Goal: Task Accomplishment & Management: Use online tool/utility

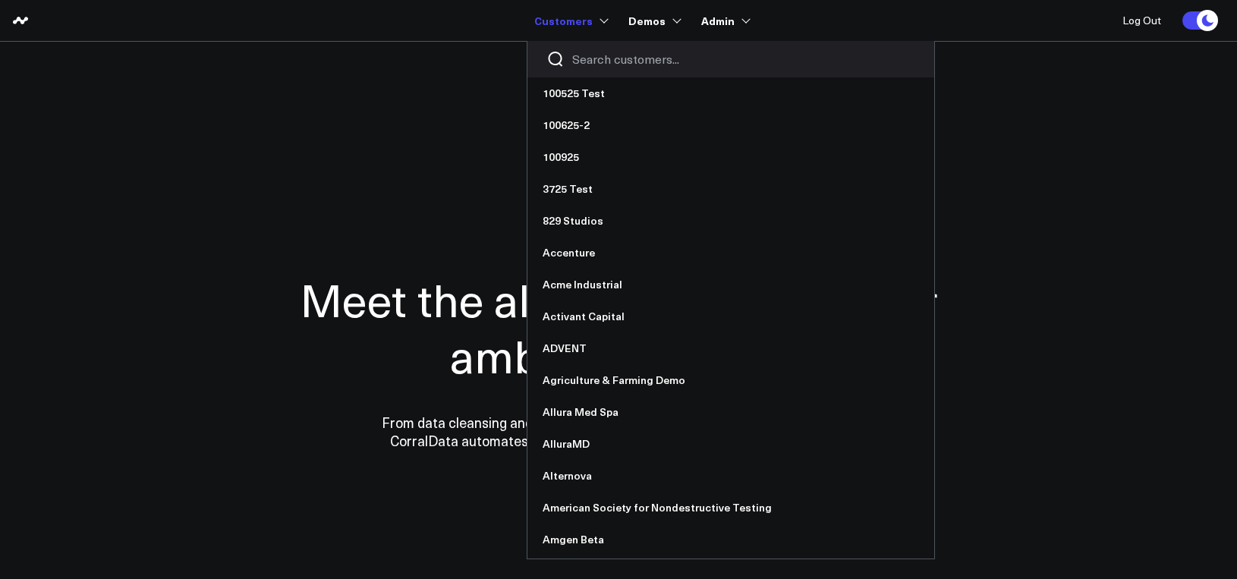
click at [584, 59] on input "Search customers input" at bounding box center [743, 59] width 343 height 17
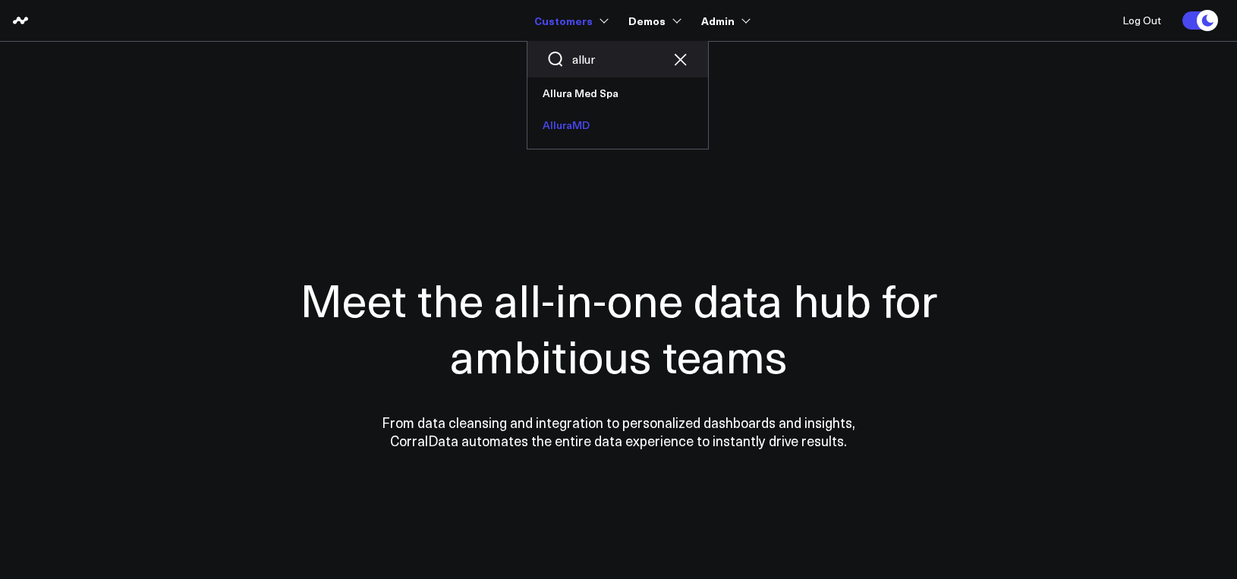
type input "allur"
click at [593, 124] on link "AlluraMD" at bounding box center [617, 125] width 181 height 32
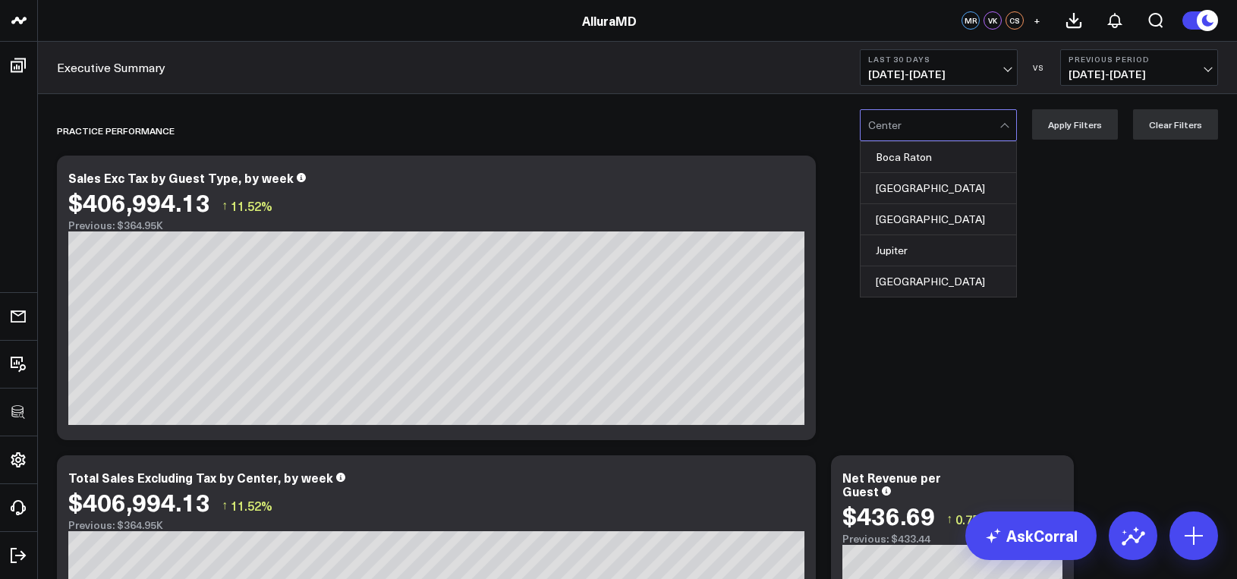
drag, startPoint x: 583, startPoint y: 90, endPoint x: 583, endPoint y: 82, distance: 8.3
click at [582, 90] on div "Executive Summary Last 30 Days 09/15/25 - 10/14/25 VS Previous Period 08/16/25 …" at bounding box center [637, 68] width 1199 height 52
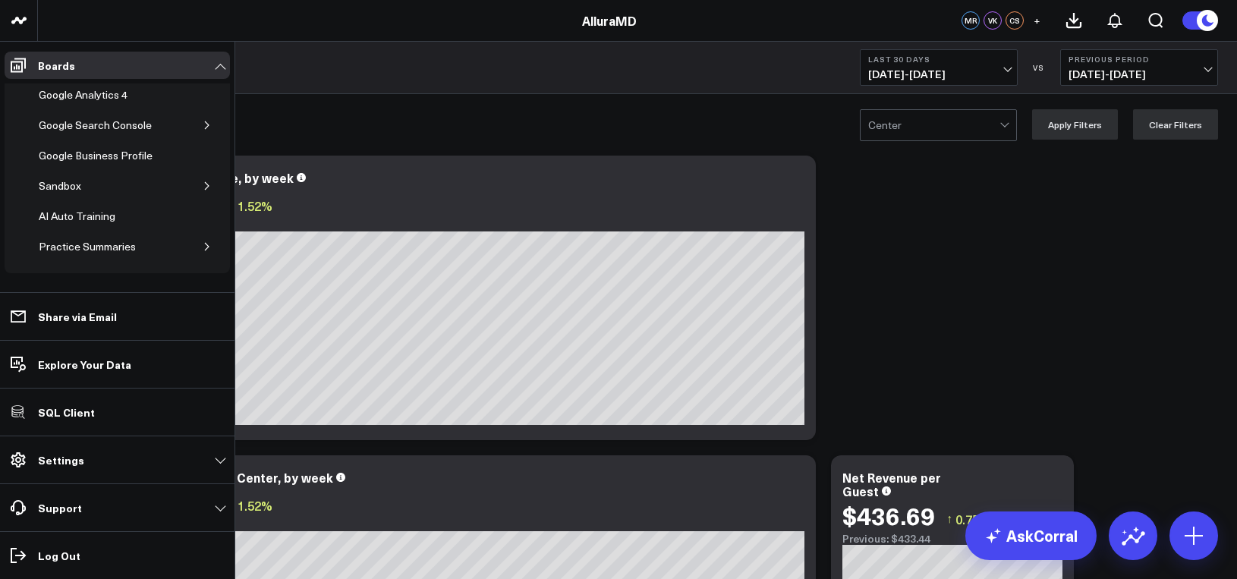
scroll to position [231, 0]
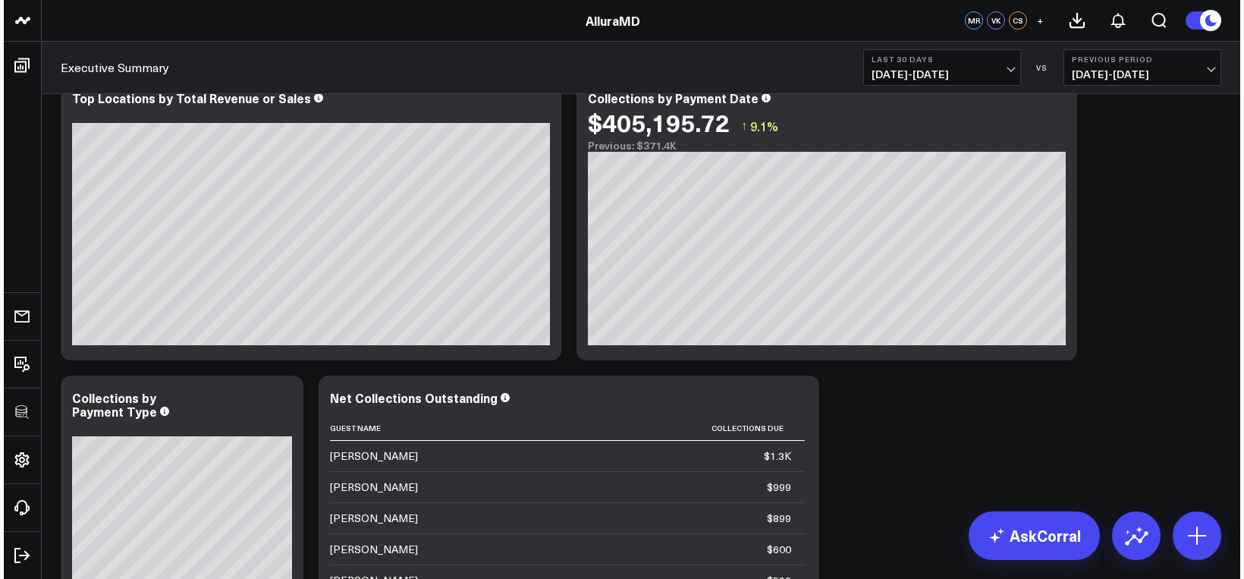
scroll to position [1163, 0]
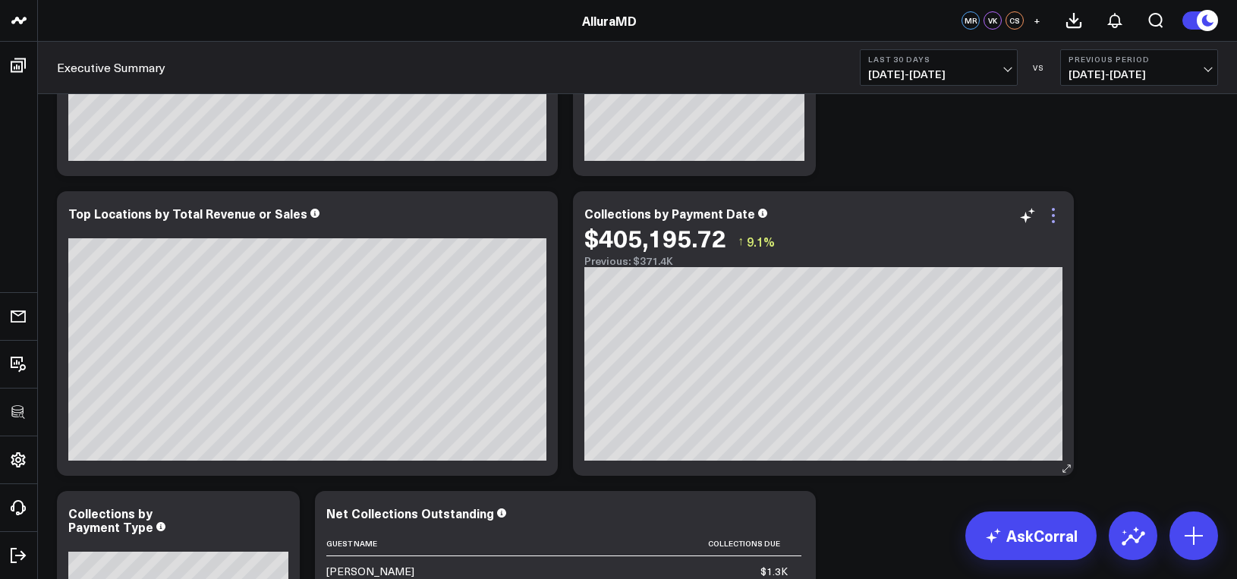
click at [1059, 218] on icon at bounding box center [1053, 215] width 18 height 18
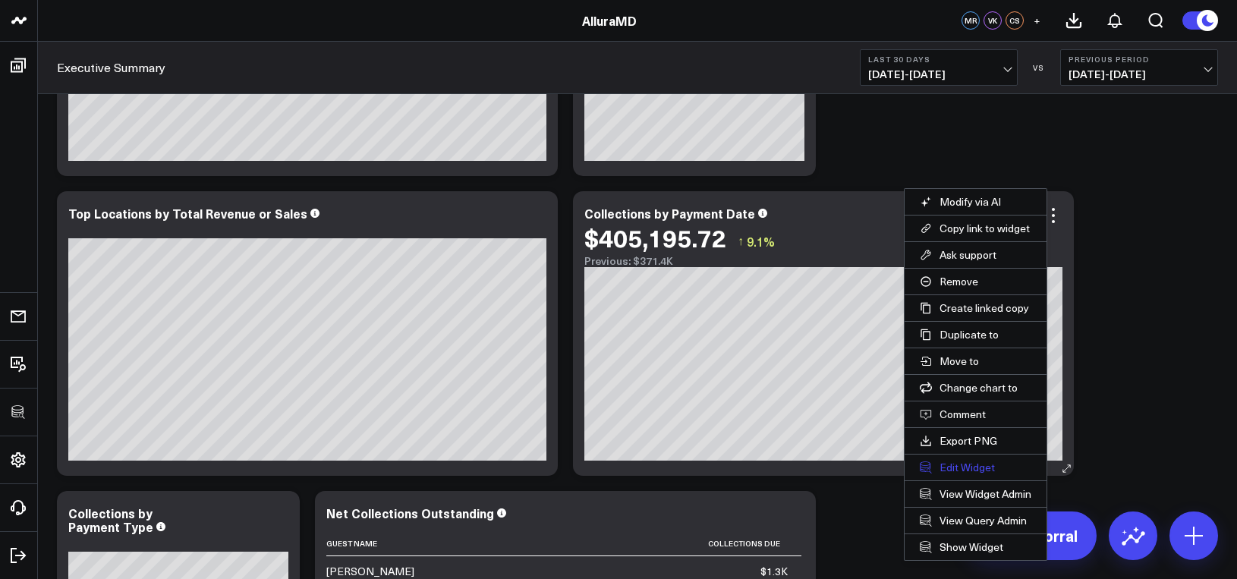
click at [964, 469] on button "Edit Widget" at bounding box center [975, 467] width 142 height 26
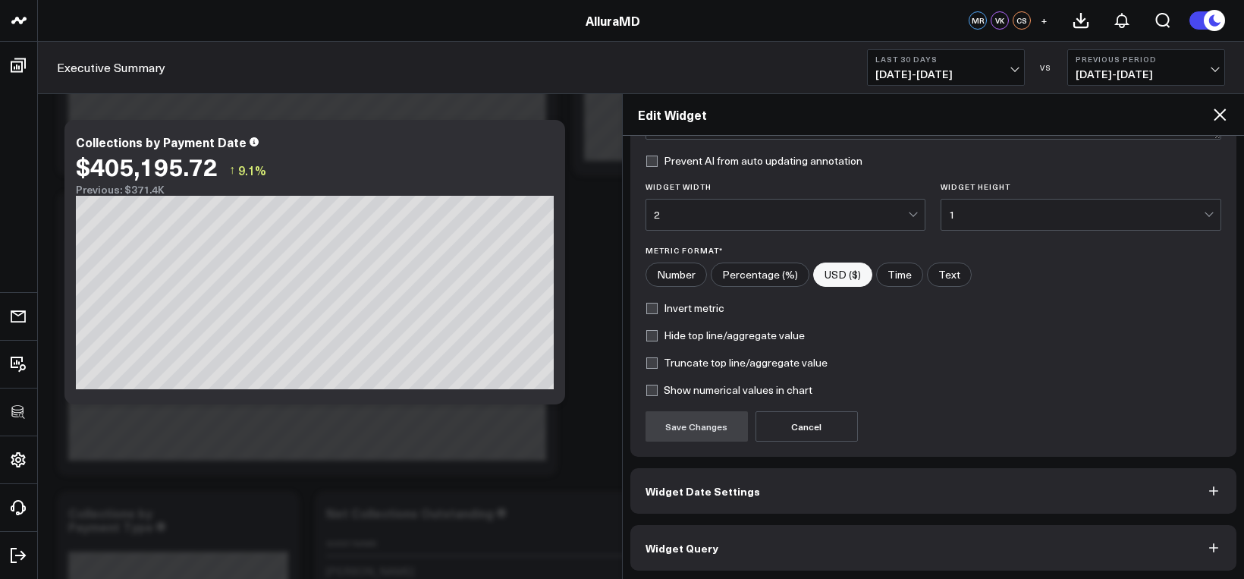
scroll to position [181, 0]
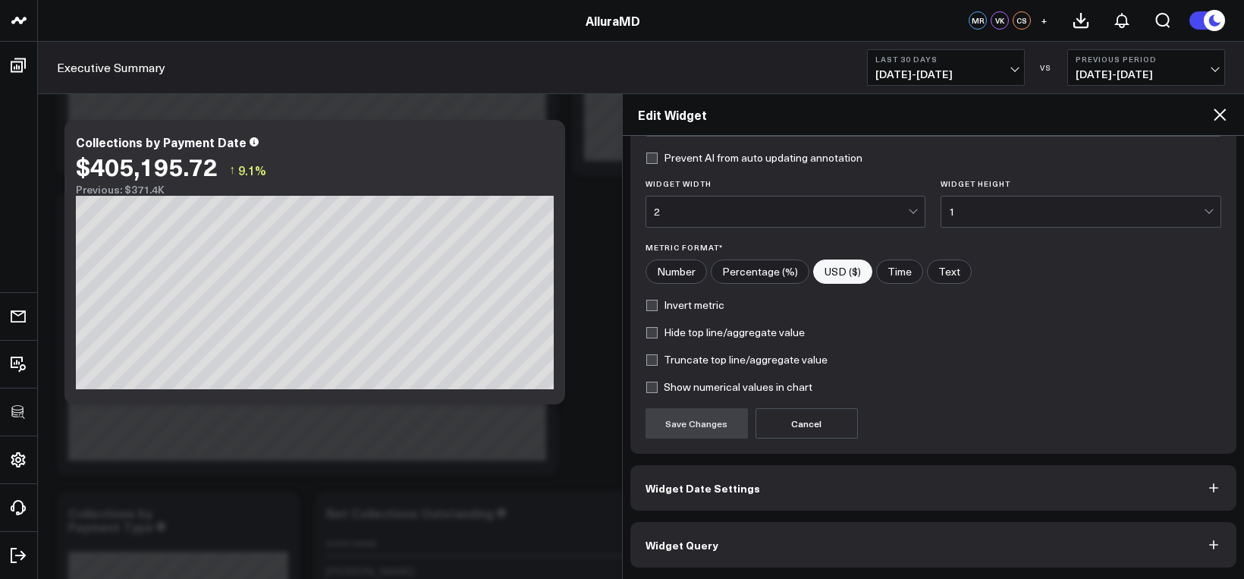
click at [824, 537] on button "Widget Query" at bounding box center [933, 545] width 607 height 46
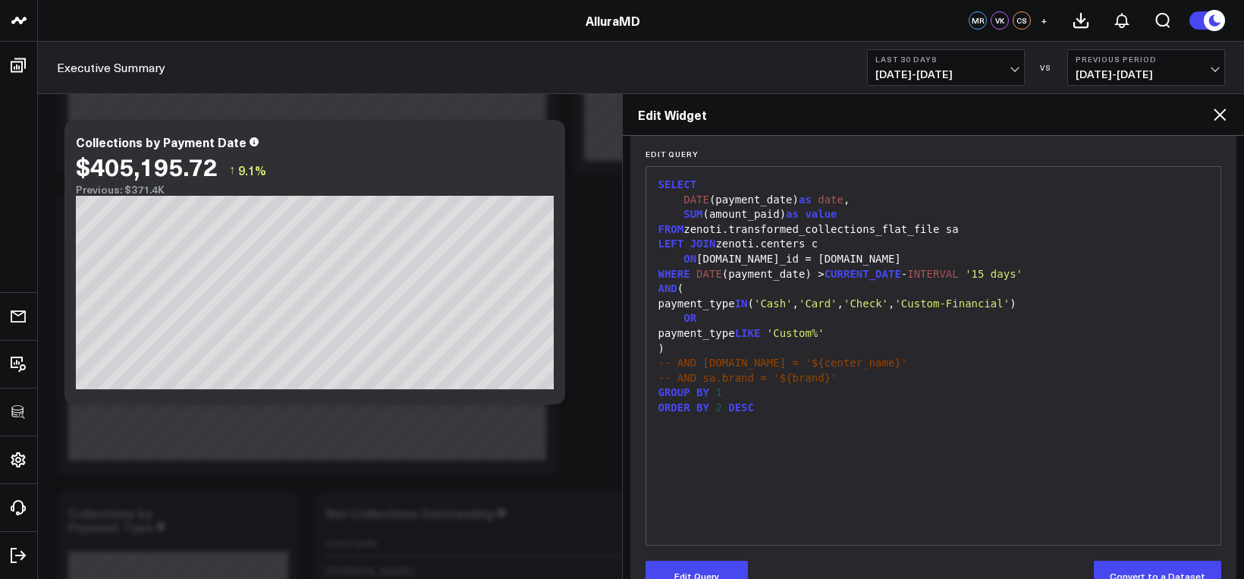
drag, startPoint x: 851, startPoint y: 420, endPoint x: 835, endPoint y: 405, distance: 21.5
click at [850, 419] on div "SELECT DATE (payment_date) as date , SUM (amount_paid) as value FROM zenoti.tra…" at bounding box center [934, 355] width 560 height 363
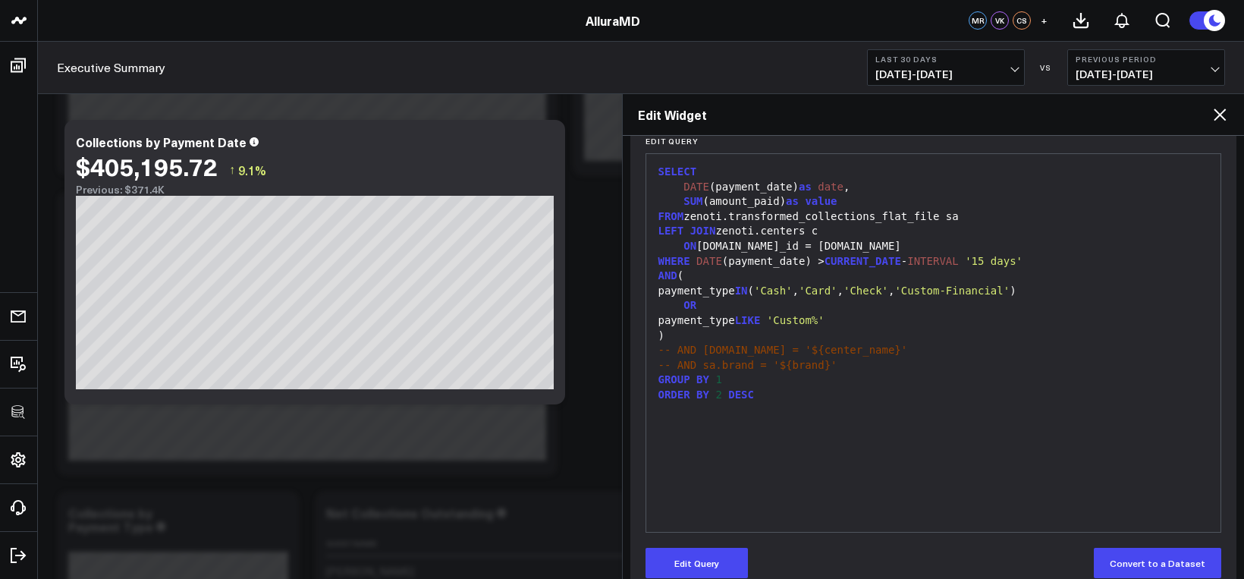
scroll to position [219, 0]
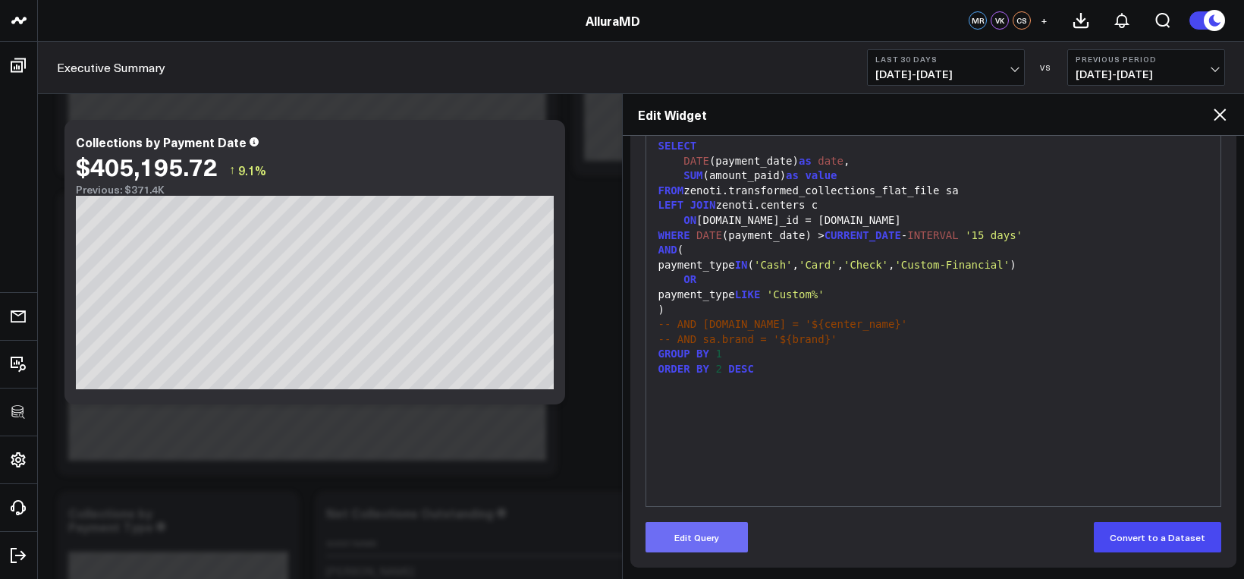
click at [723, 523] on button "Edit Query" at bounding box center [697, 537] width 102 height 30
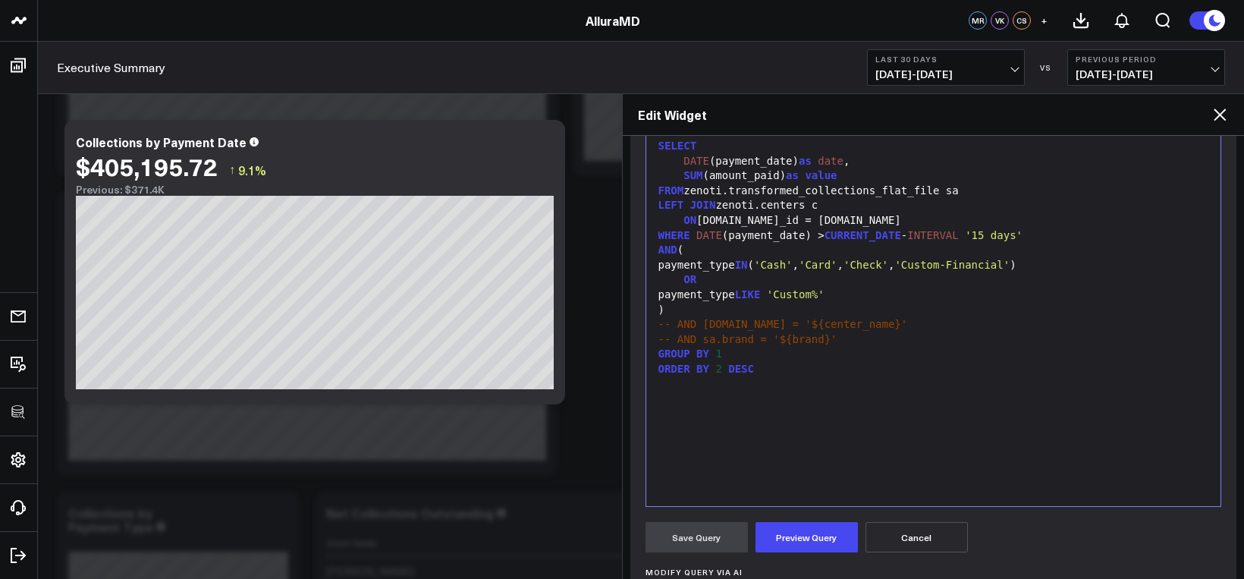
click at [824, 412] on div "SELECT DATE (payment_date) as date , SUM (amount_paid) as value FROM zenoti.tra…" at bounding box center [934, 317] width 560 height 363
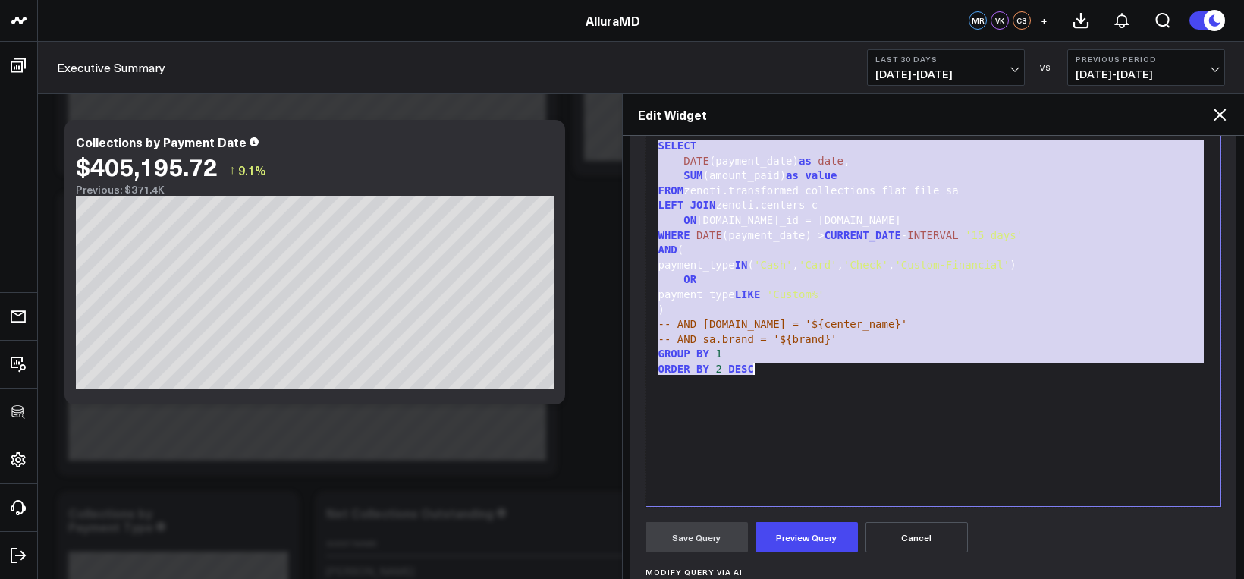
copy div "SELECT DATE (payment_date) as date , SUM (amount_paid) as value FROM zenoti.tra…"
click at [500, 33] on header "100525 Test 100625-2 100925 3725 Test 829 Studios Accenture Acme Industrial Act…" at bounding box center [622, 21] width 1244 height 42
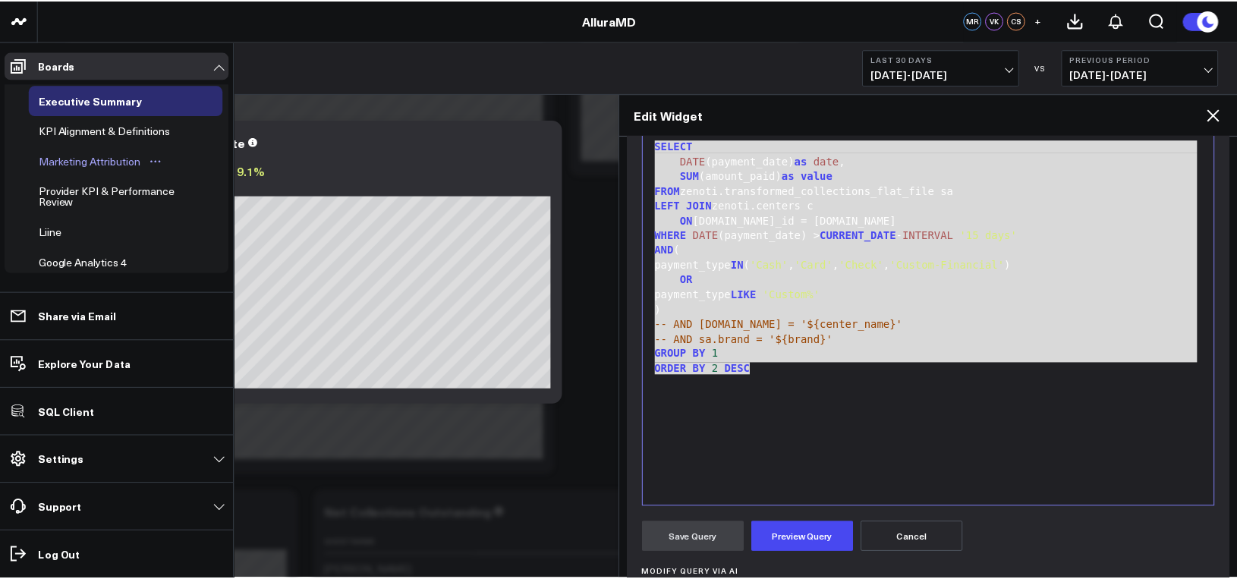
scroll to position [0, 0]
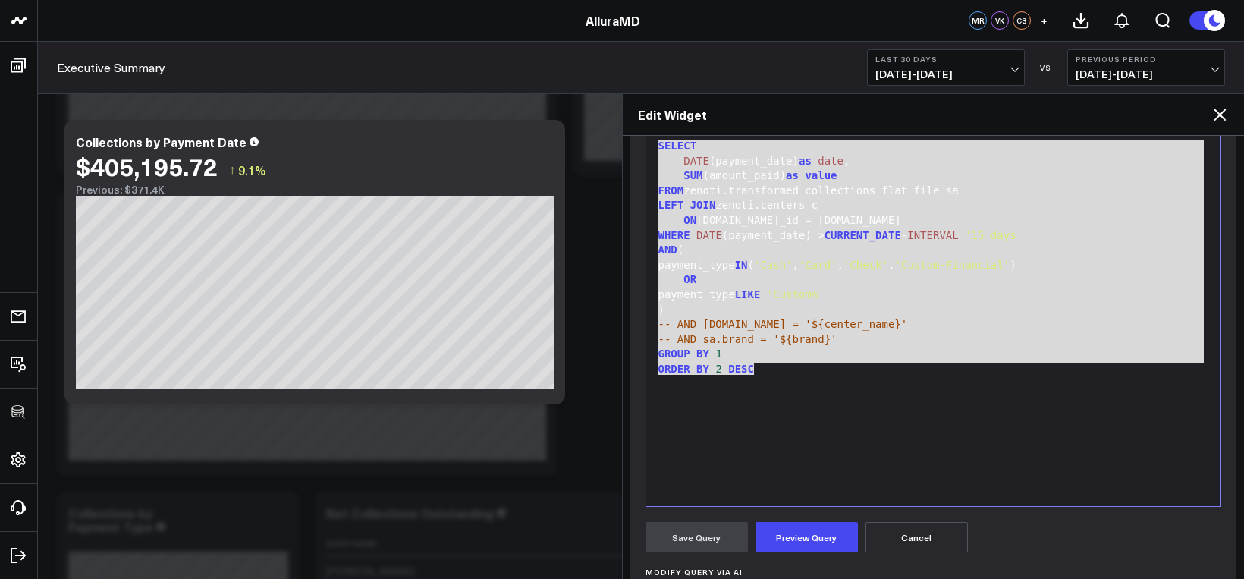
click at [1219, 120] on icon at bounding box center [1220, 114] width 18 height 18
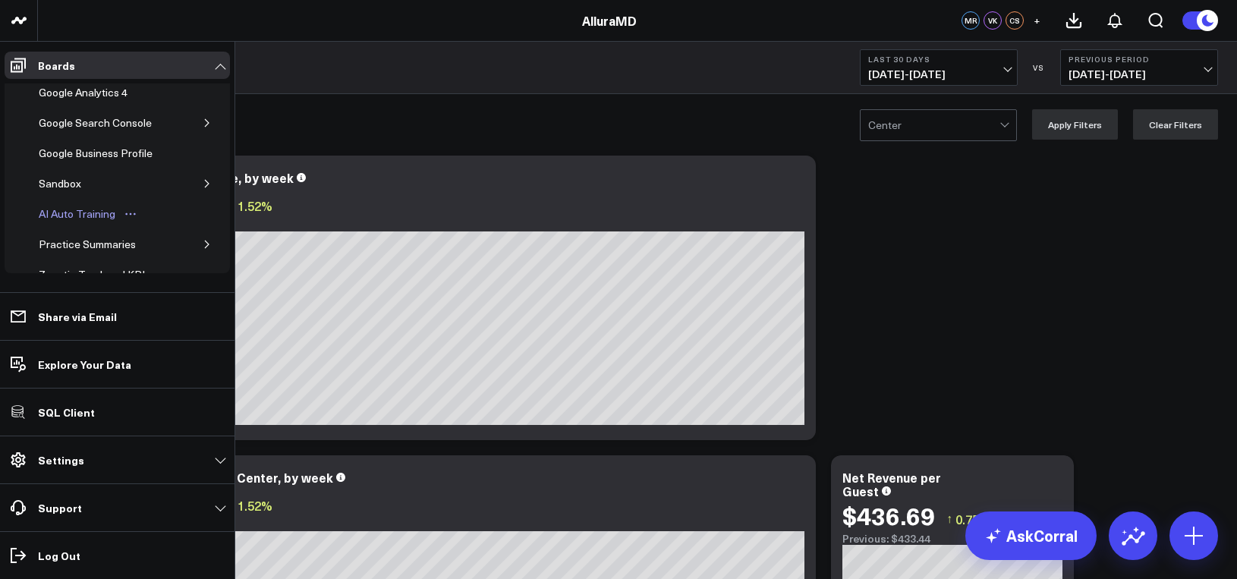
scroll to position [231, 0]
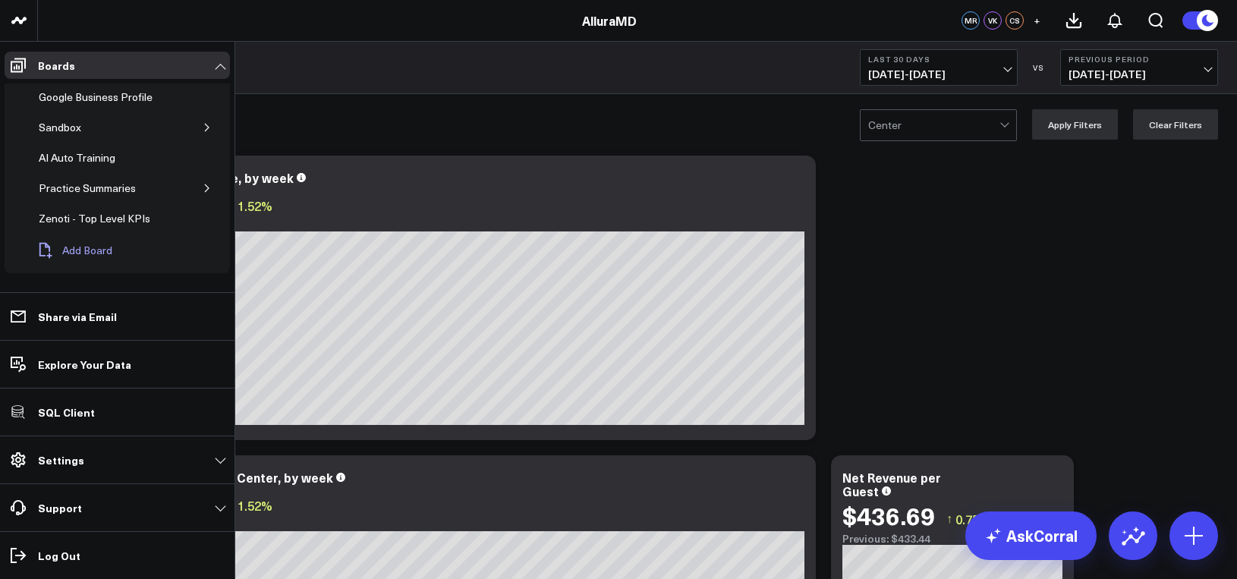
click at [96, 253] on span "Add Board" at bounding box center [87, 250] width 50 height 12
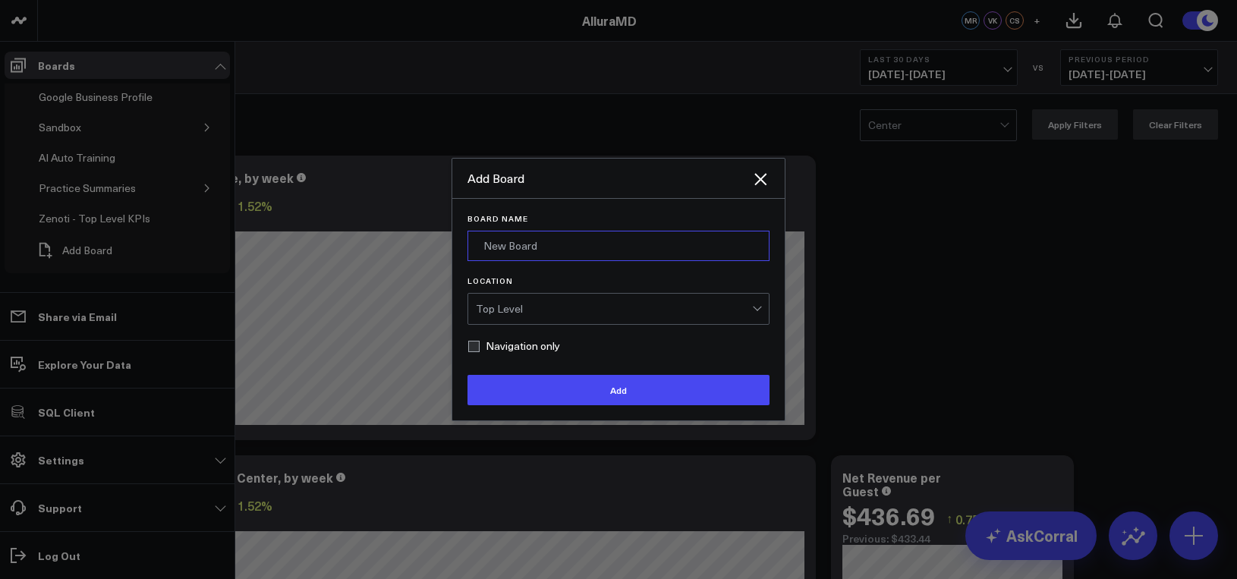
click at [562, 254] on input "Board Name" at bounding box center [618, 246] width 302 height 30
click at [771, 169] on div "Add Board" at bounding box center [618, 179] width 332 height 40
click at [769, 173] on icon "Close" at bounding box center [760, 179] width 18 height 18
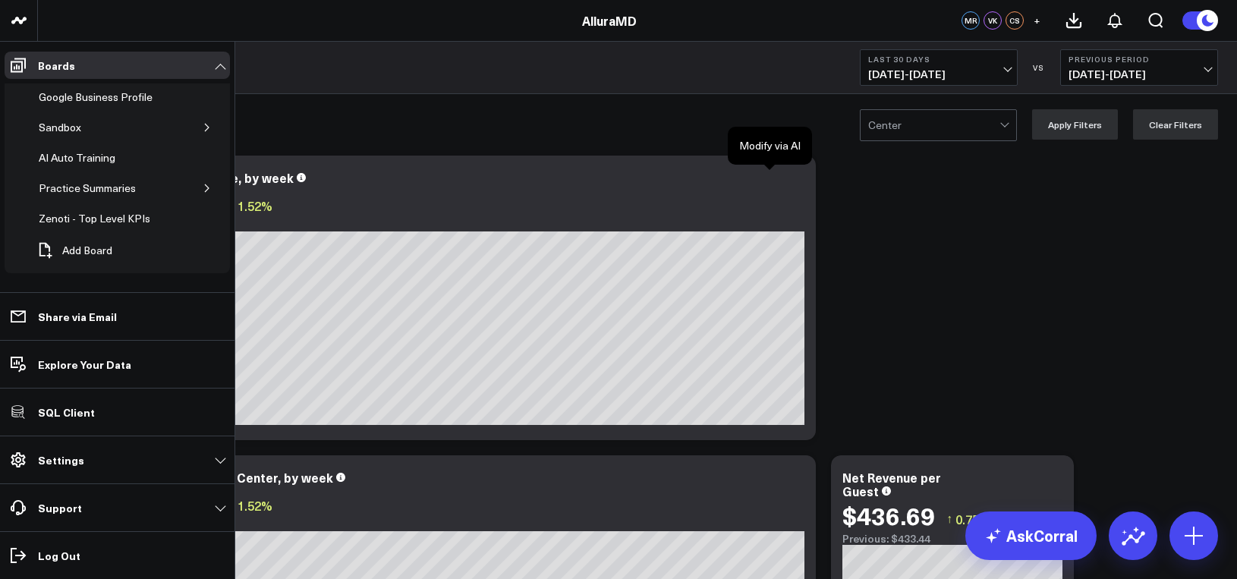
click at [650, 113] on div "PRACTICE PERFORMANCE" at bounding box center [550, 130] width 986 height 35
click at [85, 246] on span "Add Board" at bounding box center [87, 250] width 50 height 12
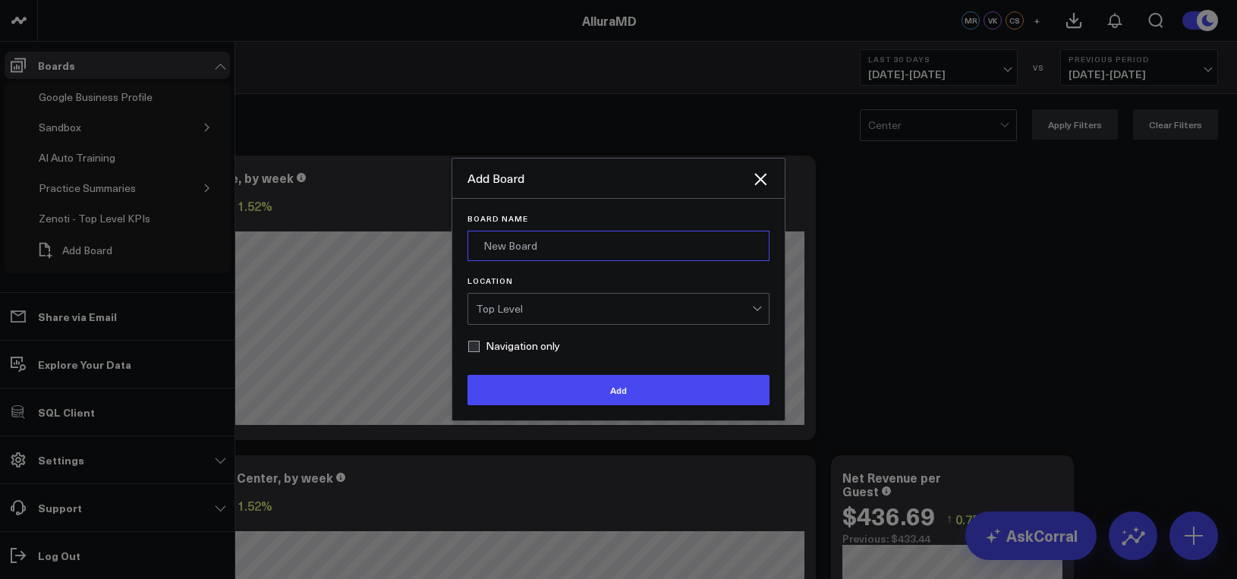
click at [539, 242] on input "Board Name" at bounding box center [618, 246] width 302 height 30
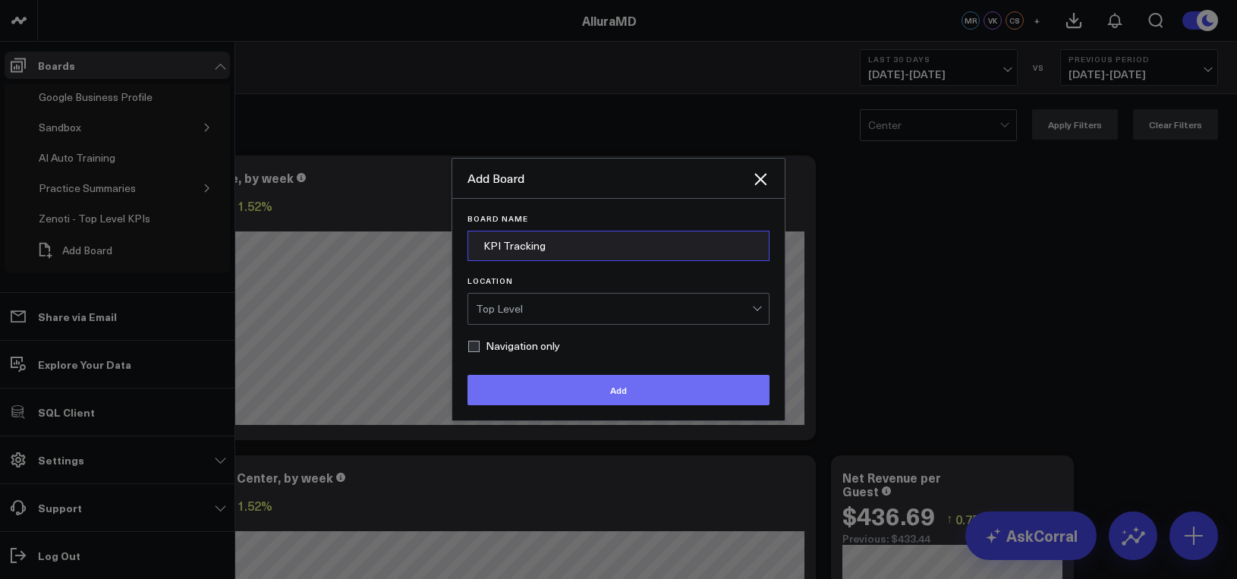
type input "KPI Tracking"
click at [565, 388] on button "Add" at bounding box center [618, 390] width 302 height 30
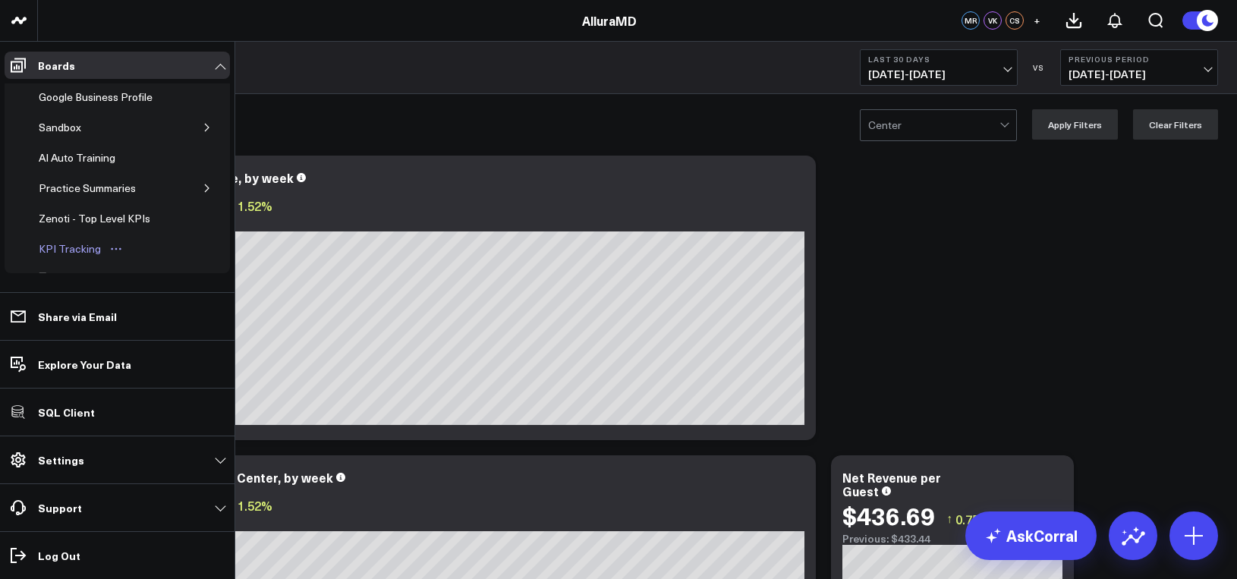
click at [70, 250] on div "KPI Tracking" at bounding box center [70, 249] width 70 height 18
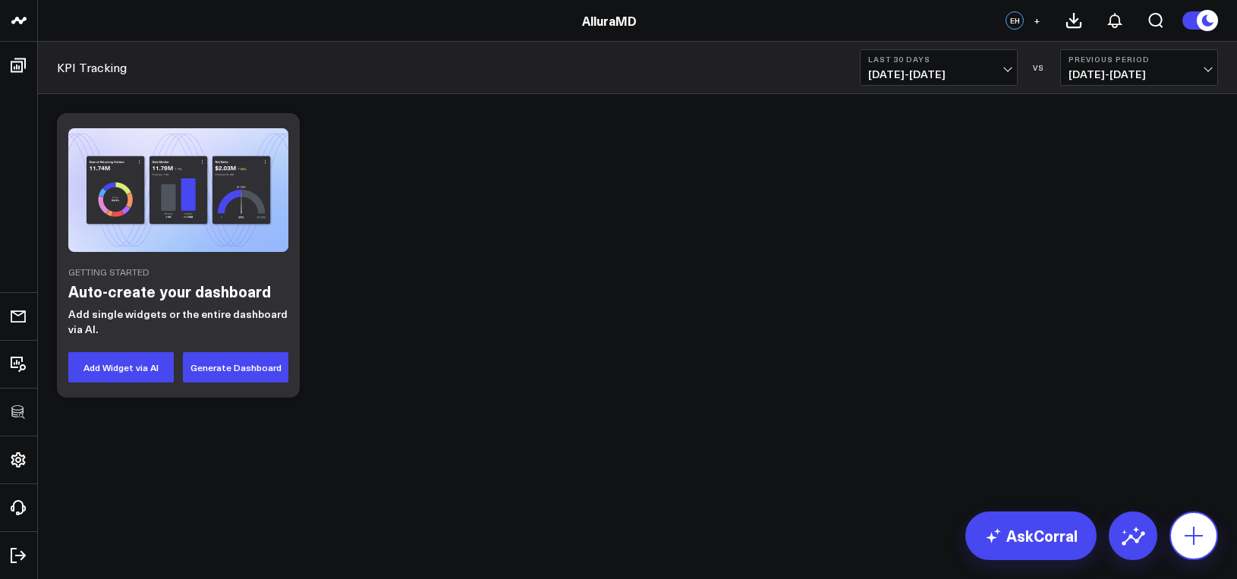
click at [1203, 541] on icon at bounding box center [1193, 535] width 24 height 24
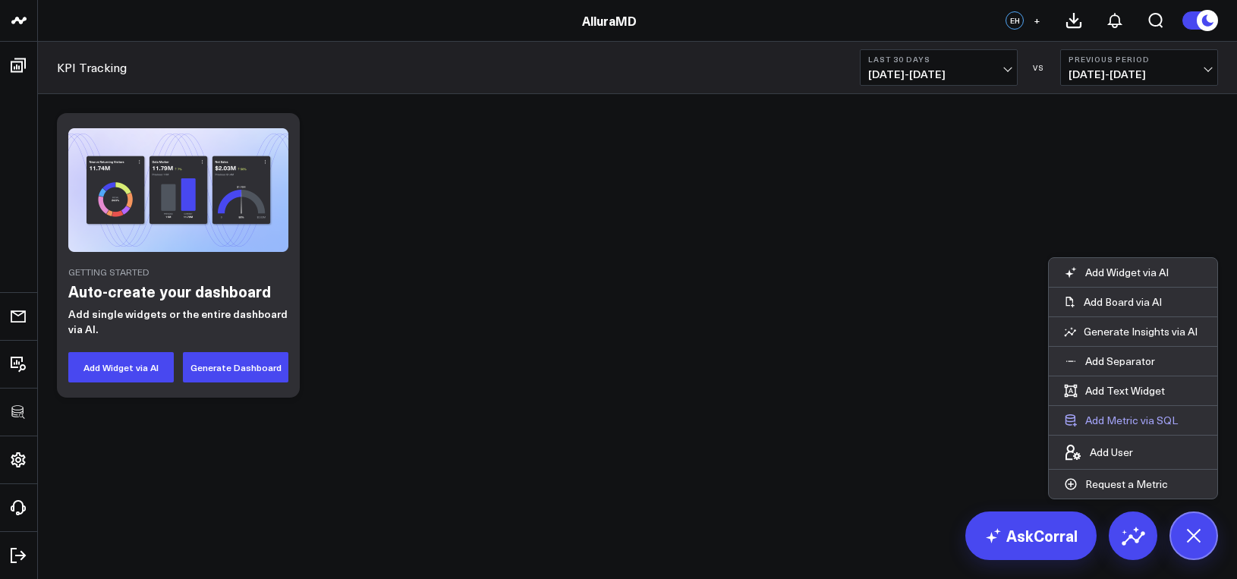
click at [1115, 413] on button "Add Metric via SQL" at bounding box center [1121, 420] width 144 height 29
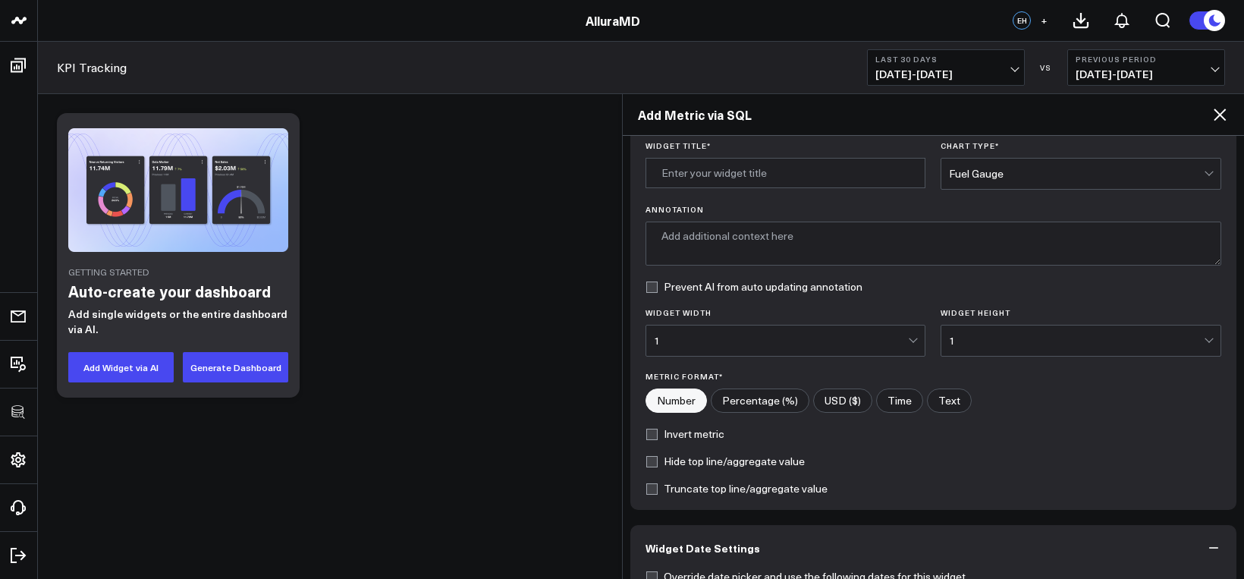
scroll to position [488, 0]
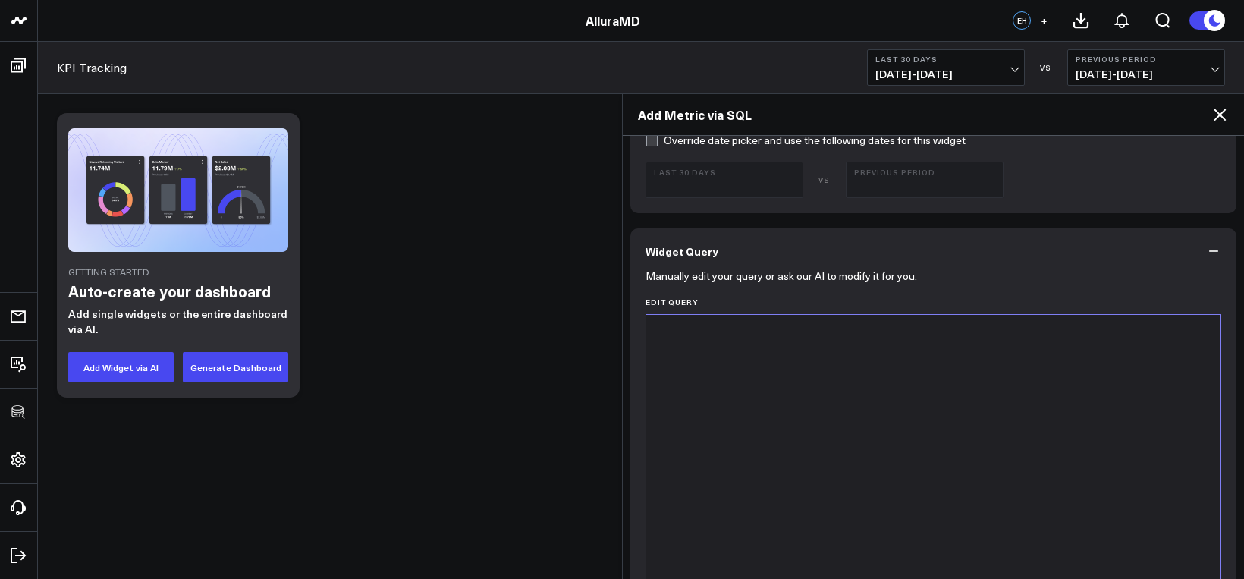
click at [781, 478] on div at bounding box center [934, 503] width 560 height 363
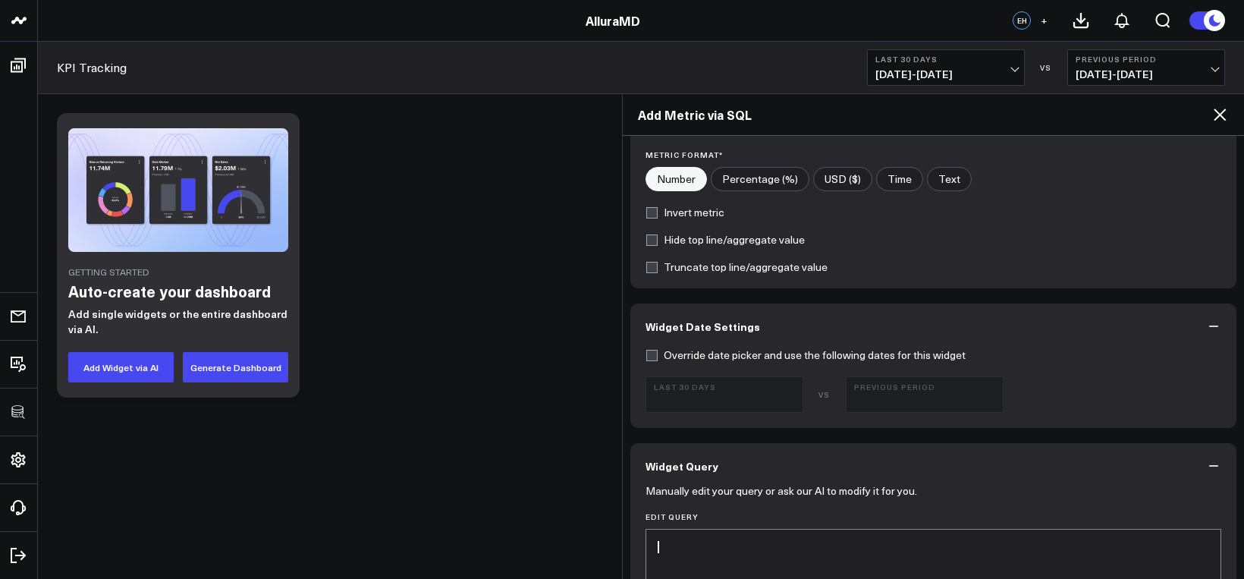
scroll to position [500, 0]
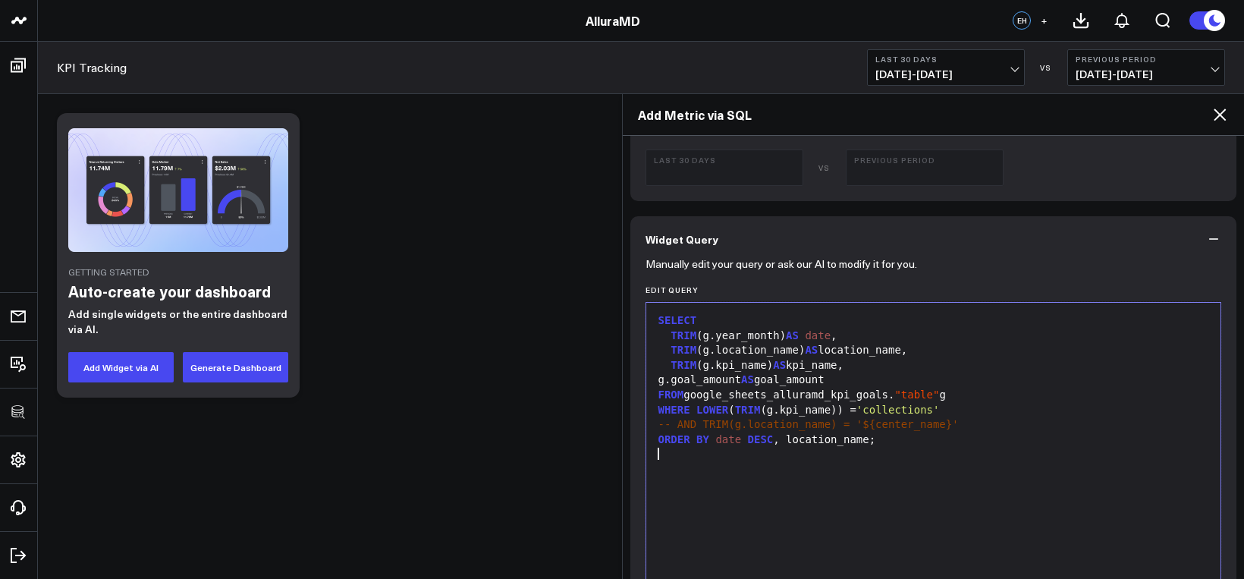
click at [872, 461] on div at bounding box center [934, 454] width 560 height 15
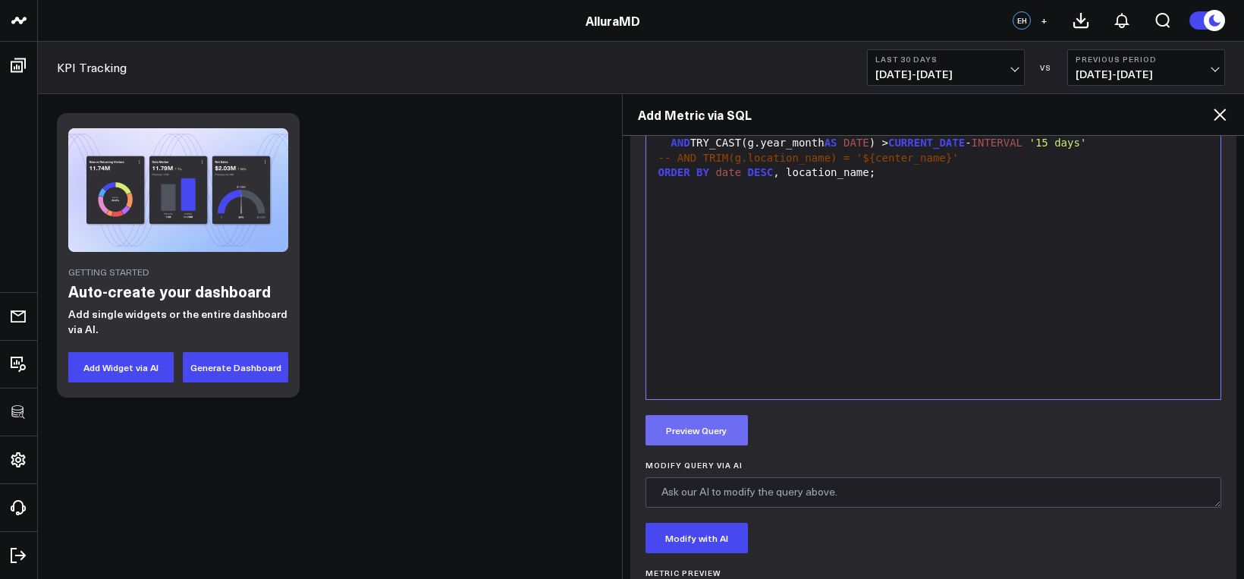
click at [711, 435] on button "Preview Query" at bounding box center [697, 430] width 102 height 30
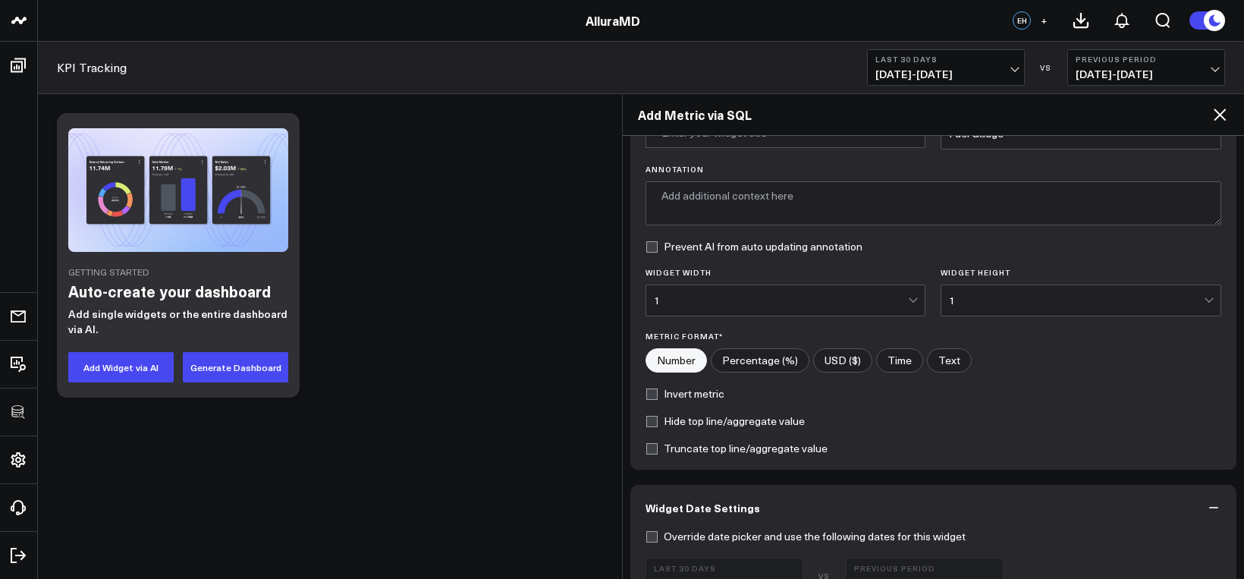
scroll to position [0, 0]
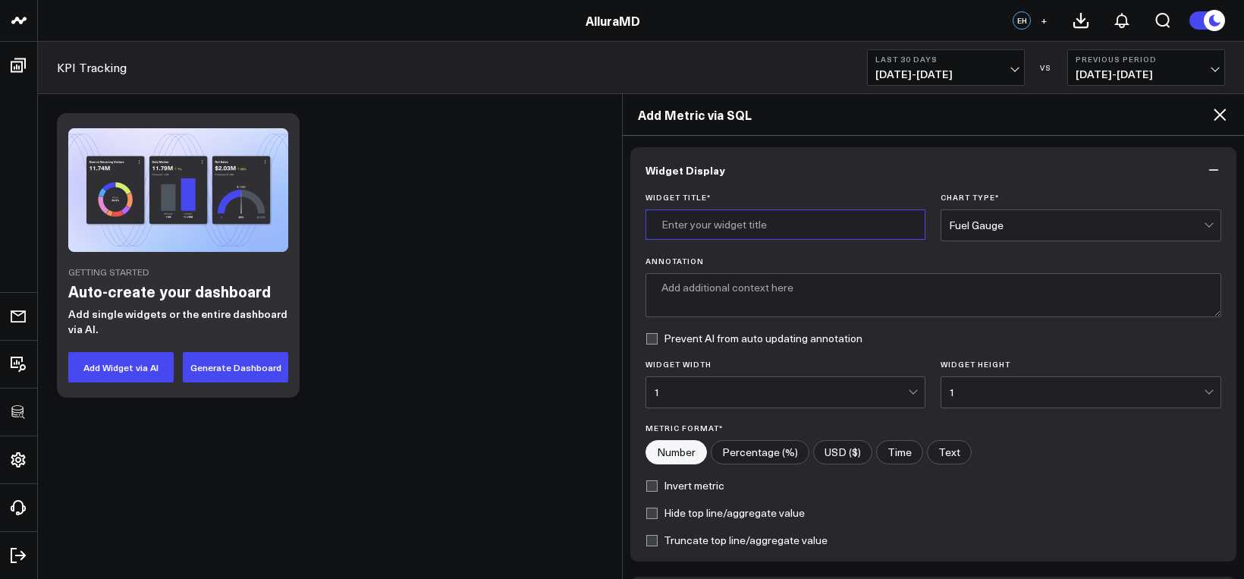
click at [730, 234] on input "Widget Title *" at bounding box center [786, 224] width 281 height 30
type input "Collections Goal Amounts by Date"
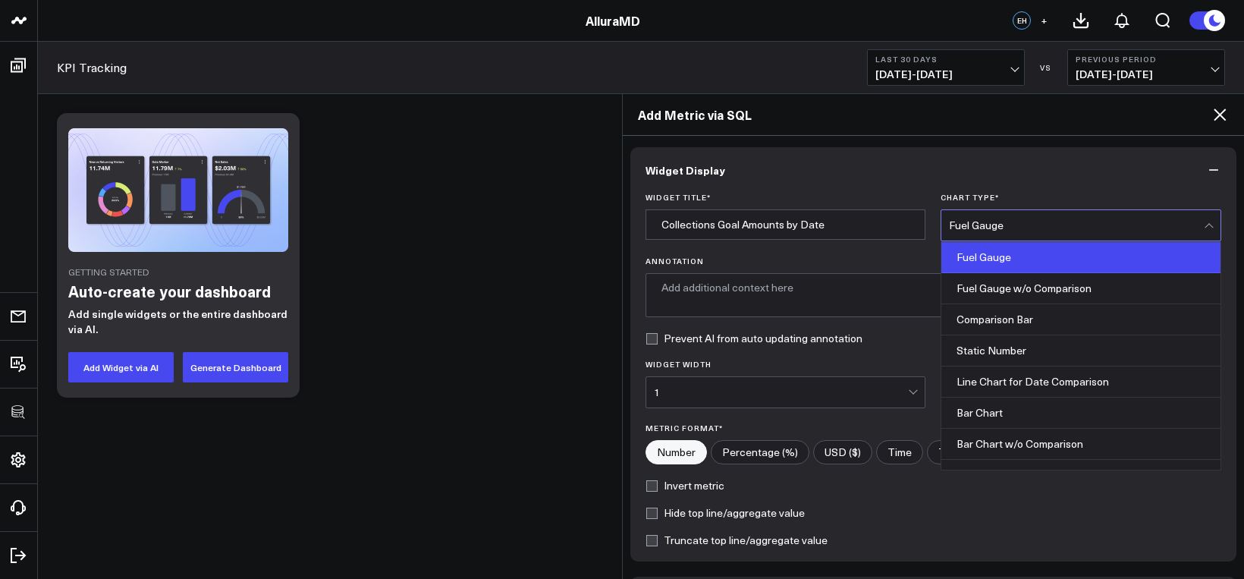
click at [1058, 219] on div "Fuel Gauge" at bounding box center [1076, 225] width 255 height 12
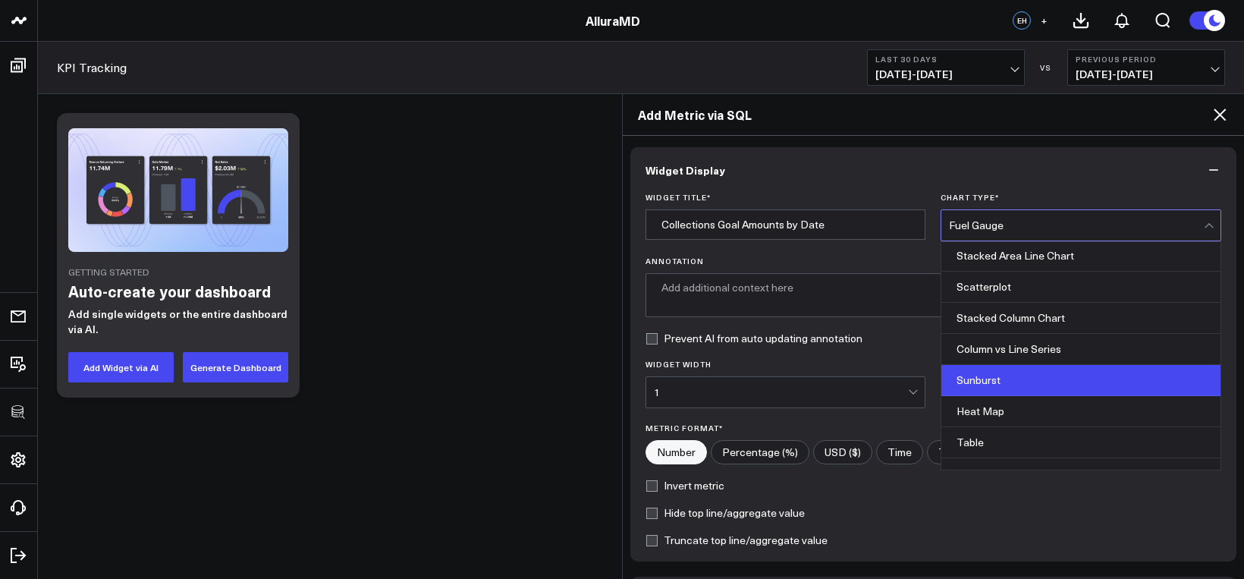
scroll to position [611, 0]
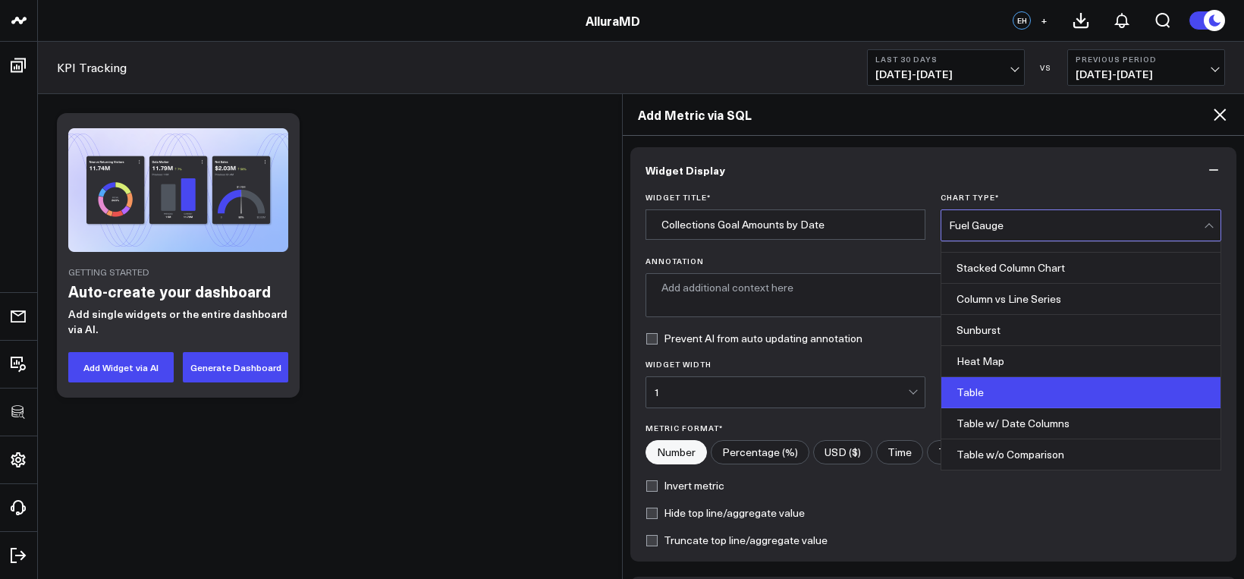
click at [1056, 391] on div "Table" at bounding box center [1081, 392] width 279 height 31
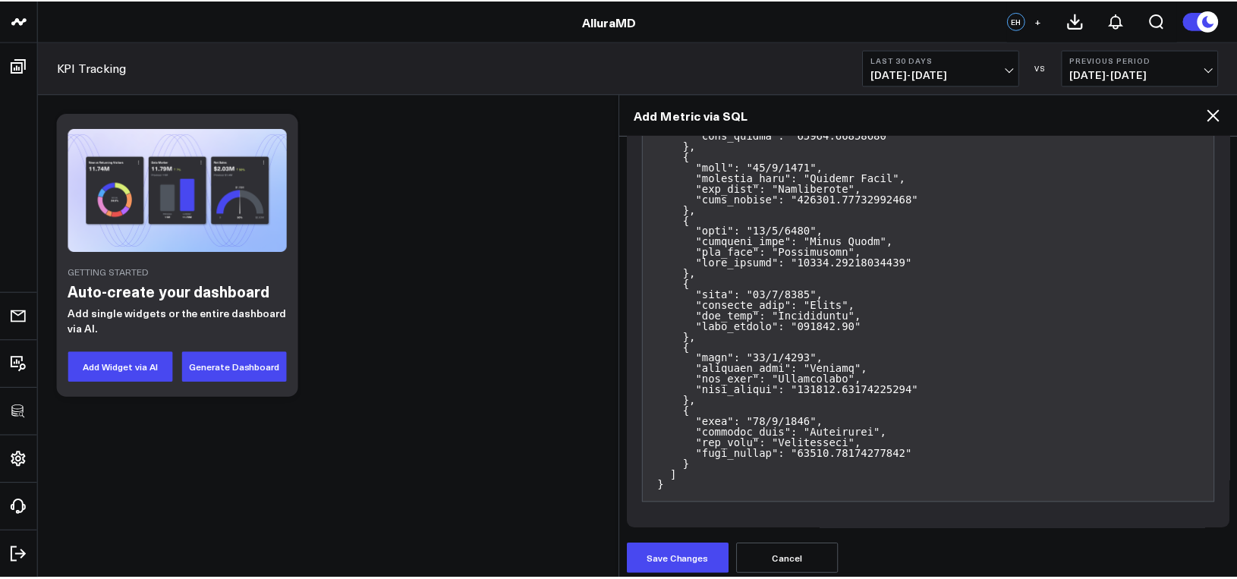
scroll to position [2087, 0]
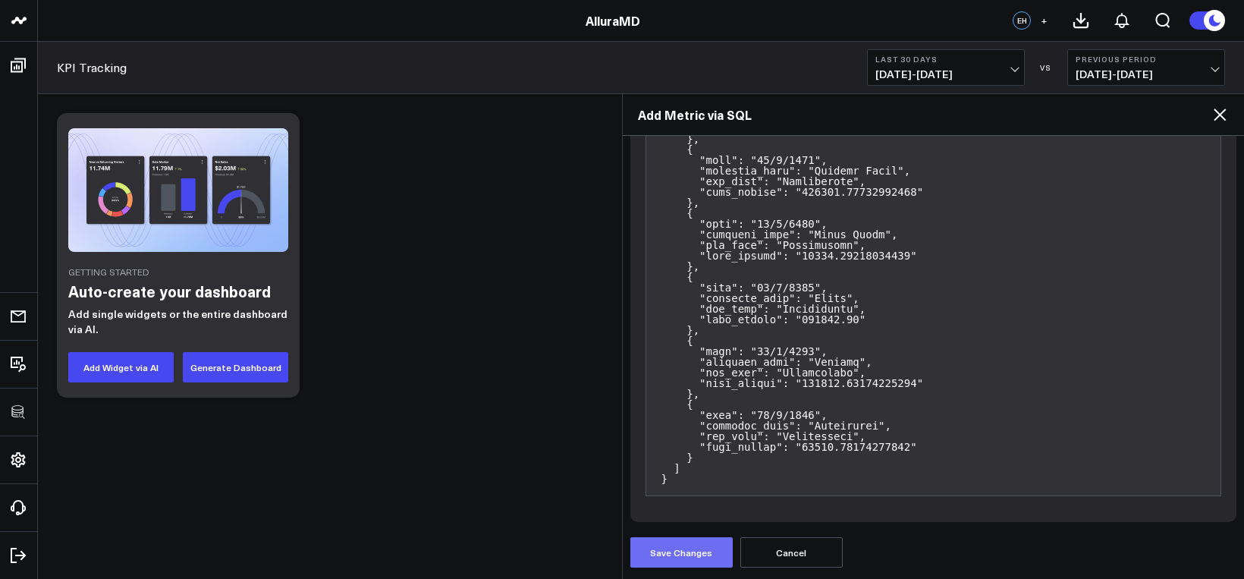
drag, startPoint x: 681, startPoint y: 551, endPoint x: 684, endPoint y: 541, distance: 10.6
click at [682, 550] on button "Save Changes" at bounding box center [681, 552] width 102 height 30
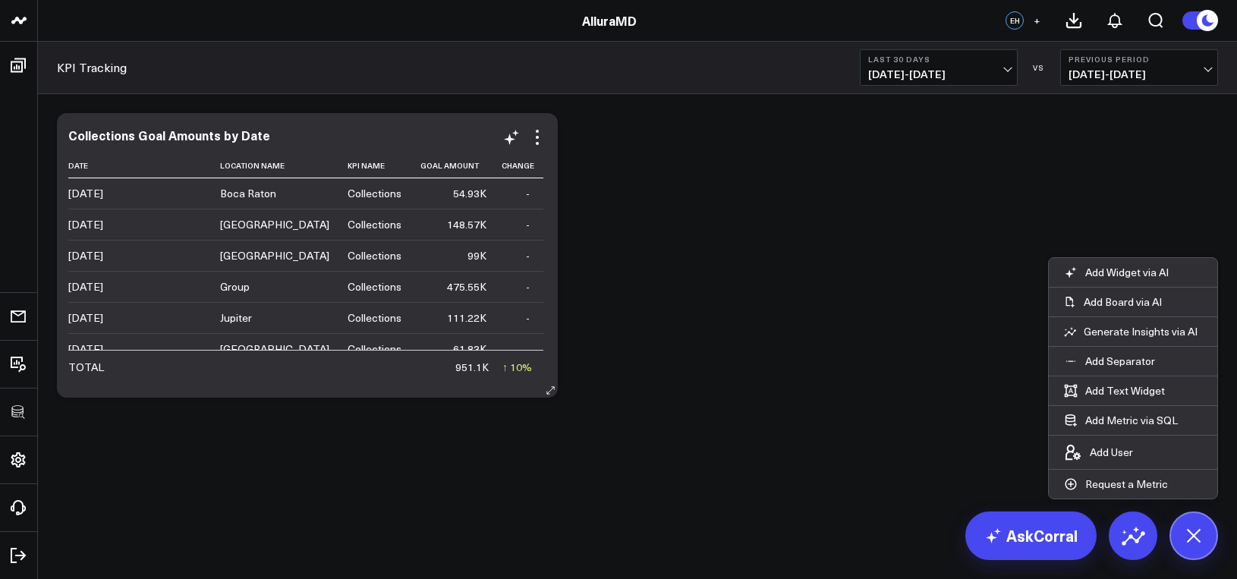
scroll to position [14, 0]
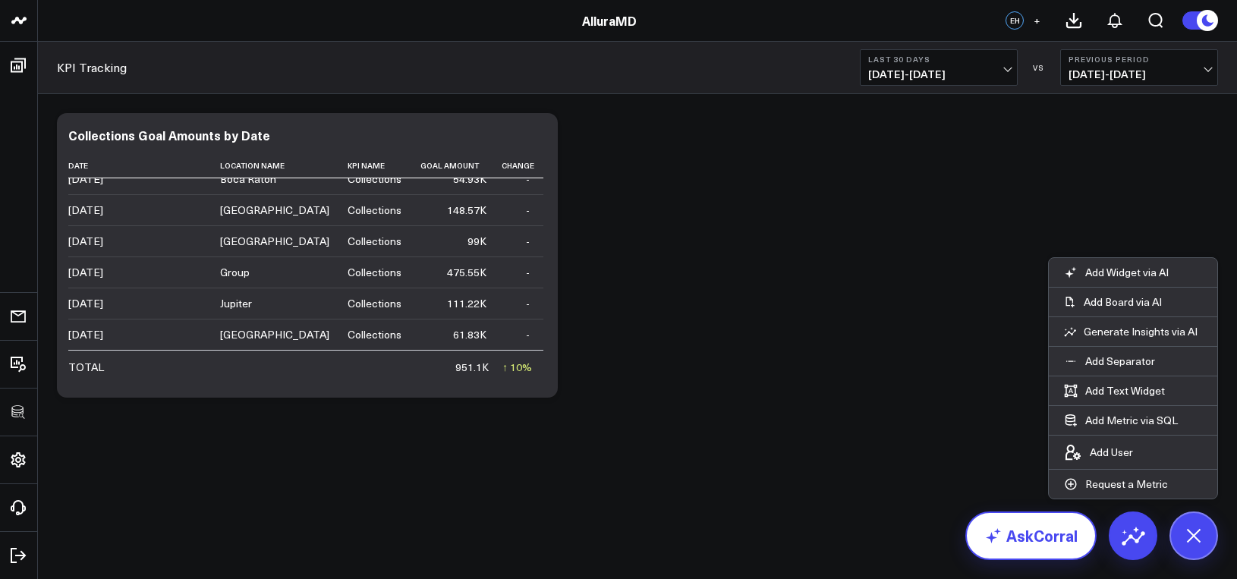
click at [993, 518] on link "AskCorral" at bounding box center [1030, 535] width 131 height 49
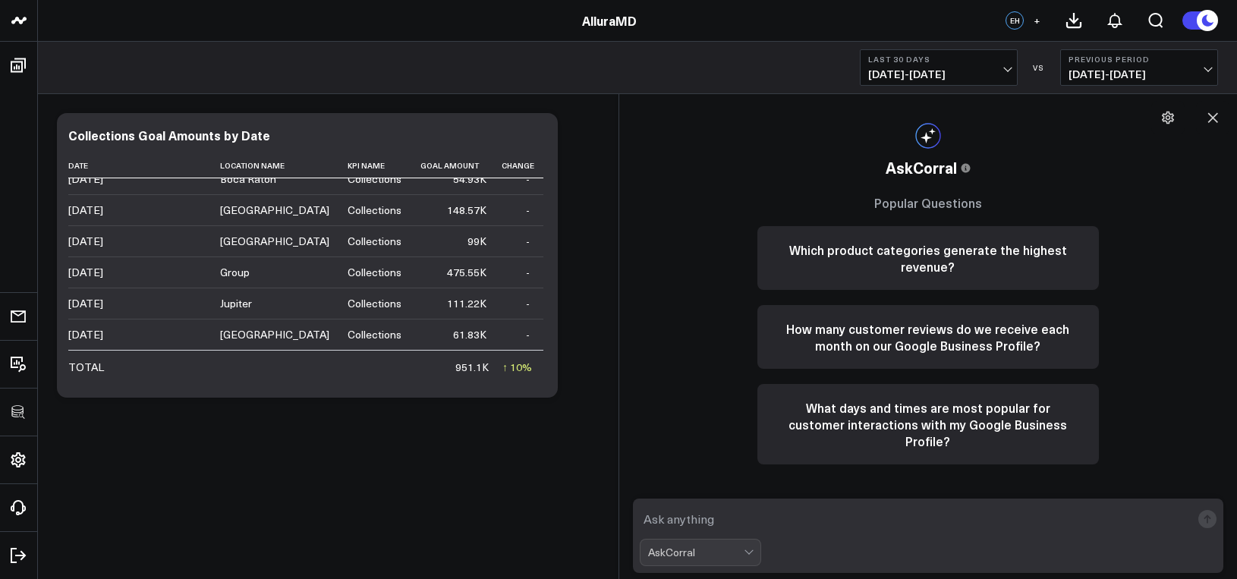
click at [936, 539] on div "AskCorral" at bounding box center [928, 552] width 577 height 27
click at [929, 520] on textarea at bounding box center [916, 518] width 552 height 27
type textarea "can i compare my actual collections to my goal amount"
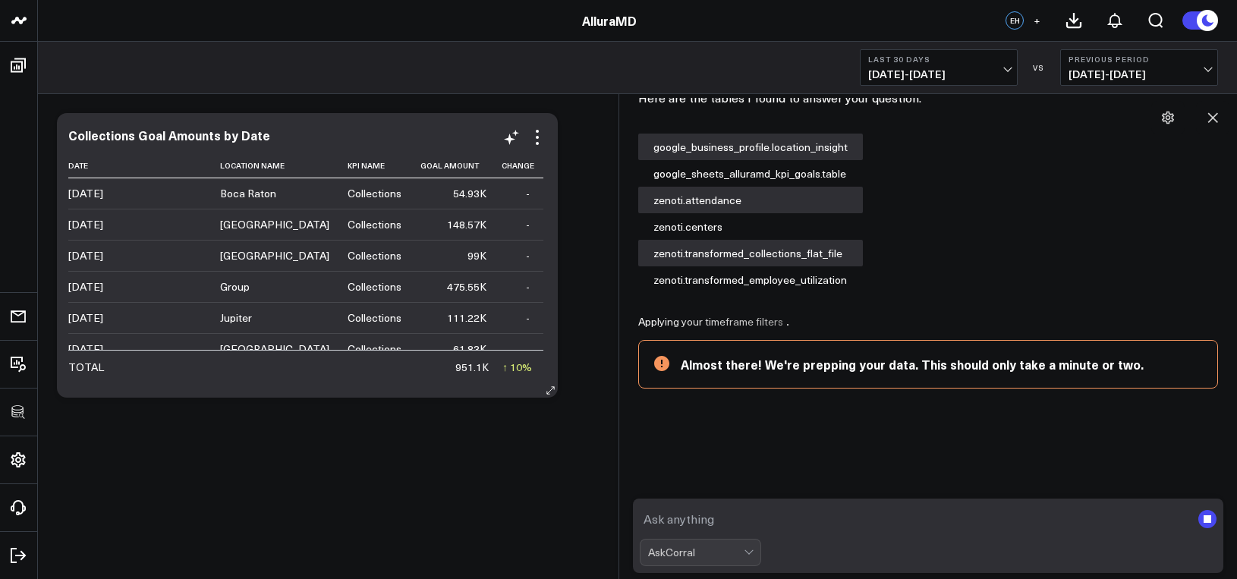
scroll to position [0, 0]
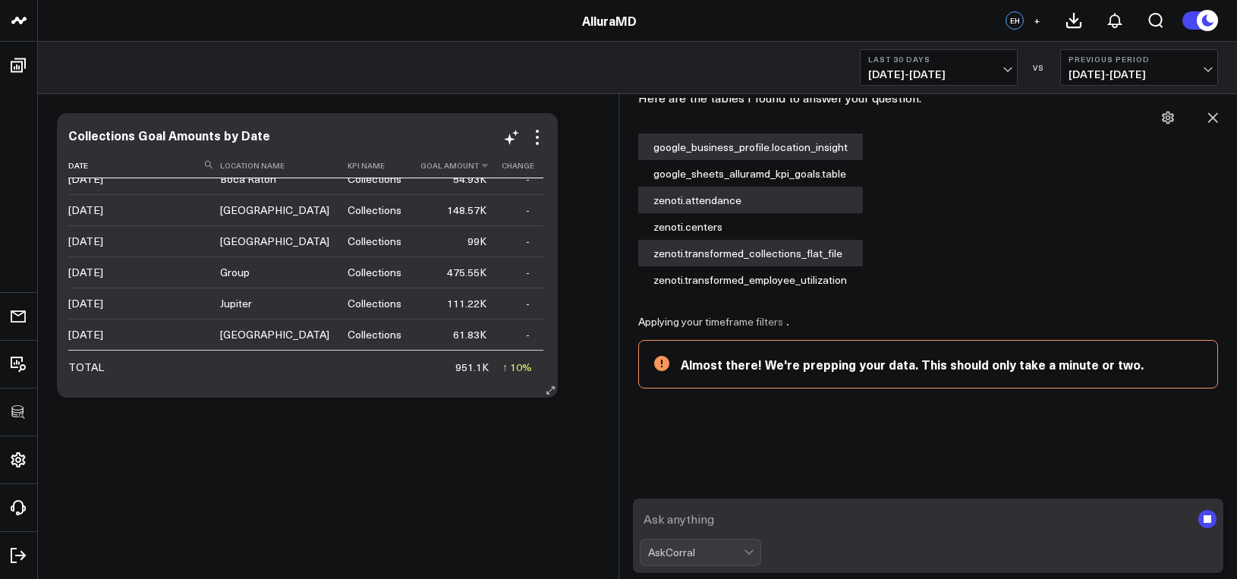
click at [458, 169] on th "Goal Amount" at bounding box center [458, 165] width 83 height 25
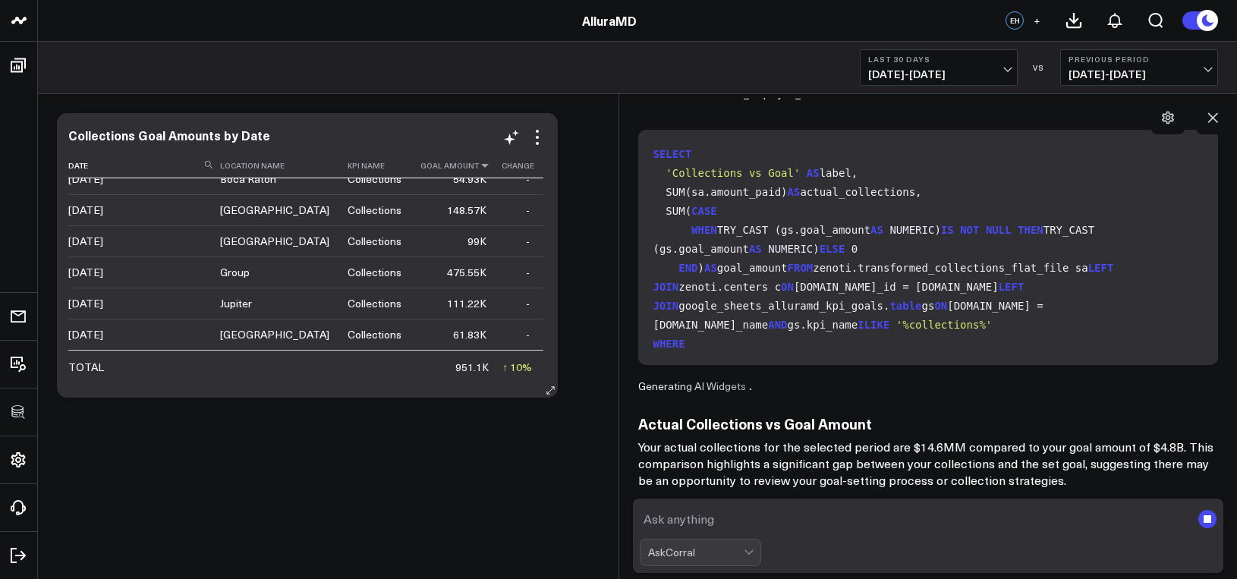
click at [479, 168] on icon at bounding box center [485, 165] width 12 height 9
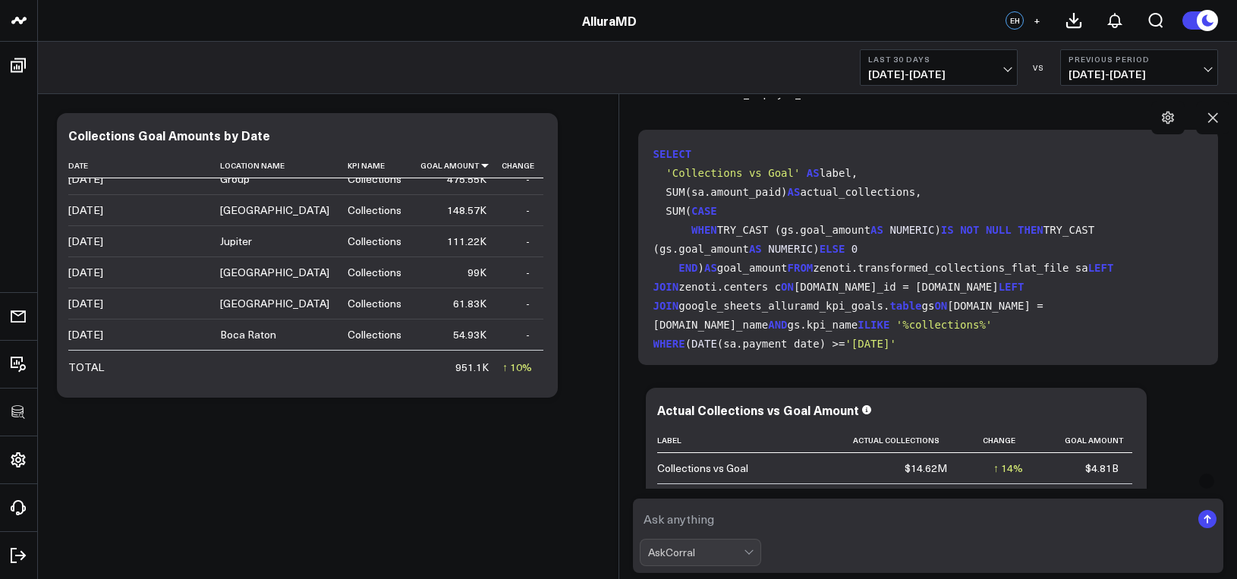
click at [964, 336] on code "SELECT 'Collections vs Goal' AS label, SUM(sa.amount_paid) AS actual_collection…" at bounding box center [931, 259] width 556 height 228
click at [961, 335] on code "SELECT 'Collections vs Goal' AS label, SUM(sa.amount_paid) AS actual_collection…" at bounding box center [931, 259] width 556 height 228
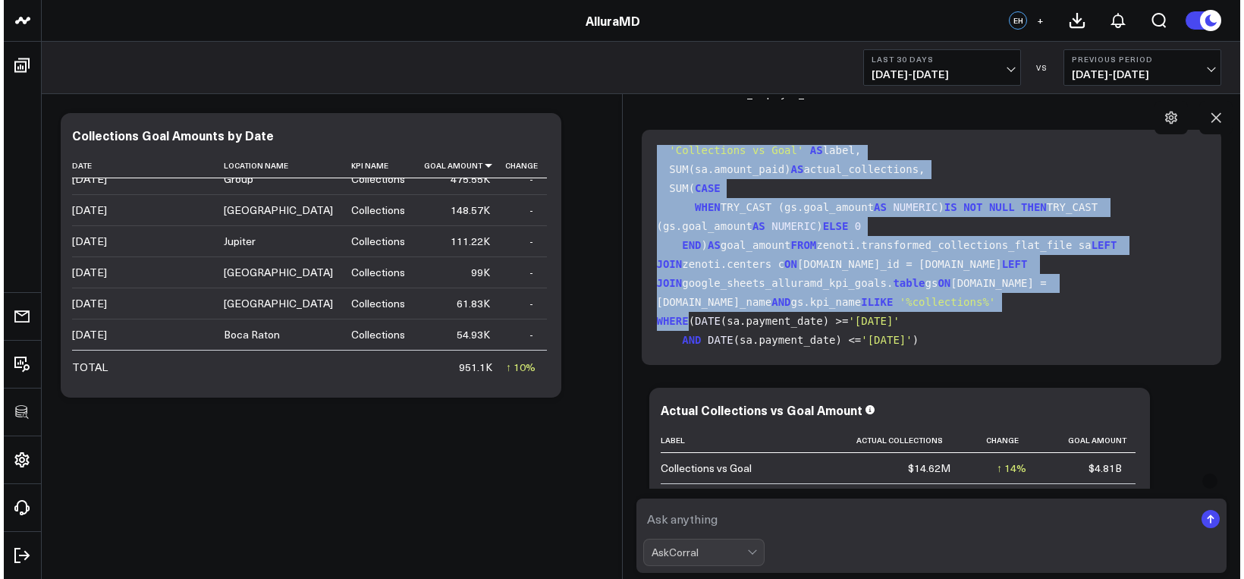
scroll to position [174, 0]
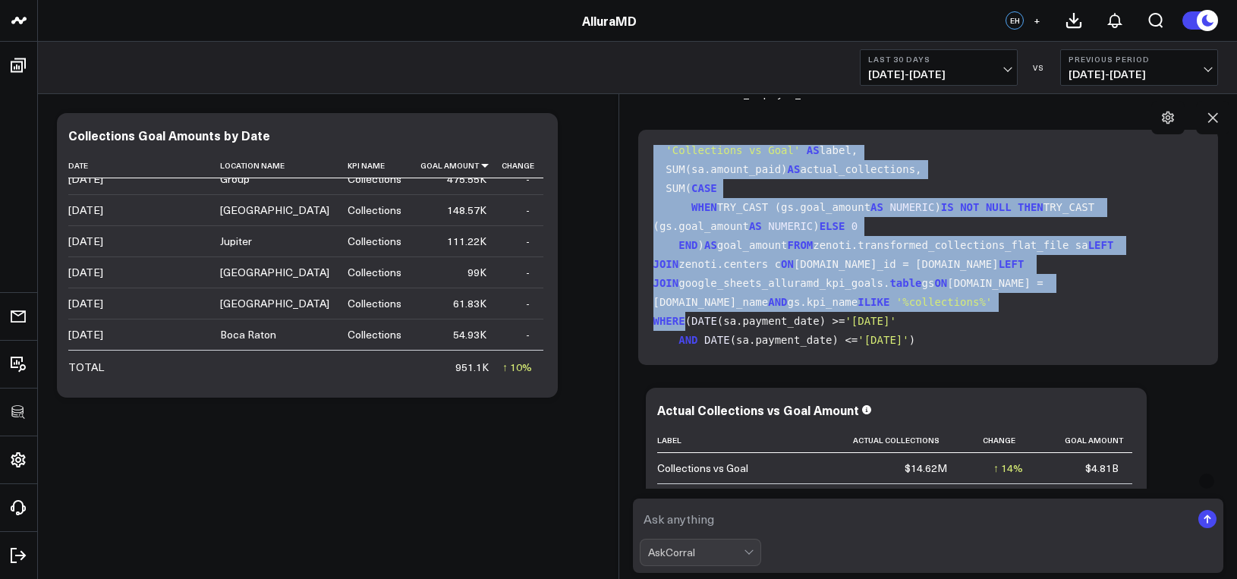
drag, startPoint x: 652, startPoint y: 155, endPoint x: 895, endPoint y: 348, distance: 310.4
click at [898, 347] on code "SELECT 'Collections vs Goal' AS label, SUM(sa.amount_paid) AS actual_collection…" at bounding box center [931, 236] width 556 height 228
copy code "SELECT 'Collections vs Goal' AS label, SUM(sa.amount_paid) AS actual_collection…"
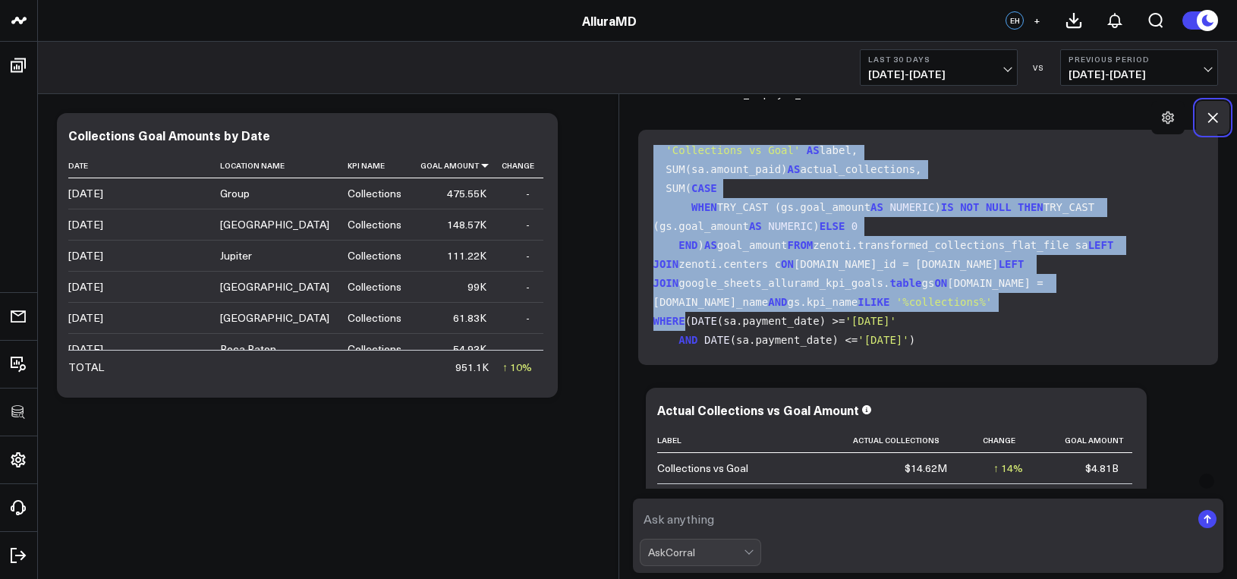
click at [1209, 121] on icon at bounding box center [1213, 118] width 10 height 10
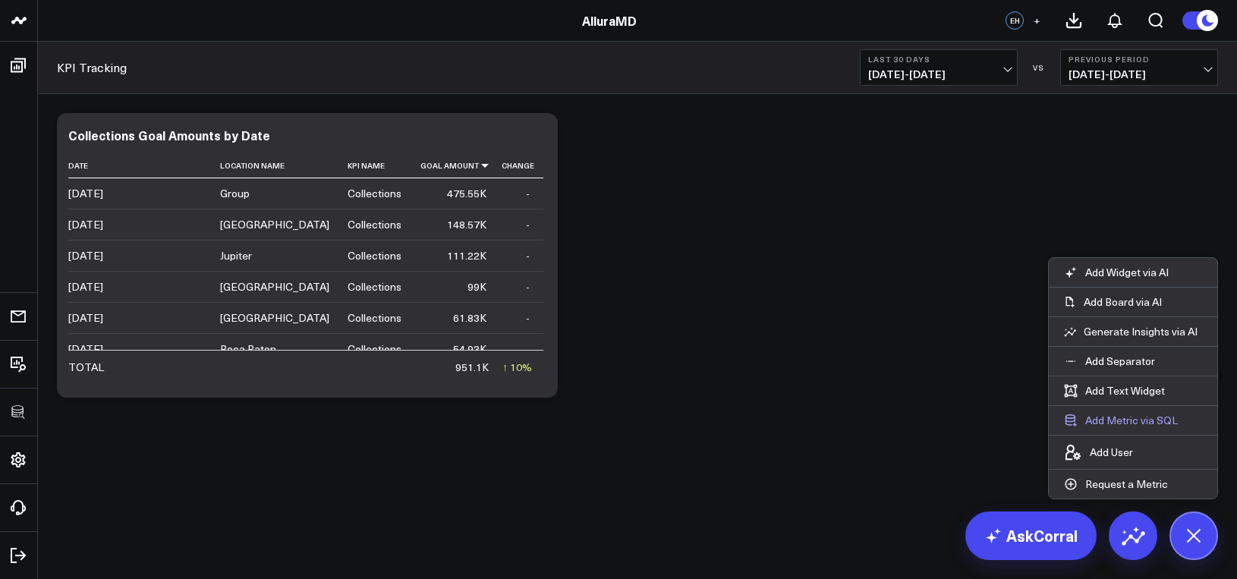
click at [1124, 416] on button "Add Metric via SQL" at bounding box center [1121, 420] width 144 height 29
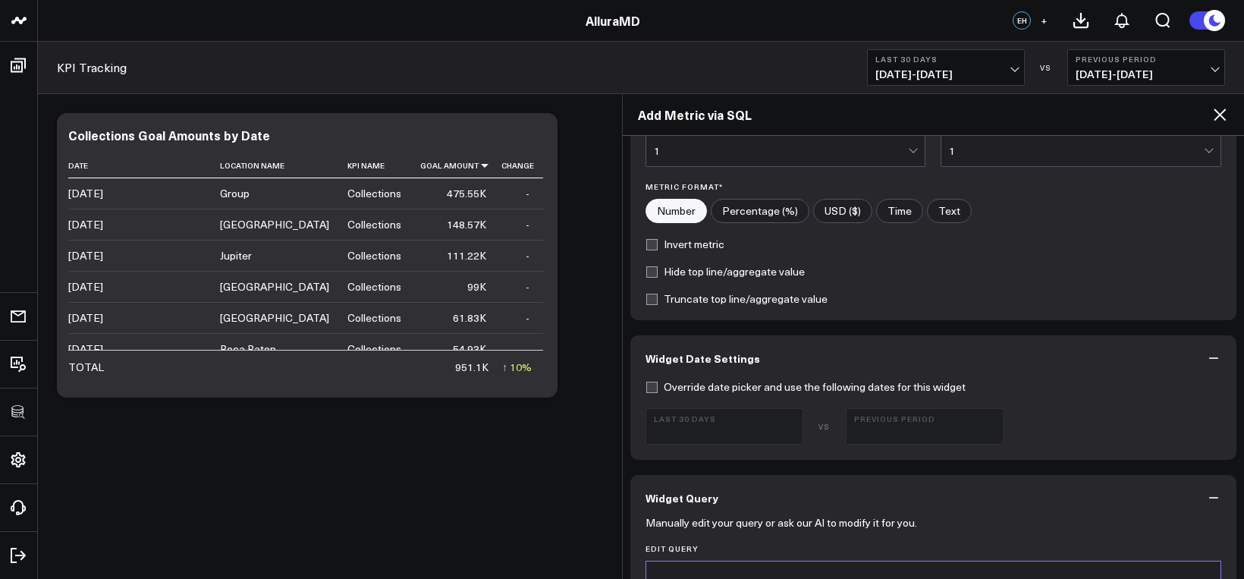
scroll to position [525, 0]
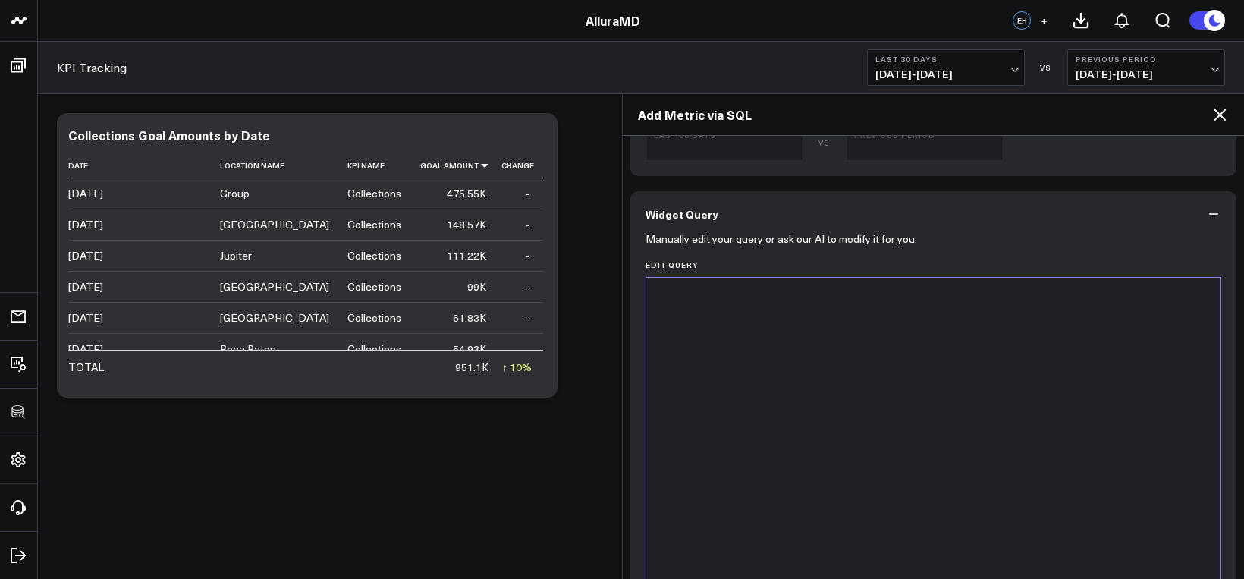
click at [791, 445] on div at bounding box center [934, 466] width 560 height 363
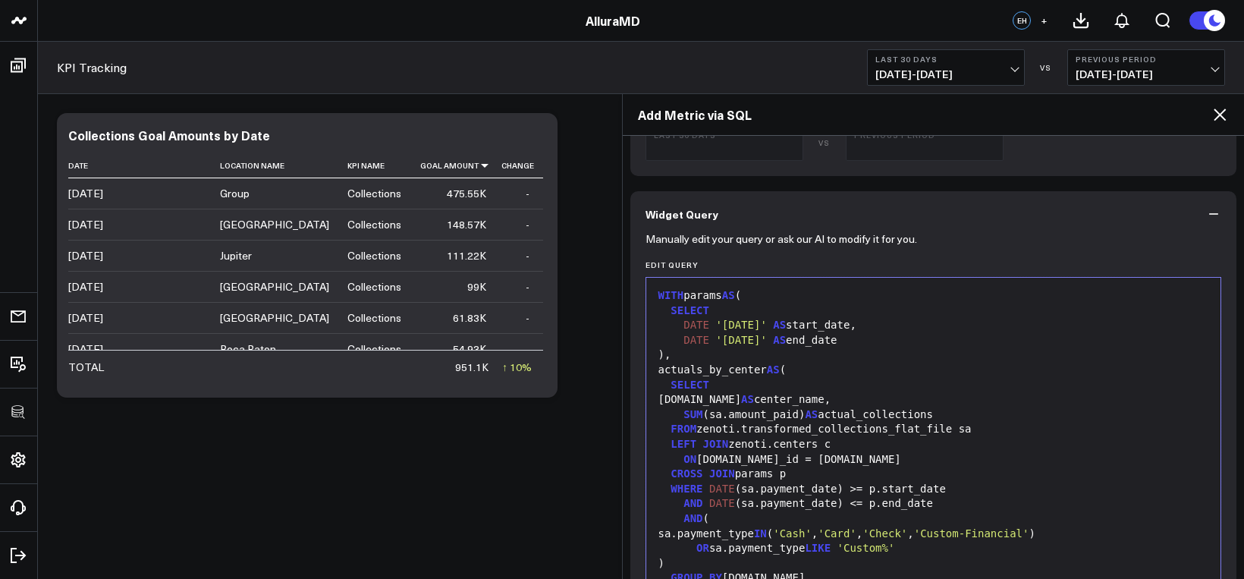
scroll to position [594, 0]
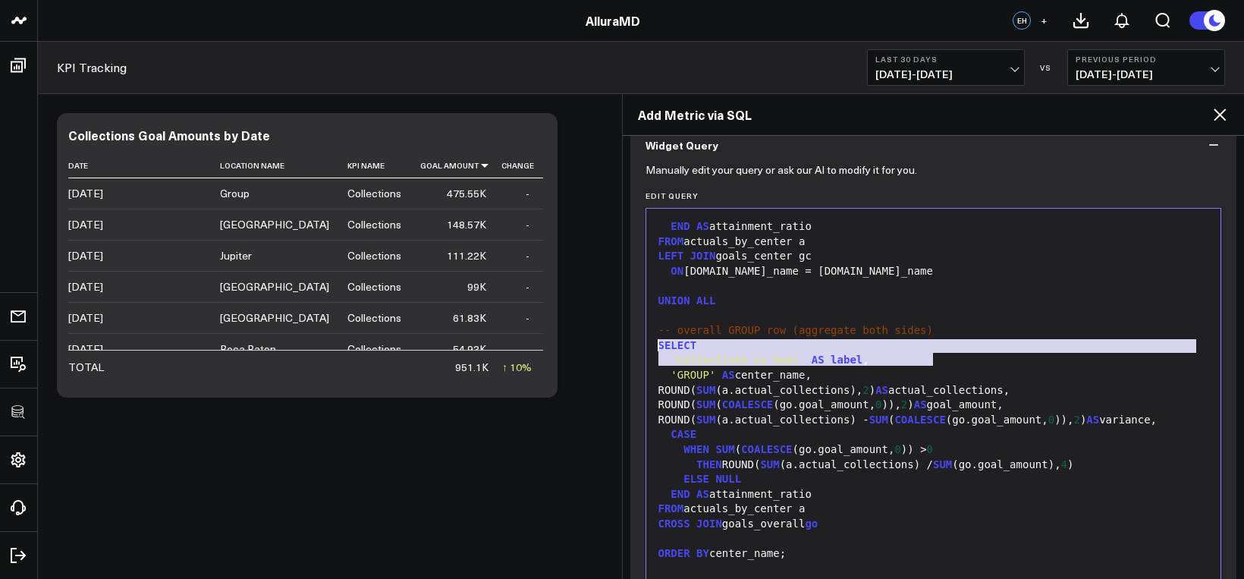
drag, startPoint x: 944, startPoint y: 318, endPoint x: 656, endPoint y: 308, distance: 288.5
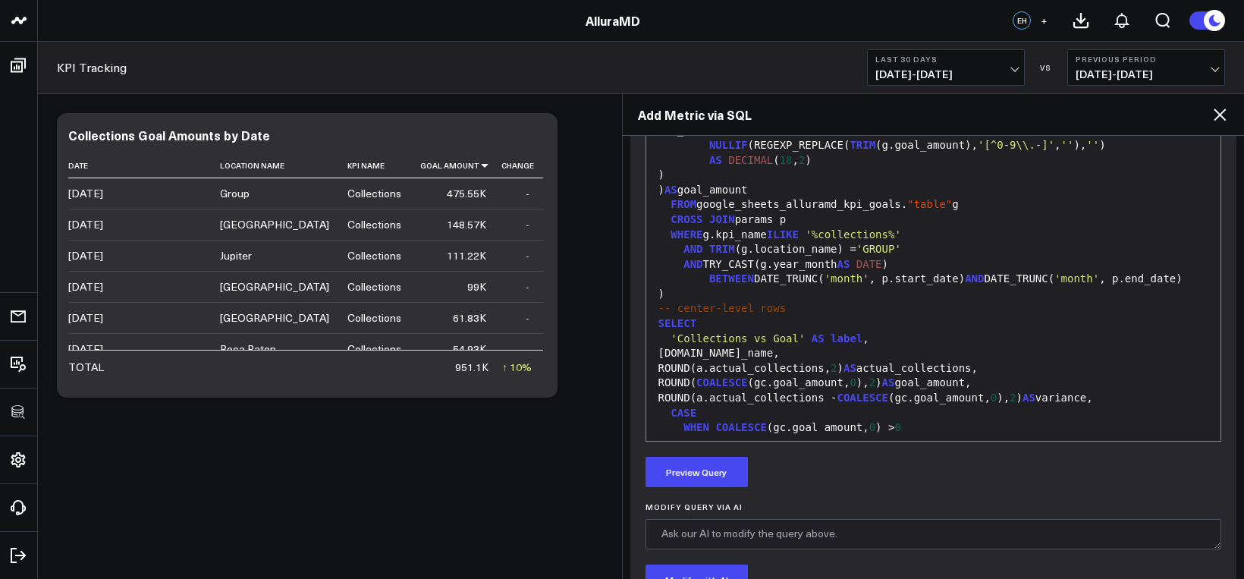
scroll to position [555, 0]
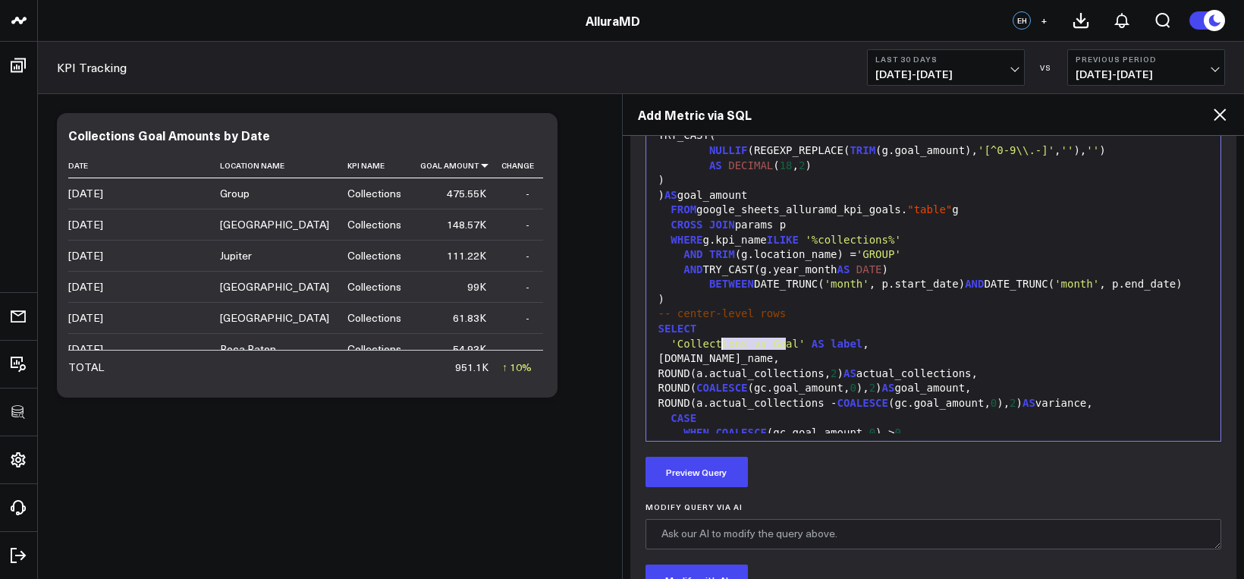
drag, startPoint x: 792, startPoint y: 341, endPoint x: 645, endPoint y: 337, distance: 147.2
click at [646, 337] on div "Selection deleted 99 1 2 3 4 5 6 7 8 9 10 11 12 13 14 15 16 17 18 19 20 21 22 2…" at bounding box center [934, 251] width 577 height 379
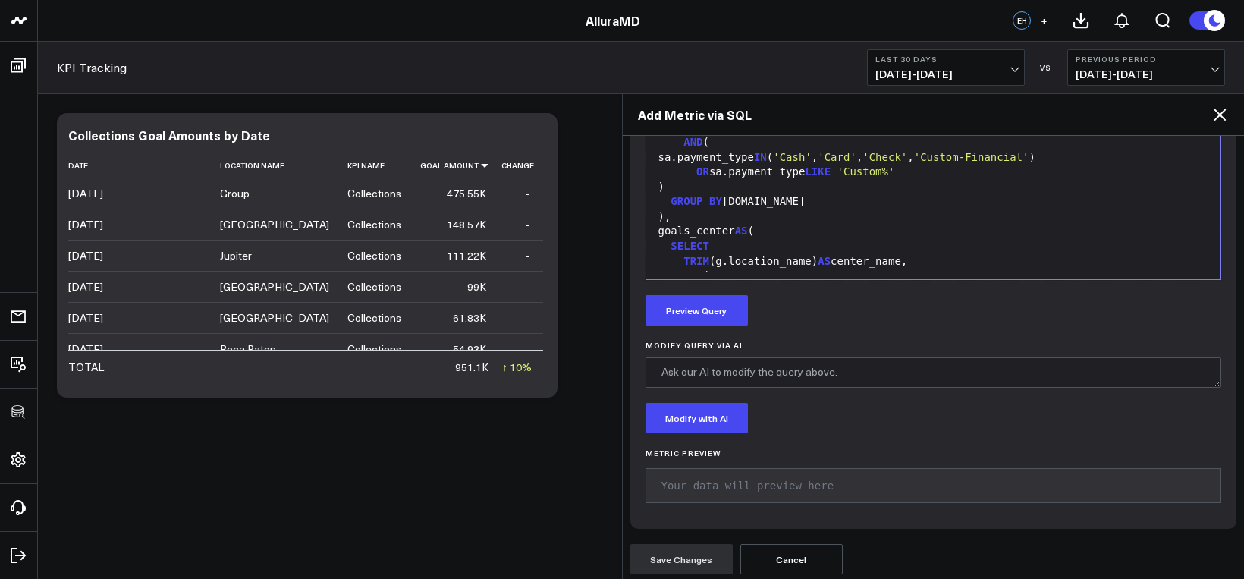
scroll to position [908, 0]
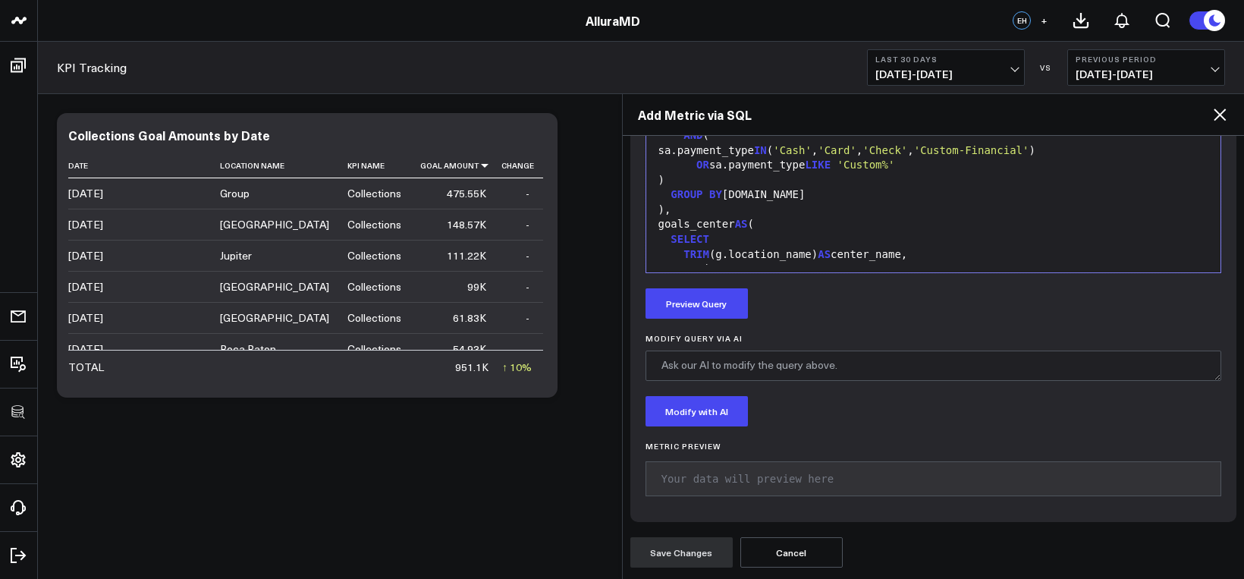
click at [711, 320] on div "Manually edit your query or ask our AI to modify it for you. Edit Query Selecti…" at bounding box center [933, 188] width 607 height 668
click at [712, 317] on button "Preview Query" at bounding box center [697, 303] width 102 height 30
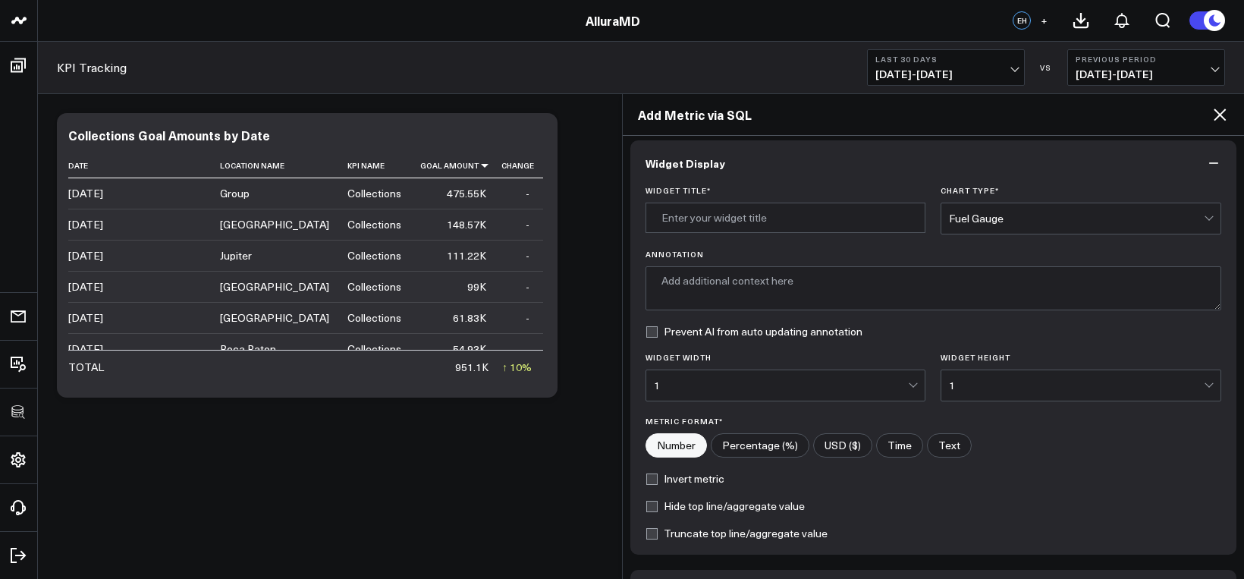
scroll to position [0, 0]
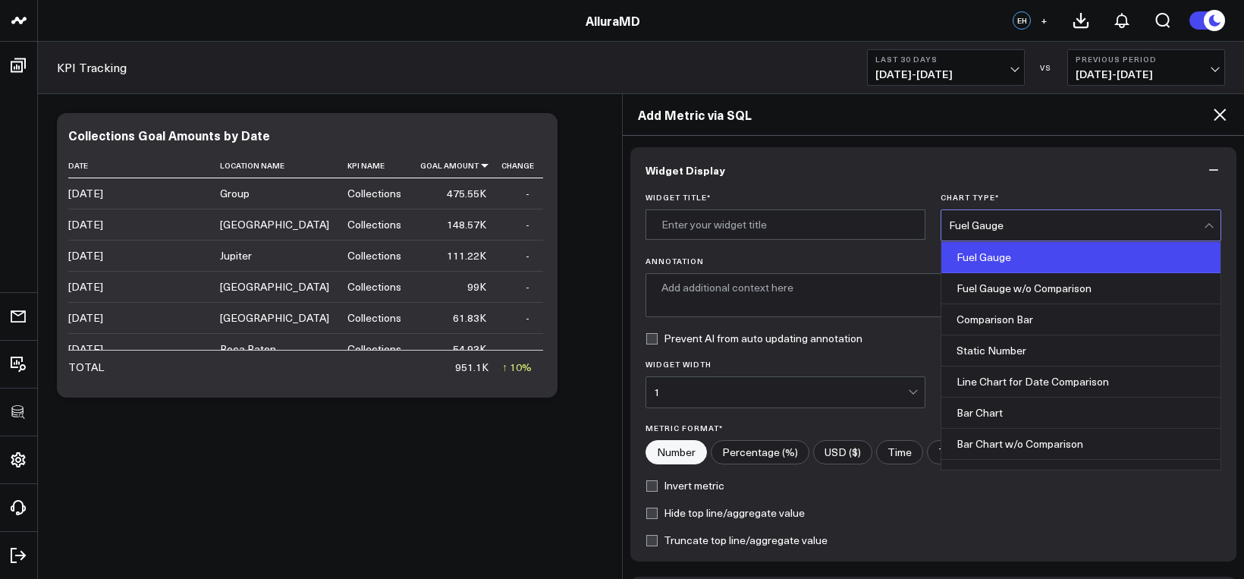
click at [979, 224] on div "Fuel Gauge" at bounding box center [1076, 225] width 255 height 12
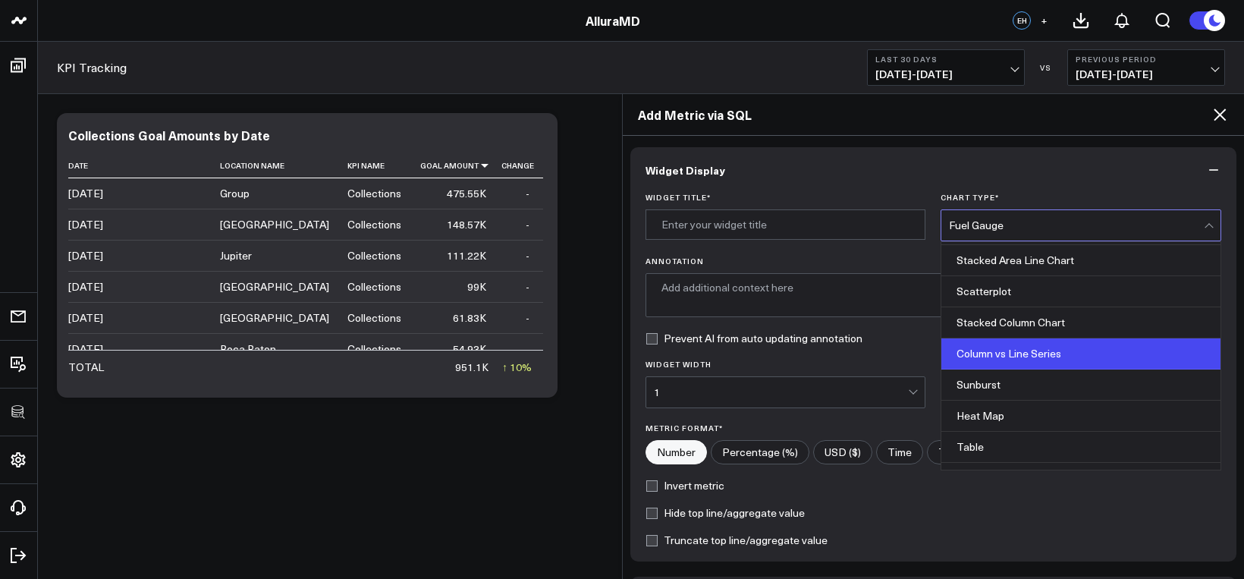
scroll to position [558, 0]
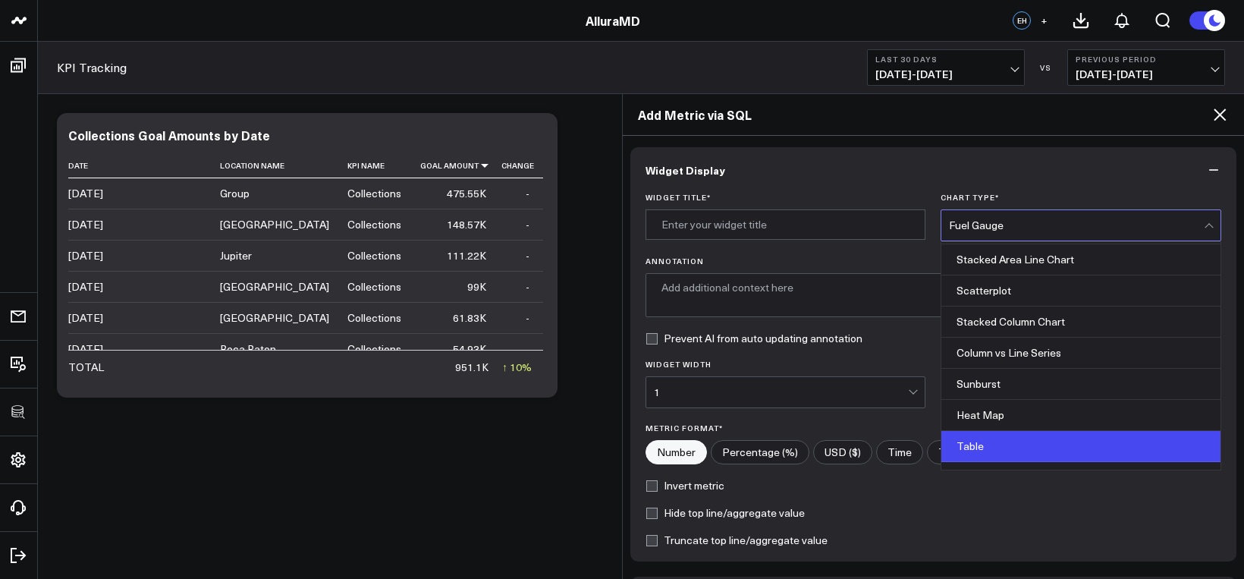
click at [1001, 438] on div "Table" at bounding box center [1081, 446] width 279 height 31
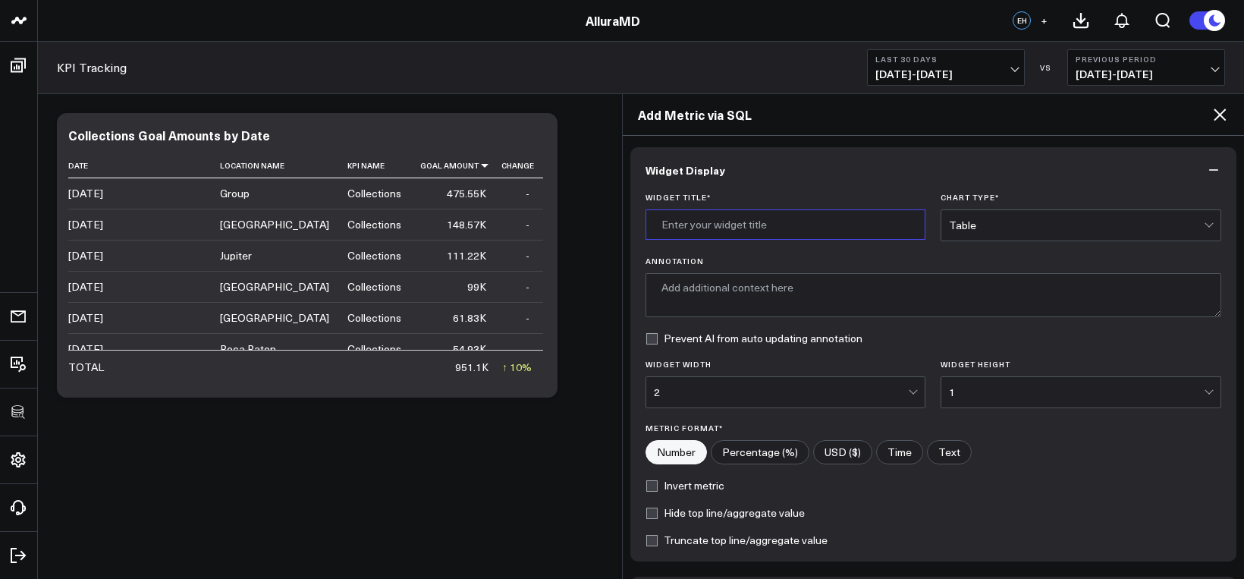
click at [784, 230] on input "Widget Title *" at bounding box center [786, 224] width 281 height 30
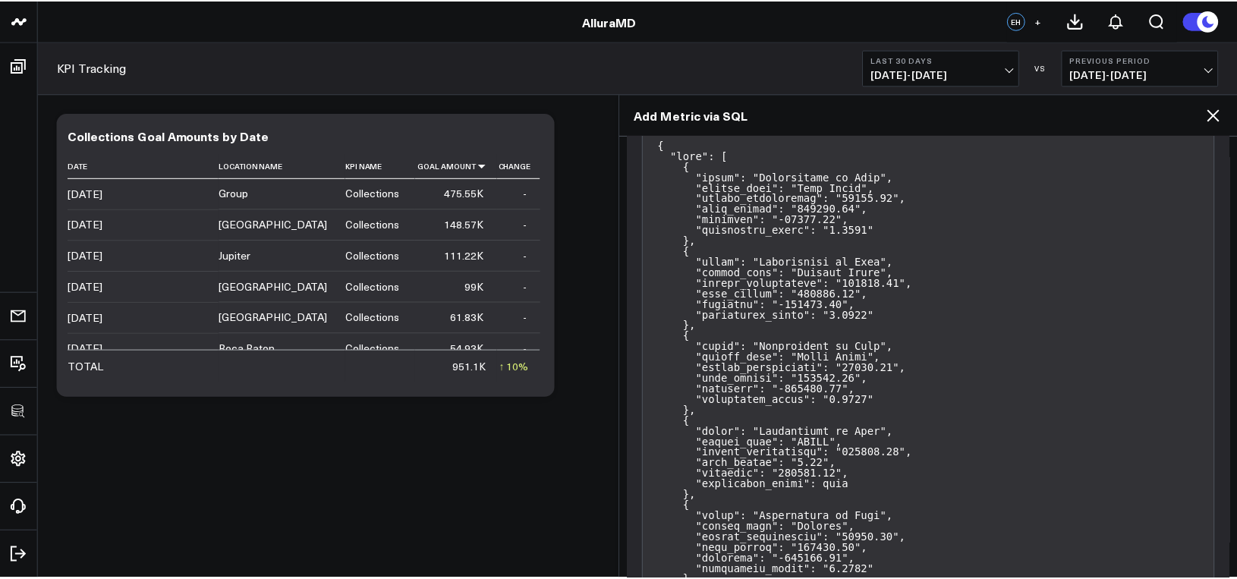
scroll to position [1450, 0]
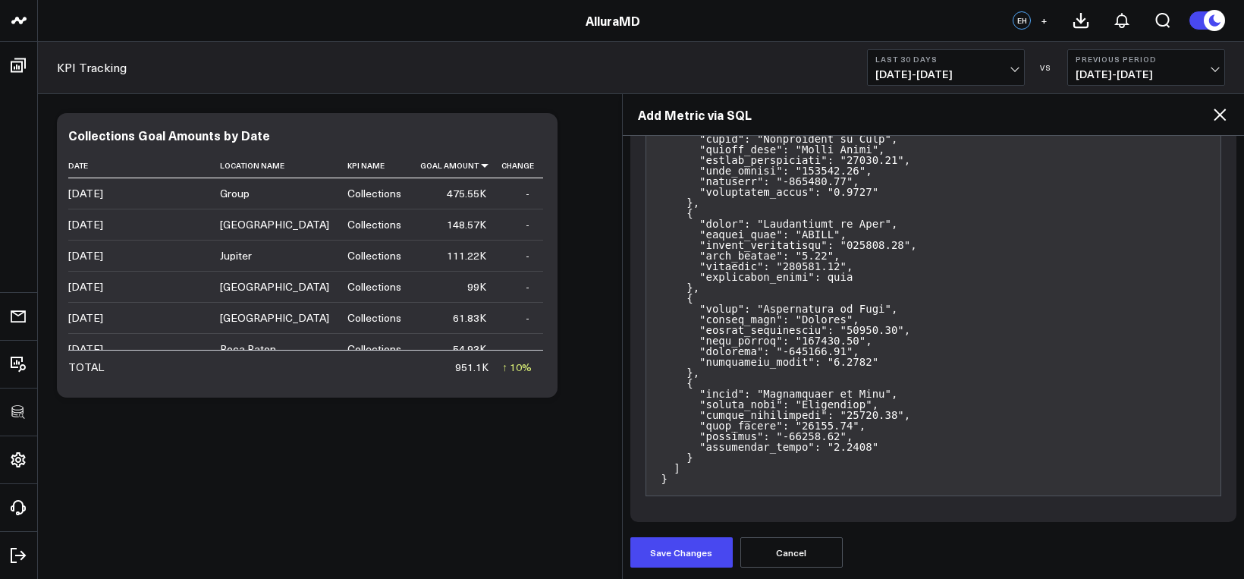
type input "Collections vs. Goal"
click at [703, 574] on div "Widget Display Widget Title * Collections vs. Goal Chart Type * Table Annotatio…" at bounding box center [934, 357] width 622 height 443
click at [700, 549] on button "Save Changes" at bounding box center [681, 552] width 102 height 30
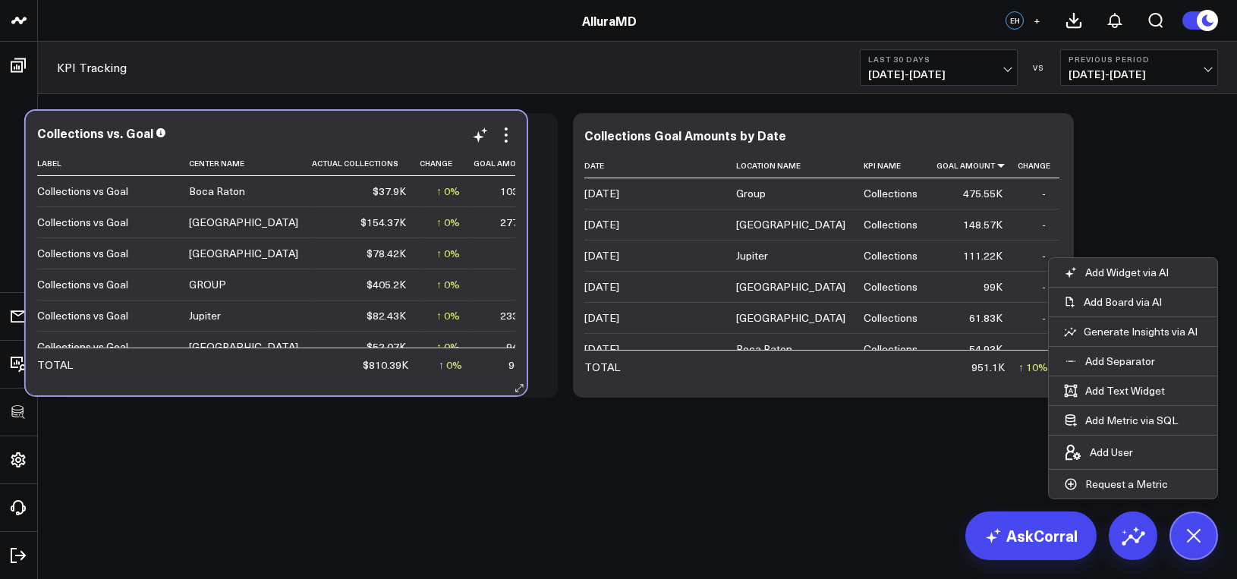
drag, startPoint x: 880, startPoint y: 124, endPoint x: 333, endPoint y: 122, distance: 547.0
click at [333, 122] on div "Collections vs. Goal Label Center Name Actual Collections Change Goal Amount Ch…" at bounding box center [276, 253] width 501 height 285
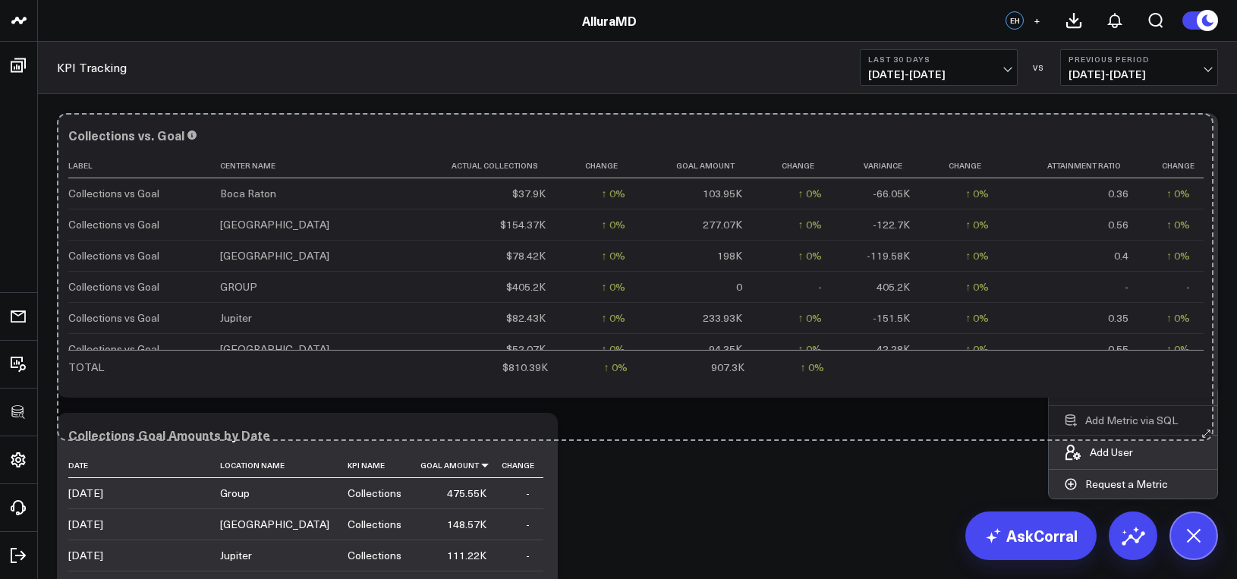
drag, startPoint x: 553, startPoint y: 393, endPoint x: 1209, endPoint y: 436, distance: 656.9
click at [1209, 436] on div "100525 Test 100625-2 100925 3725 Test 829 Studios Accenture Acme Industrial Act…" at bounding box center [618, 398] width 1237 height 796
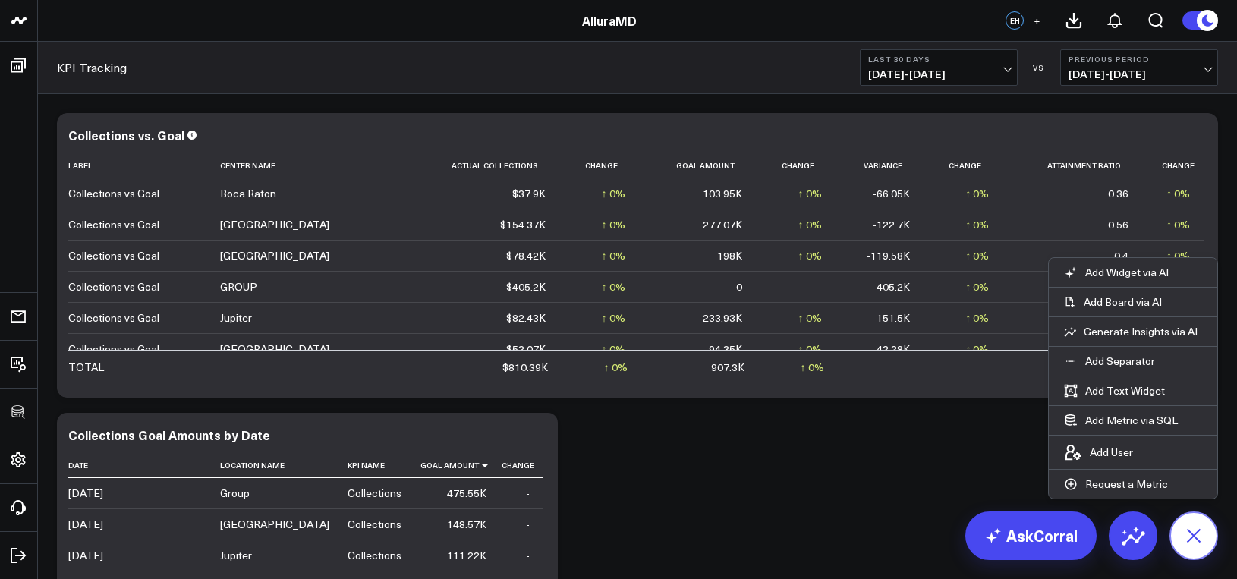
click at [1209, 521] on button at bounding box center [1193, 535] width 49 height 49
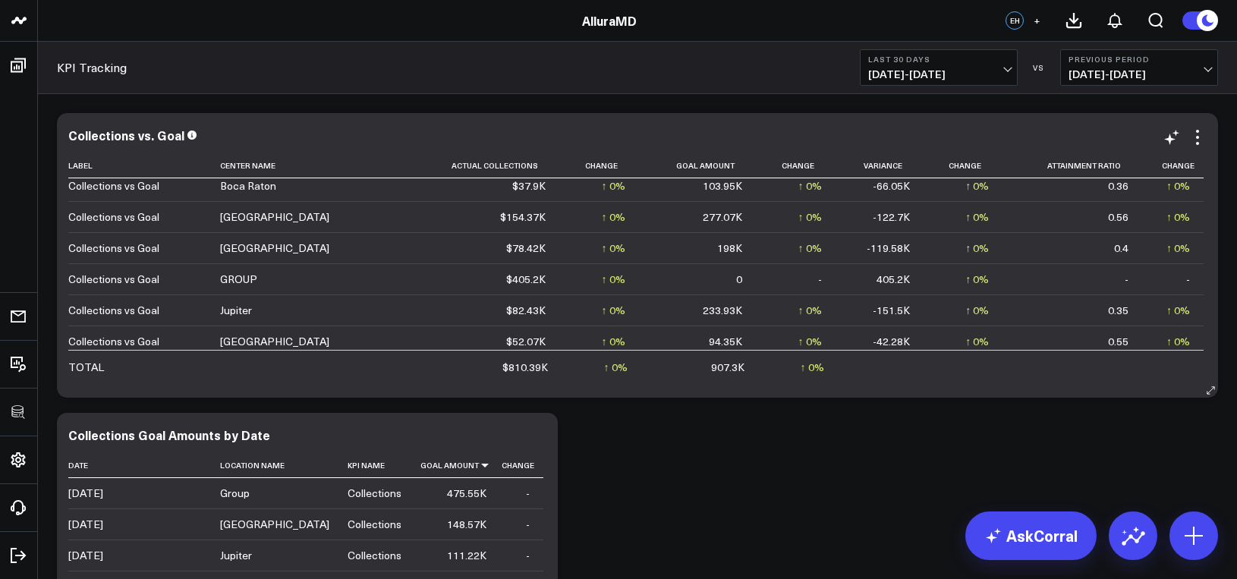
scroll to position [0, 0]
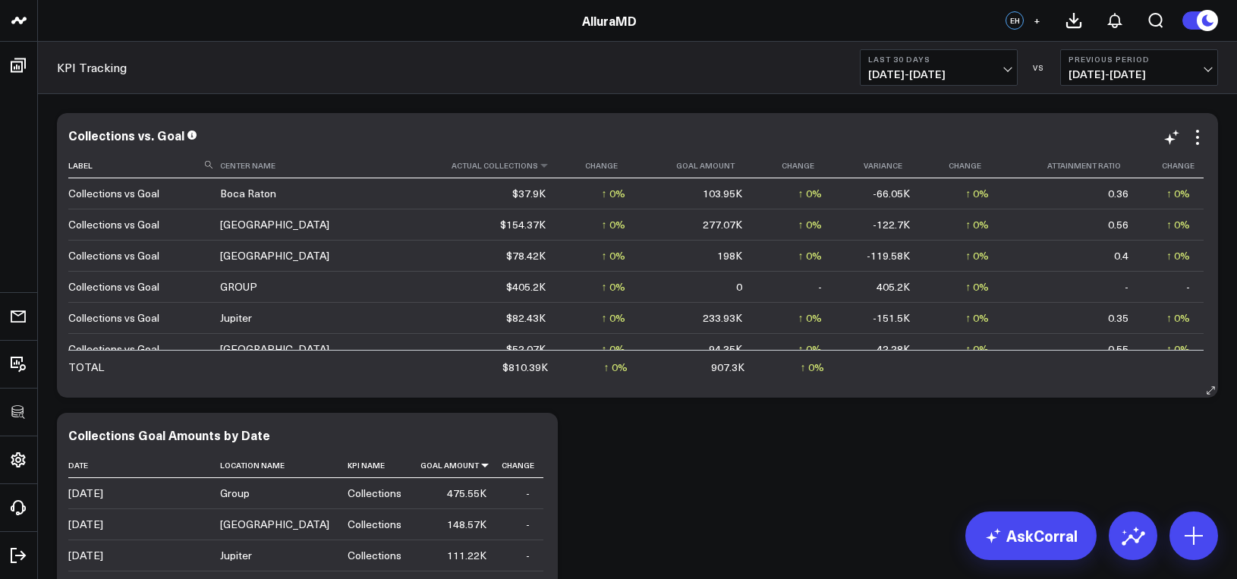
click at [495, 169] on th "Actual Collections" at bounding box center [480, 165] width 159 height 25
click at [538, 166] on icon at bounding box center [544, 165] width 12 height 9
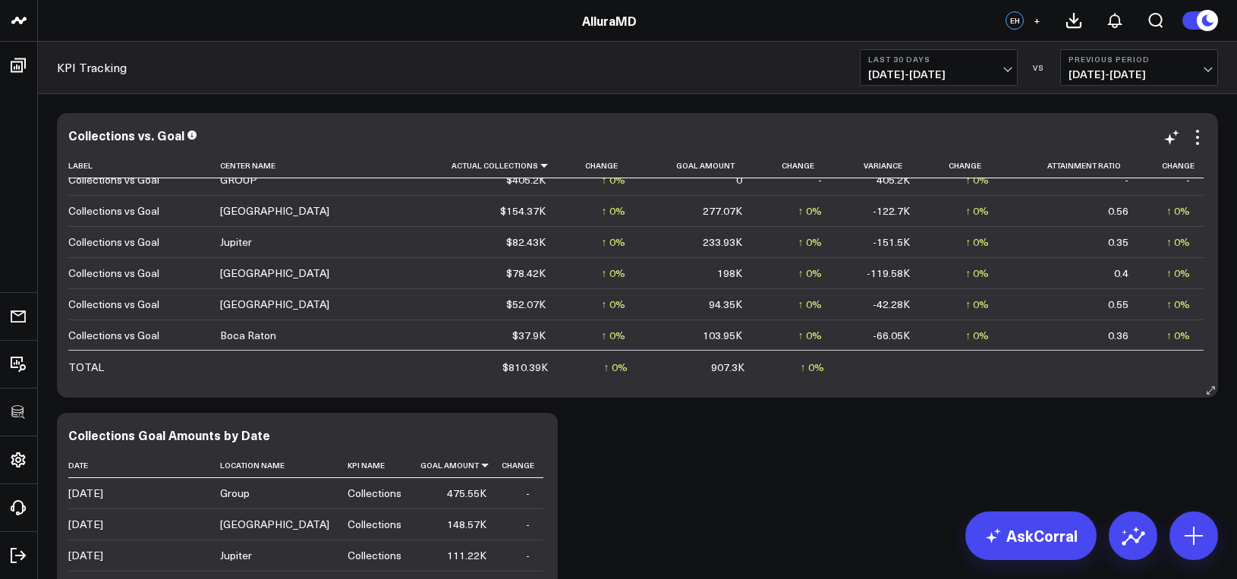
scroll to position [14, 0]
click at [906, 74] on span "09/15/25 - 10/14/25" at bounding box center [938, 74] width 141 height 12
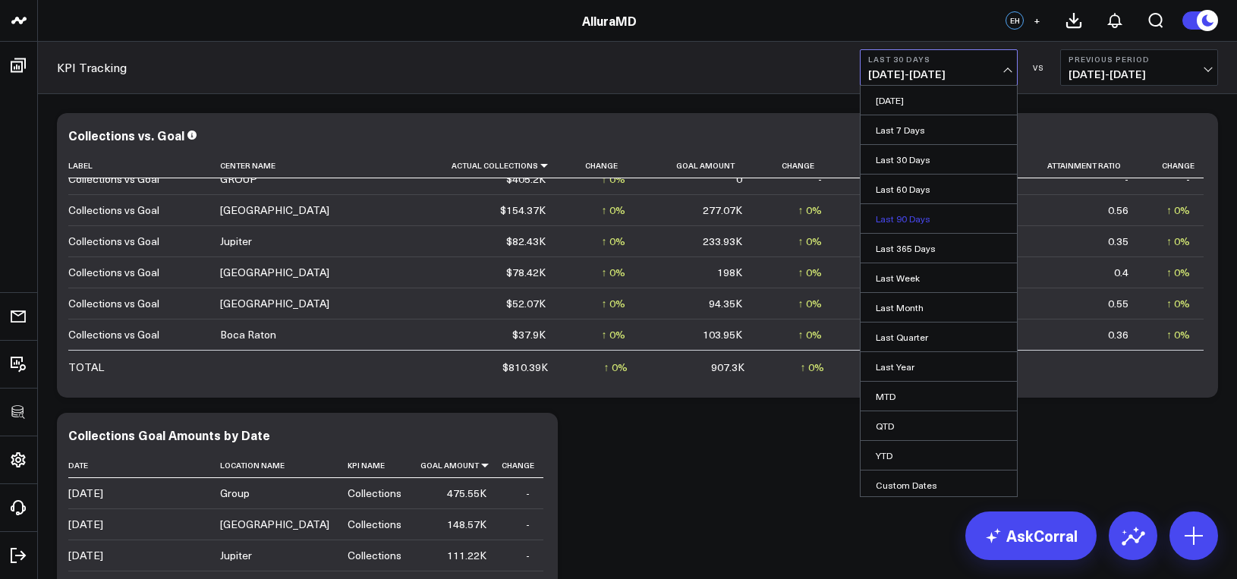
click at [924, 220] on link "Last 90 Days" at bounding box center [938, 218] width 156 height 29
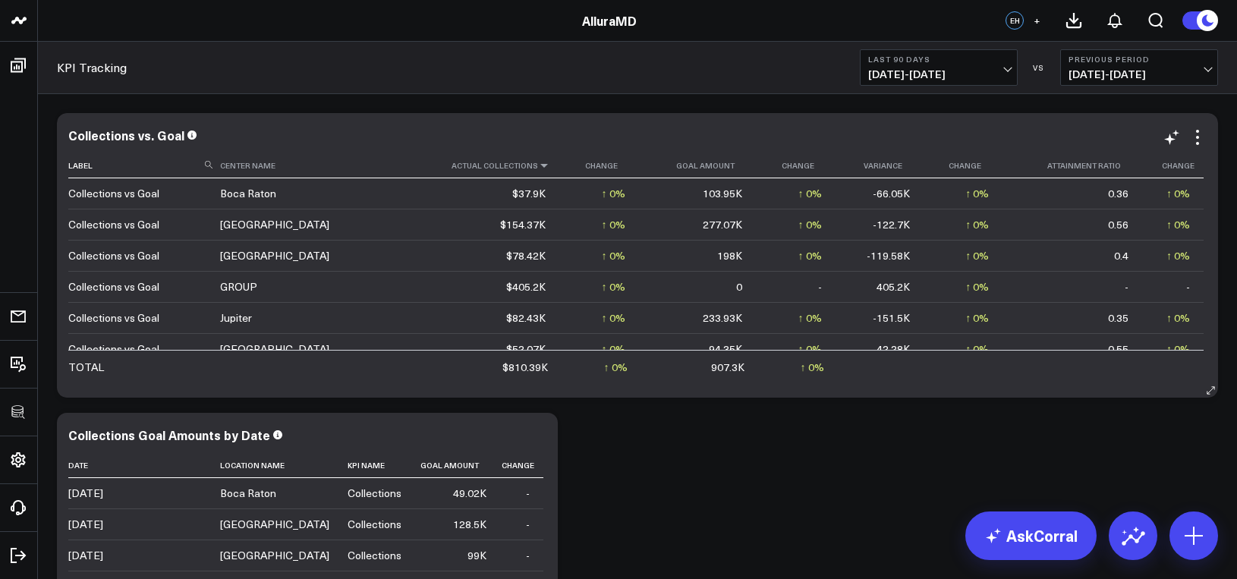
click at [538, 169] on icon at bounding box center [544, 165] width 12 height 9
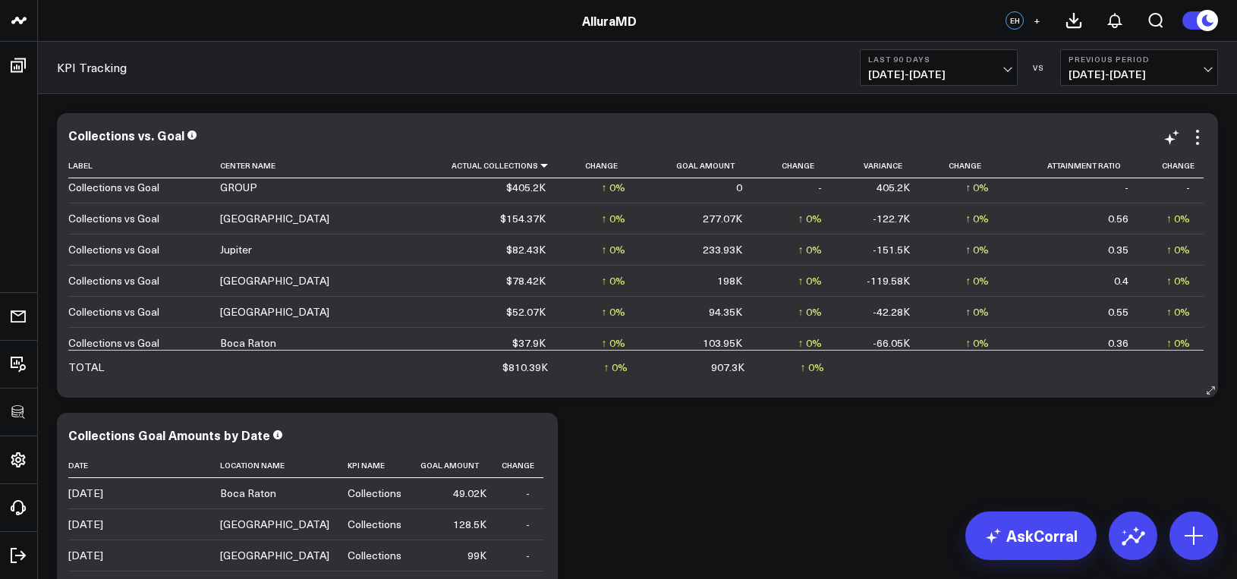
scroll to position [14, 0]
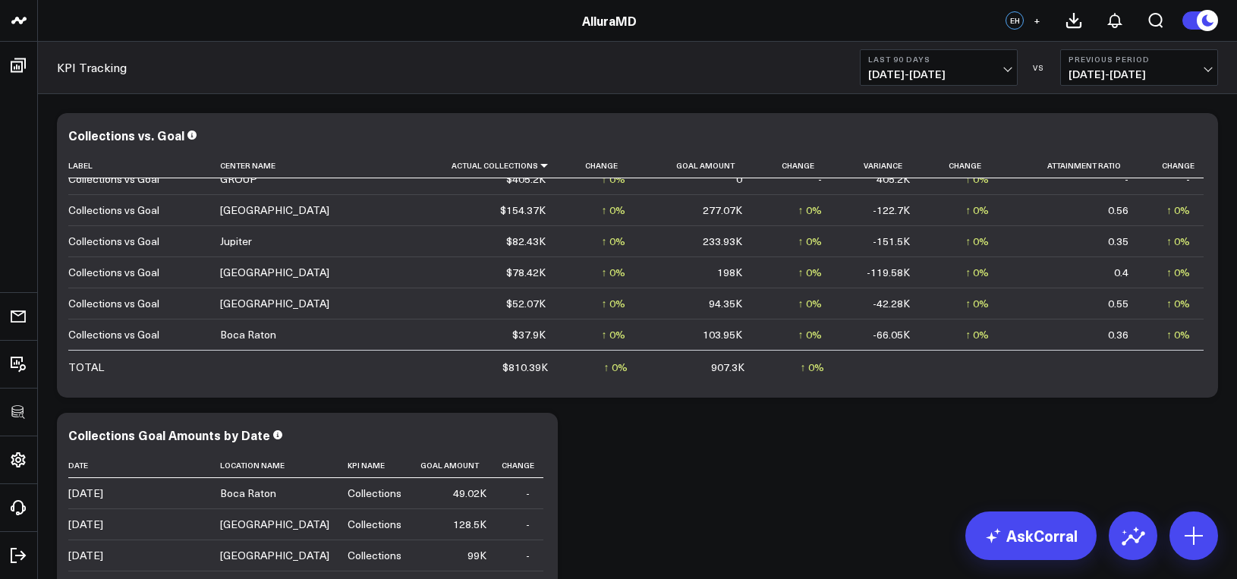
click at [896, 63] on b "Last 90 Days" at bounding box center [938, 59] width 141 height 9
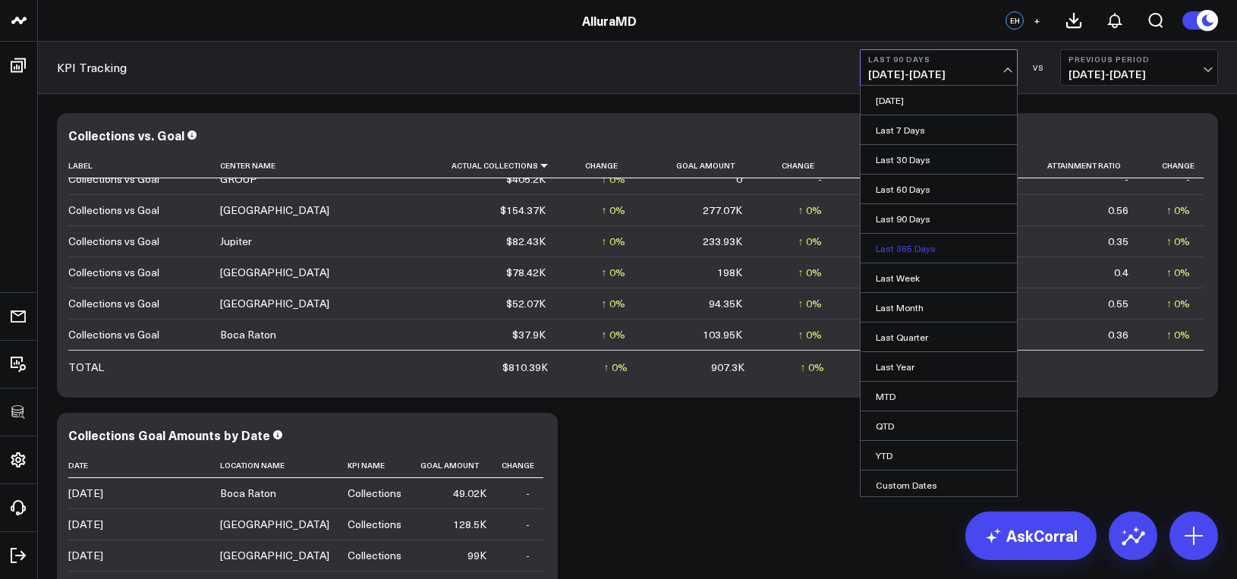
click at [915, 241] on link "Last 365 Days" at bounding box center [938, 248] width 156 height 29
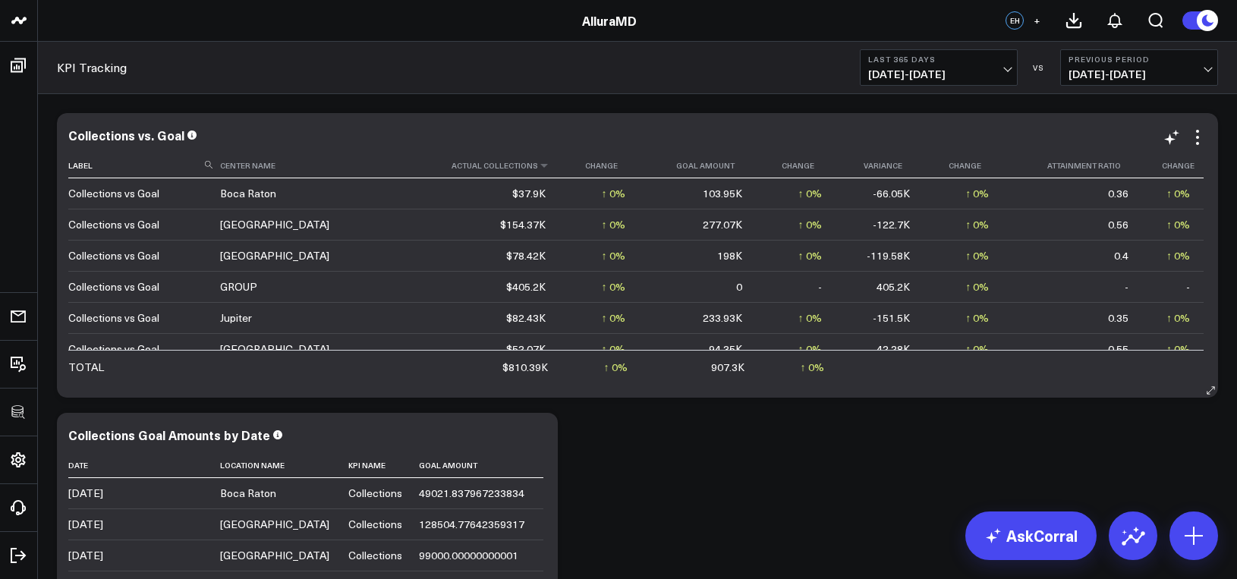
click at [474, 162] on th "Actual Collections" at bounding box center [480, 165] width 159 height 25
click at [494, 163] on th "Actual Collections" at bounding box center [480, 165] width 159 height 25
click at [538, 163] on icon at bounding box center [544, 165] width 12 height 9
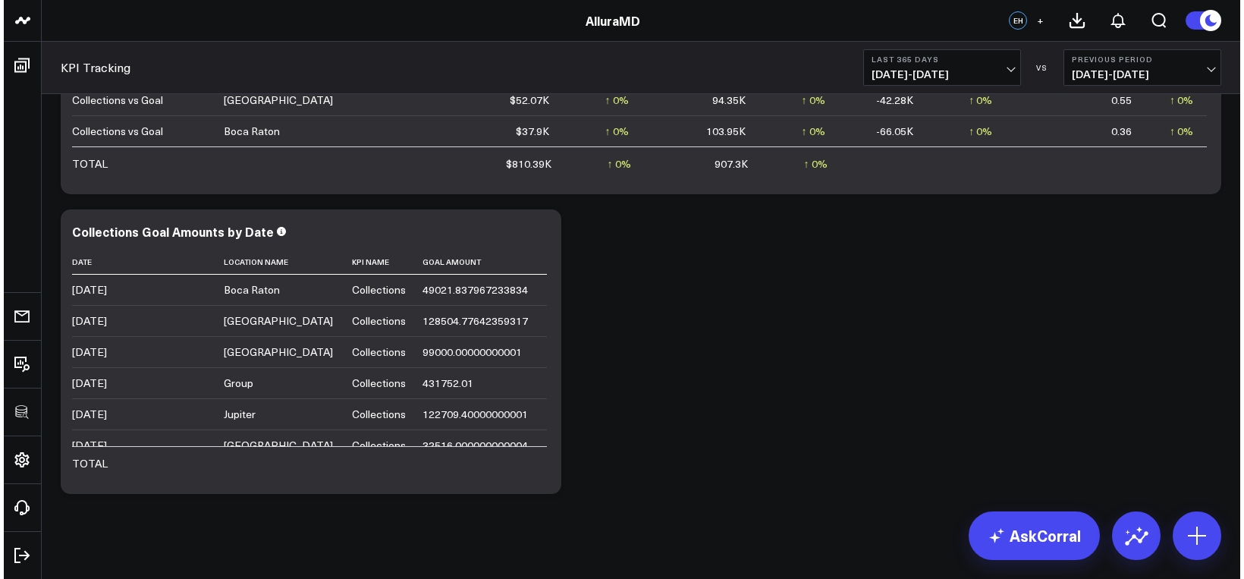
scroll to position [217, 0]
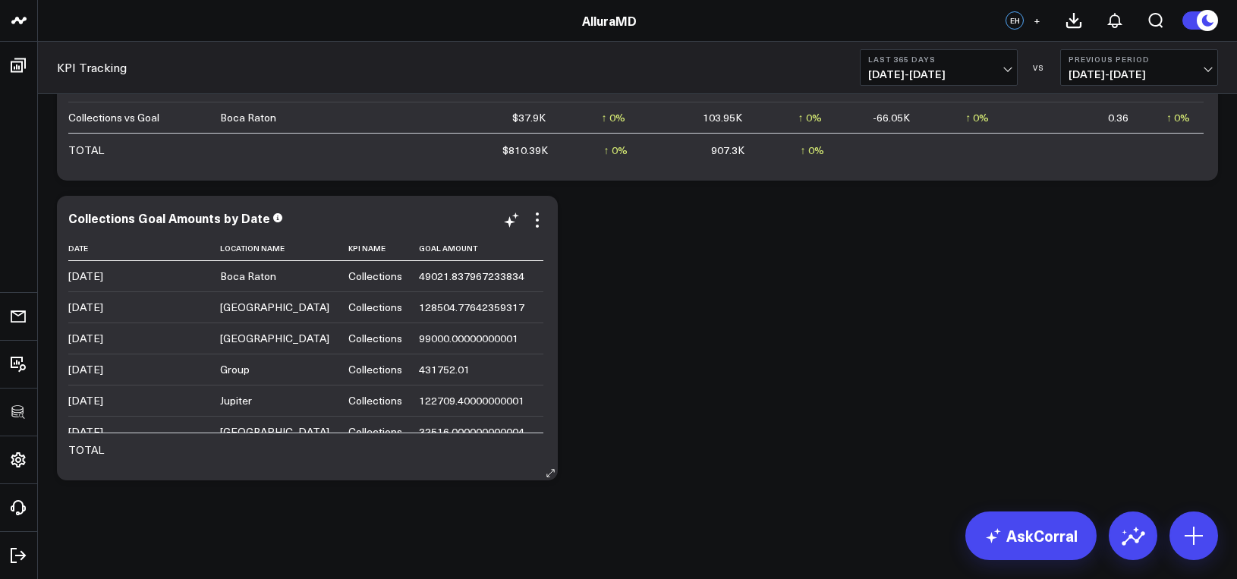
click at [539, 230] on div "Collections Goal Amounts by Date Date Location Name Kpi Name Goal Amount 9/1/20…" at bounding box center [307, 338] width 478 height 254
click at [537, 230] on div "Collections Goal Amounts by Date Date Location Name Kpi Name Goal Amount 9/1/20…" at bounding box center [307, 338] width 478 height 254
click at [537, 226] on icon at bounding box center [537, 226] width 3 height 3
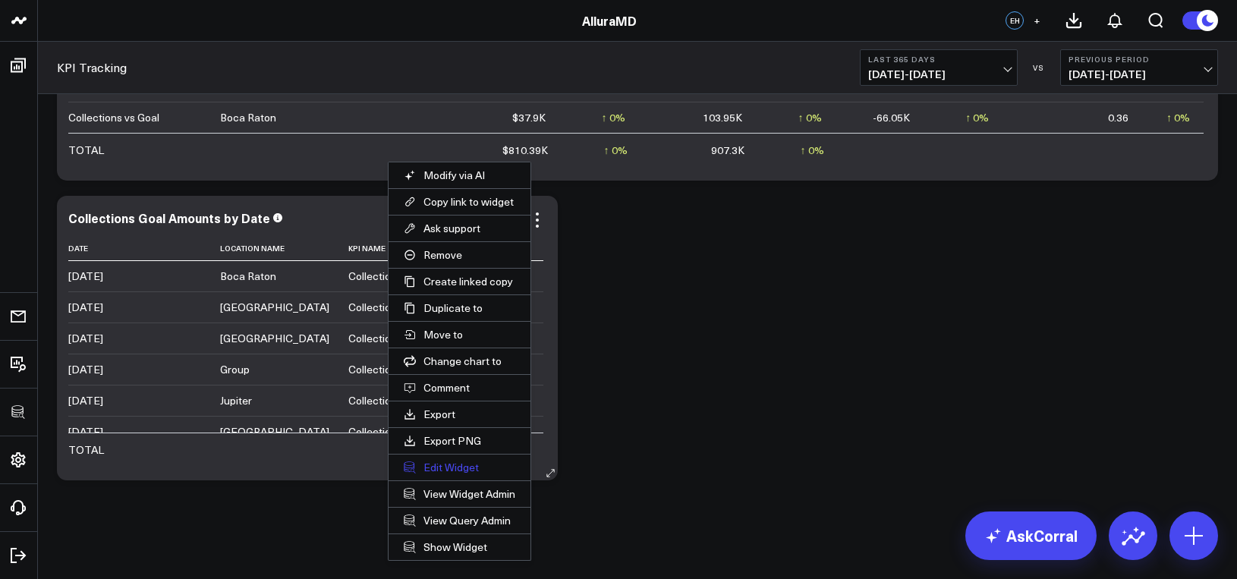
click at [449, 467] on button "Edit Widget" at bounding box center [459, 467] width 142 height 26
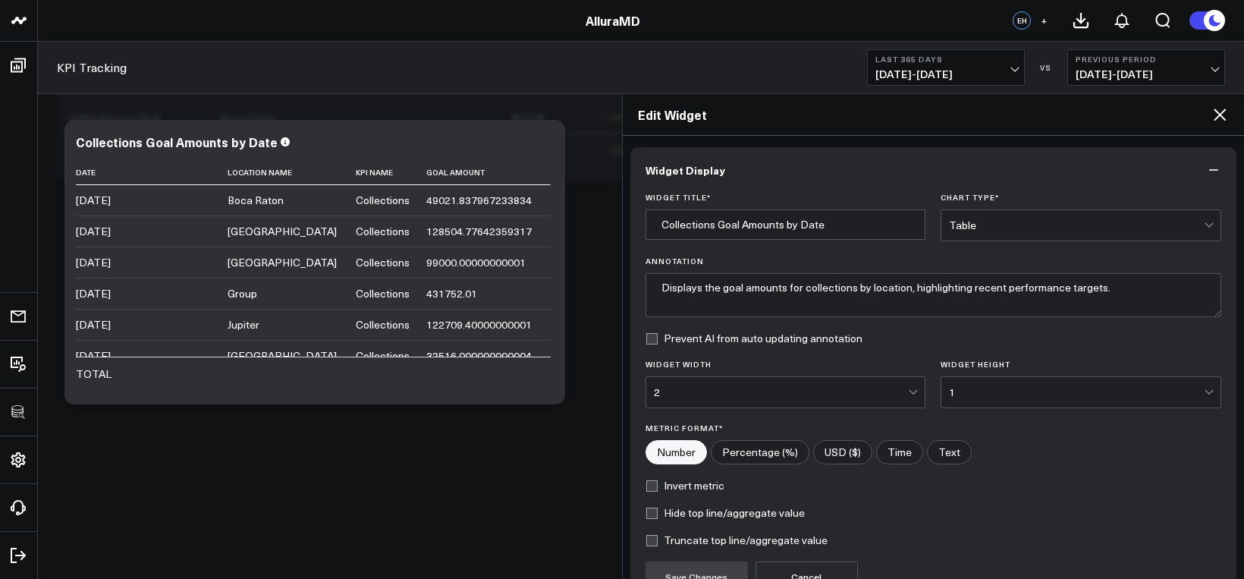
click at [825, 454] on input"] "USD ($)" at bounding box center [843, 452] width 58 height 23
radio input"] "true"
click at [711, 564] on button "Save Changes" at bounding box center [697, 576] width 102 height 30
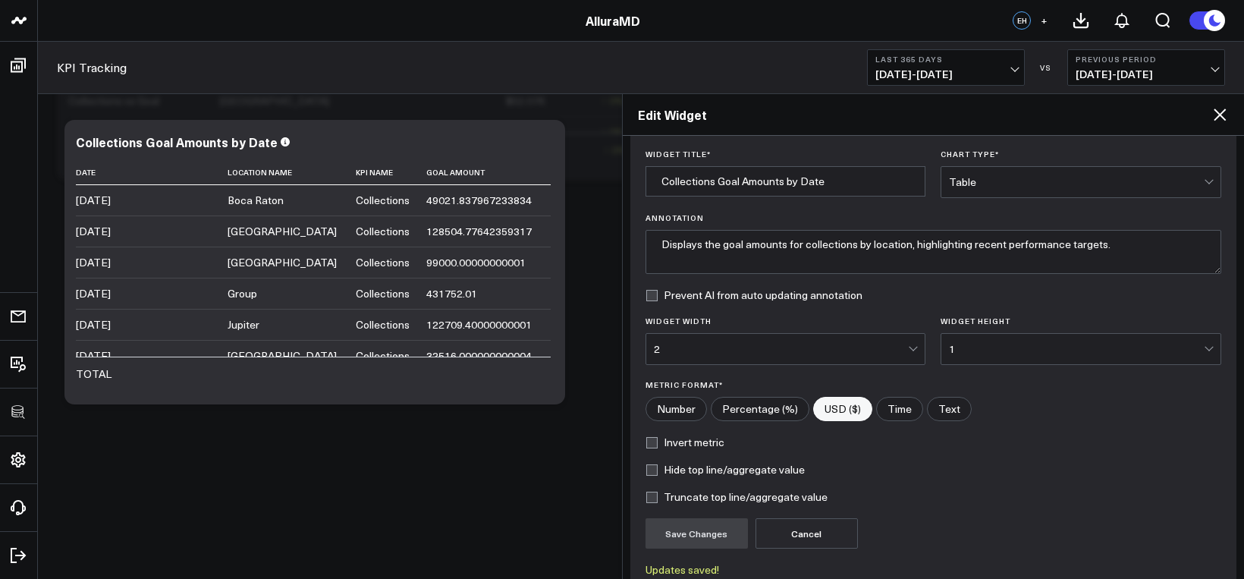
scroll to position [181, 0]
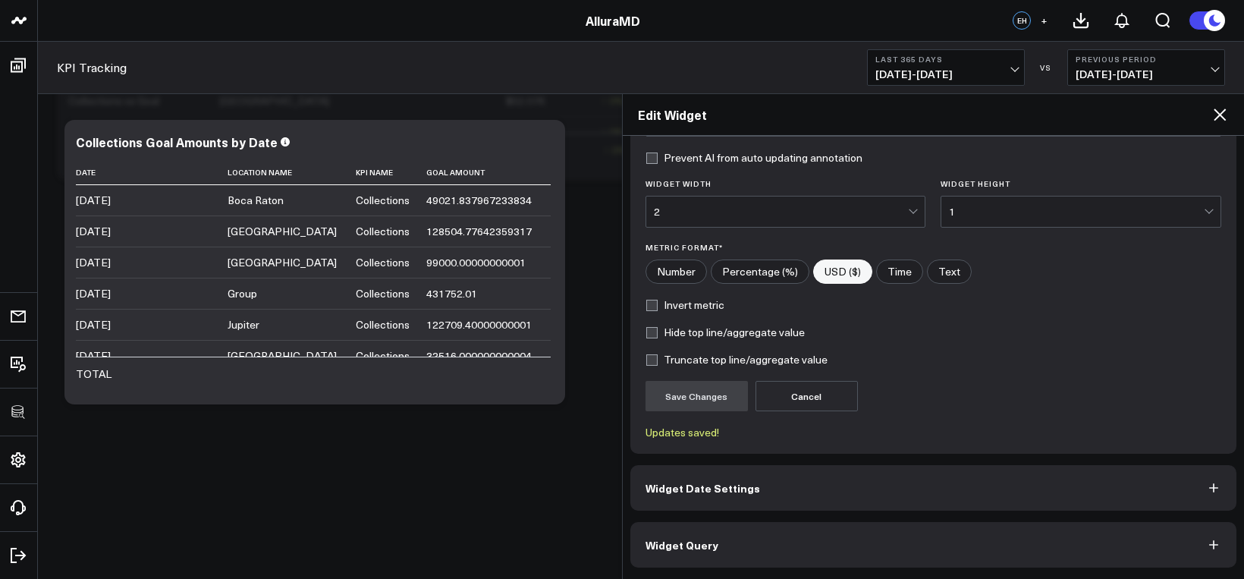
click at [772, 532] on button "Widget Query" at bounding box center [933, 545] width 607 height 46
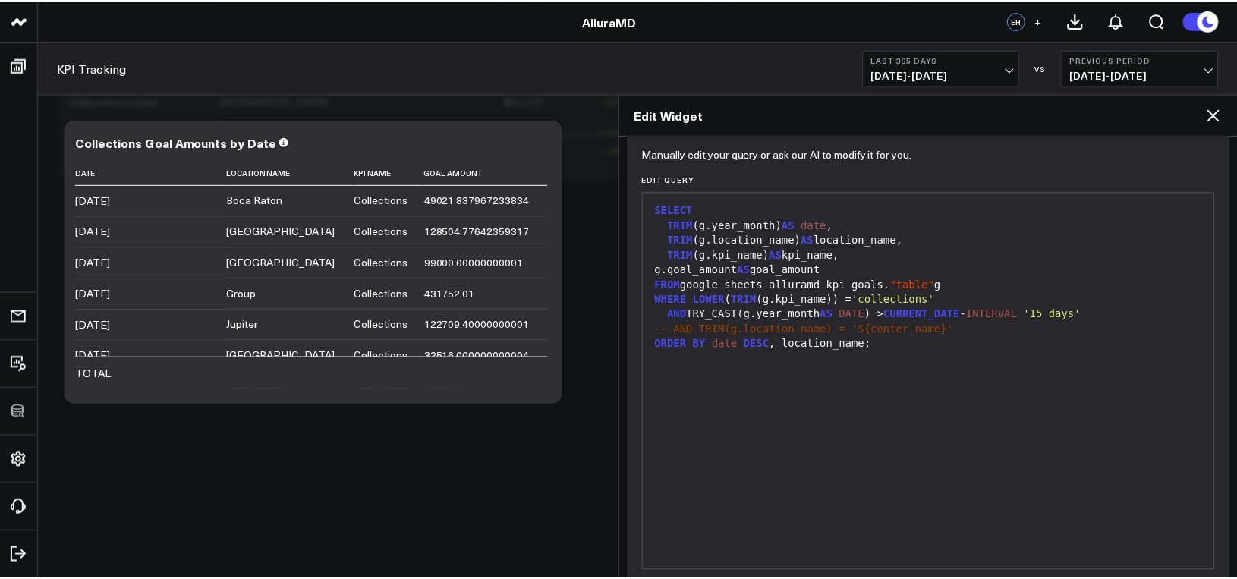
scroll to position [121, 0]
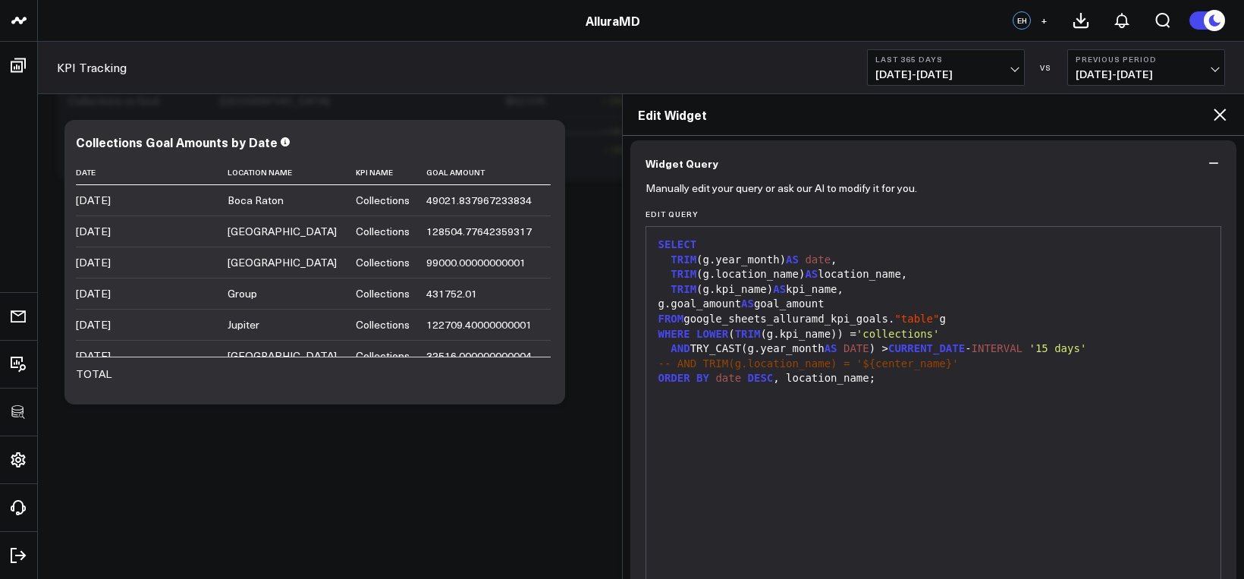
click at [1221, 122] on icon at bounding box center [1220, 114] width 18 height 18
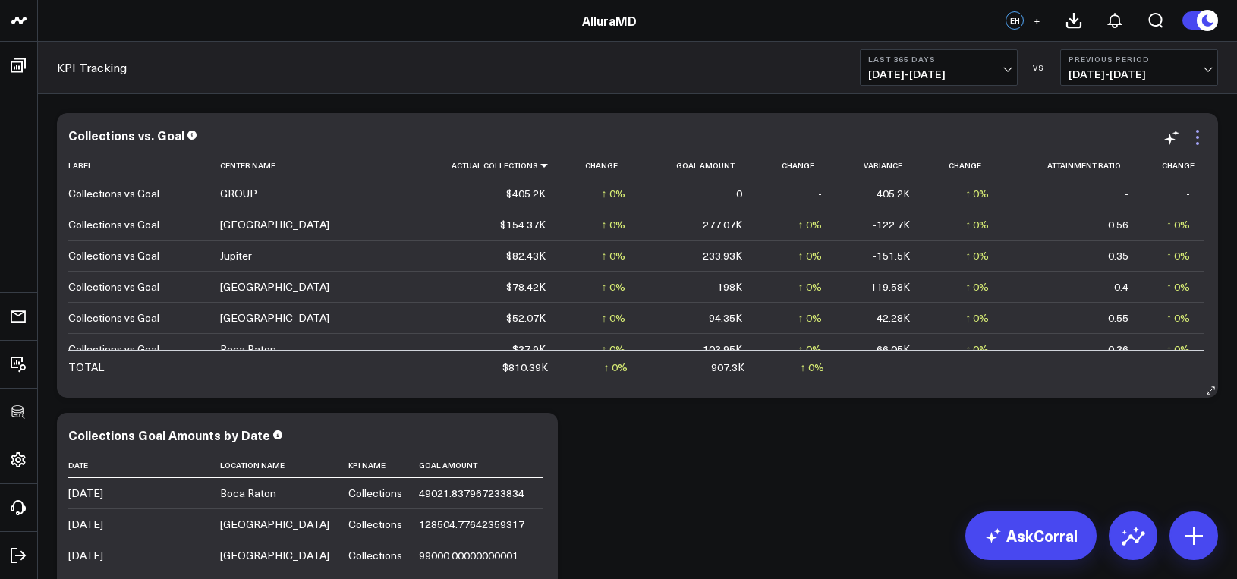
click at [1192, 138] on icon at bounding box center [1197, 137] width 18 height 18
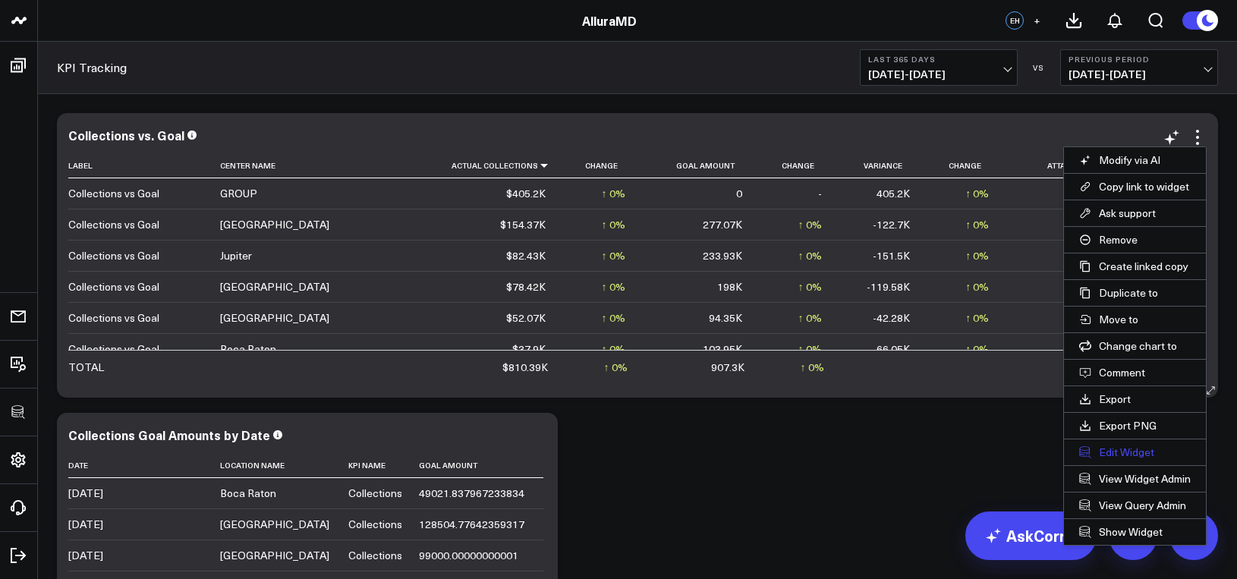
click at [1143, 451] on button "Edit Widget" at bounding box center [1135, 452] width 142 height 26
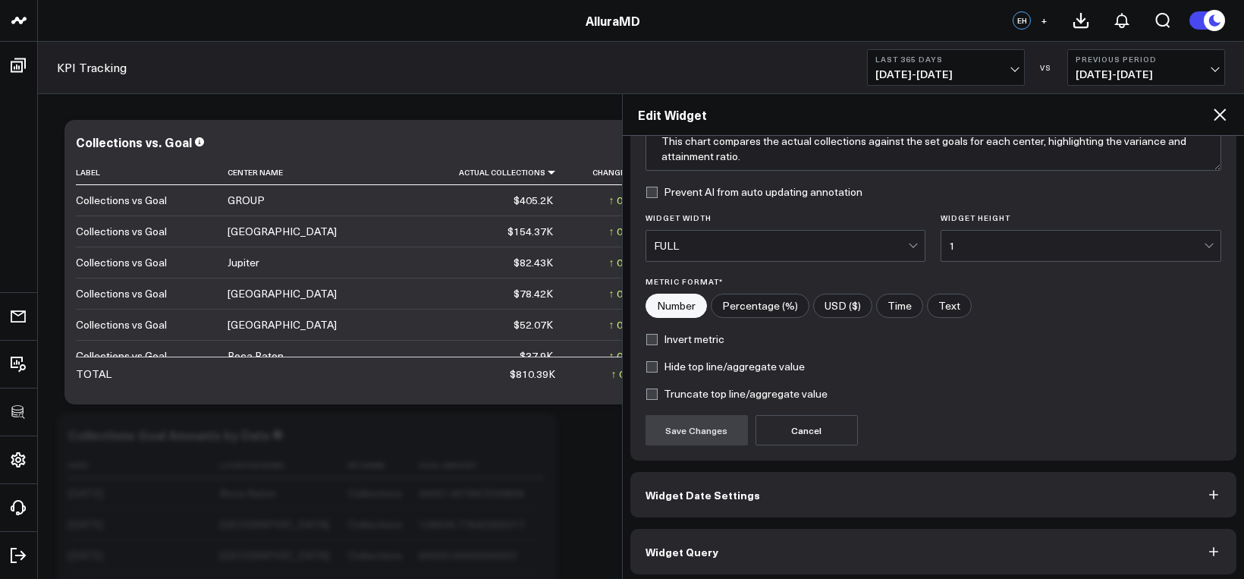
scroll to position [153, 0]
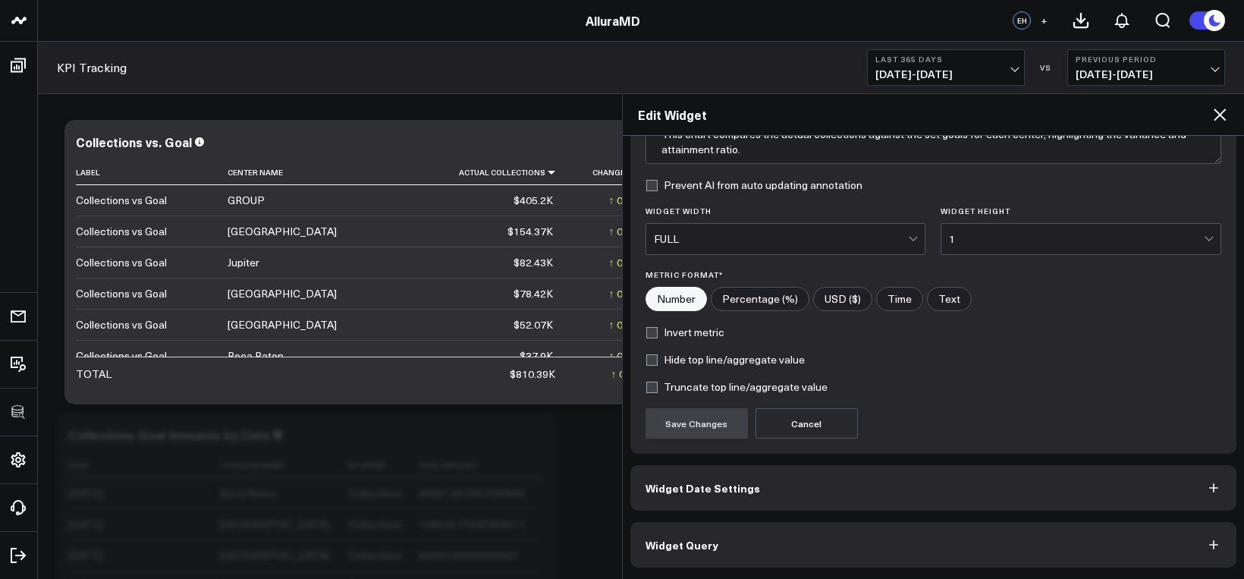
click at [967, 550] on button "Widget Query" at bounding box center [933, 545] width 607 height 46
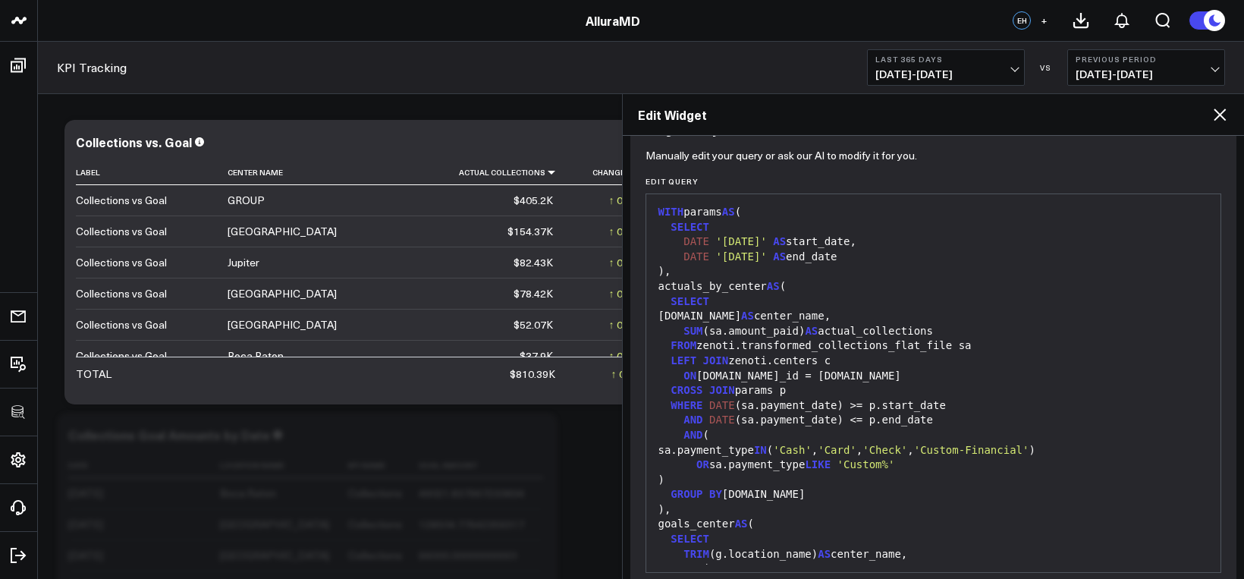
click at [894, 492] on div "GROUP BY c.name" at bounding box center [934, 494] width 560 height 15
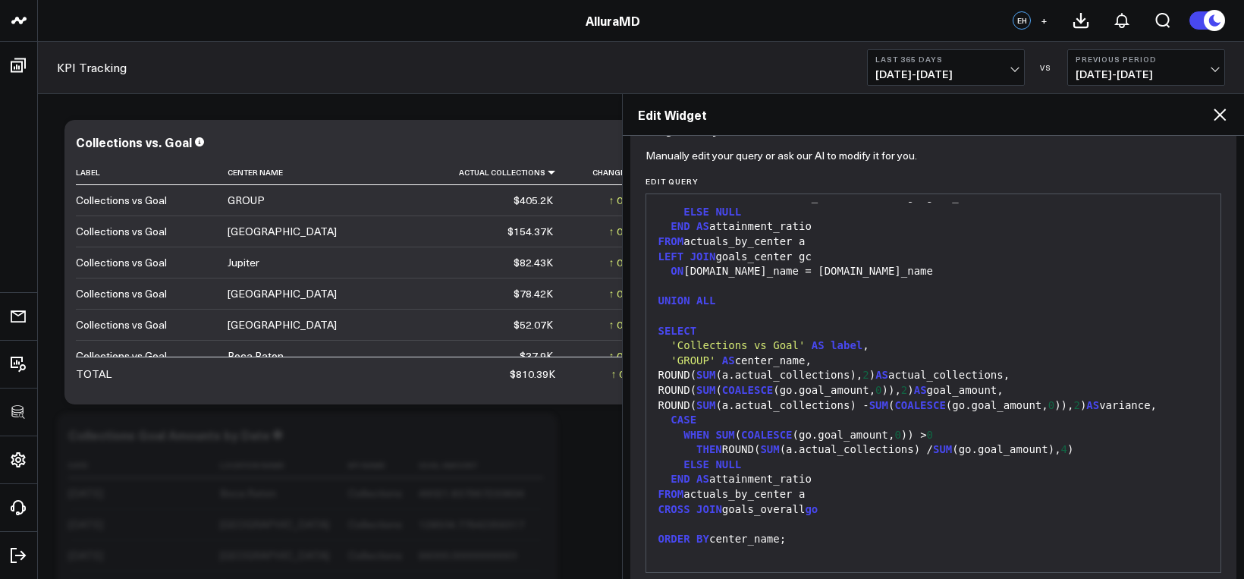
scroll to position [0, 0]
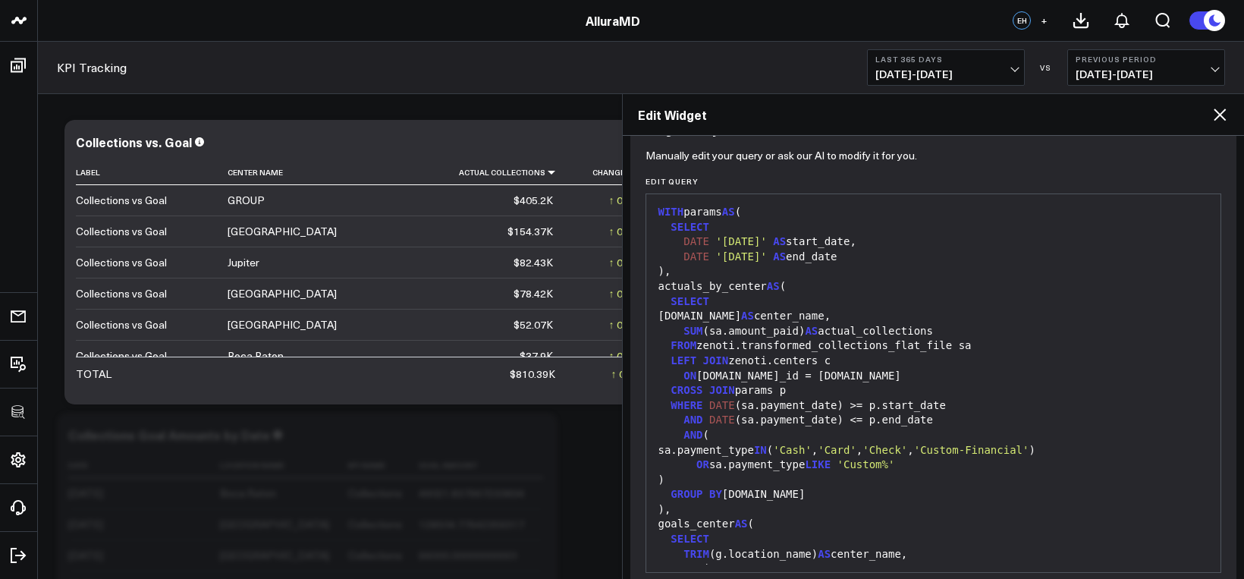
click at [776, 351] on div "FROM zenoti.transformed_collections_flat_file sa" at bounding box center [934, 345] width 560 height 15
click at [792, 351] on div "FROM zenoti.transformed_collections_flat_file sa" at bounding box center [934, 345] width 560 height 15
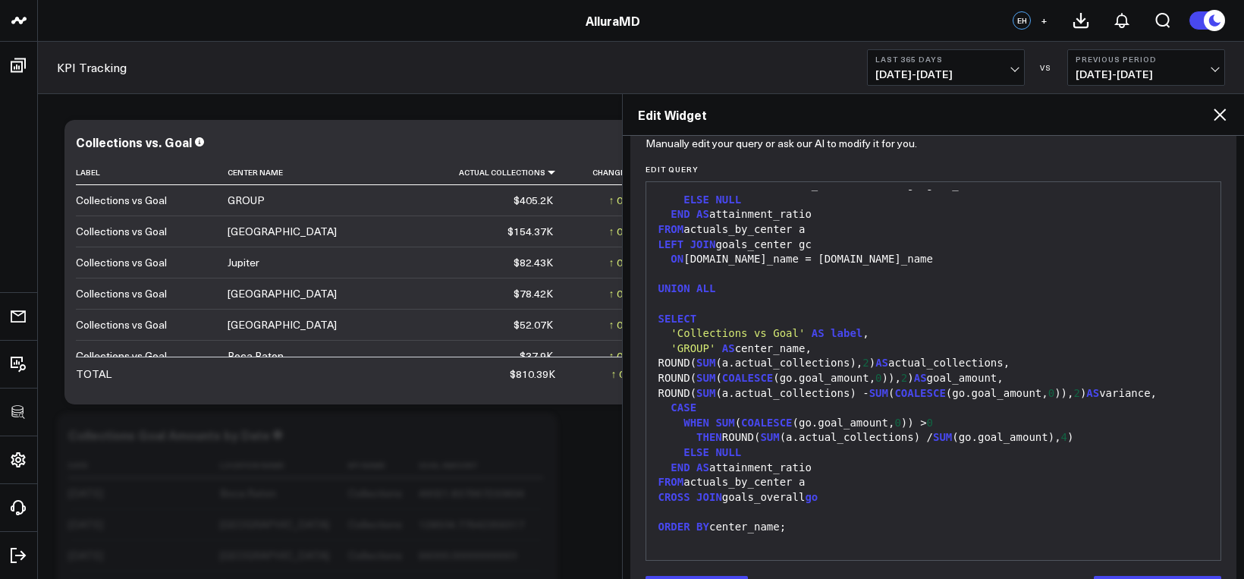
scroll to position [219, 0]
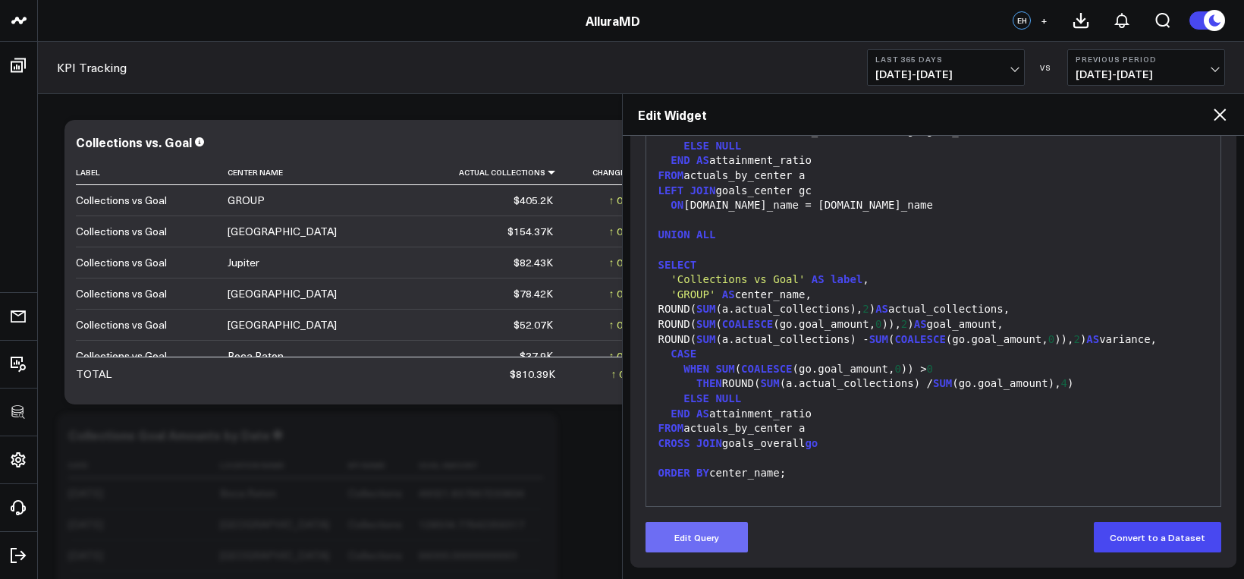
click at [720, 523] on button "Edit Query" at bounding box center [697, 537] width 102 height 30
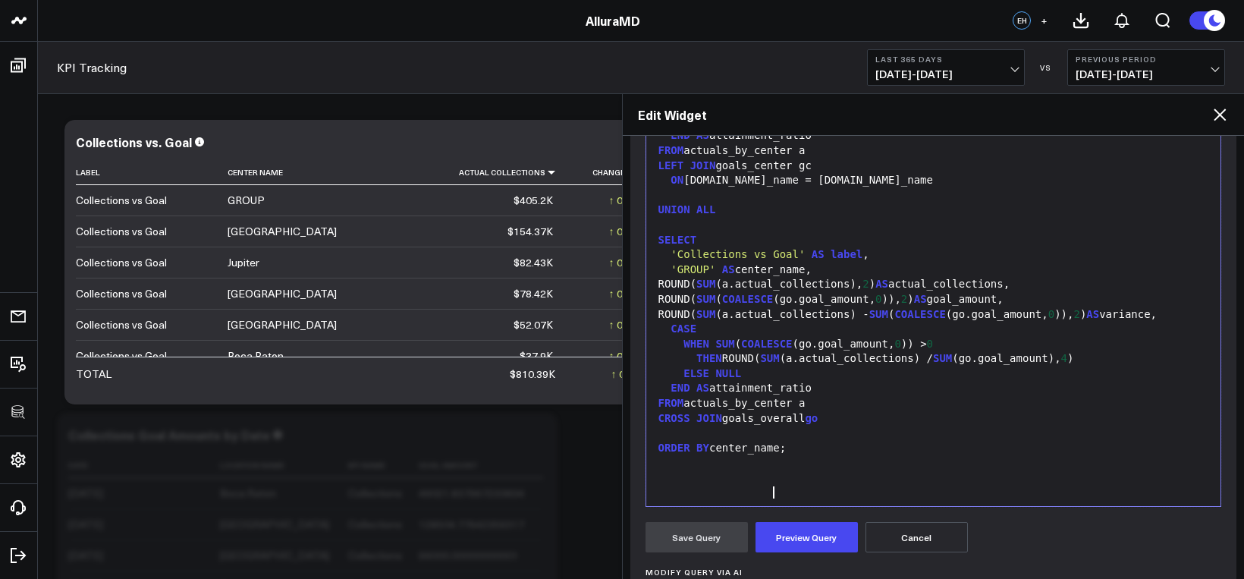
click at [776, 470] on div at bounding box center [934, 462] width 560 height 15
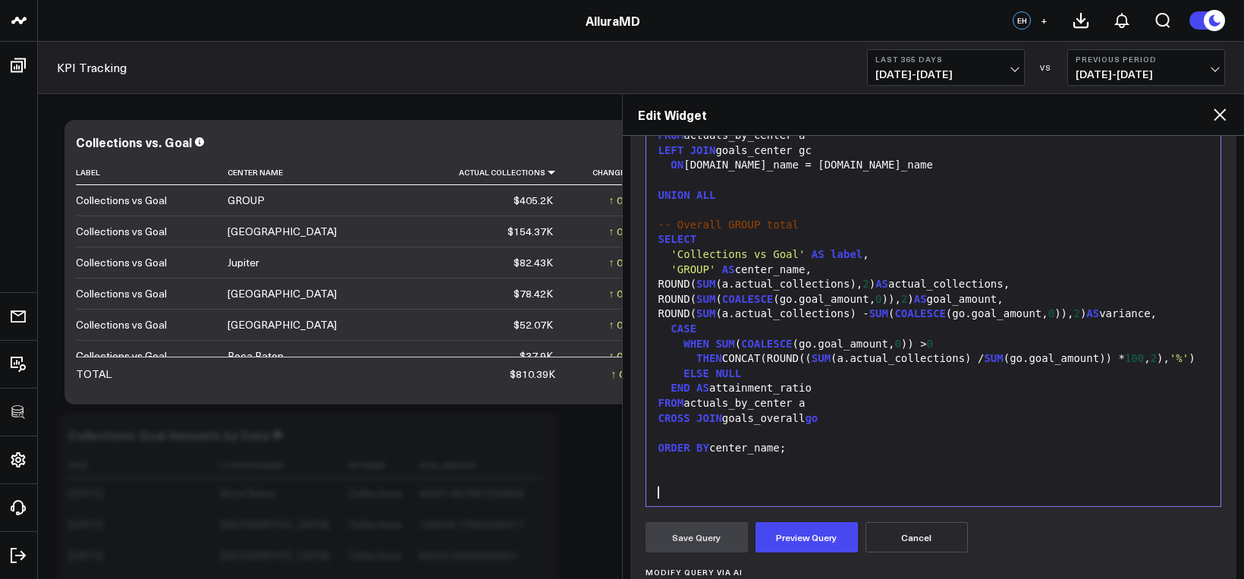
scroll to position [847, 0]
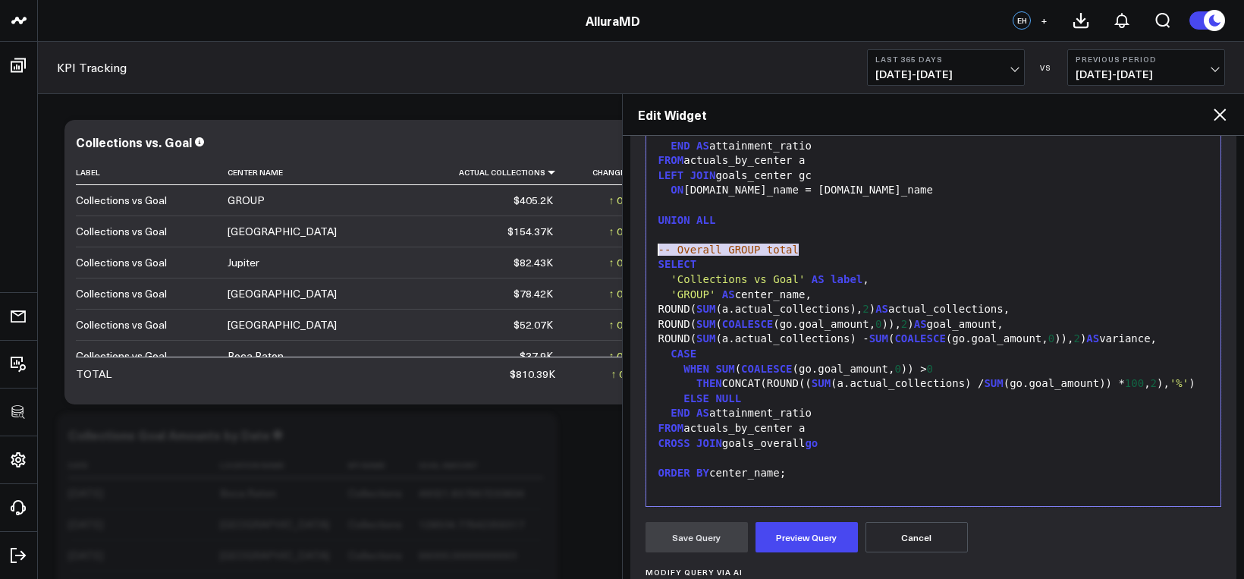
drag, startPoint x: 811, startPoint y: 222, endPoint x: 651, endPoint y: 218, distance: 160.1
click at [651, 218] on div "99 1 2 3 4 5 6 7 8 9 10 11 12 13 14 15 16 17 18 19 20 21 22 23 24 25 26 27 28 2…" at bounding box center [934, 316] width 577 height 379
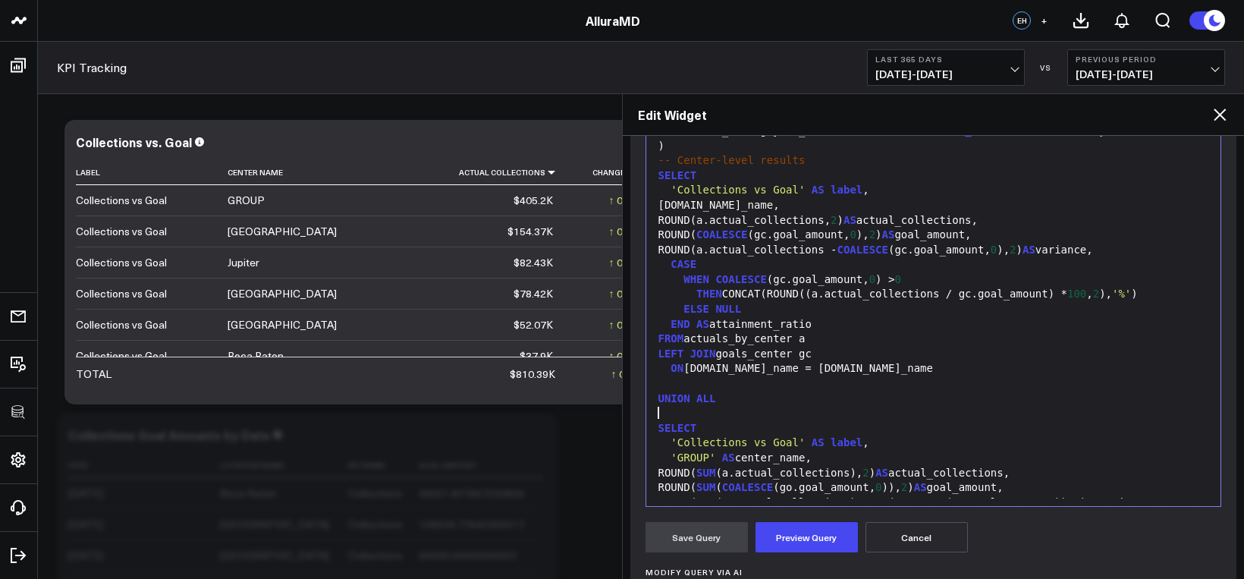
scroll to position [605, 0]
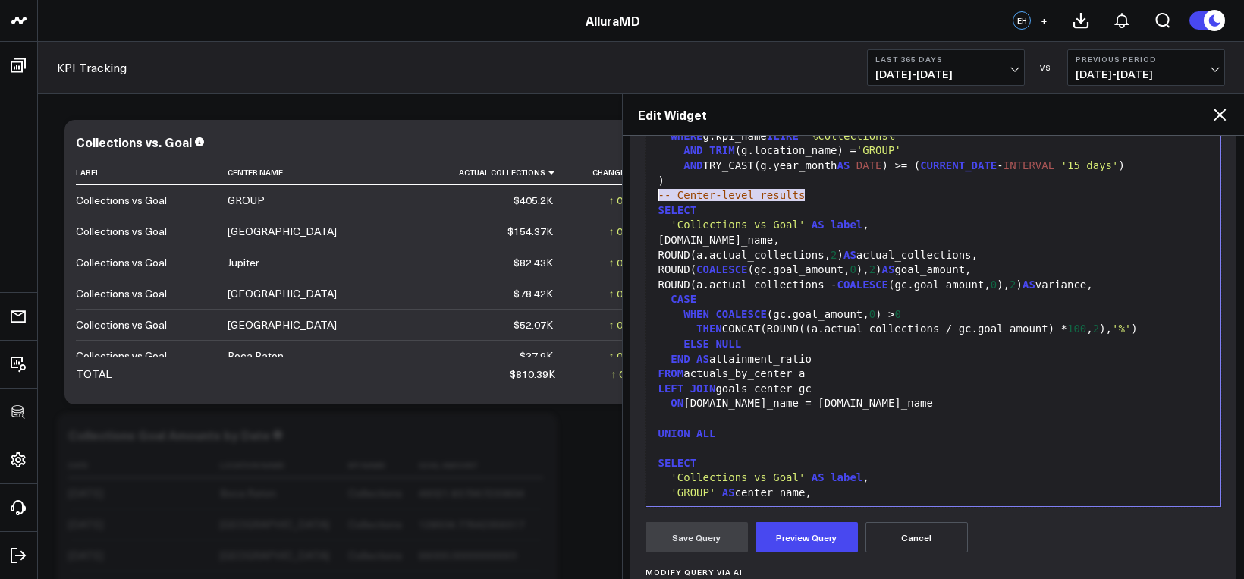
drag, startPoint x: 810, startPoint y: 192, endPoint x: 637, endPoint y: 192, distance: 173.0
click at [637, 192] on div "Manually edit your query or ask our AI to modify it for you. Edit Query Selecti…" at bounding box center [933, 421] width 607 height 668
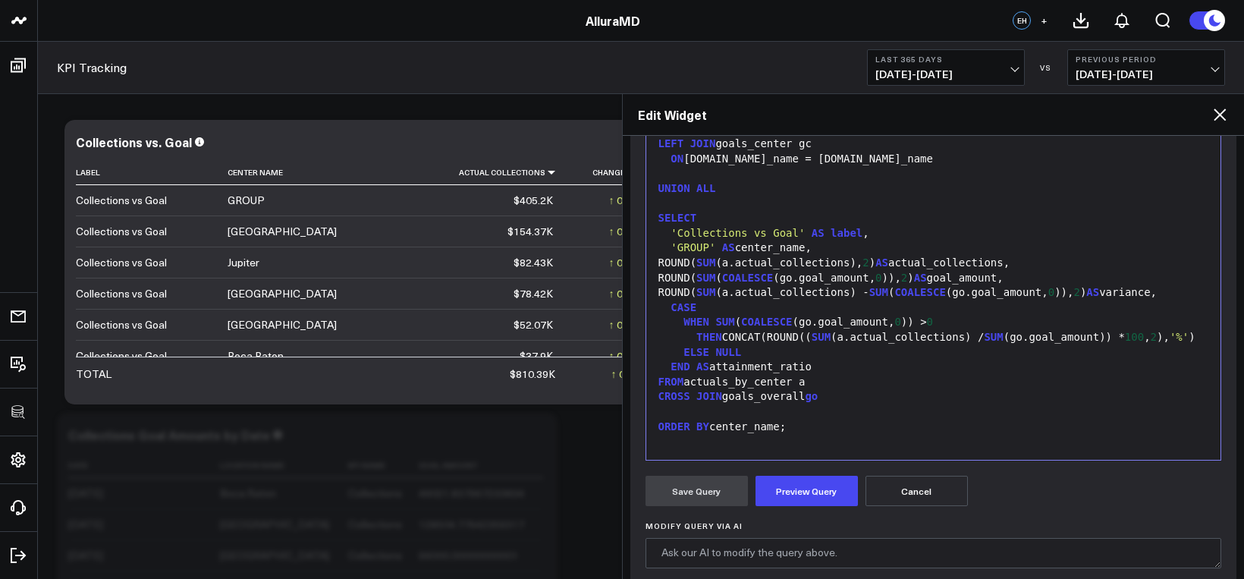
scroll to position [407, 0]
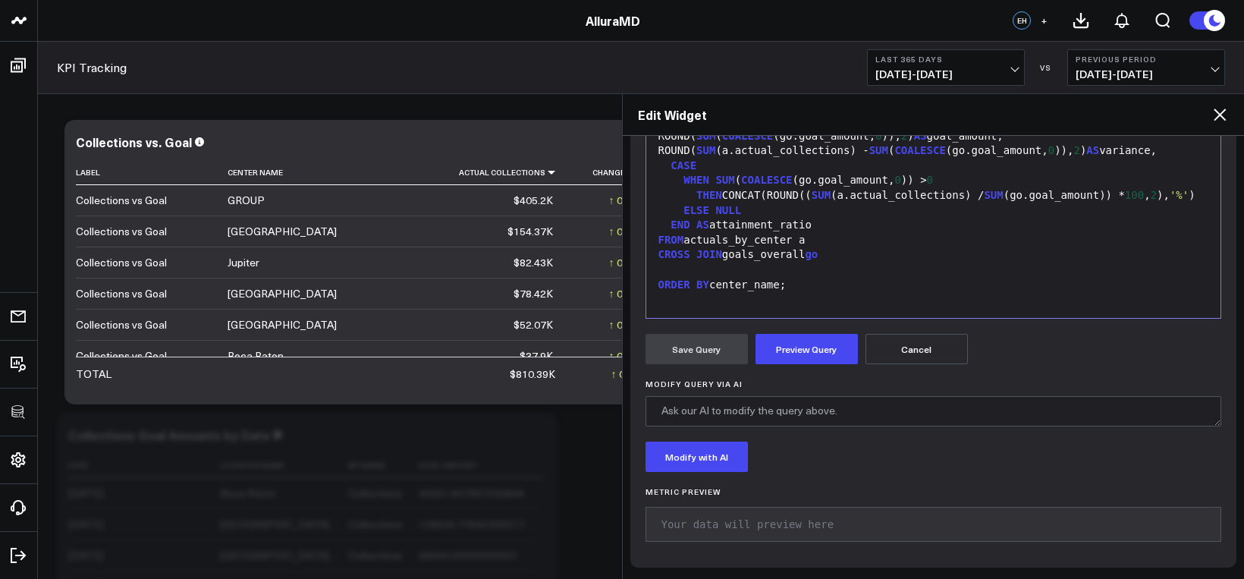
click at [792, 369] on form "Manually edit your query or ask our AI to modify it for you. Edit Query Selecti…" at bounding box center [934, 225] width 577 height 653
click at [791, 359] on button "Preview Query" at bounding box center [807, 349] width 102 height 30
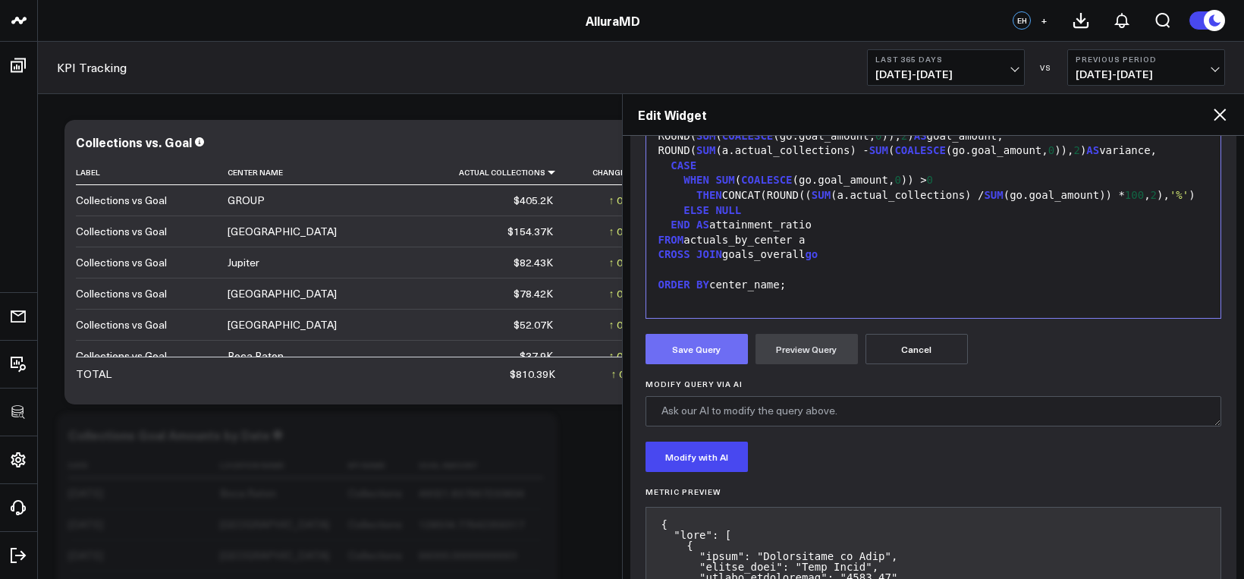
click at [718, 353] on button "Save Query" at bounding box center [697, 349] width 102 height 30
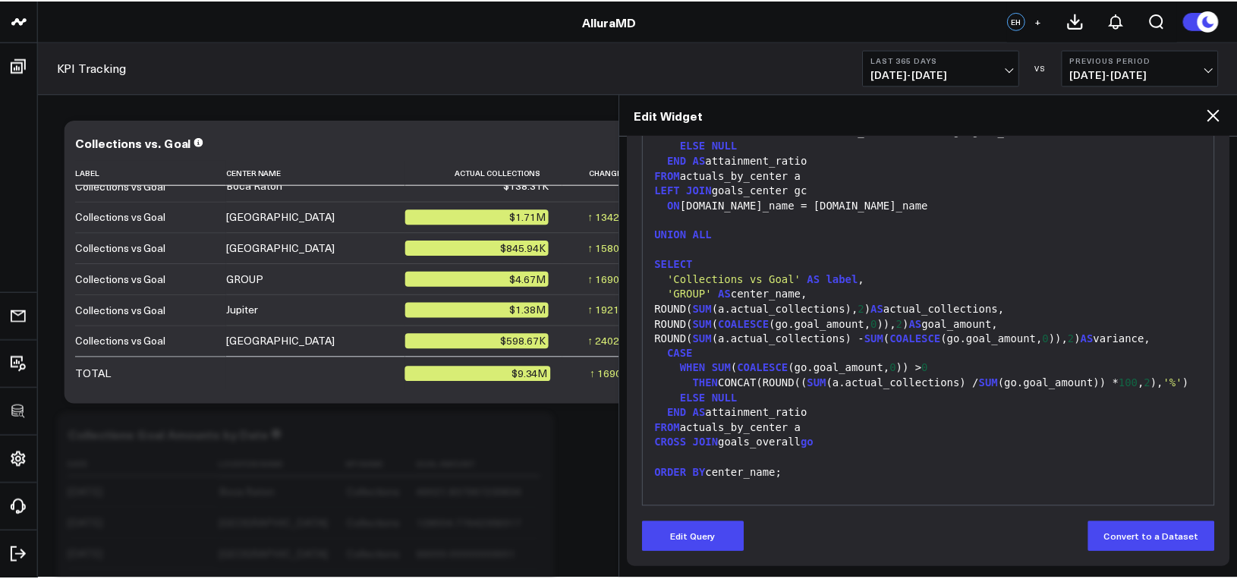
scroll to position [0, 0]
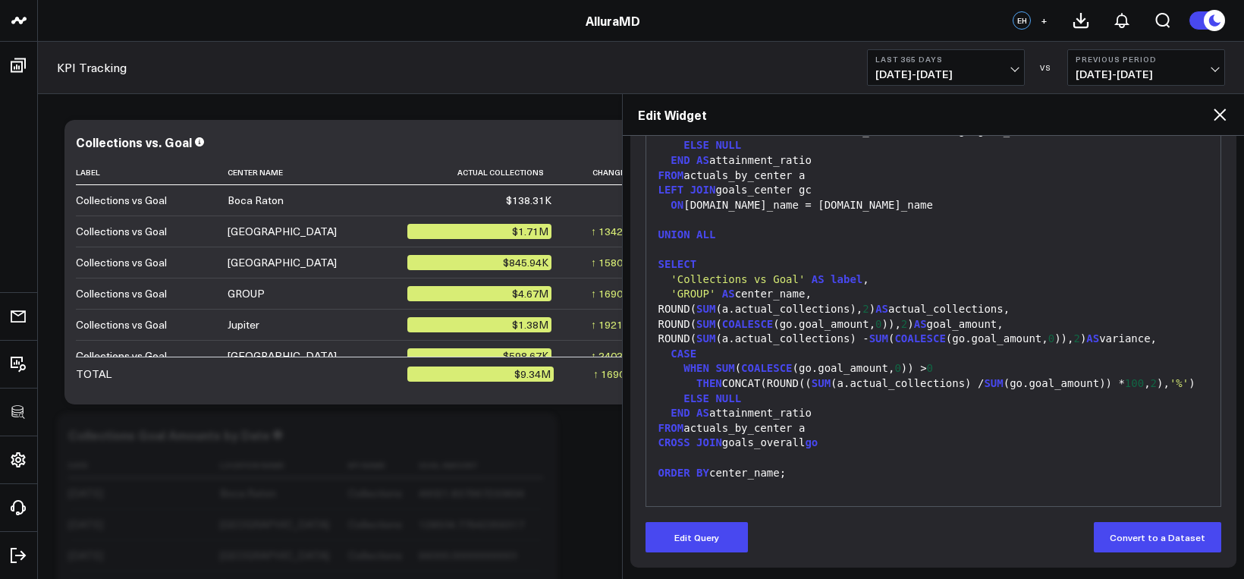
click at [1218, 116] on icon at bounding box center [1220, 114] width 12 height 12
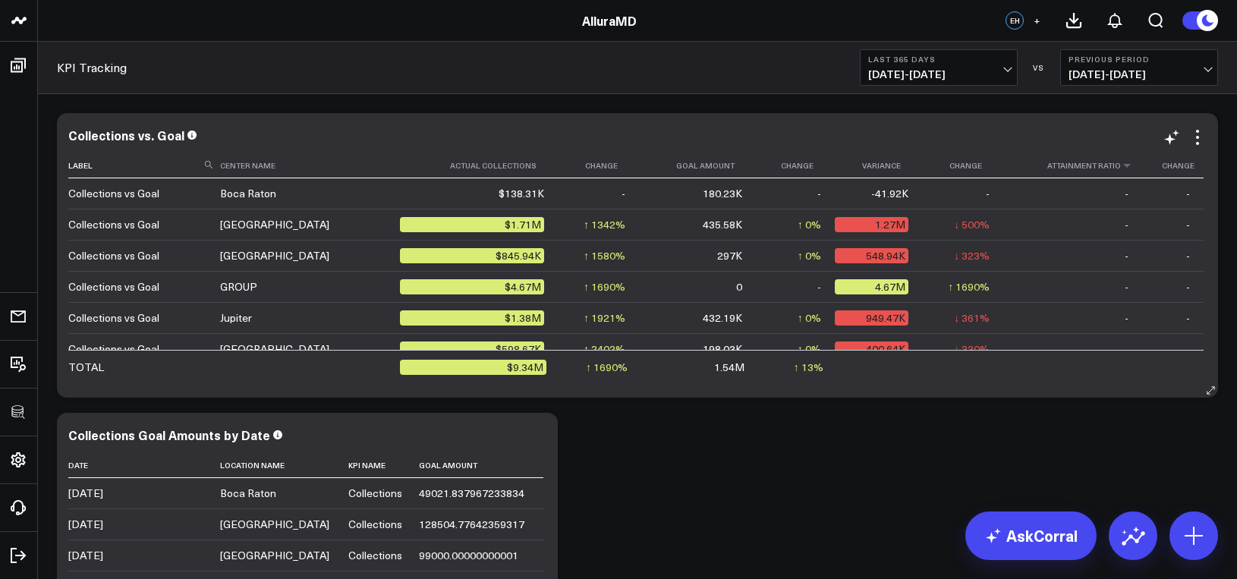
click at [1086, 169] on th "Attainment Ratio" at bounding box center [1072, 165] width 139 height 25
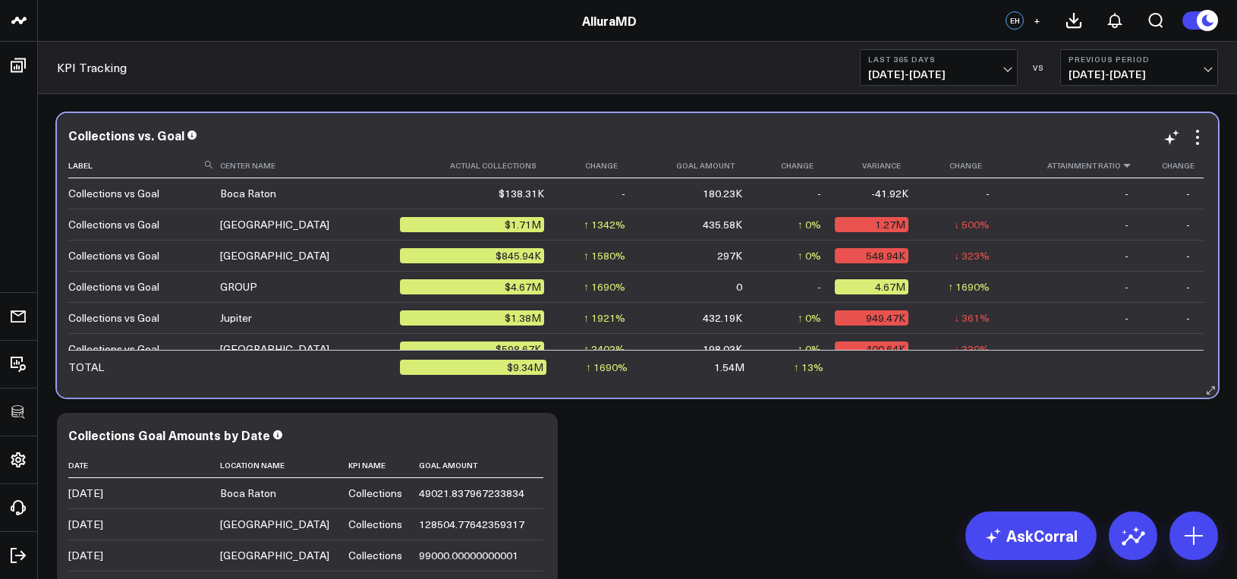
click at [1121, 168] on icon at bounding box center [1127, 165] width 12 height 9
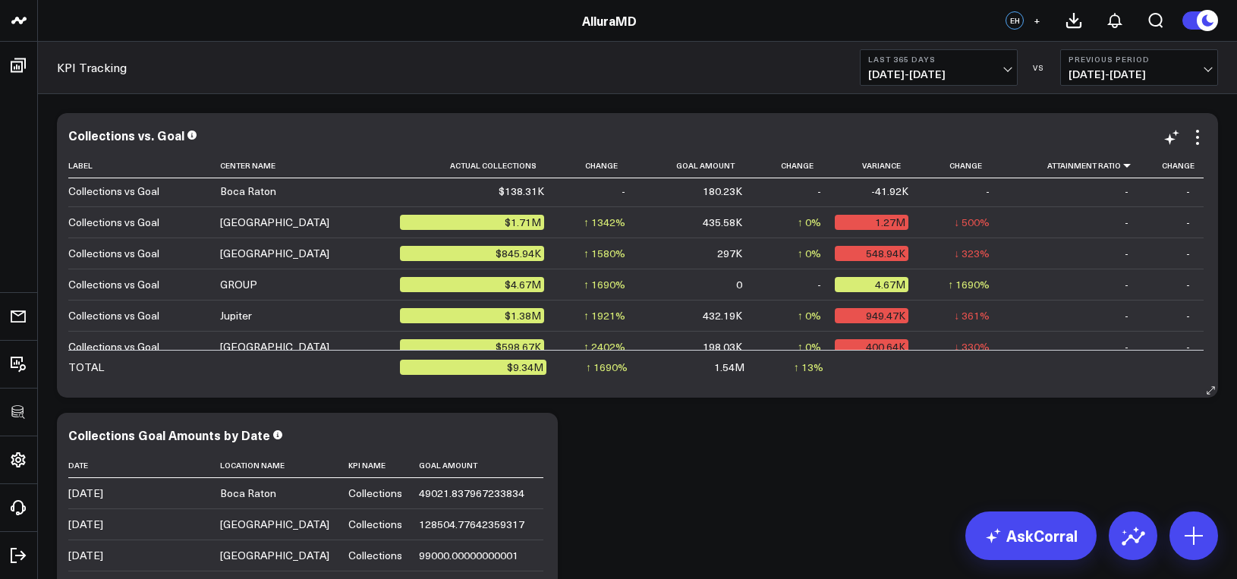
scroll to position [3, 0]
click at [463, 164] on th "Actual Collections" at bounding box center [479, 165] width 158 height 25
click at [494, 171] on th "Actual Collections" at bounding box center [479, 165] width 158 height 25
click at [536, 170] on icon at bounding box center [542, 165] width 12 height 9
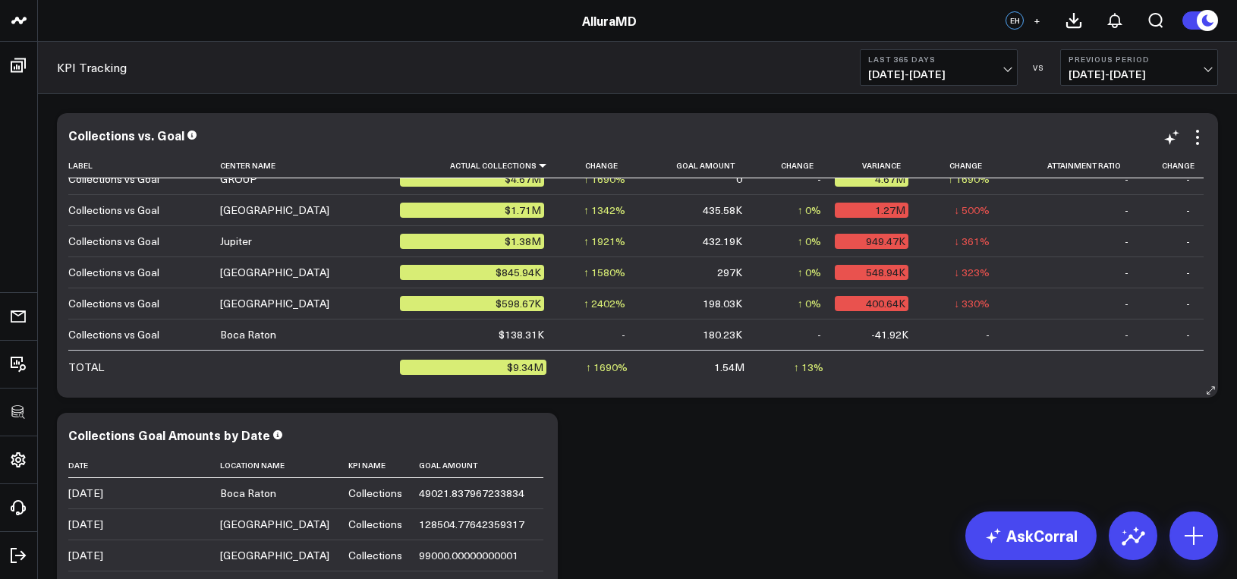
scroll to position [0, 0]
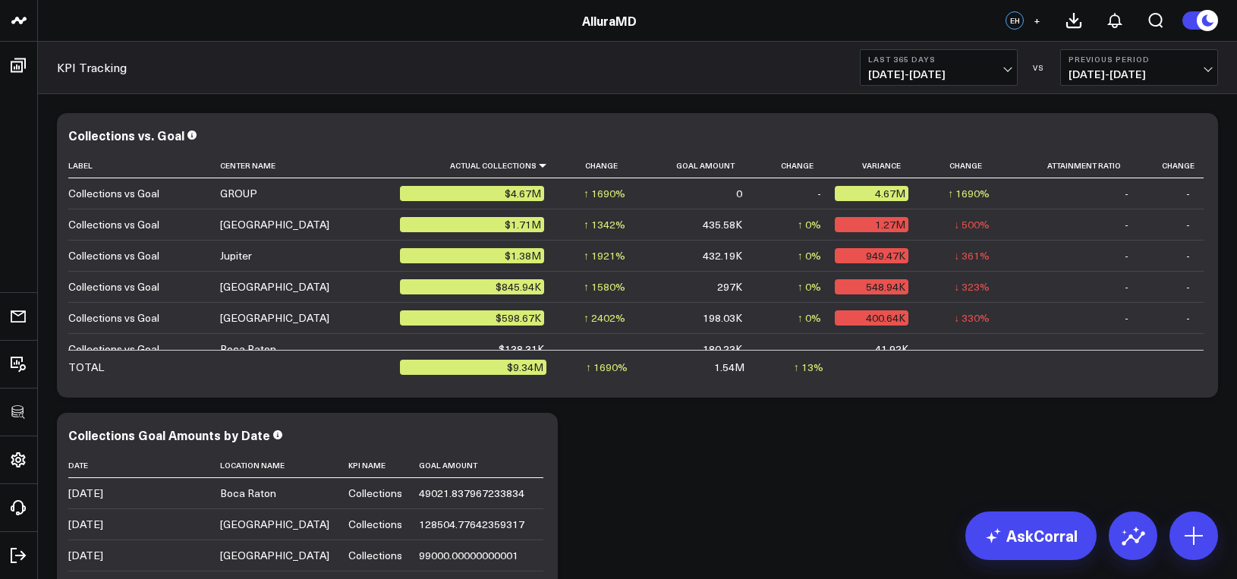
click at [974, 83] on button "Last 365 Days 10/15/24 - 10/14/25" at bounding box center [939, 67] width 158 height 36
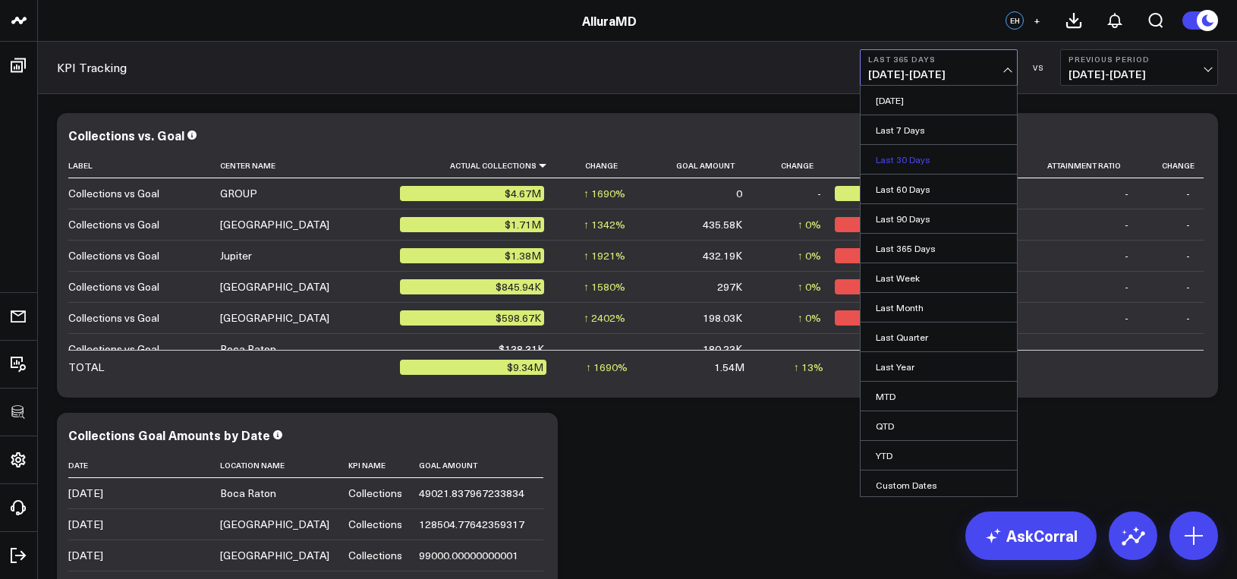
click at [940, 157] on link "Last 30 Days" at bounding box center [938, 159] width 156 height 29
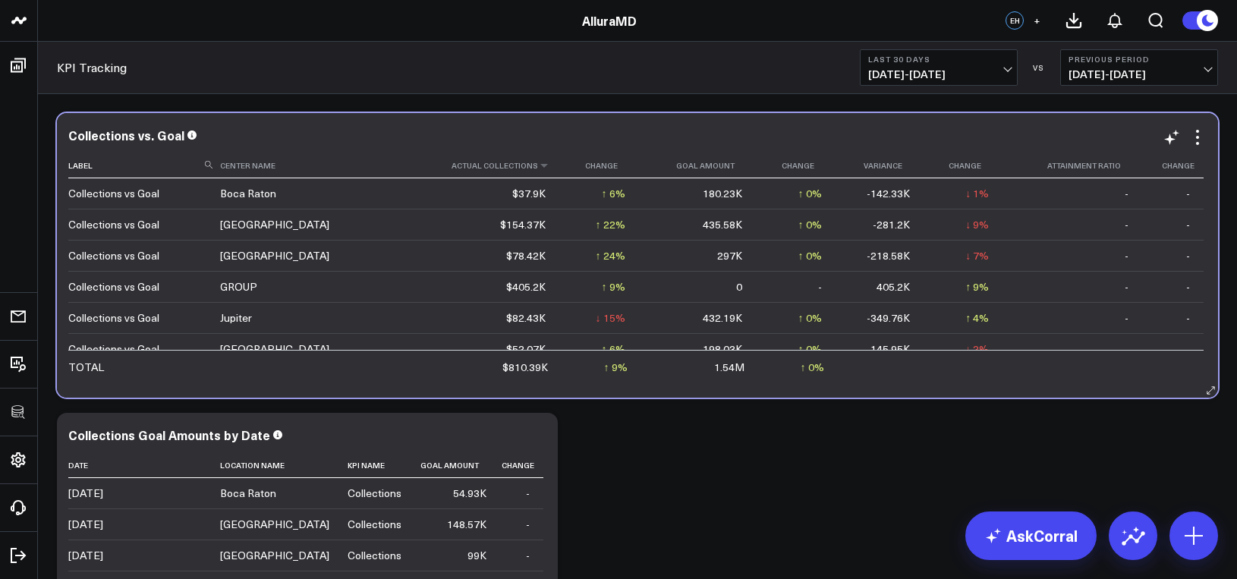
click at [489, 167] on th "Actual Collections" at bounding box center [480, 165] width 159 height 25
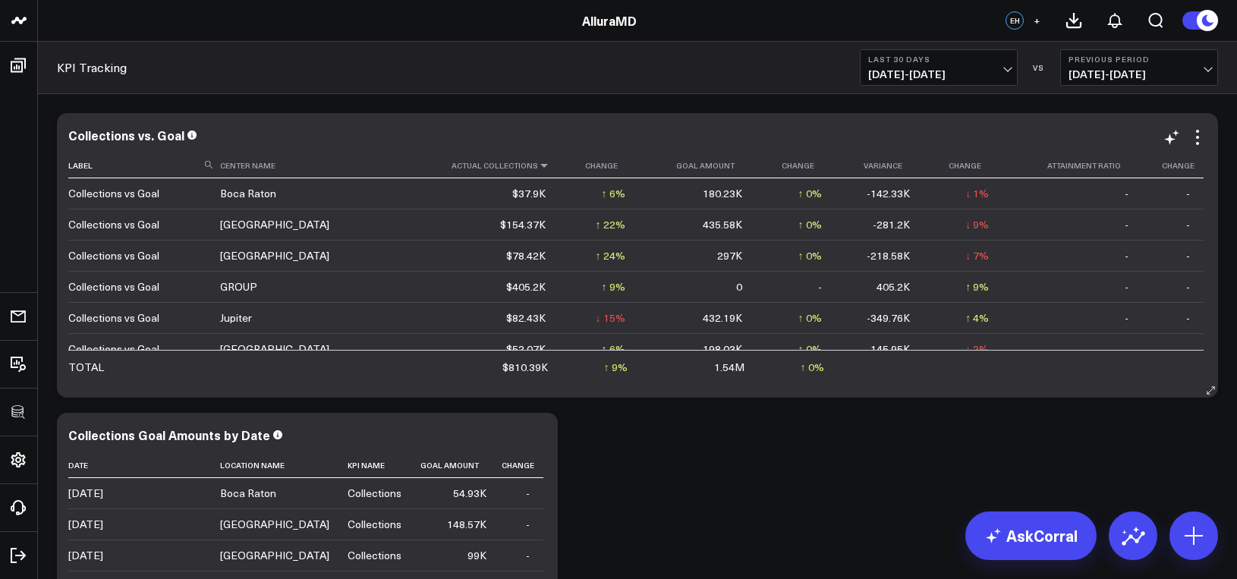
click at [538, 165] on icon at bounding box center [544, 165] width 12 height 9
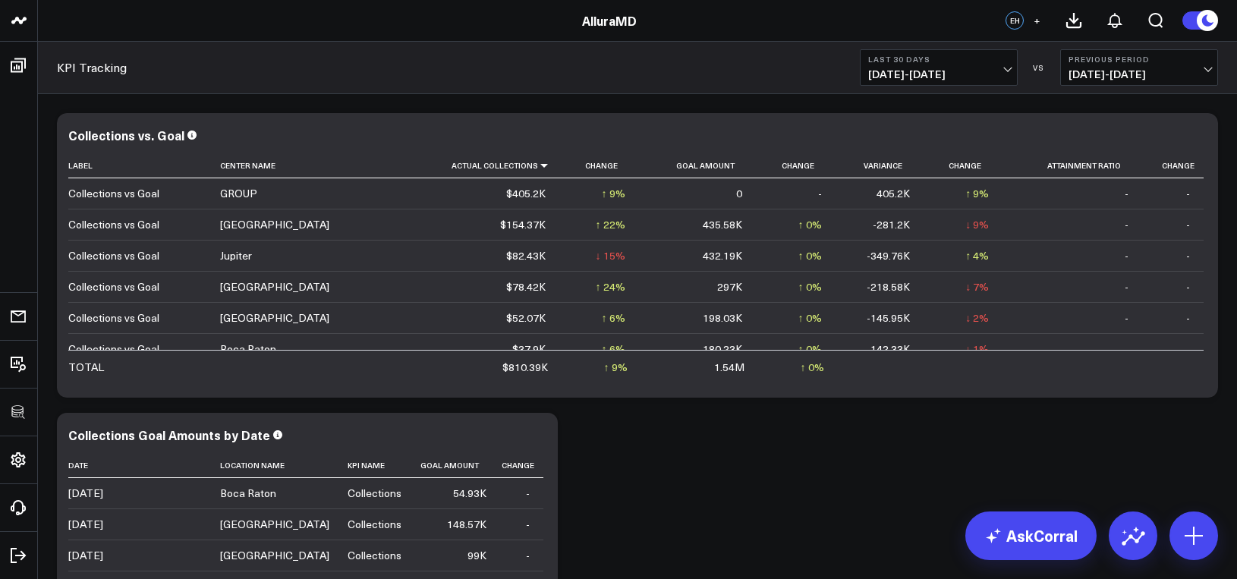
click at [945, 83] on button "Last 30 Days 09/15/25 - 10/14/25" at bounding box center [939, 67] width 158 height 36
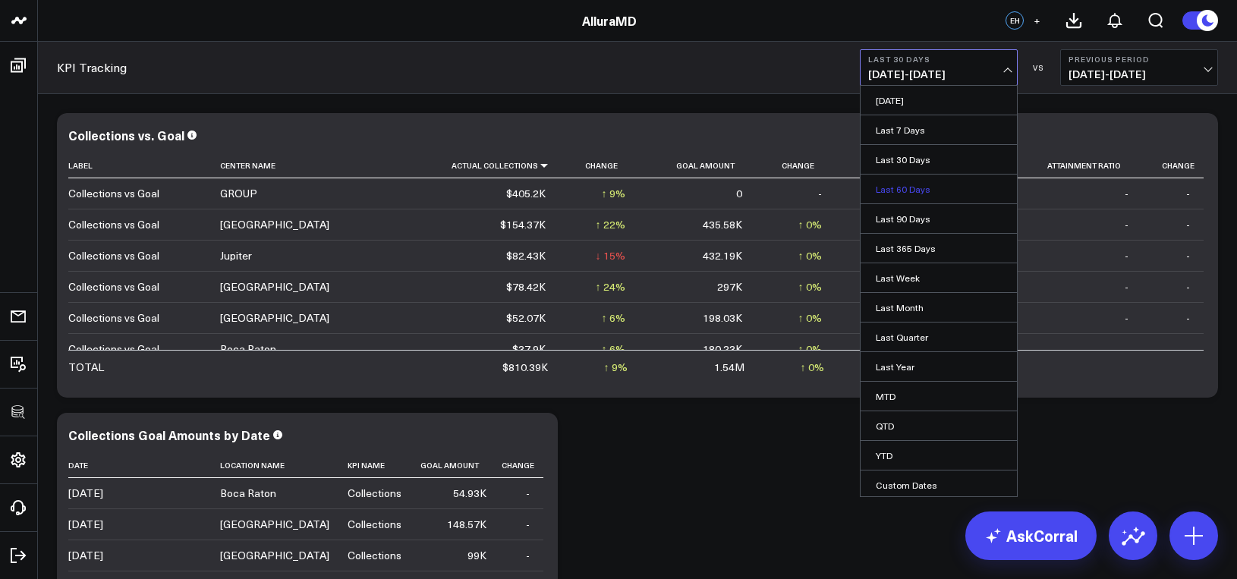
click at [929, 185] on link "Last 60 Days" at bounding box center [938, 188] width 156 height 29
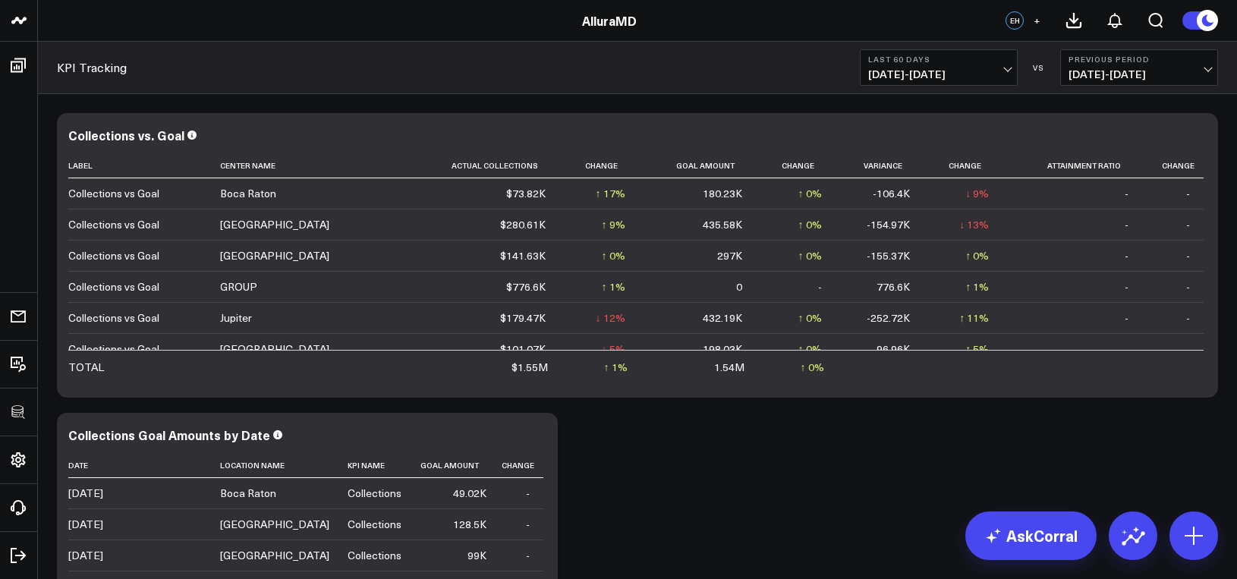
click at [902, 70] on span "08/16/25 - 10/14/25" at bounding box center [938, 74] width 141 height 12
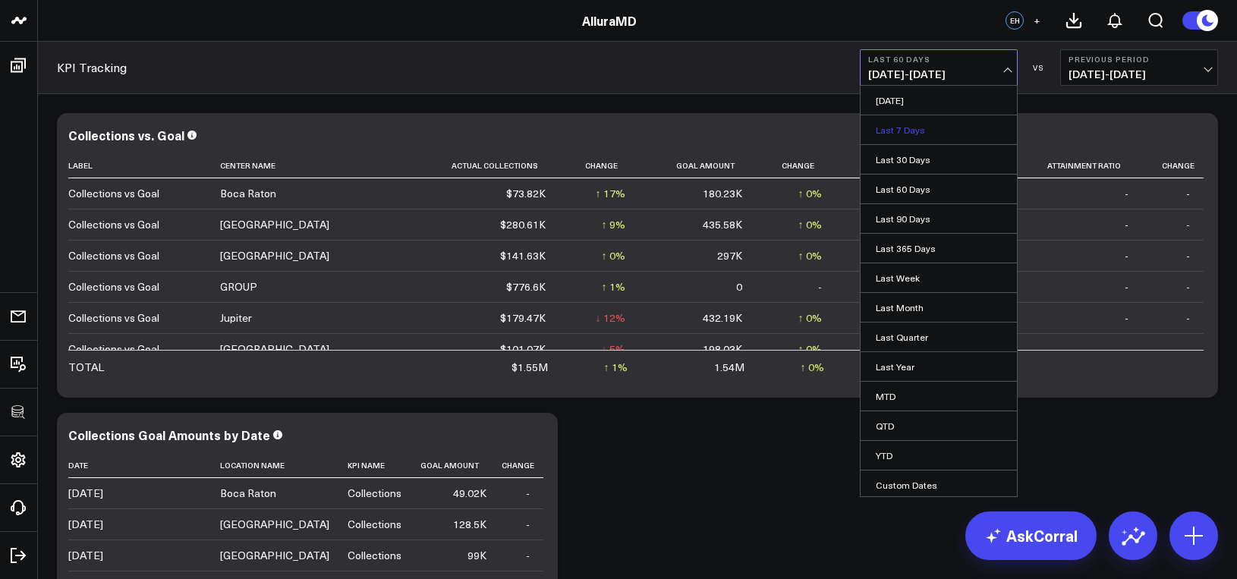
click at [909, 129] on link "Last 7 Days" at bounding box center [938, 129] width 156 height 29
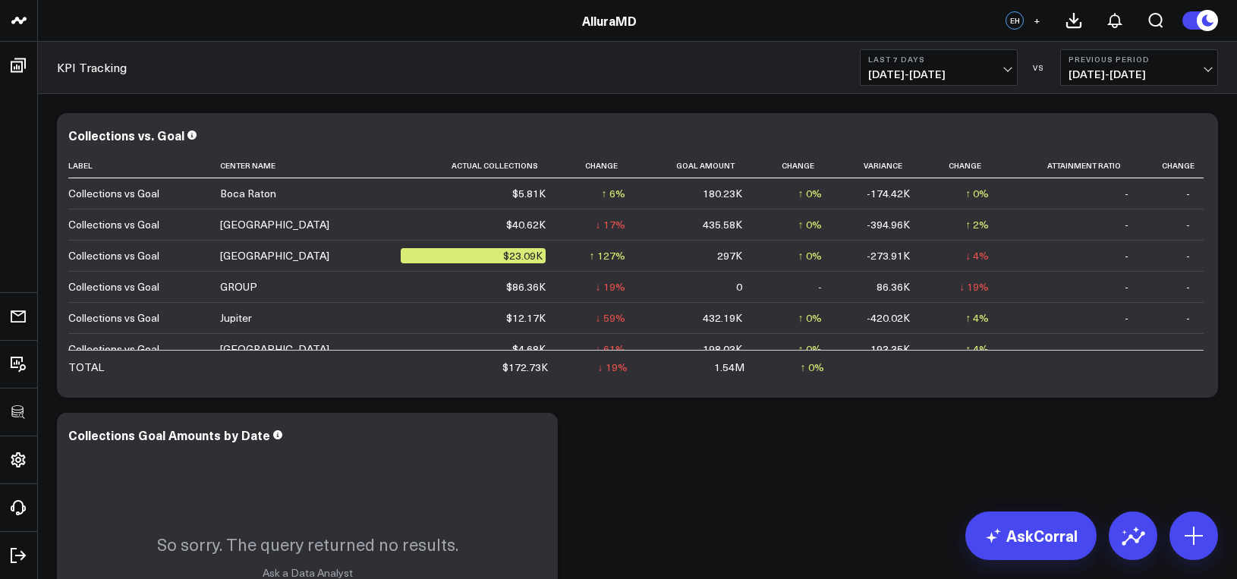
click at [940, 71] on span "10/08/25 - 10/14/25" at bounding box center [938, 74] width 141 height 12
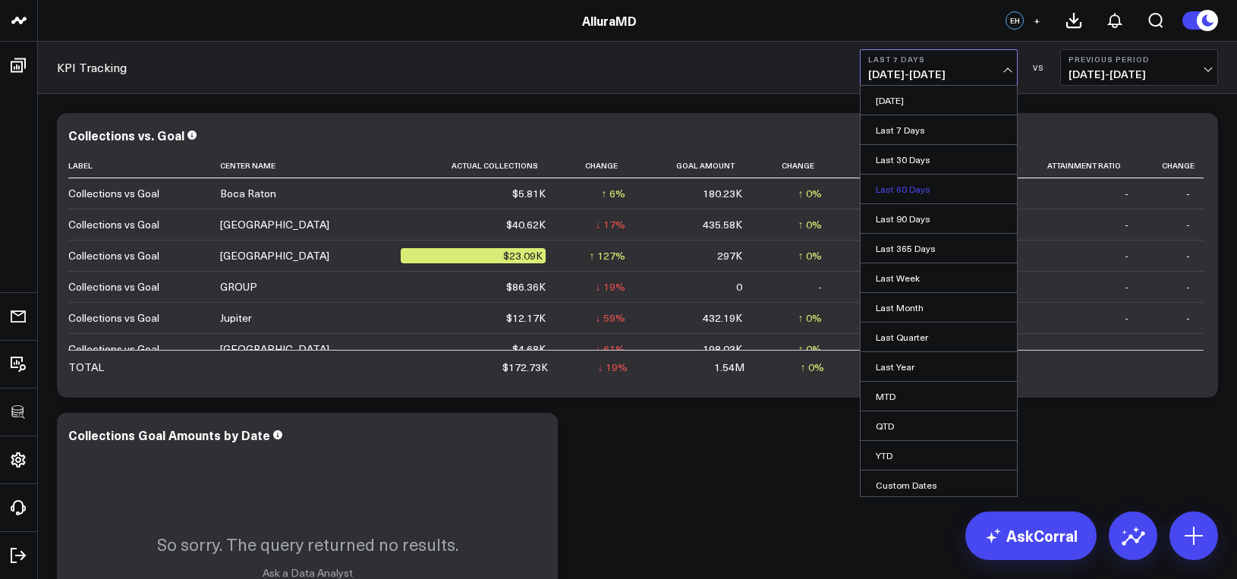
click at [936, 187] on link "Last 60 Days" at bounding box center [938, 188] width 156 height 29
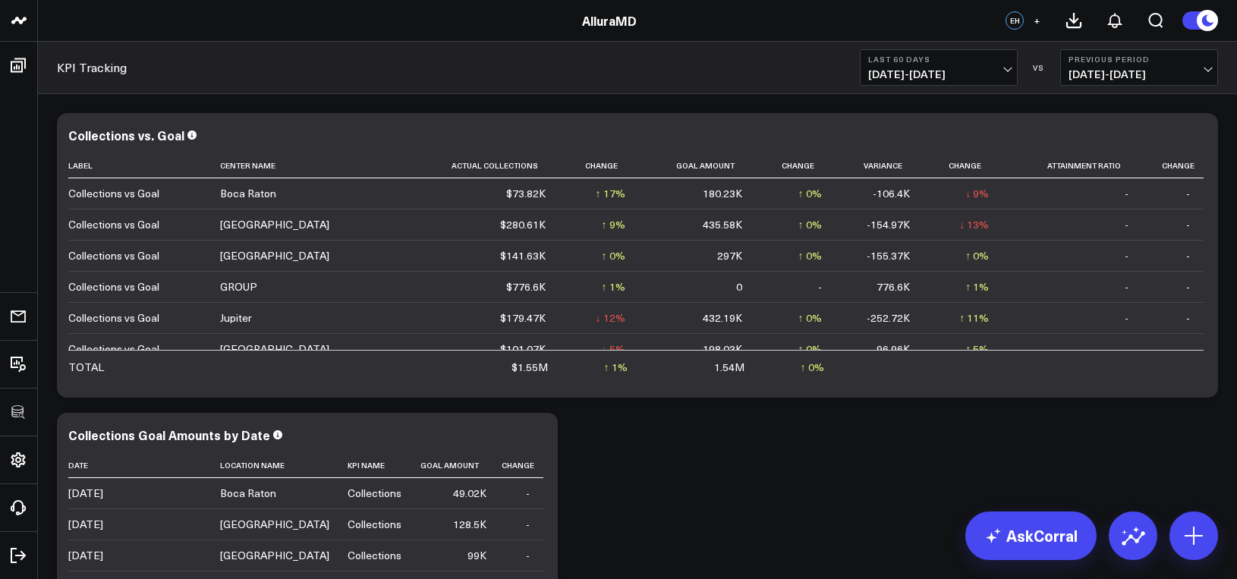
click at [942, 52] on button "Last 60 Days 08/16/25 - 10/14/25" at bounding box center [939, 67] width 158 height 36
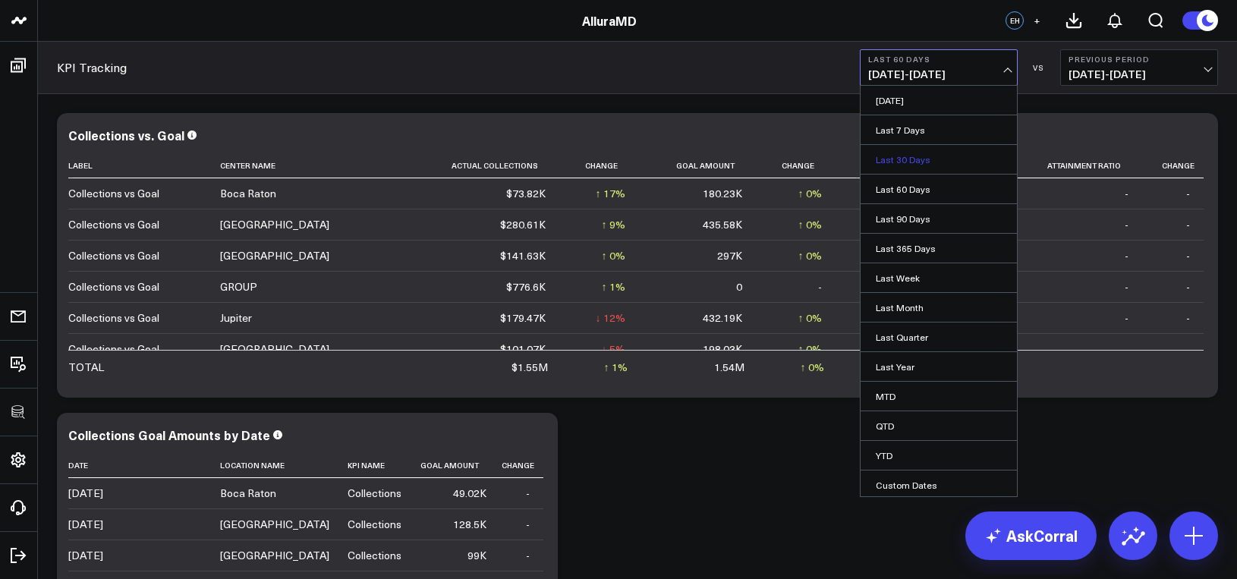
click at [931, 159] on link "Last 30 Days" at bounding box center [938, 159] width 156 height 29
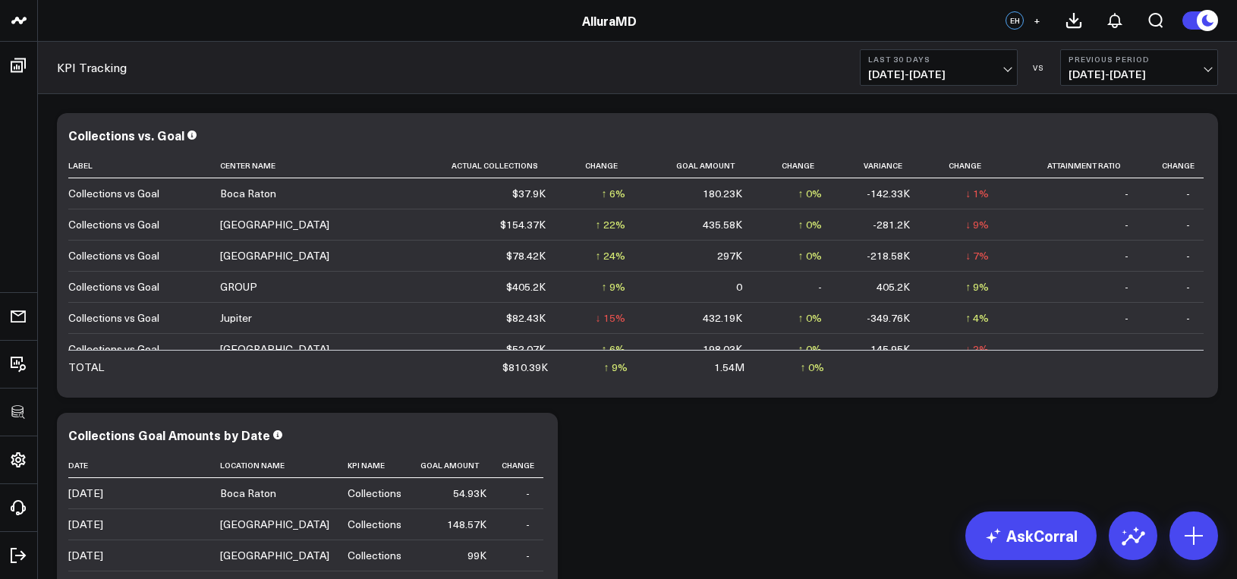
click at [942, 77] on span "09/15/25 - 10/14/25" at bounding box center [938, 74] width 141 height 12
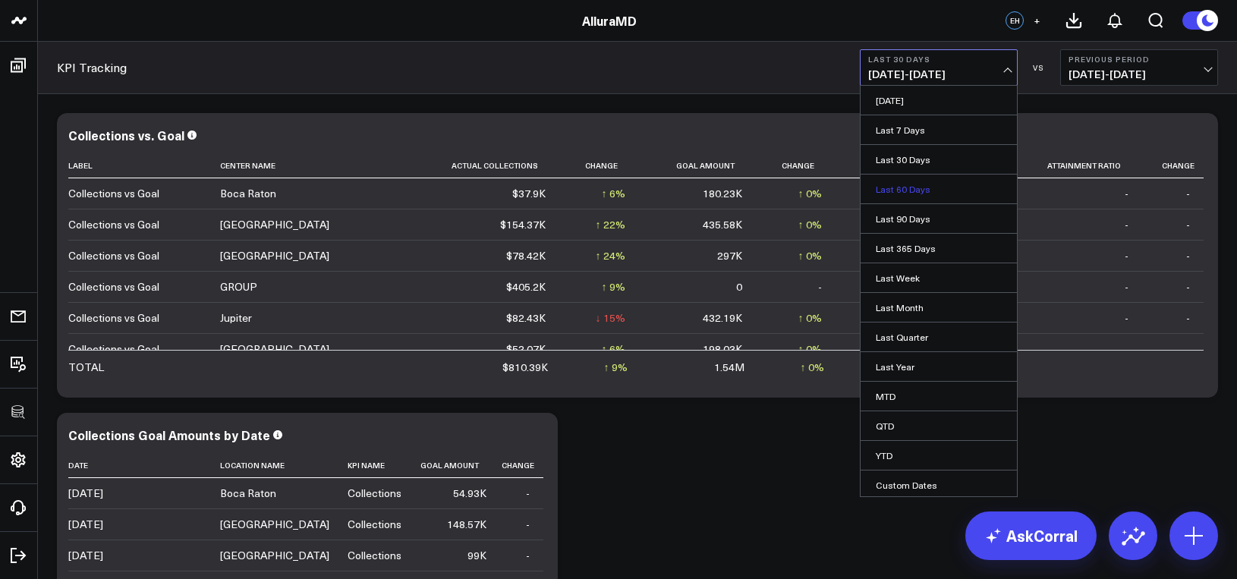
click at [926, 176] on link "Last 60 Days" at bounding box center [938, 188] width 156 height 29
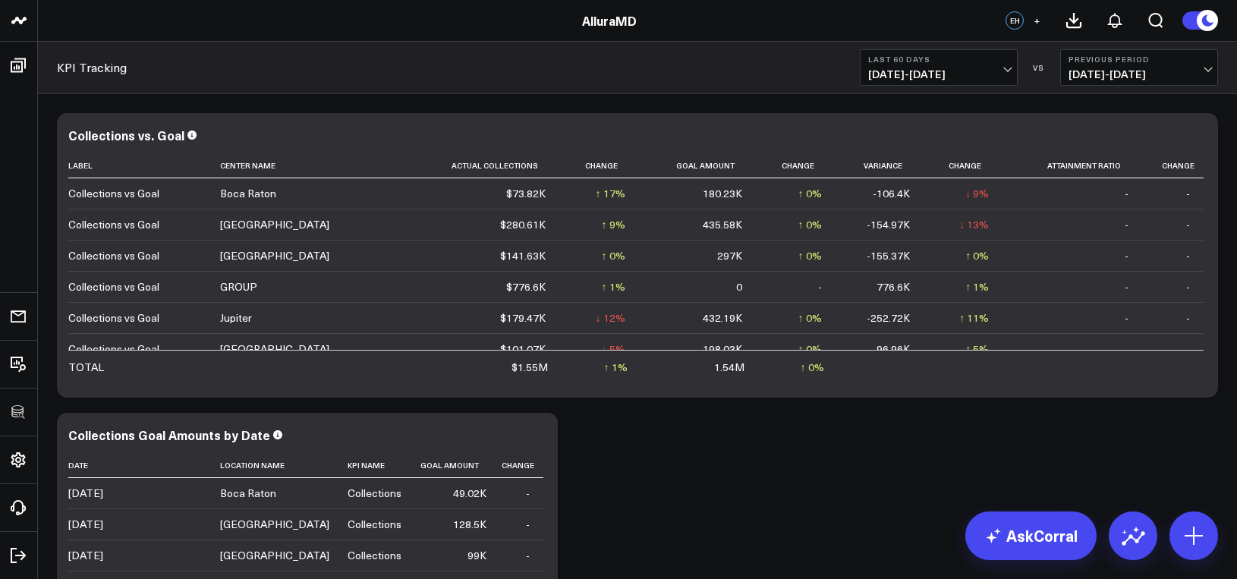
click at [943, 64] on button "Last 60 Days 08/16/25 - 10/14/25" at bounding box center [939, 67] width 158 height 36
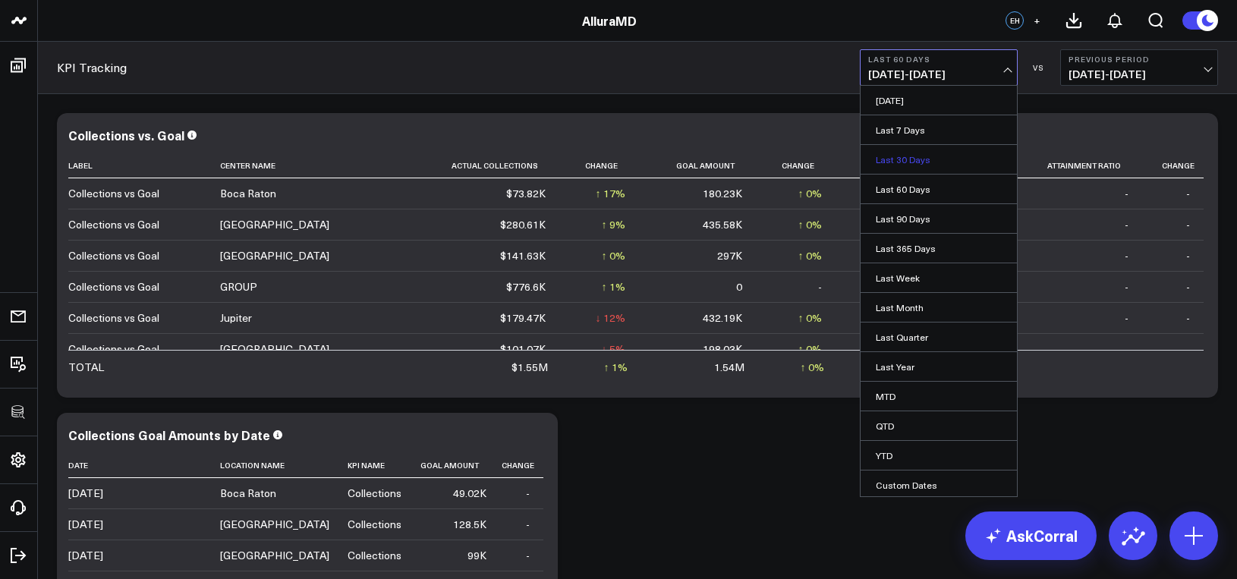
click at [926, 154] on link "Last 30 Days" at bounding box center [938, 159] width 156 height 29
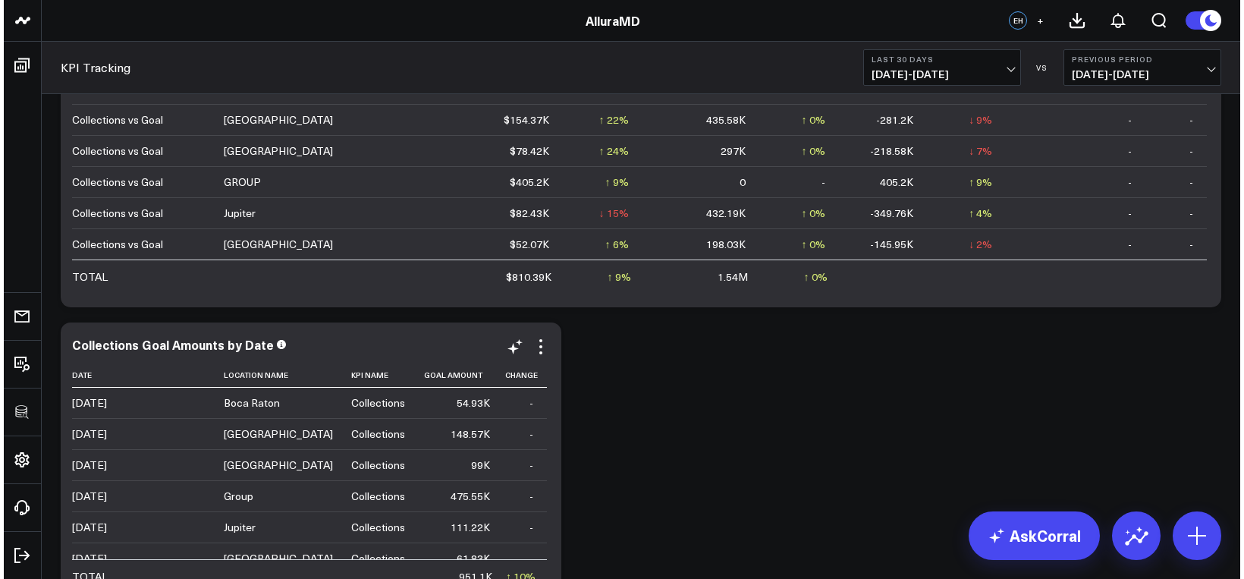
scroll to position [121, 0]
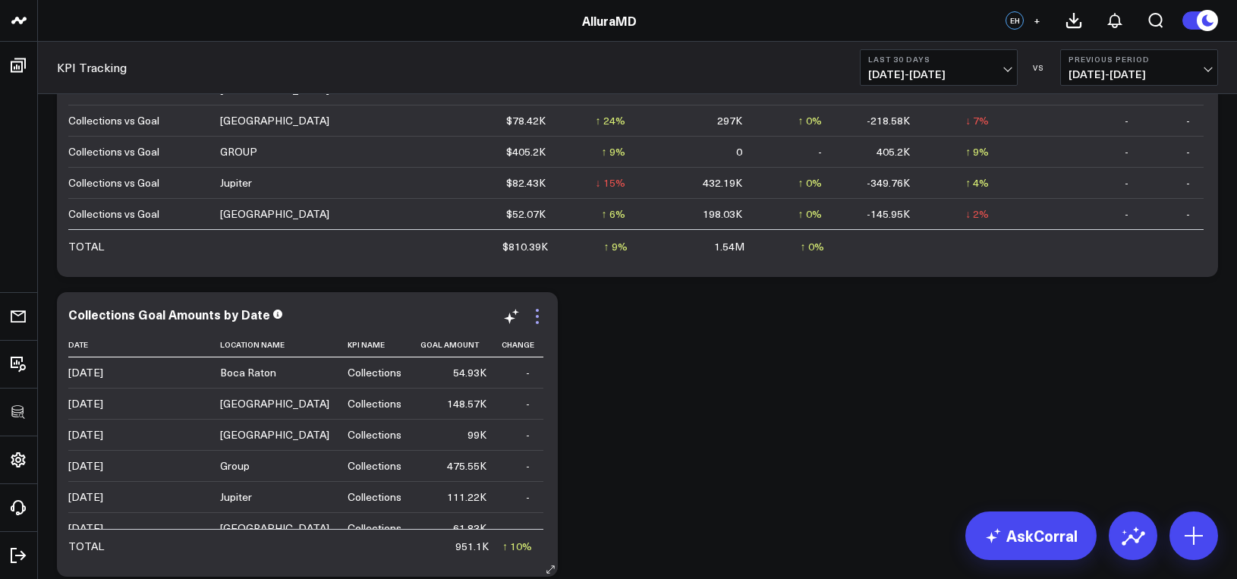
click at [536, 310] on icon at bounding box center [537, 310] width 3 height 3
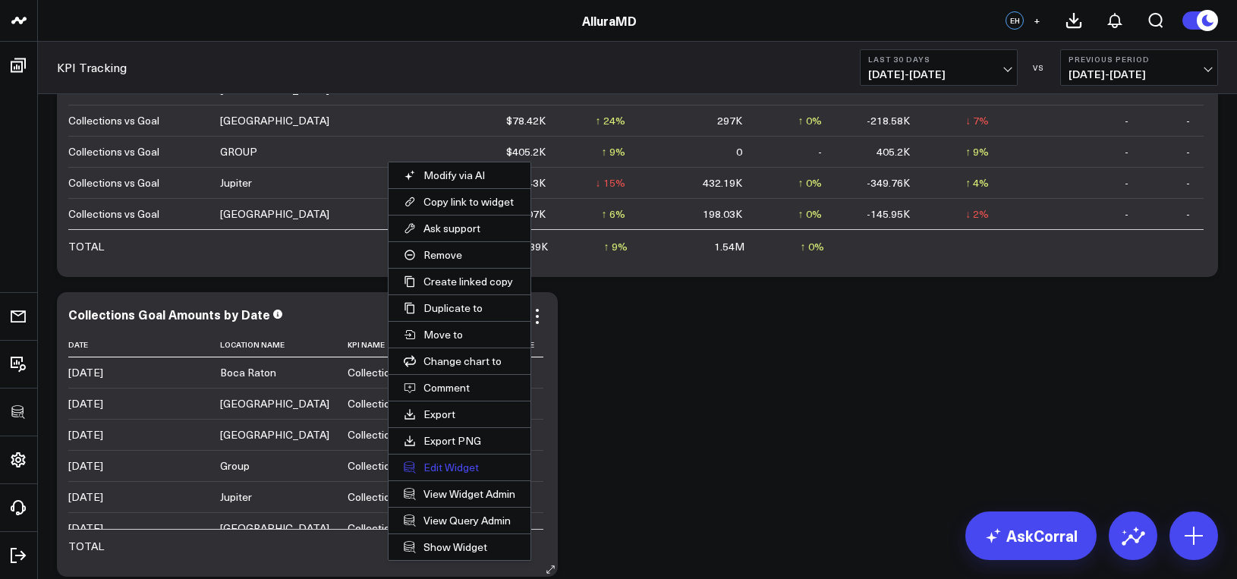
click at [471, 466] on button "Edit Widget" at bounding box center [459, 467] width 142 height 26
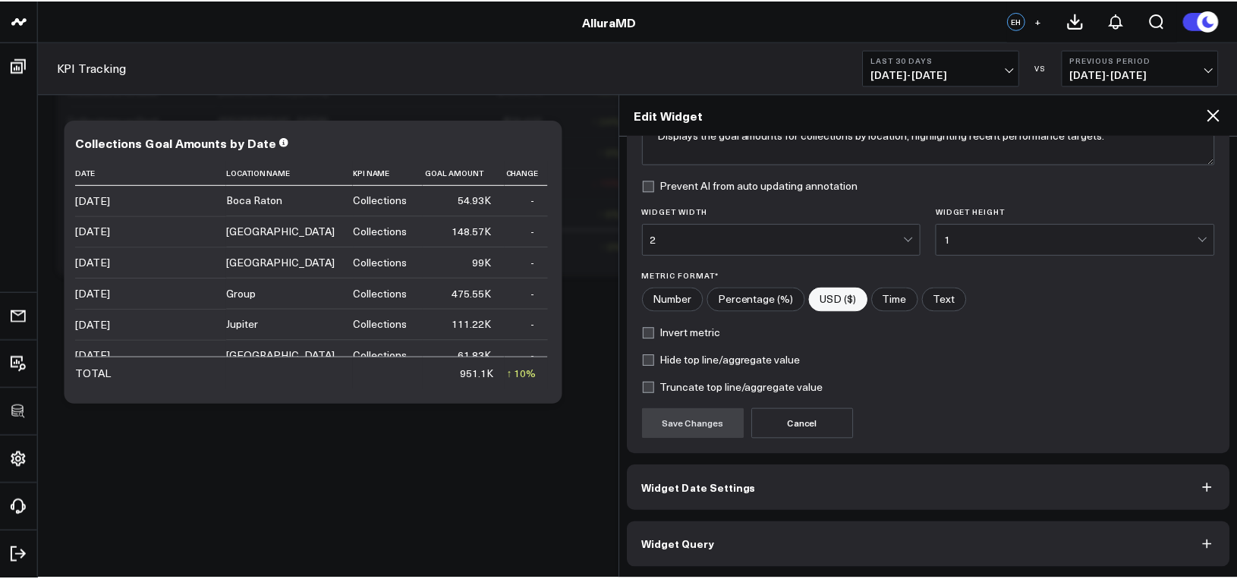
scroll to position [153, 0]
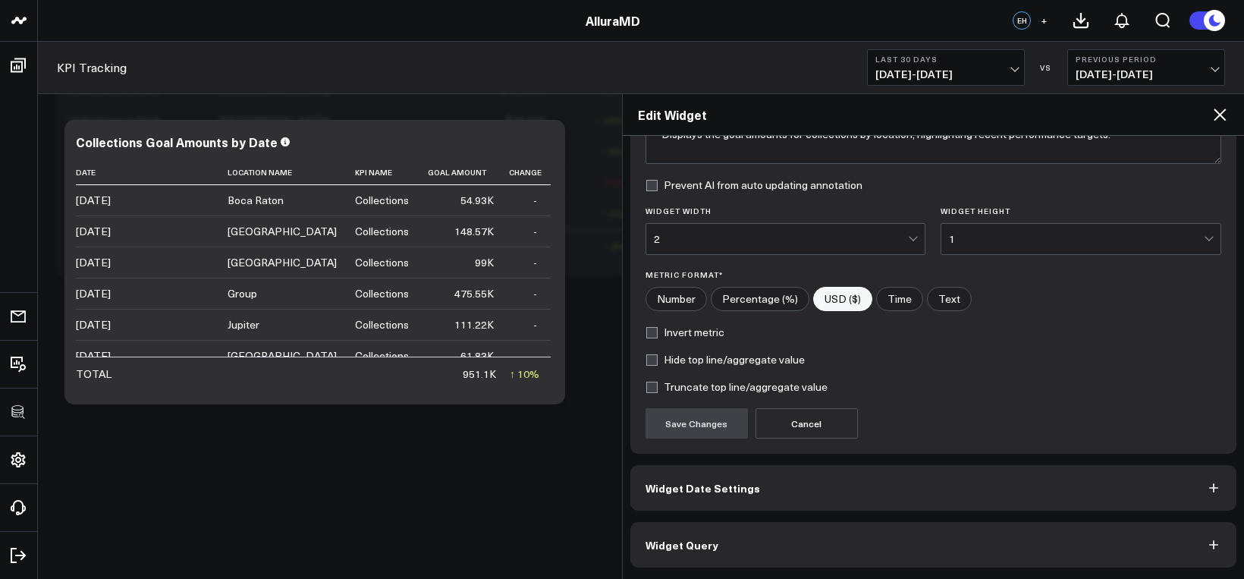
click at [788, 529] on button "Widget Query" at bounding box center [933, 545] width 607 height 46
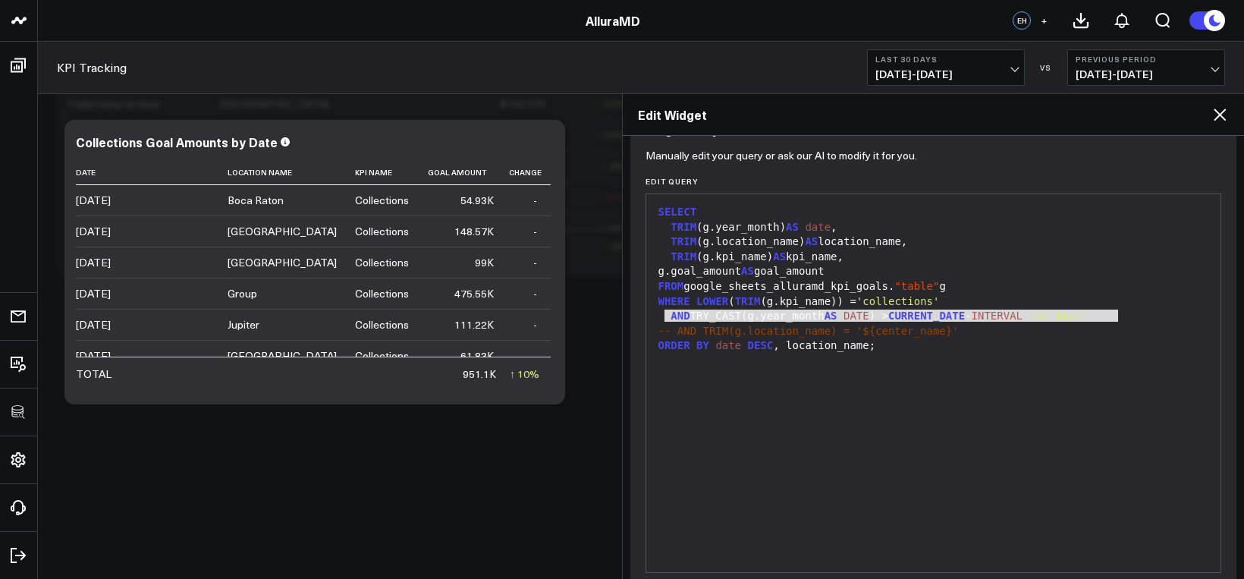
drag, startPoint x: 1122, startPoint y: 315, endPoint x: 665, endPoint y: 316, distance: 457.5
click at [665, 316] on div "AND TRY_CAST(g.year_month AS DATE ) > CURRENT_DATE - INTERVAL '15 days'" at bounding box center [934, 316] width 560 height 15
copy div "AND TRY_CAST(g.year_month AS DATE ) > CURRENT_DATE - INTERVAL '15 days'"
click at [1219, 115] on icon at bounding box center [1220, 114] width 12 height 12
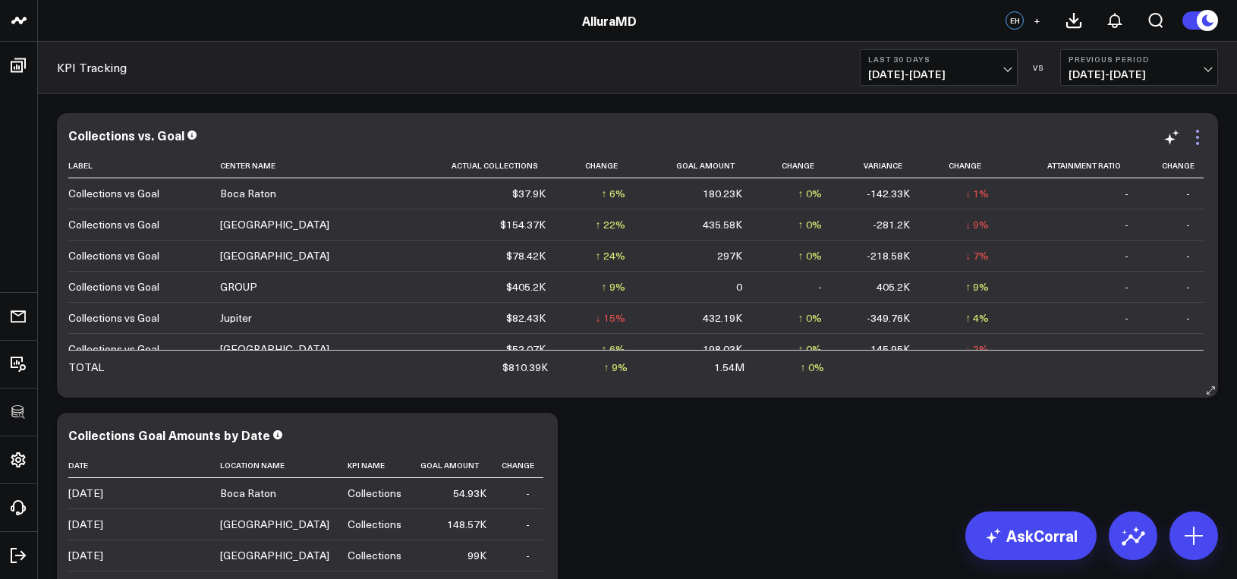
click at [1203, 138] on icon at bounding box center [1197, 137] width 18 height 18
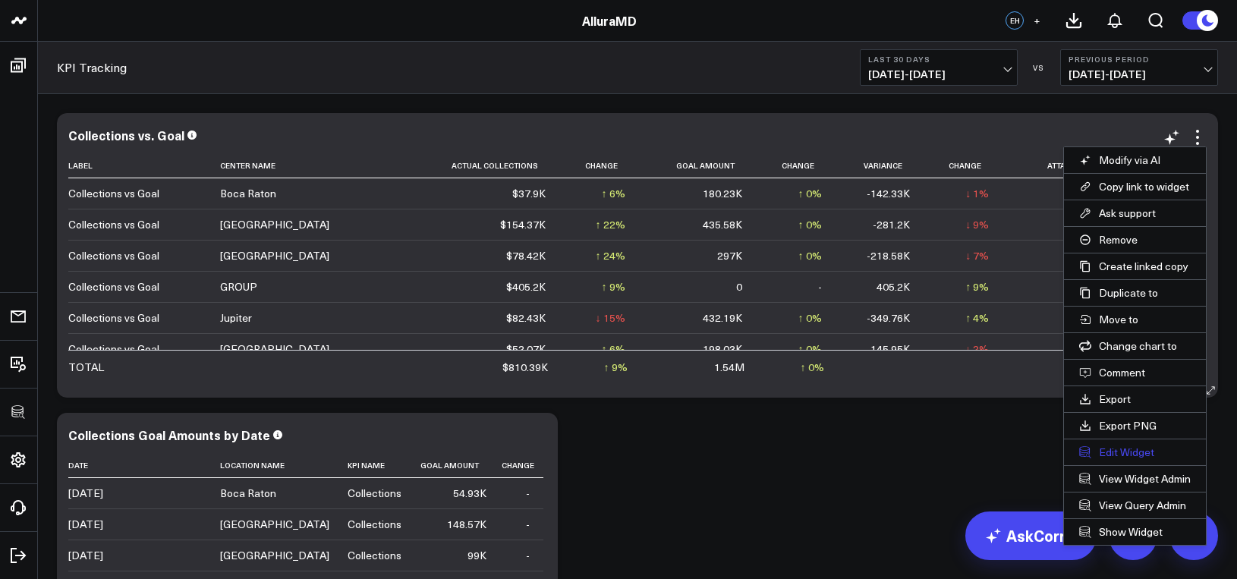
click at [1123, 448] on button "Edit Widget" at bounding box center [1135, 452] width 142 height 26
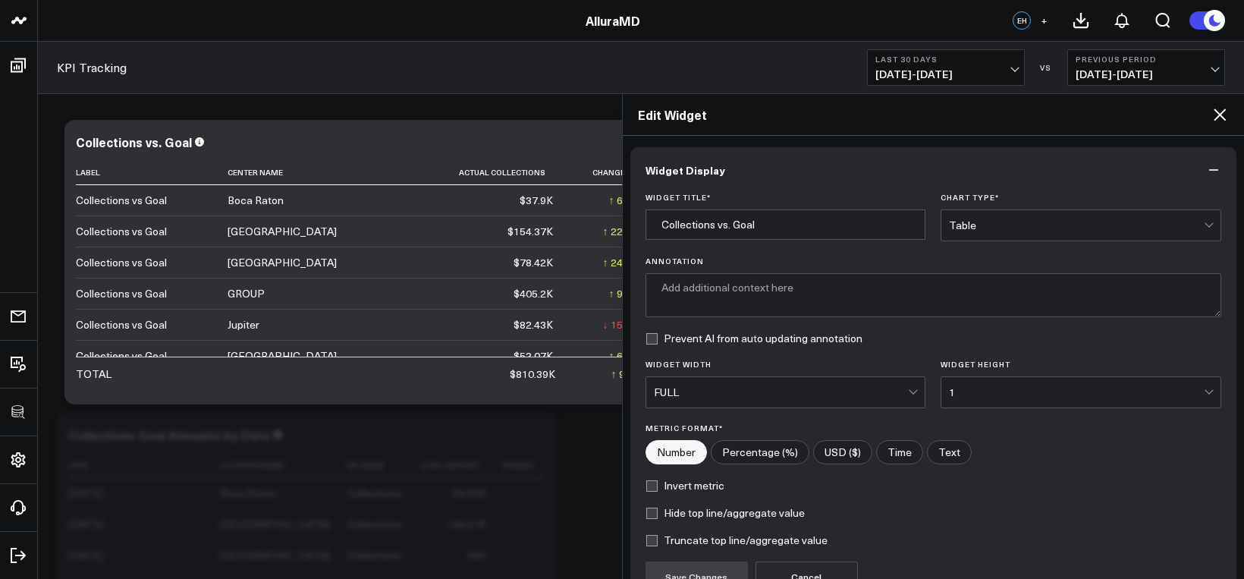
type textarea "This chart compares the actual collections to the set goals for each center, hi…"
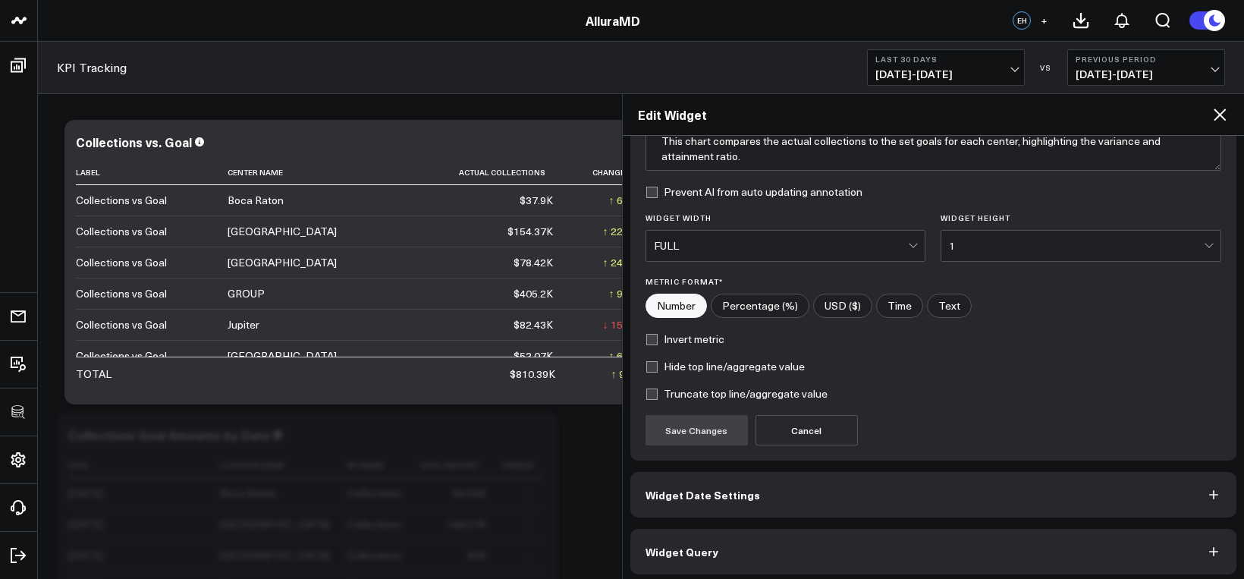
scroll to position [153, 0]
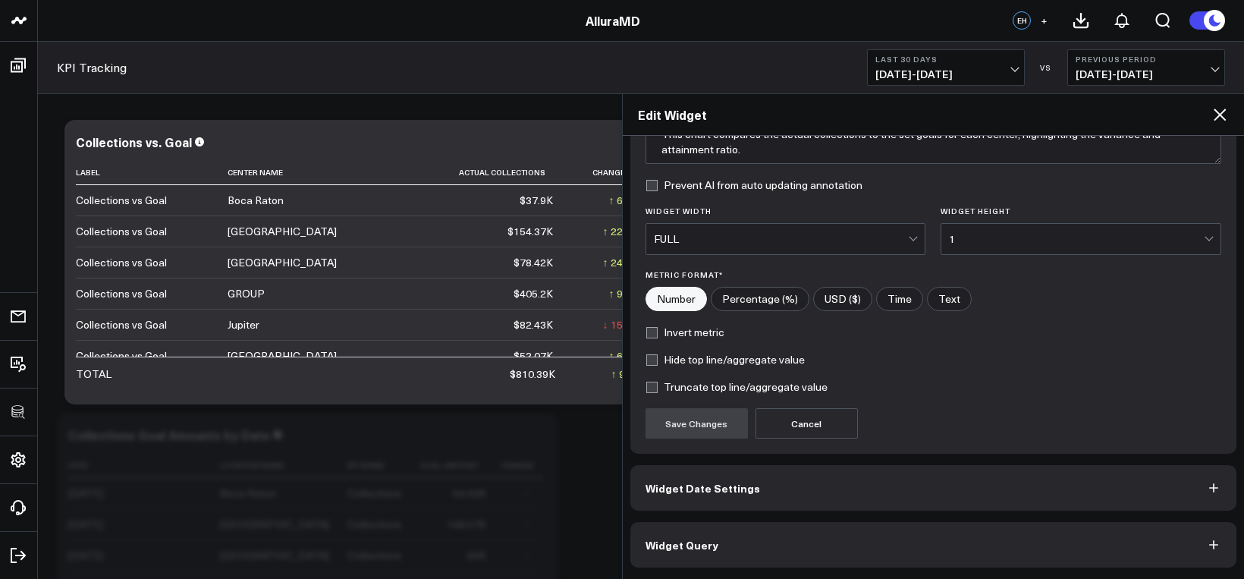
click at [930, 529] on button "Widget Query" at bounding box center [933, 545] width 607 height 46
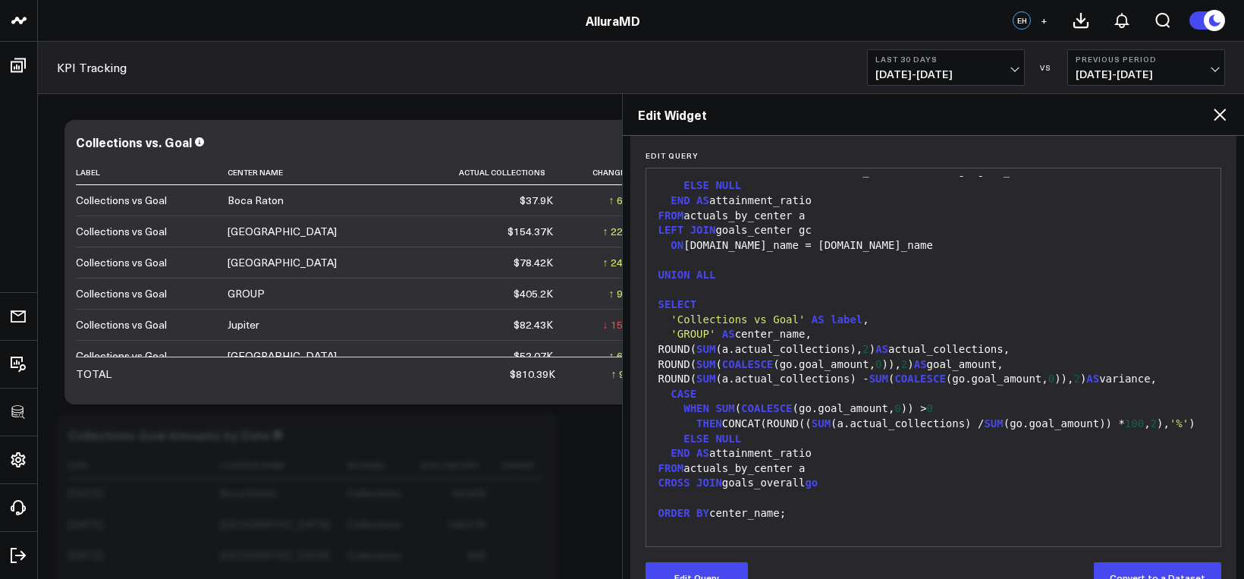
scroll to position [219, 0]
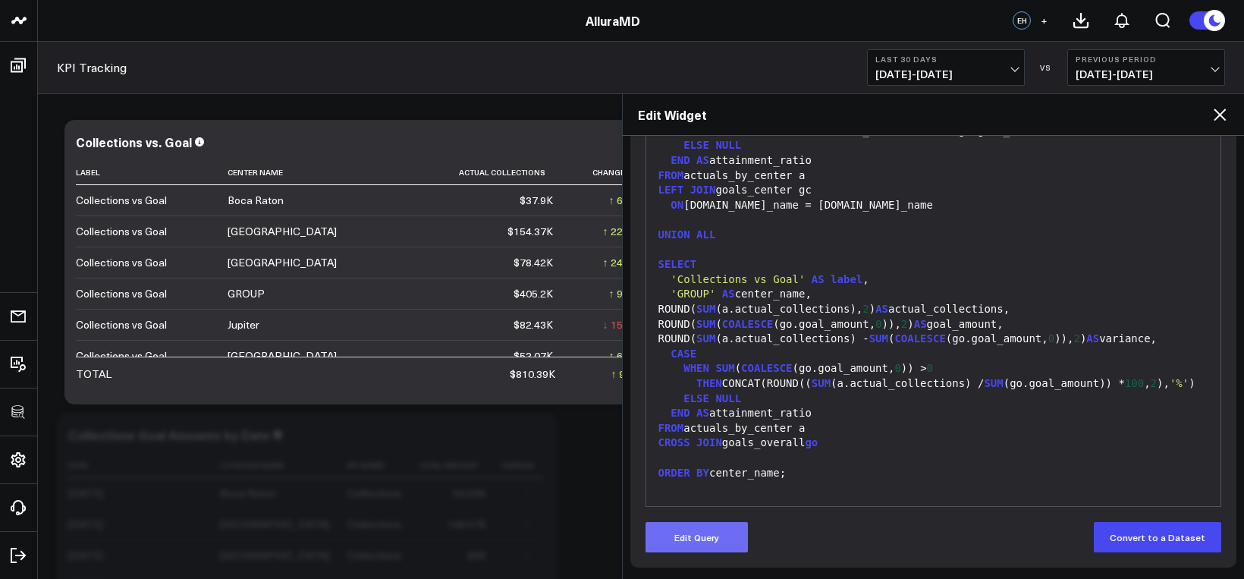
click at [690, 535] on button "Edit Query" at bounding box center [697, 537] width 102 height 30
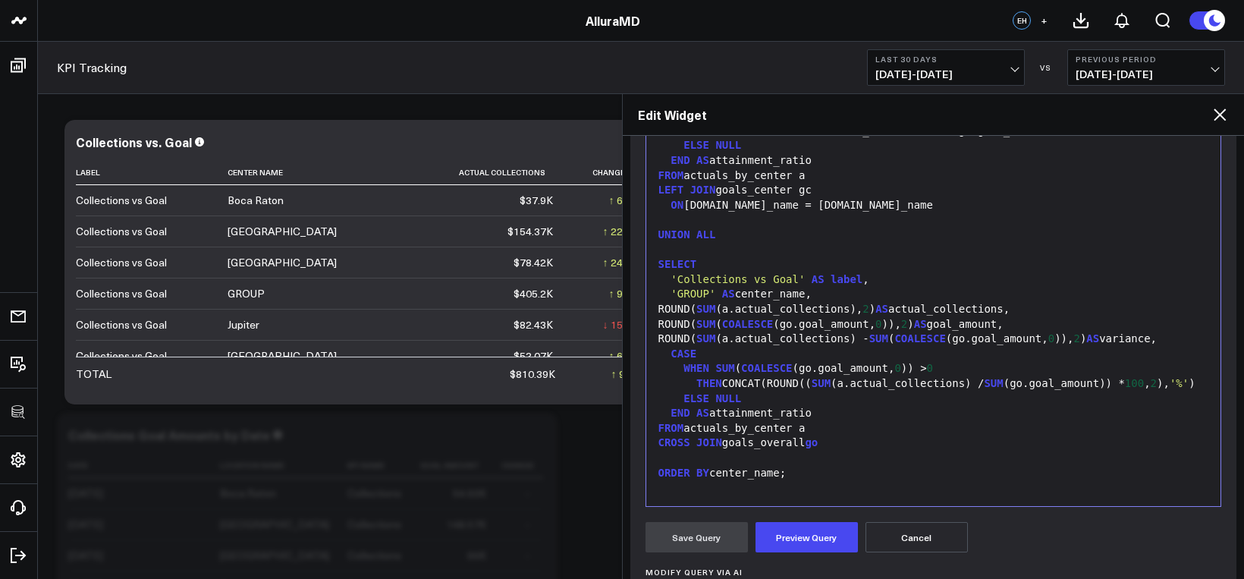
click at [747, 468] on div "ORDER BY center_name;" at bounding box center [934, 473] width 560 height 15
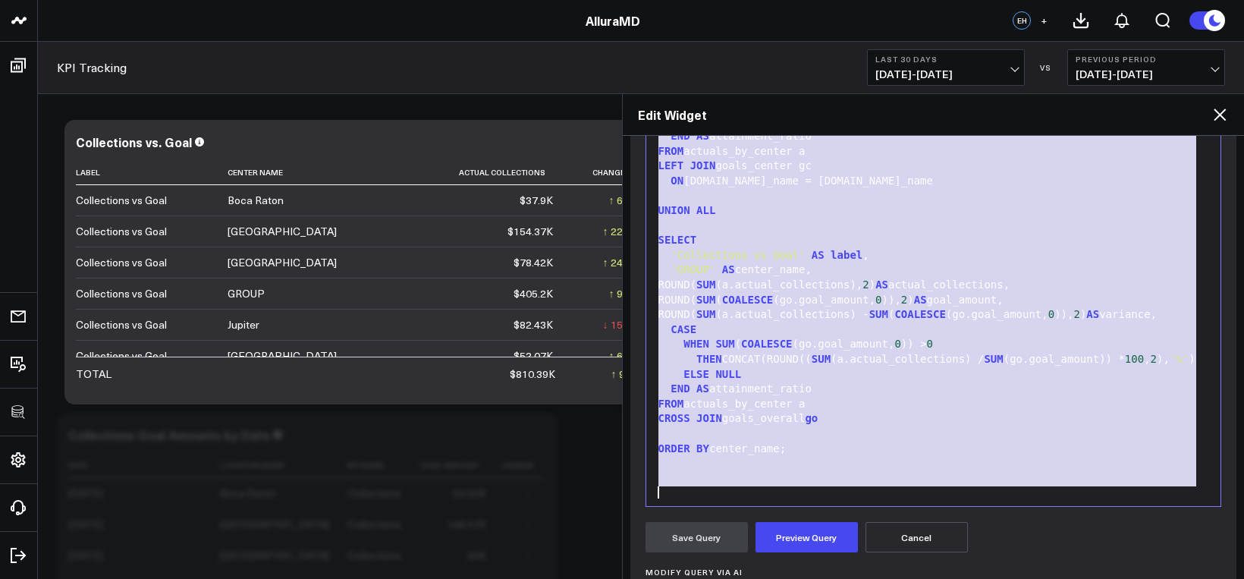
scroll to position [847, 0]
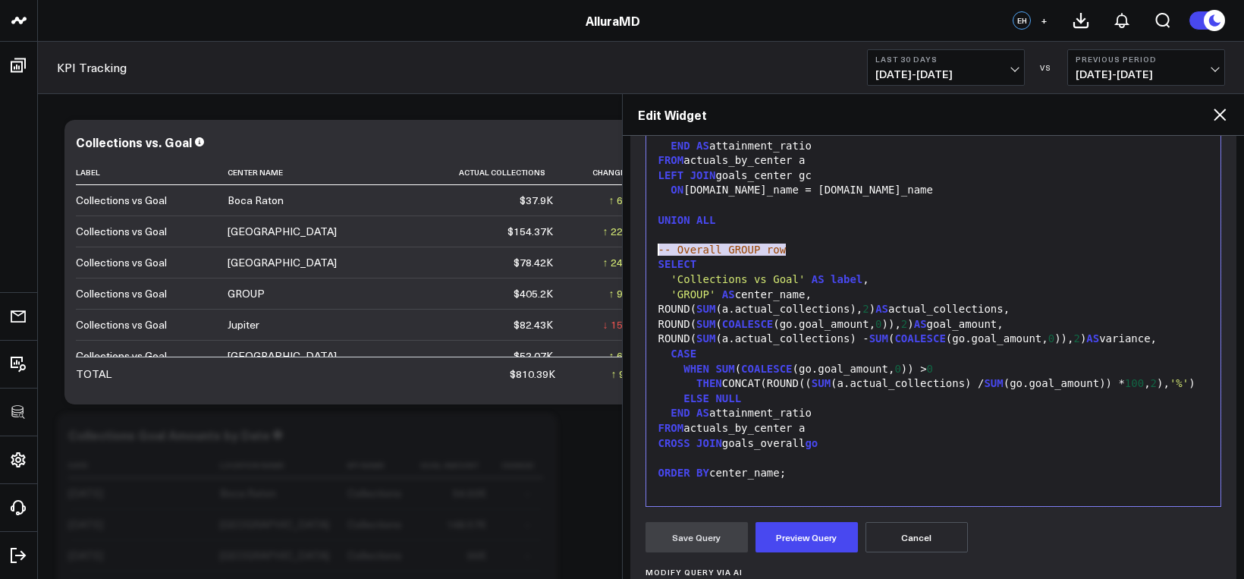
drag, startPoint x: 810, startPoint y: 224, endPoint x: 589, endPoint y: 215, distance: 220.2
click at [589, 215] on body "100525 Test 100625-2 100925 3725 Test 829 Studios Accenture Acme Industrial Act…" at bounding box center [622, 398] width 1244 height 796
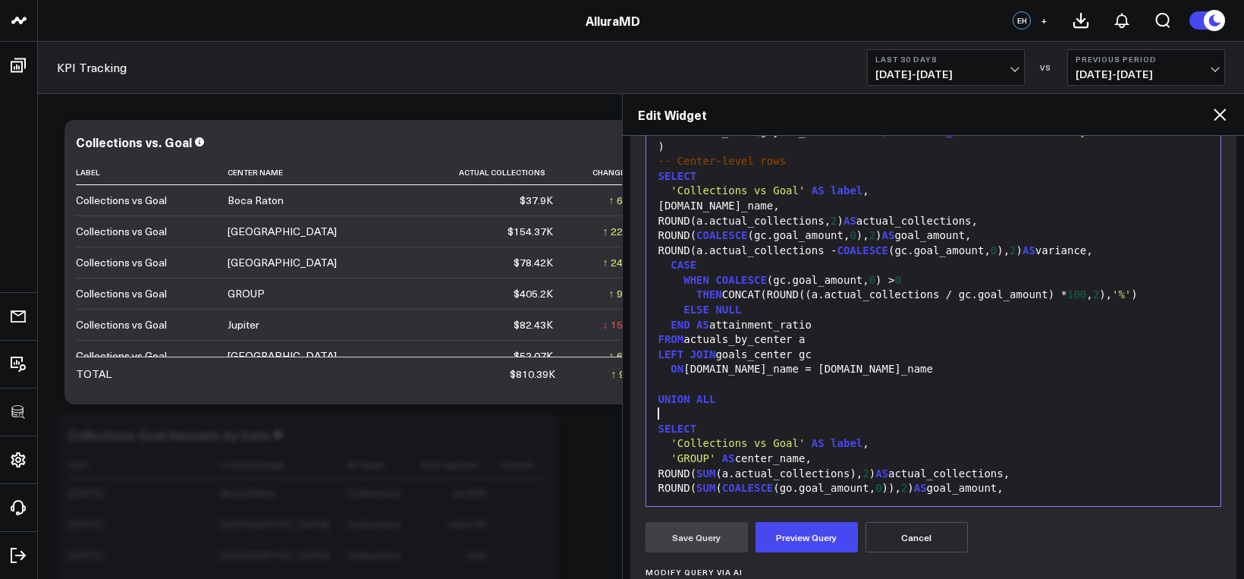
scroll to position [626, 0]
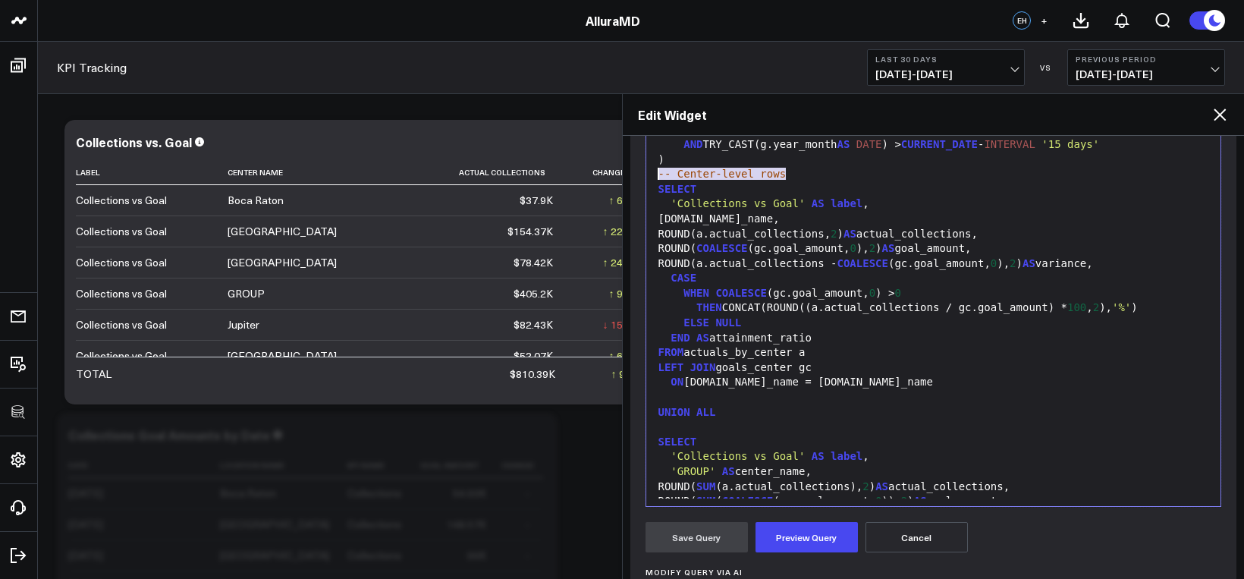
drag, startPoint x: 813, startPoint y: 177, endPoint x: 635, endPoint y: 174, distance: 177.5
click at [635, 174] on div "Manually edit your query or ask our AI to modify it for you. Edit Query Selecti…" at bounding box center [933, 421] width 607 height 668
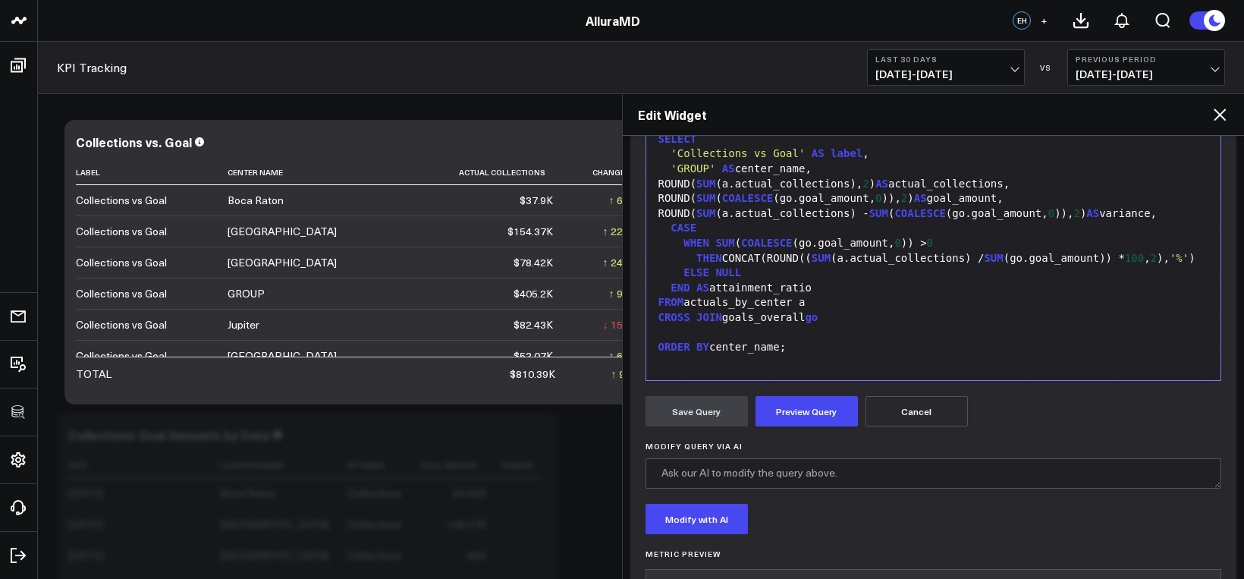
scroll to position [407, 0]
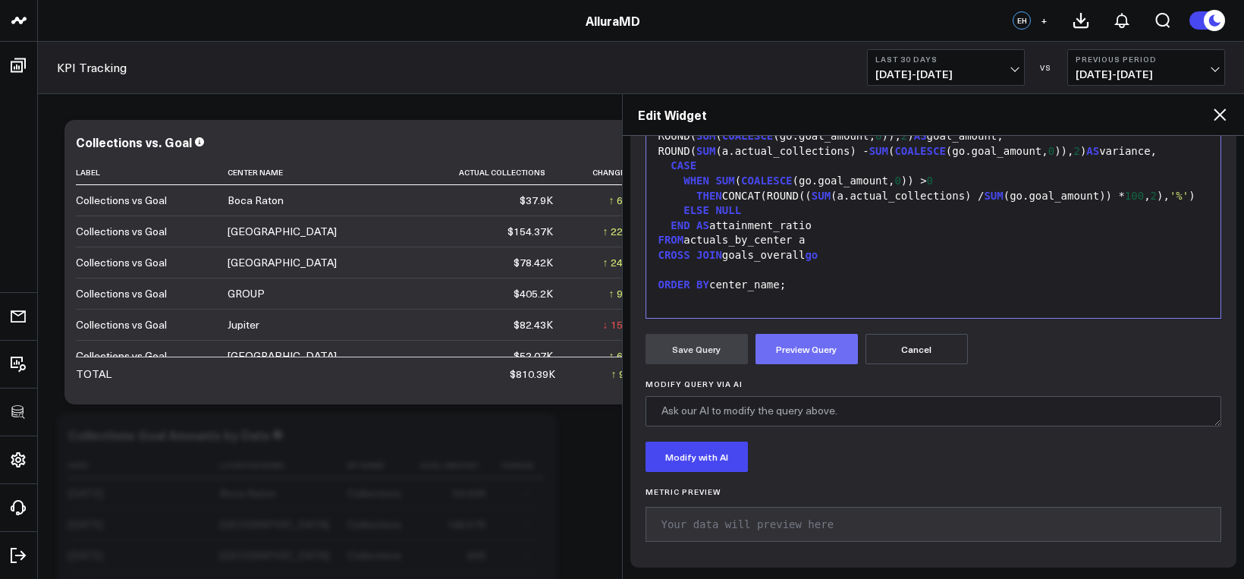
click at [794, 352] on button "Preview Query" at bounding box center [807, 349] width 102 height 30
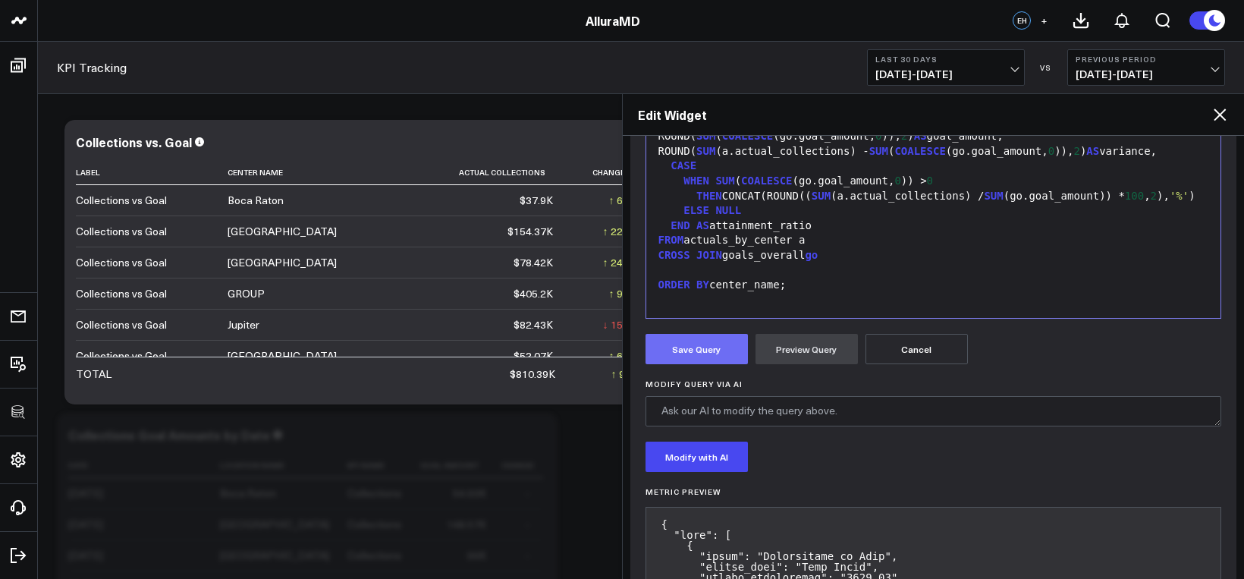
click at [709, 351] on button "Save Query" at bounding box center [697, 349] width 102 height 30
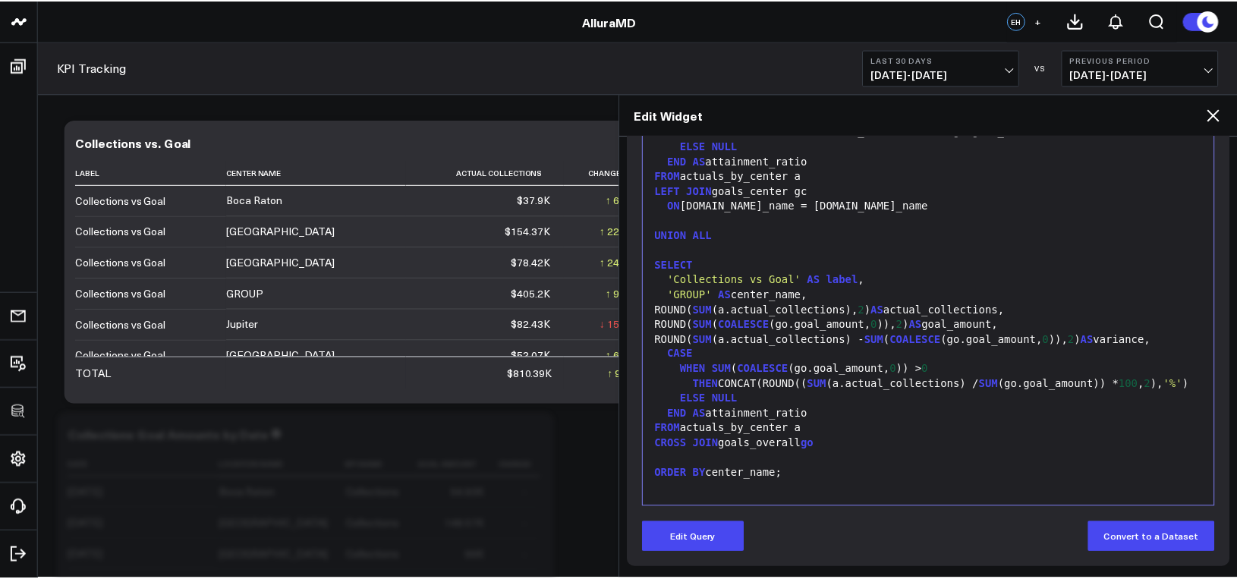
scroll to position [219, 0]
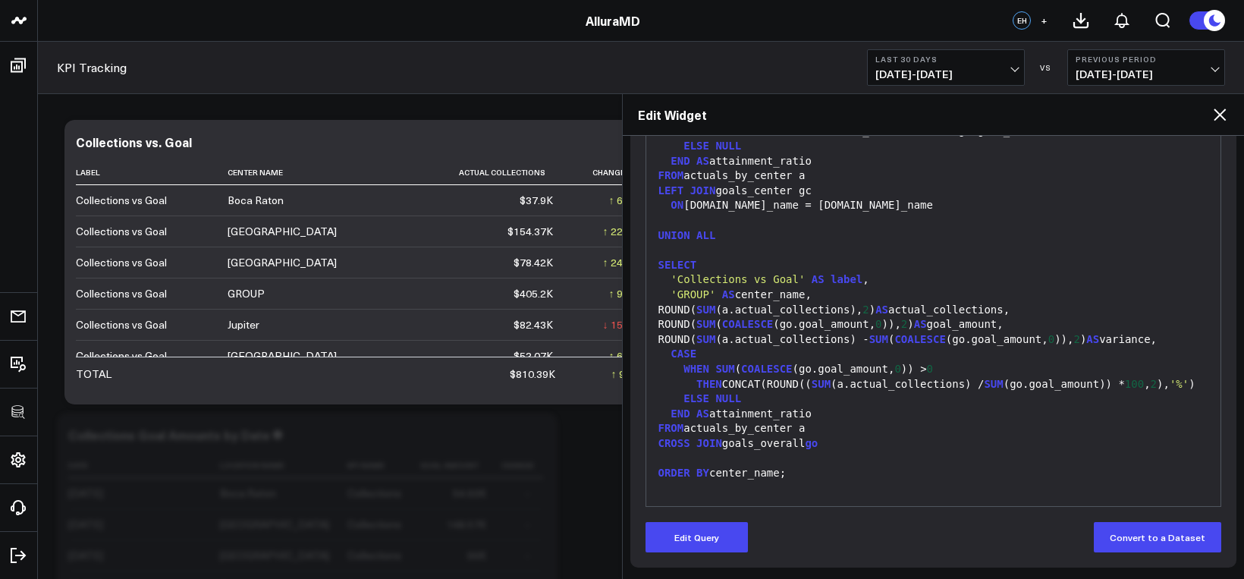
click at [1213, 115] on icon at bounding box center [1220, 114] width 18 height 18
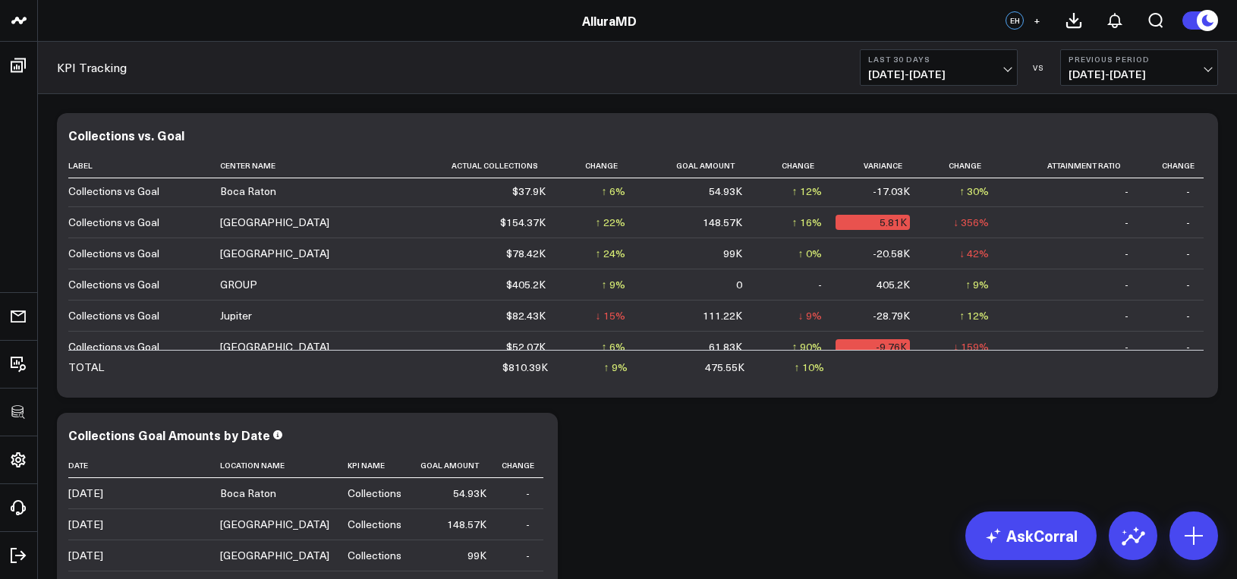
scroll to position [3, 0]
click at [953, 84] on button "Last 30 Days 09/15/25 - 10/14/25" at bounding box center [939, 67] width 158 height 36
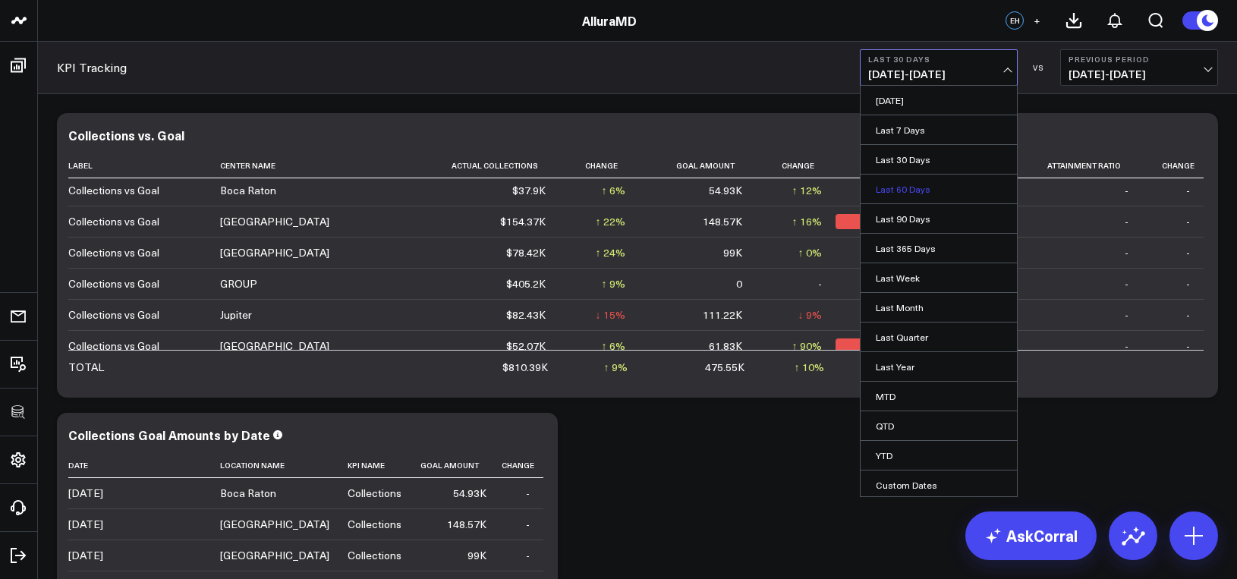
click at [947, 178] on link "Last 60 Days" at bounding box center [938, 188] width 156 height 29
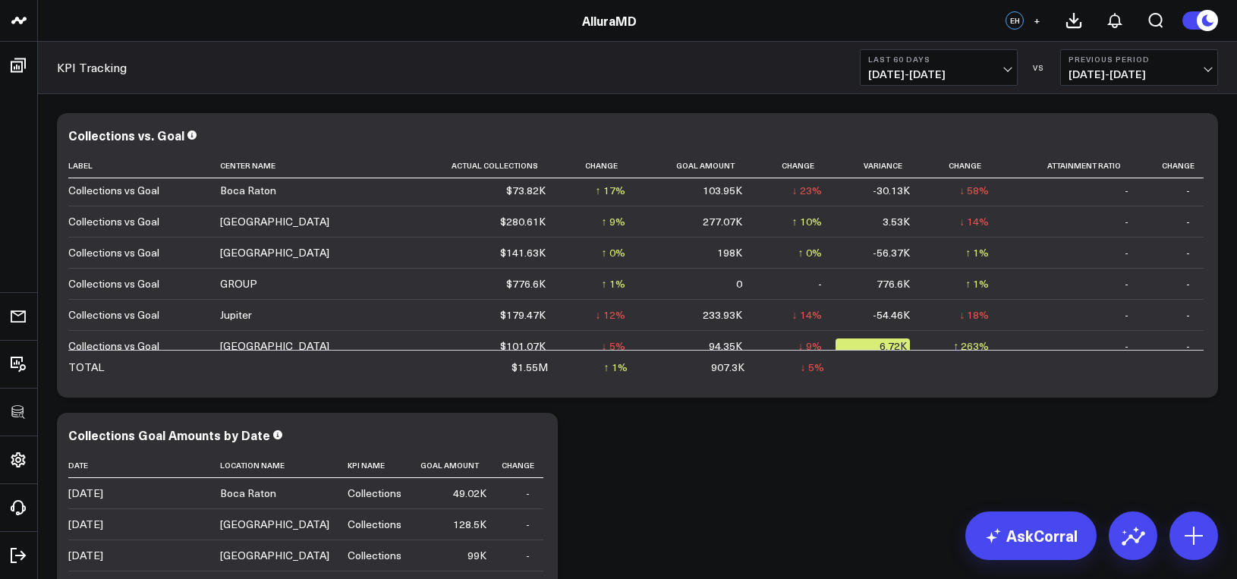
click at [953, 84] on button "Last 60 Days 08/16/25 - 10/14/25" at bounding box center [939, 67] width 158 height 36
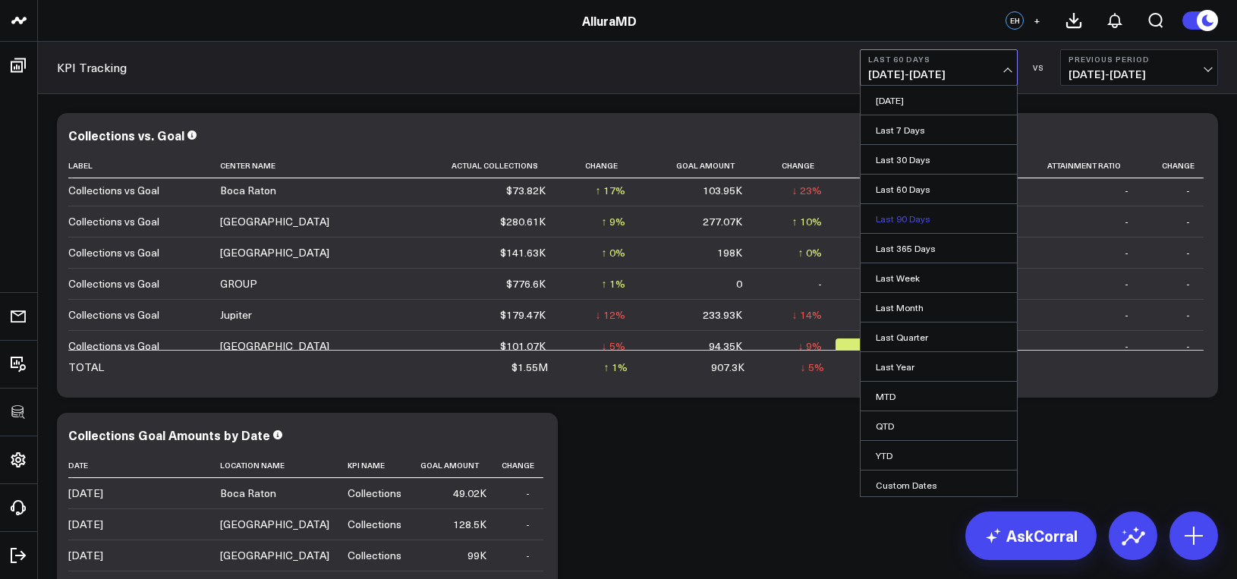
click at [931, 222] on link "Last 90 Days" at bounding box center [938, 218] width 156 height 29
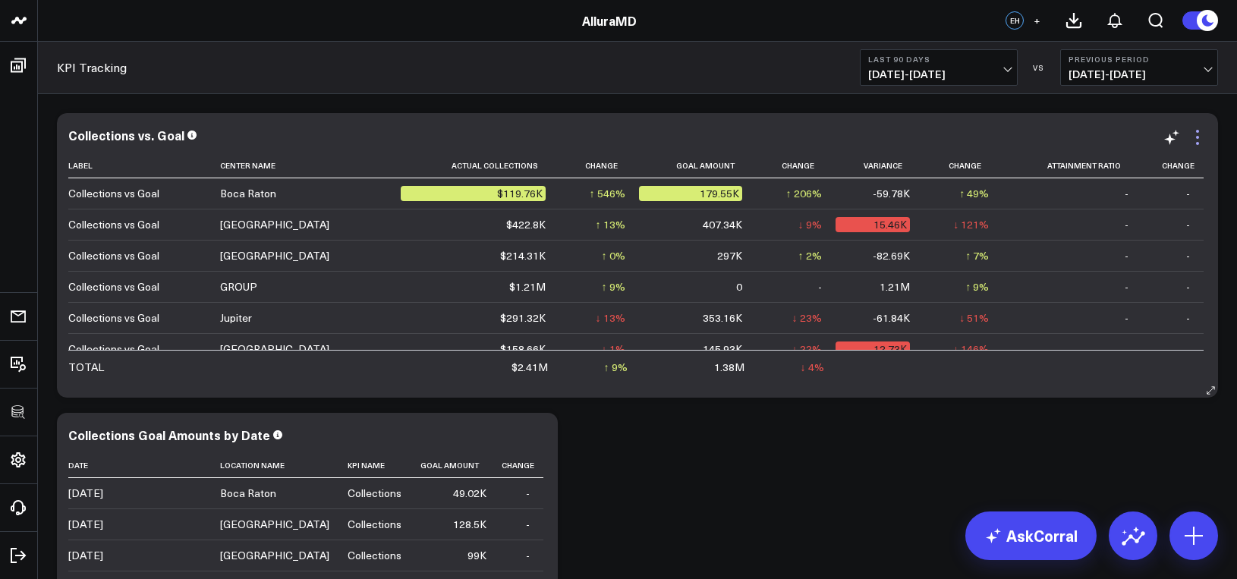
click at [1202, 130] on icon at bounding box center [1197, 137] width 18 height 18
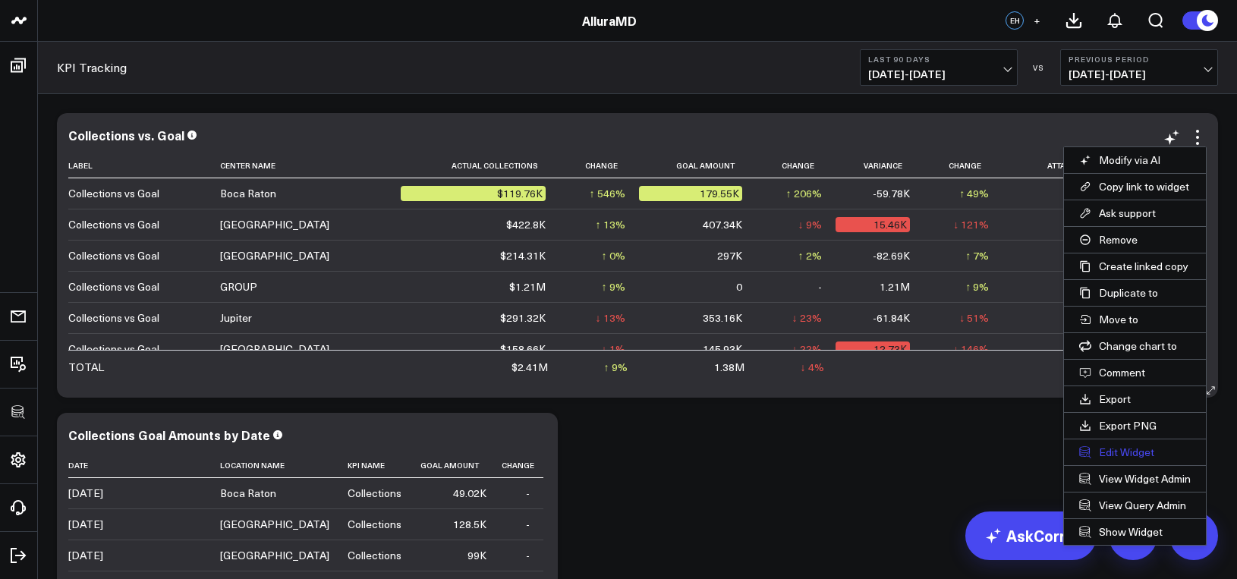
click at [1134, 446] on button "Edit Widget" at bounding box center [1135, 452] width 142 height 26
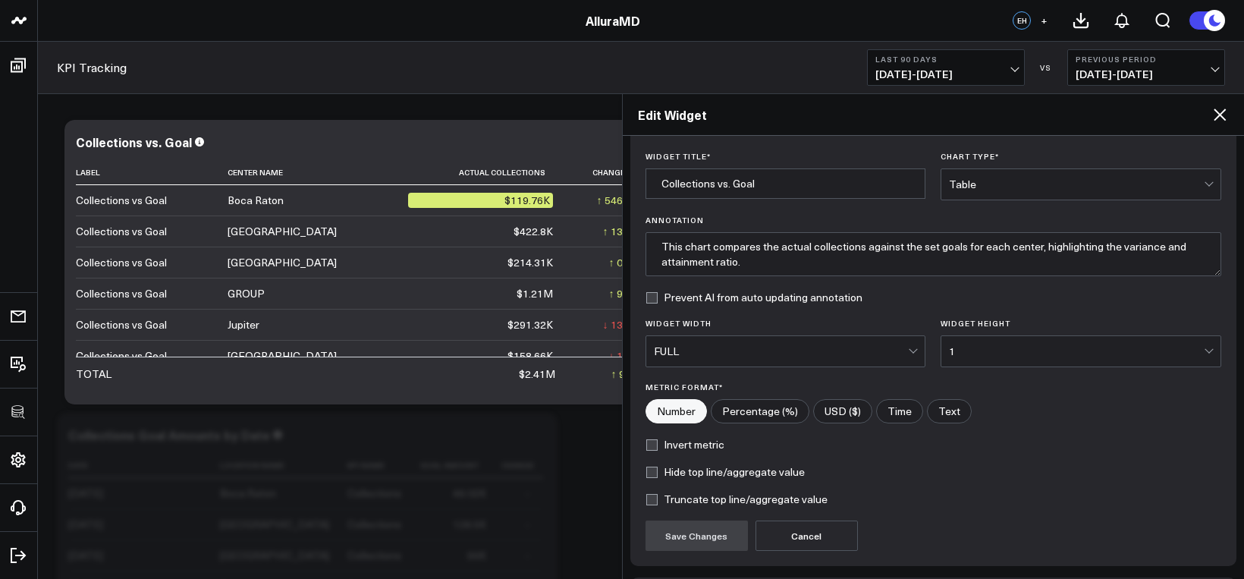
scroll to position [153, 0]
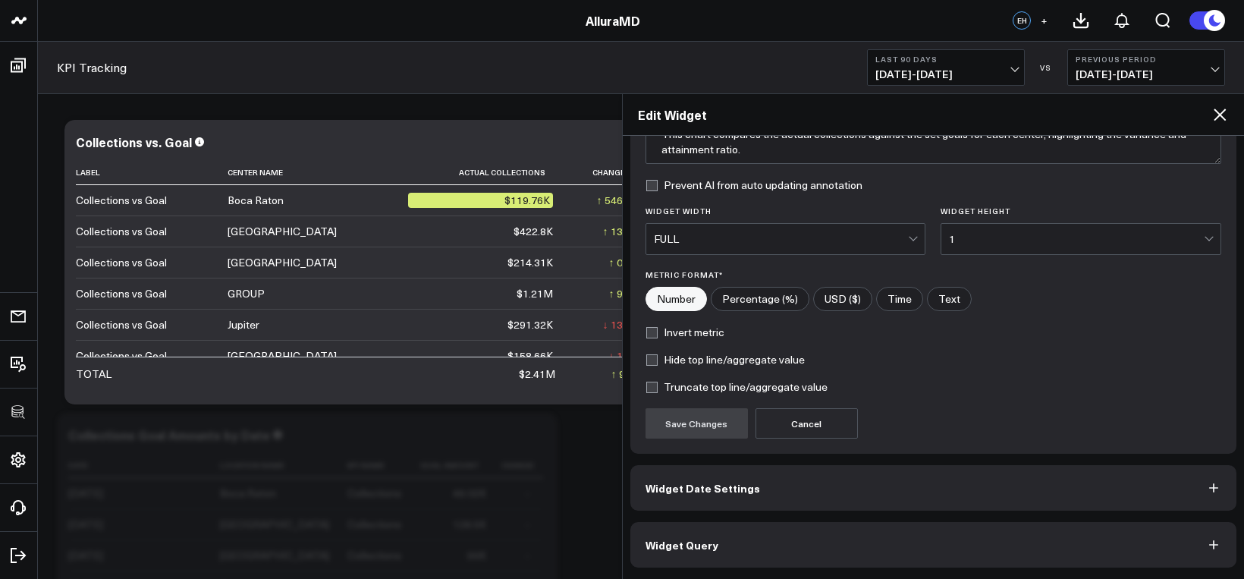
click at [866, 528] on button "Widget Query" at bounding box center [933, 545] width 607 height 46
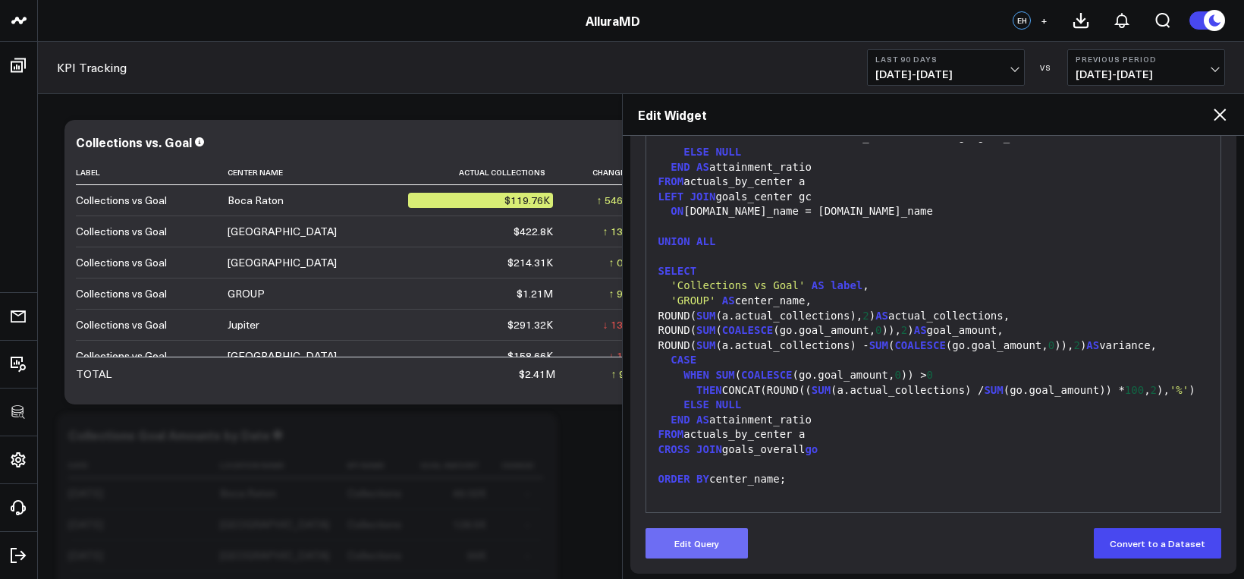
scroll to position [219, 0]
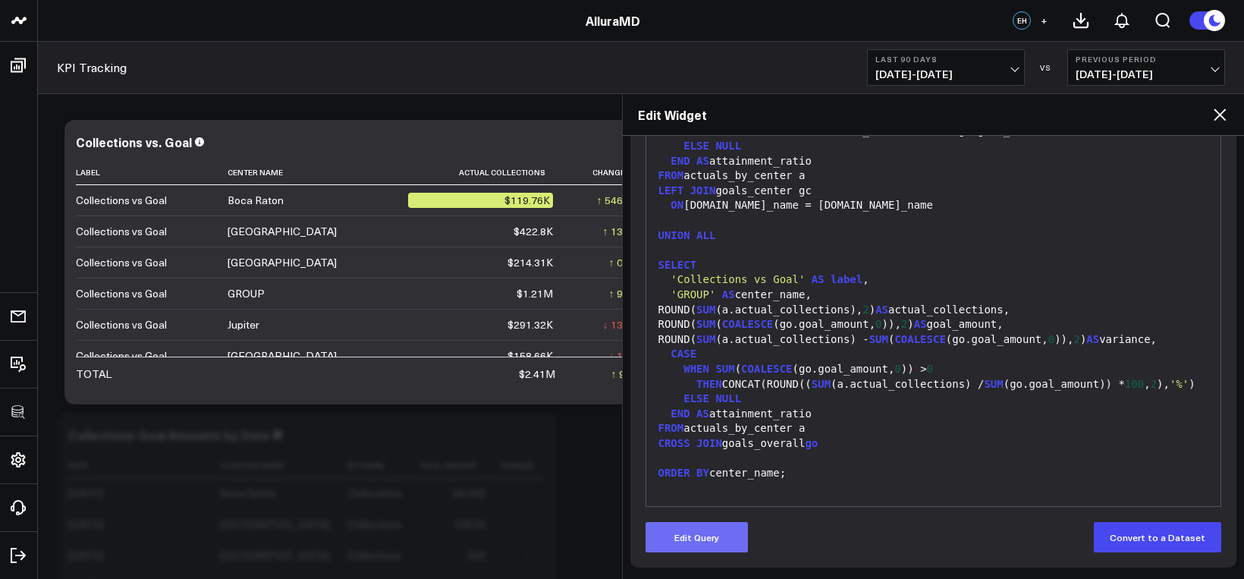
click at [682, 548] on button "Edit Query" at bounding box center [697, 537] width 102 height 30
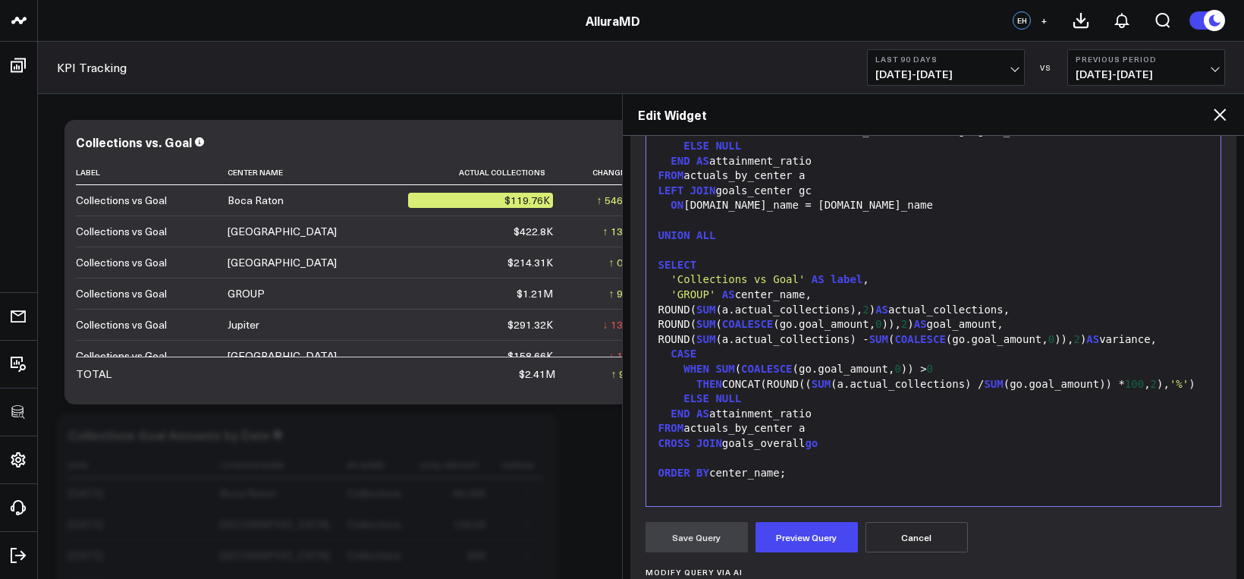
click at [756, 467] on div "ORDER BY center_name;" at bounding box center [934, 473] width 560 height 15
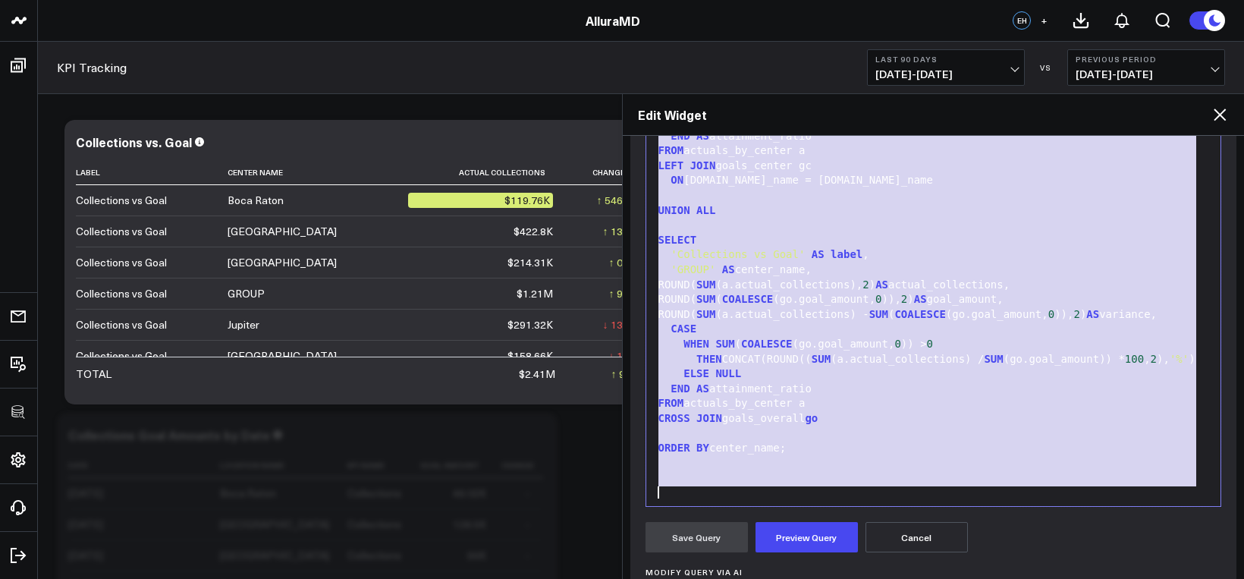
scroll to position [669, 0]
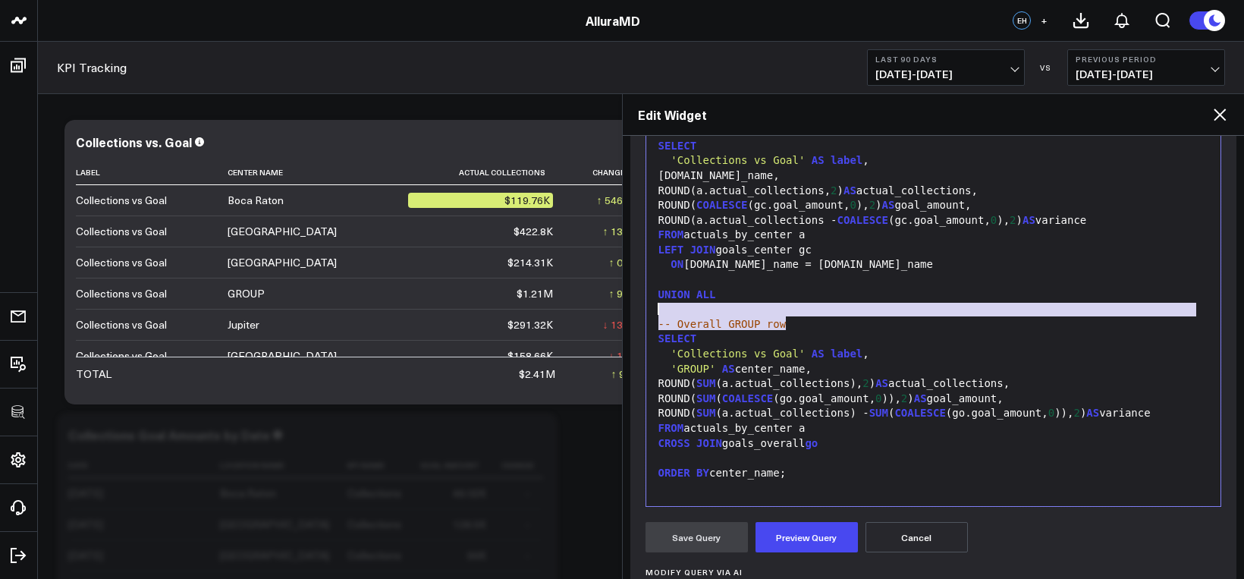
drag, startPoint x: 803, startPoint y: 321, endPoint x: 642, endPoint y: 310, distance: 162.0
click at [642, 310] on div "Manually edit your query or ask our AI to modify it for you. Edit Query 99 1 2 …" at bounding box center [933, 421] width 607 height 668
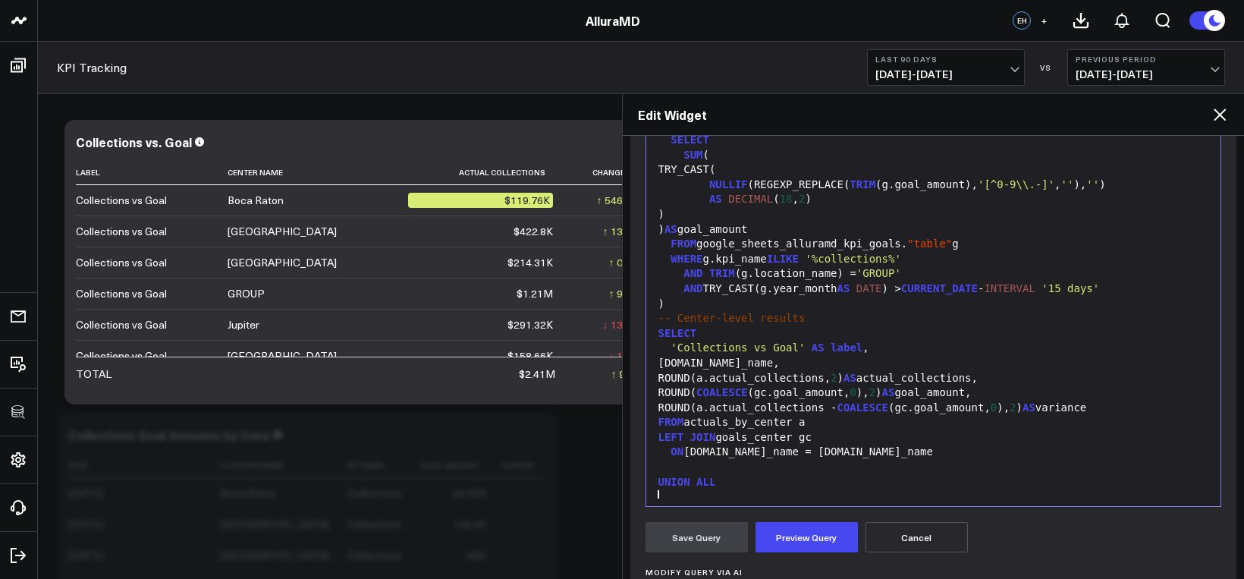
scroll to position [492, 0]
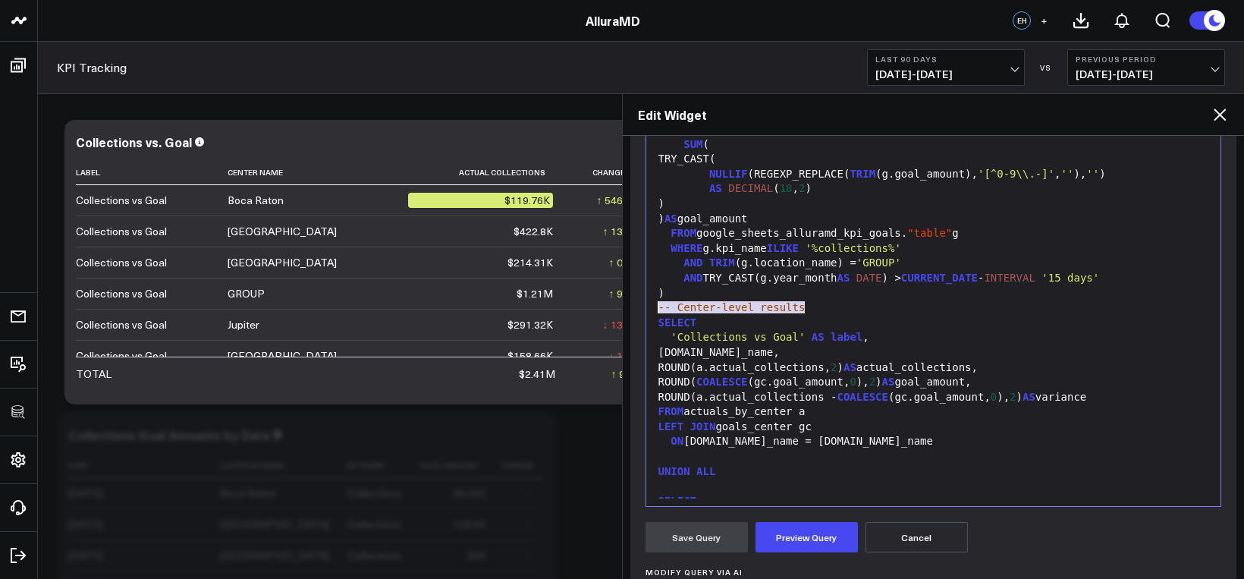
drag, startPoint x: 810, startPoint y: 307, endPoint x: 647, endPoint y: 303, distance: 162.4
click at [647, 303] on div "Selection deleted 99 1 2 3 4 5 6 7 8 9 10 11 12 13 14 15 16 17 18 19 20 21 22 2…" at bounding box center [934, 316] width 577 height 379
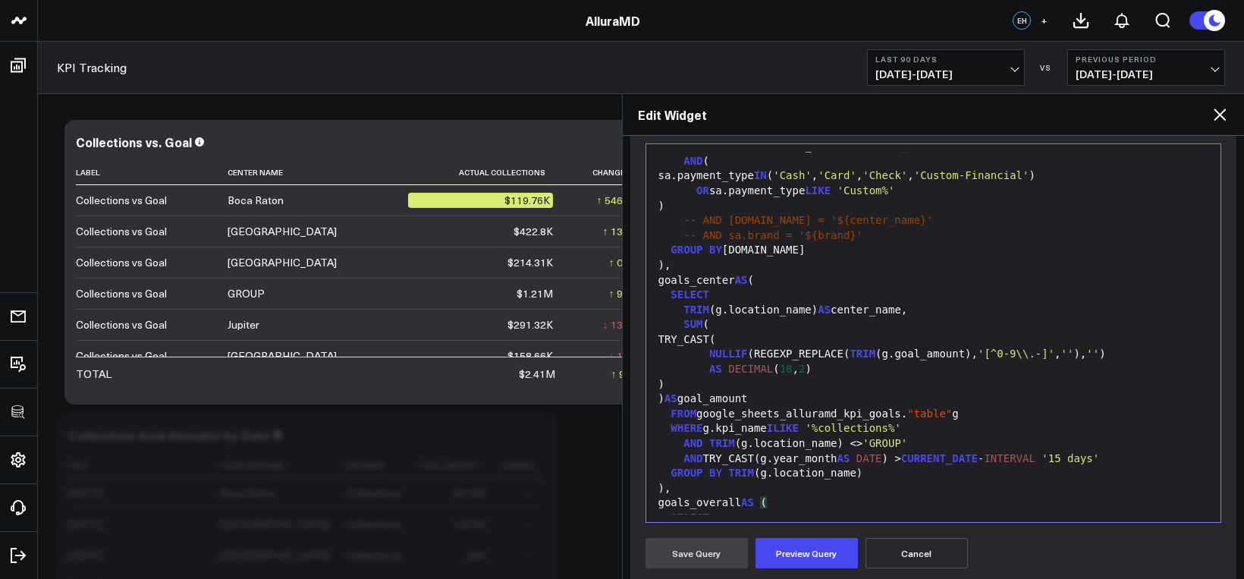
scroll to position [315, 0]
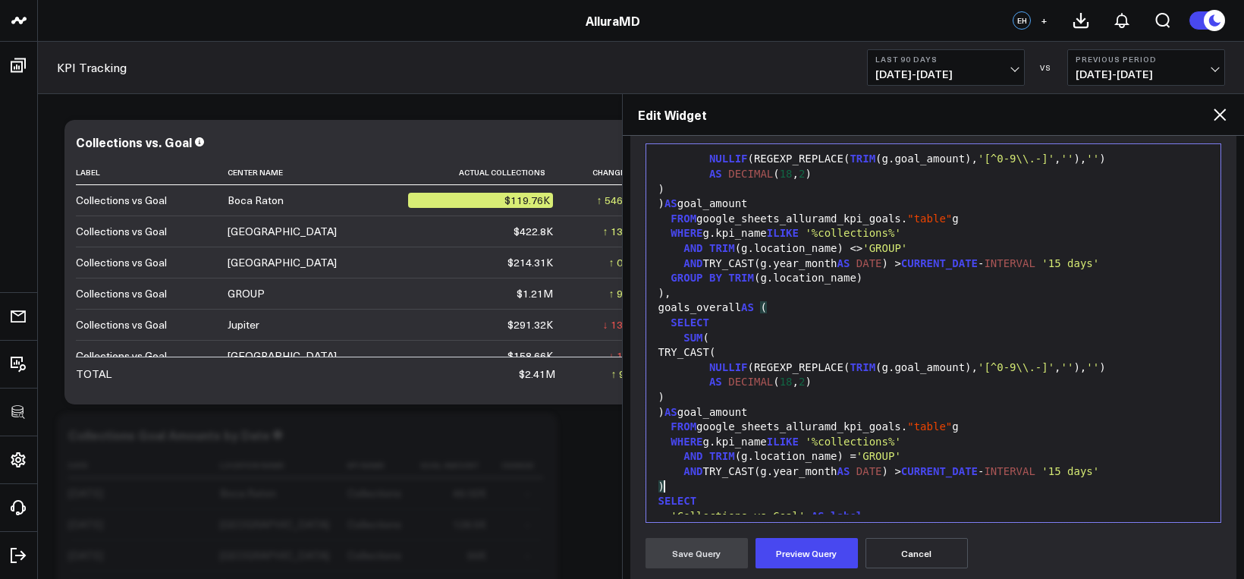
click at [833, 341] on div "SUM (" at bounding box center [934, 338] width 560 height 15
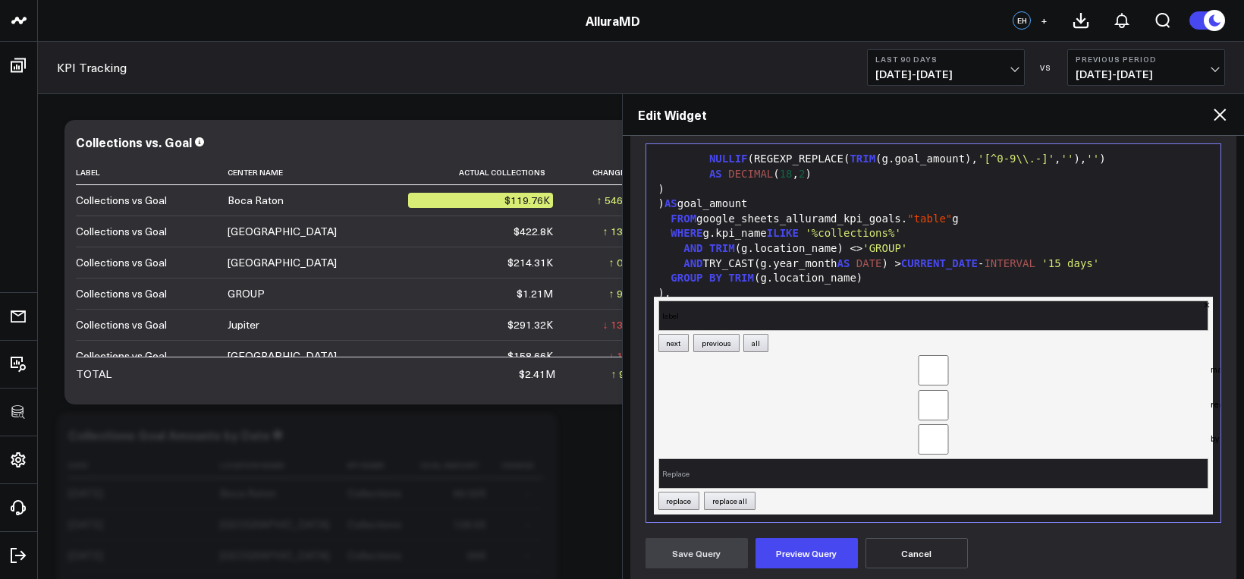
scroll to position [552, 0]
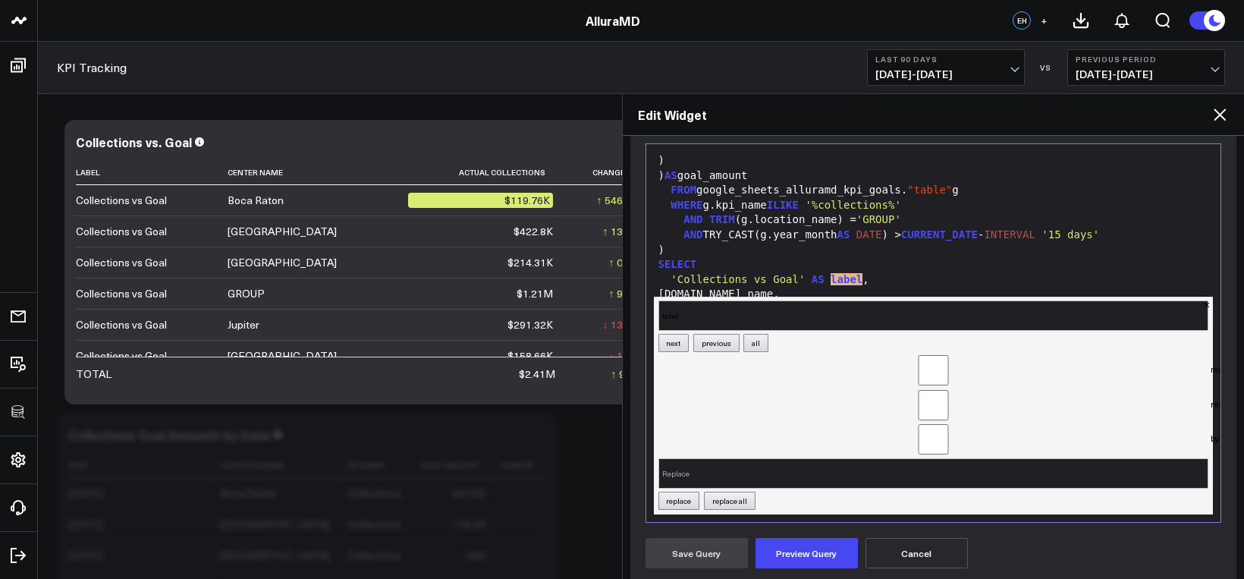
type input "label"
click at [932, 553] on button "Cancel" at bounding box center [917, 553] width 102 height 30
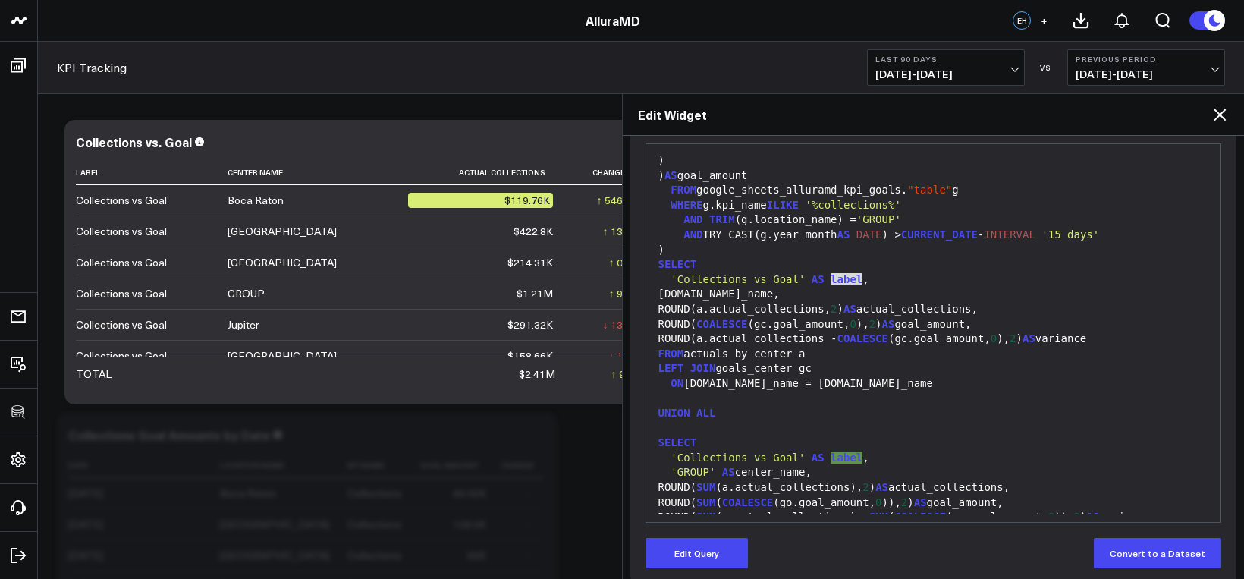
click at [876, 283] on div "'Collections vs Goal' AS label ," at bounding box center [934, 279] width 560 height 15
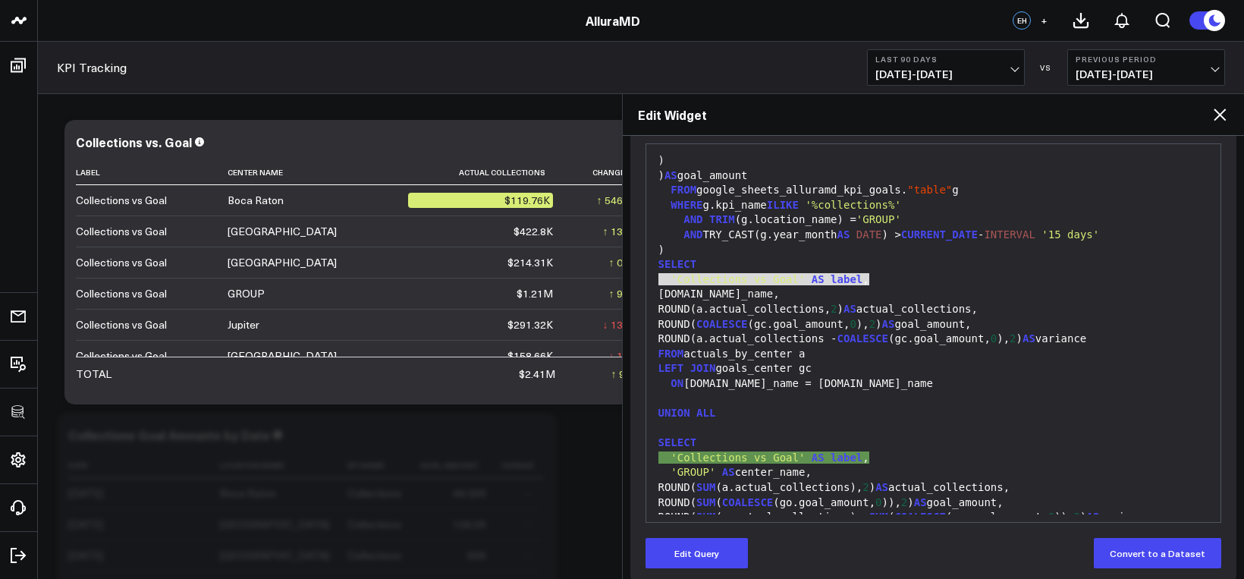
drag, startPoint x: 871, startPoint y: 279, endPoint x: 648, endPoint y: 278, distance: 223.1
click at [648, 278] on div "current match. 'Collections vs Goal' AS label, on line 46. 99 1 2 3 4 5 6 7 8 9…" at bounding box center [934, 332] width 577 height 379
click at [685, 552] on button "Edit Query" at bounding box center [697, 553] width 102 height 30
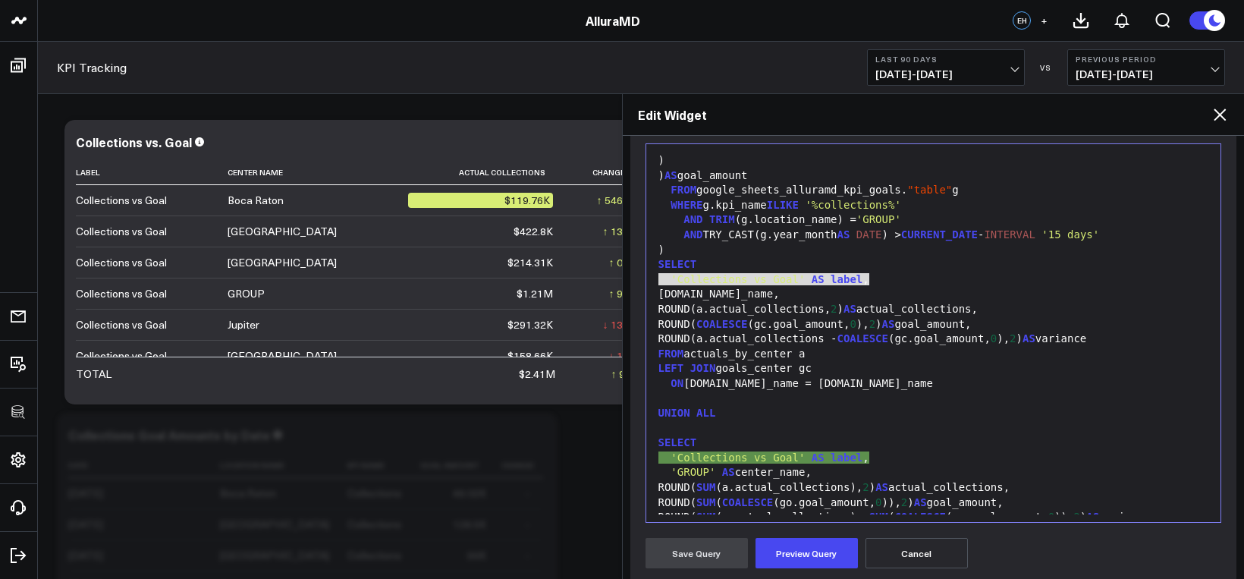
click at [854, 257] on div "SELECT" at bounding box center [934, 264] width 560 height 15
drag, startPoint x: 881, startPoint y: 280, endPoint x: 644, endPoint y: 285, distance: 236.8
click at [646, 285] on div "current match. 'Collections vs Goal' AS label, on line 46. 99 1 2 3 4 5 6 7 8 9…" at bounding box center [934, 332] width 577 height 379
click at [760, 288] on div "a.center_name," at bounding box center [934, 294] width 560 height 15
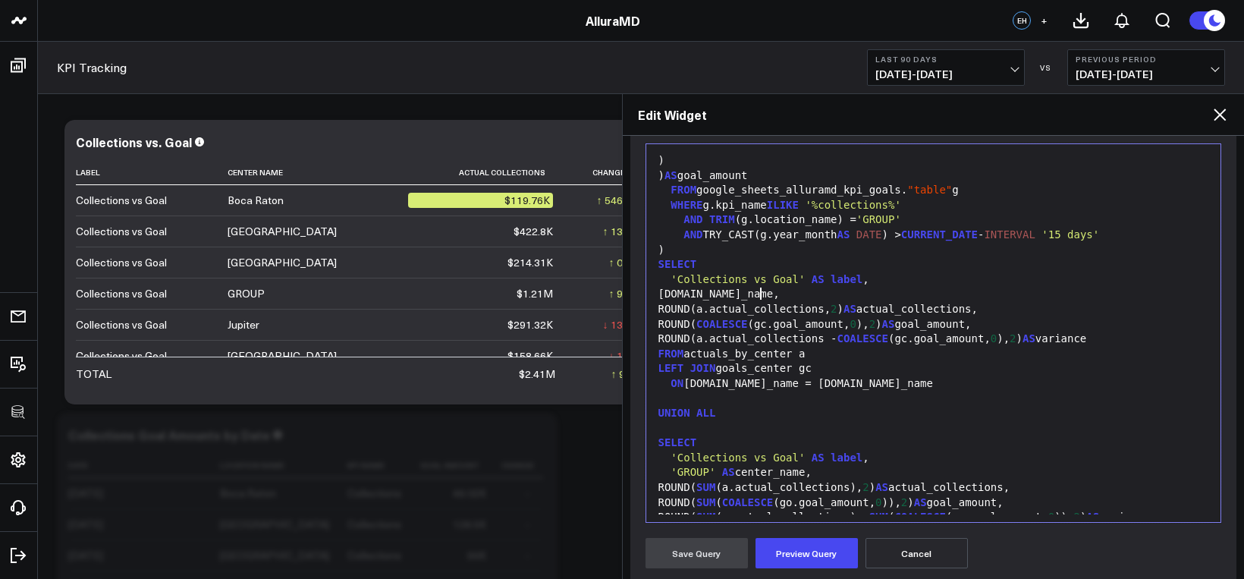
click at [727, 398] on div at bounding box center [934, 398] width 560 height 15
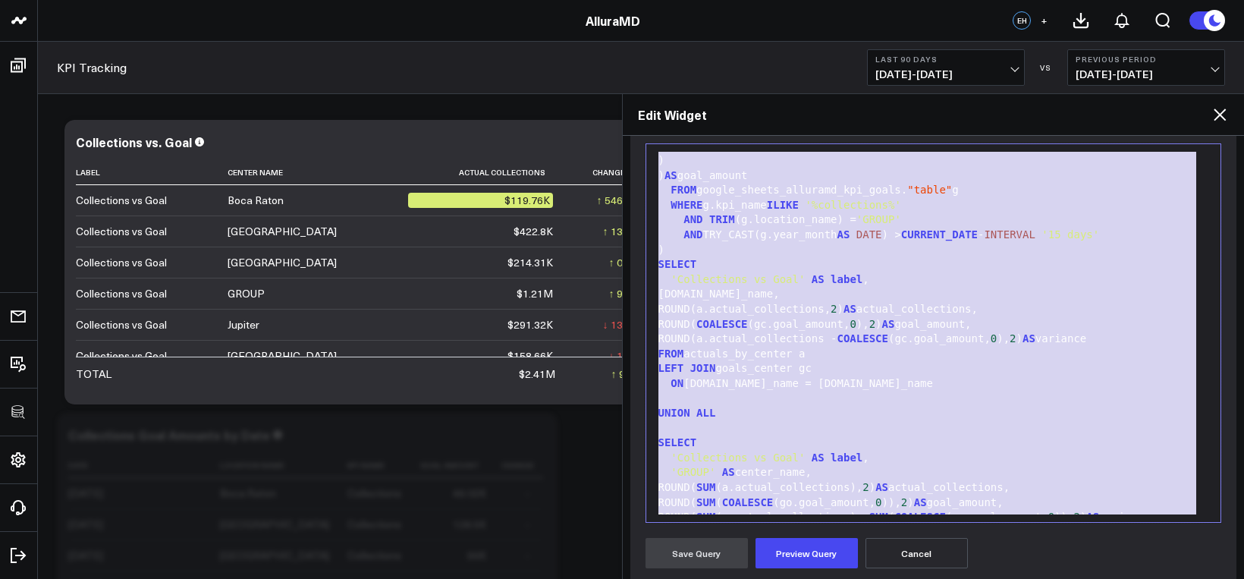
scroll to position [638, 0]
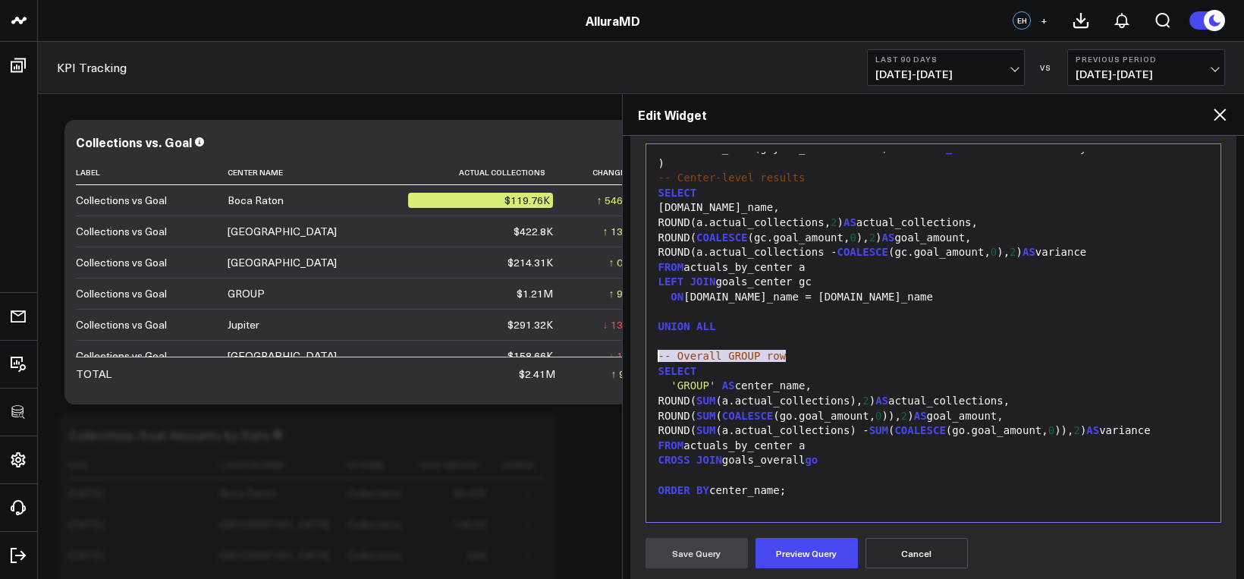
drag, startPoint x: 769, startPoint y: 358, endPoint x: 623, endPoint y: 355, distance: 146.5
click at [623, 355] on div "Widget Display Widget Date Settings Widget Query Manually edit your query or as…" at bounding box center [934, 357] width 622 height 443
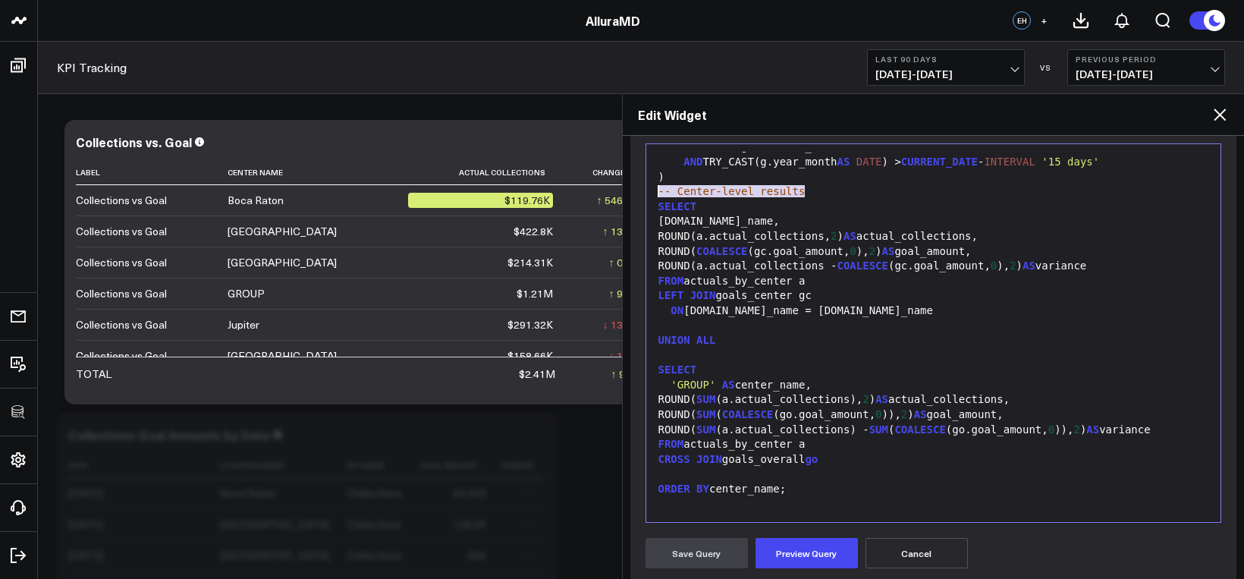
drag, startPoint x: 732, startPoint y: 193, endPoint x: 656, endPoint y: 190, distance: 75.9
click at [656, 190] on div "-- Center-level results" at bounding box center [934, 191] width 560 height 15
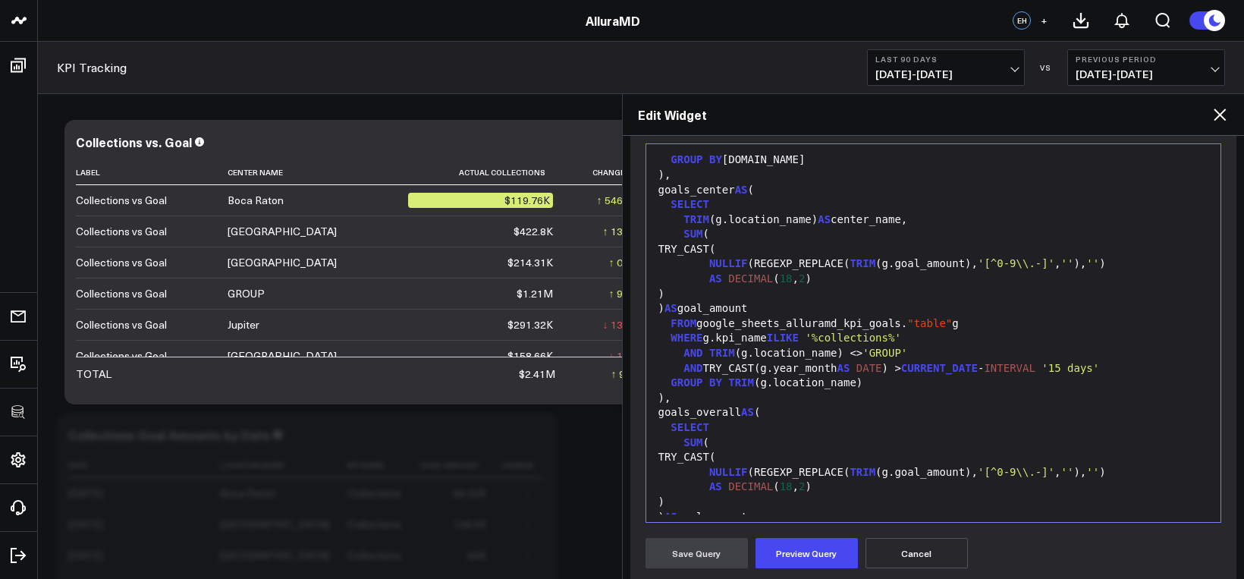
scroll to position [517, 0]
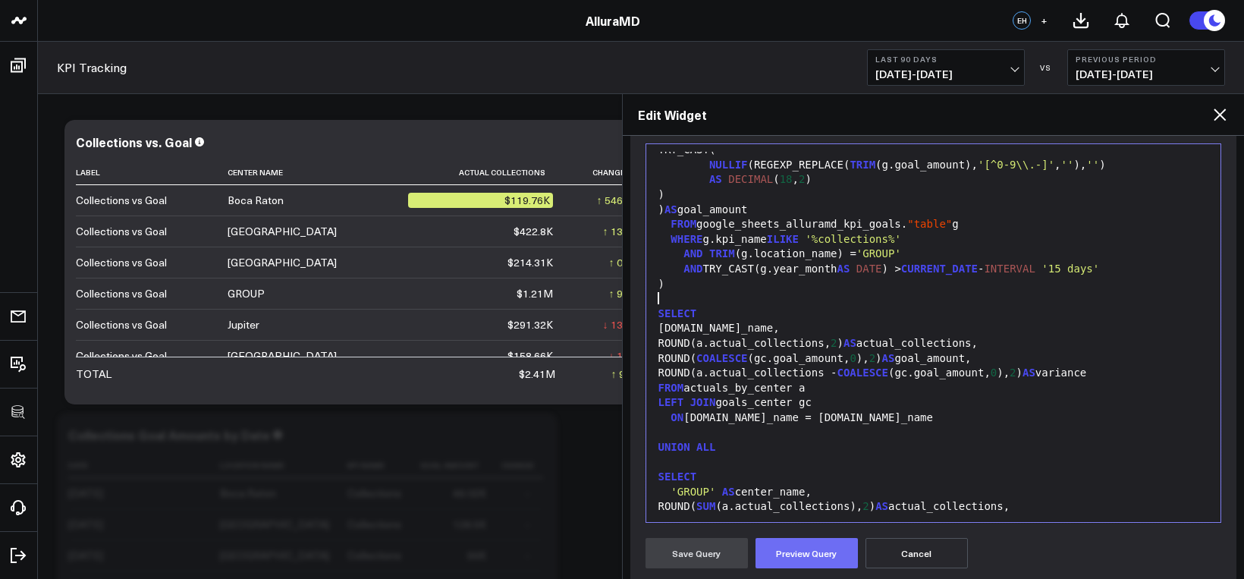
click at [810, 552] on button "Preview Query" at bounding box center [807, 553] width 102 height 30
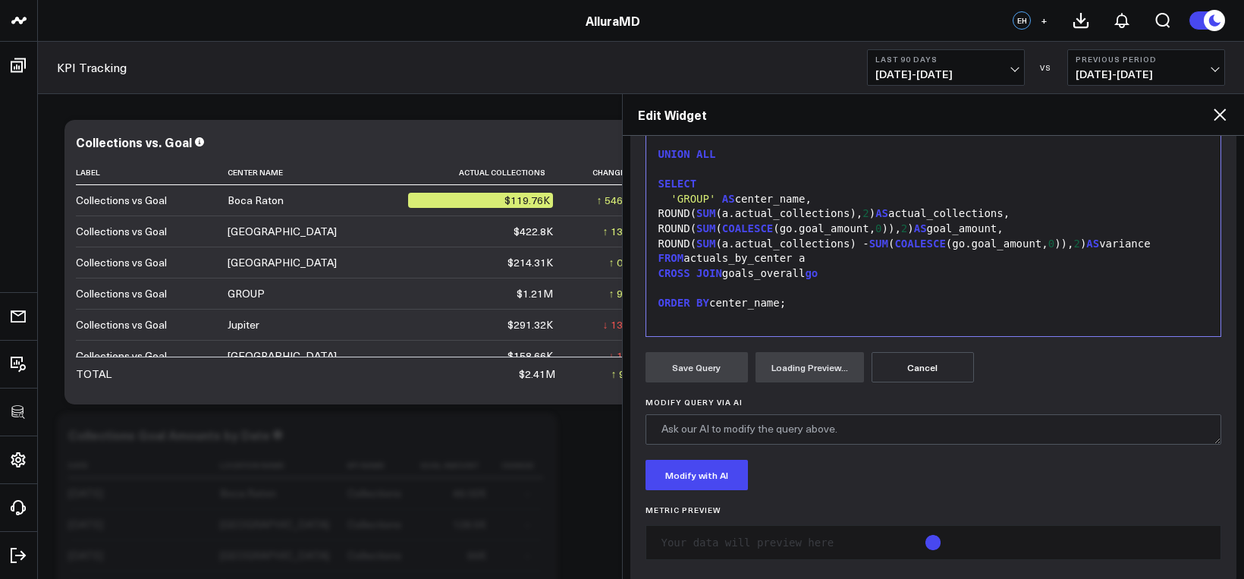
scroll to position [407, 0]
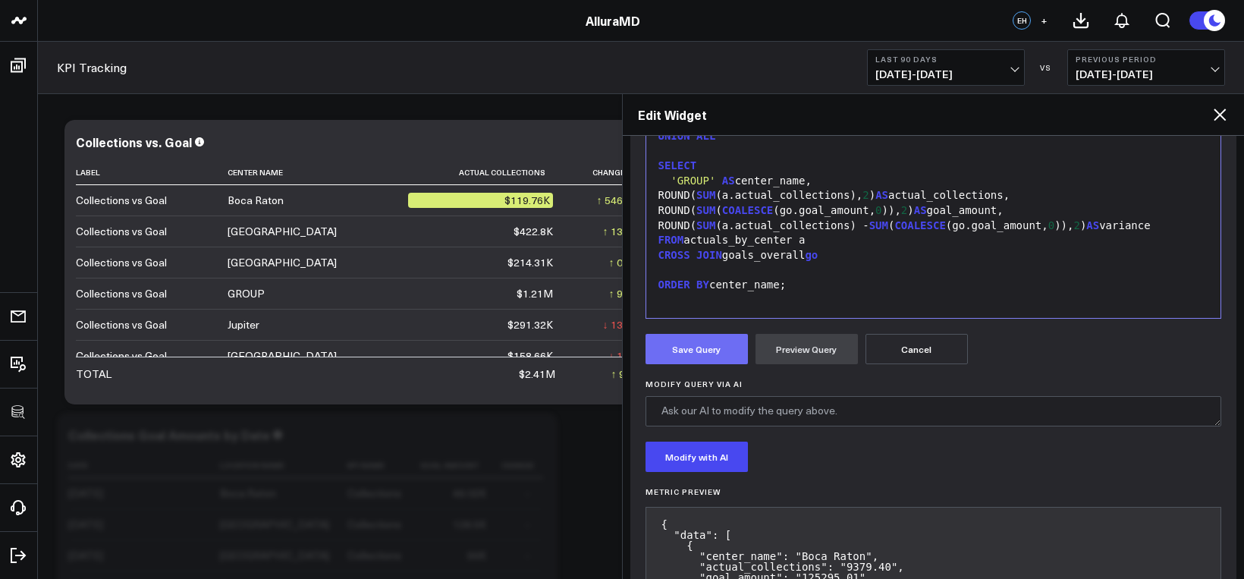
click at [699, 356] on button "Save Query" at bounding box center [697, 349] width 102 height 30
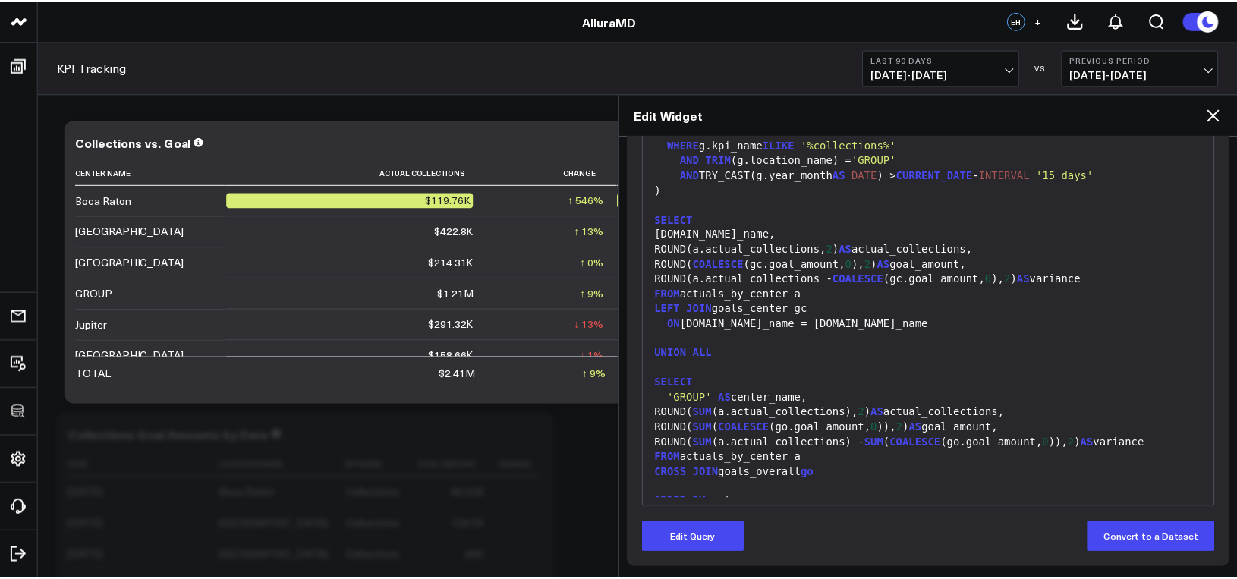
scroll to position [624, 0]
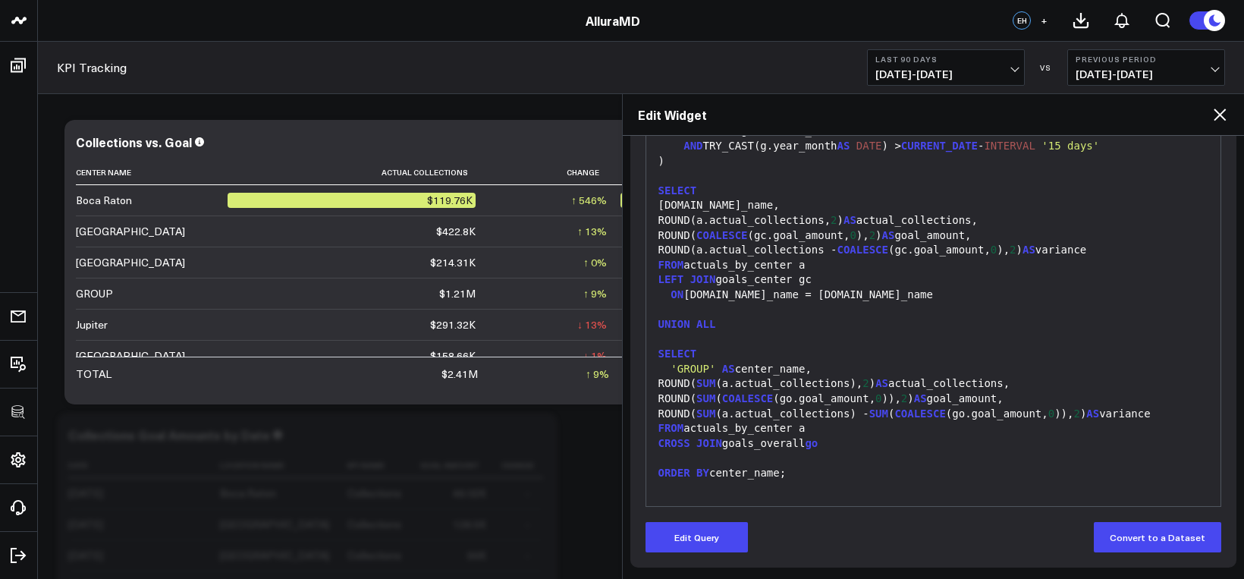
click at [1228, 113] on icon at bounding box center [1220, 114] width 18 height 18
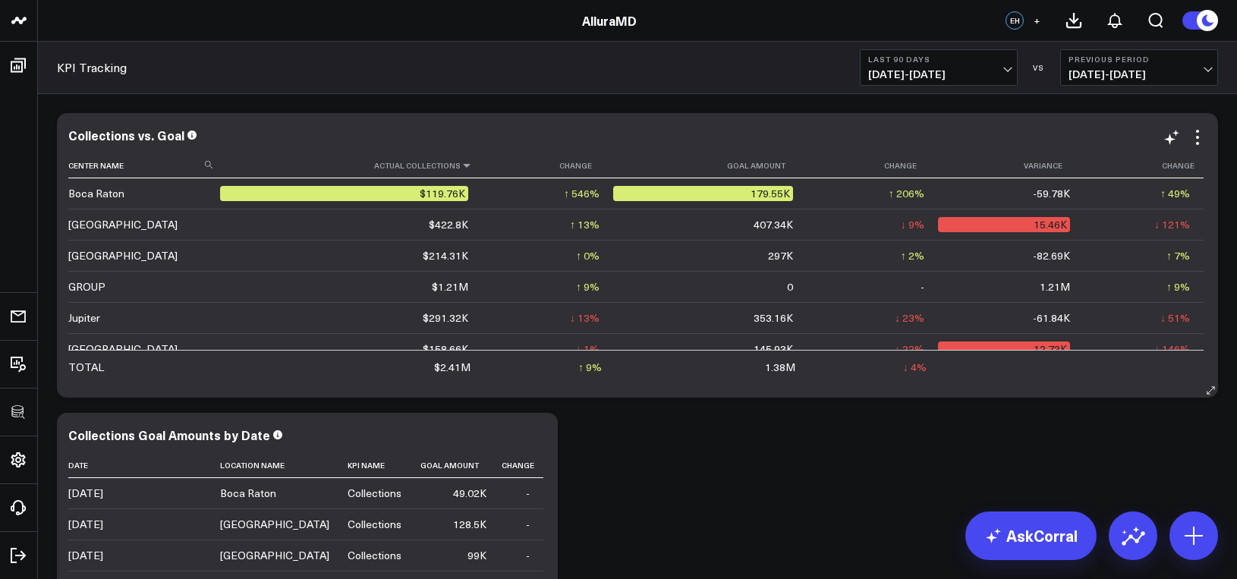
click at [461, 168] on icon at bounding box center [467, 165] width 12 height 9
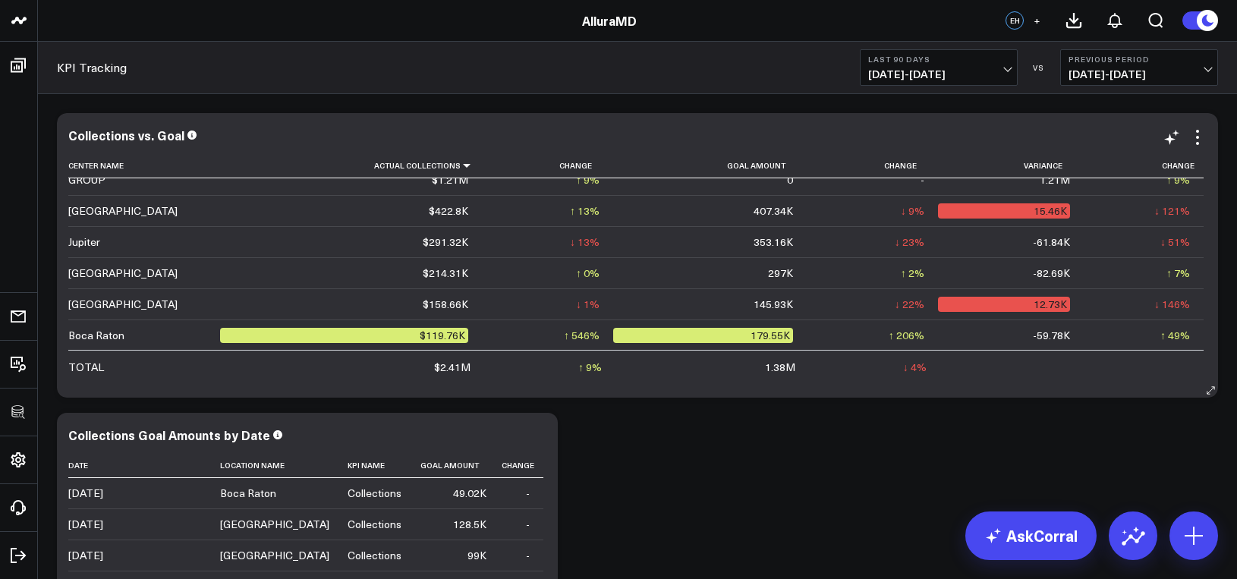
scroll to position [14, 0]
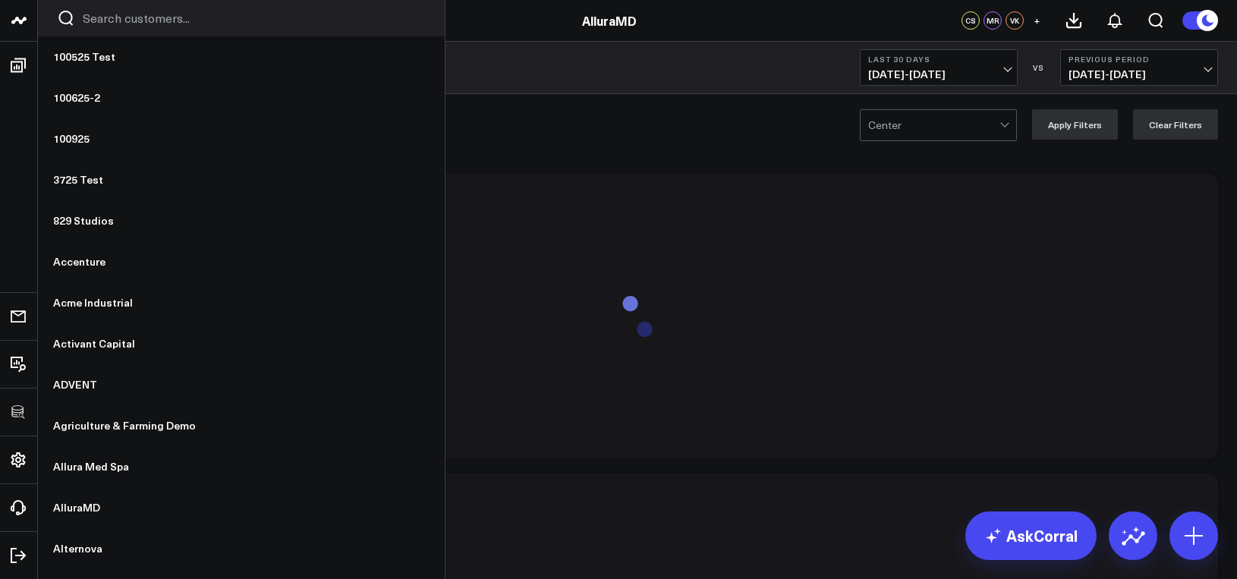
click at [97, 23] on input "Search customers input" at bounding box center [254, 18] width 343 height 17
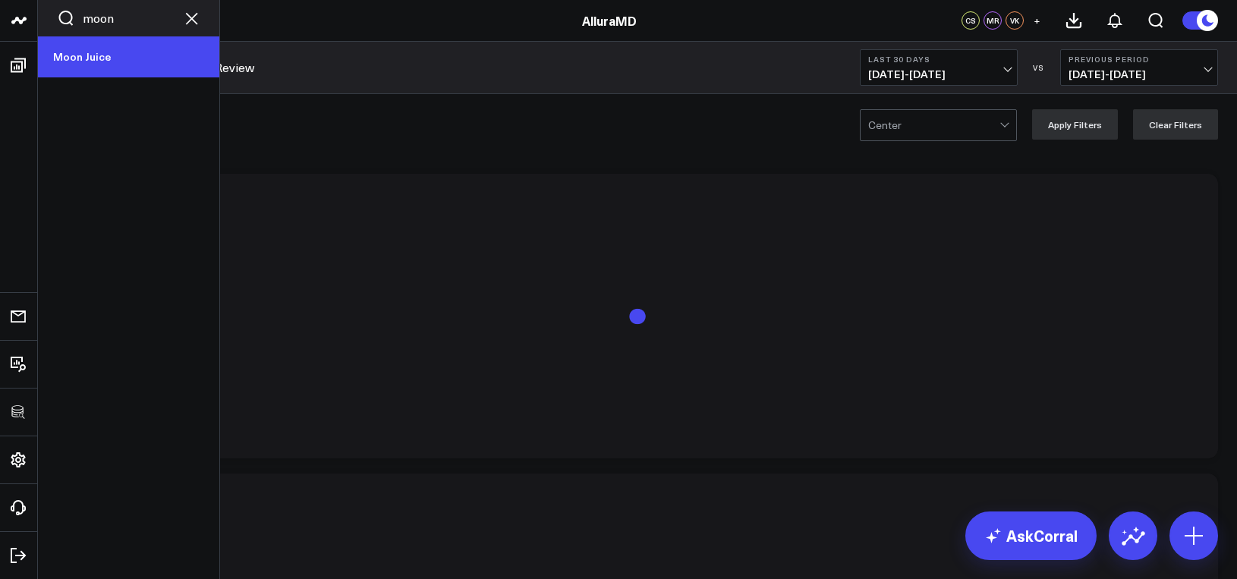
type input "moon"
click at [90, 50] on link "Moon Juice" at bounding box center [128, 56] width 181 height 41
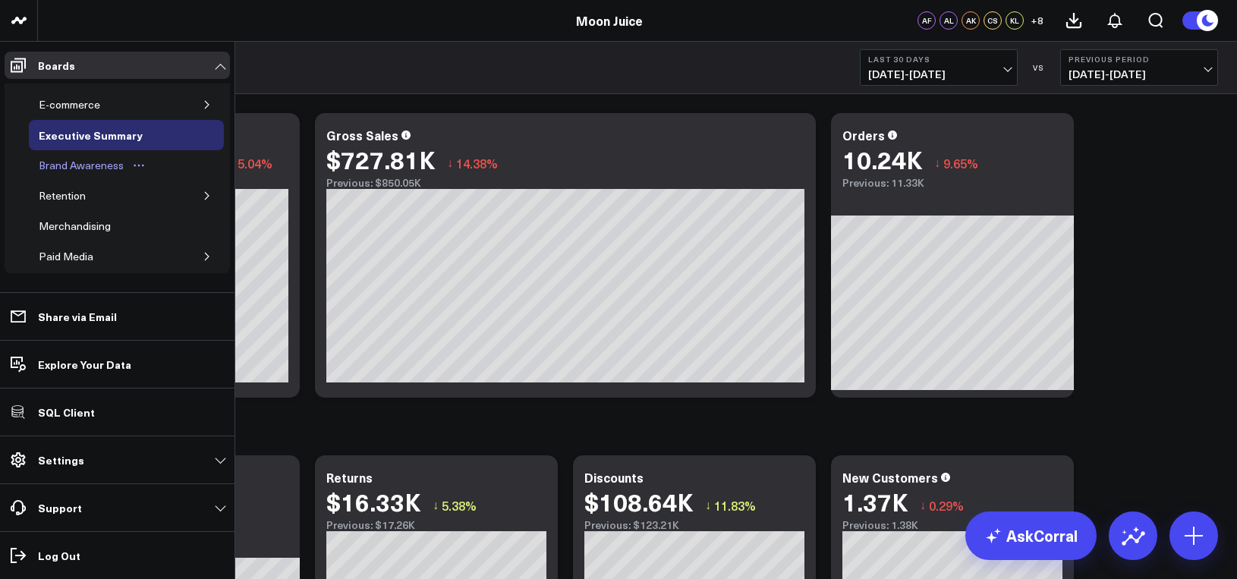
click at [75, 163] on div "Brand Awareness" at bounding box center [81, 165] width 93 height 18
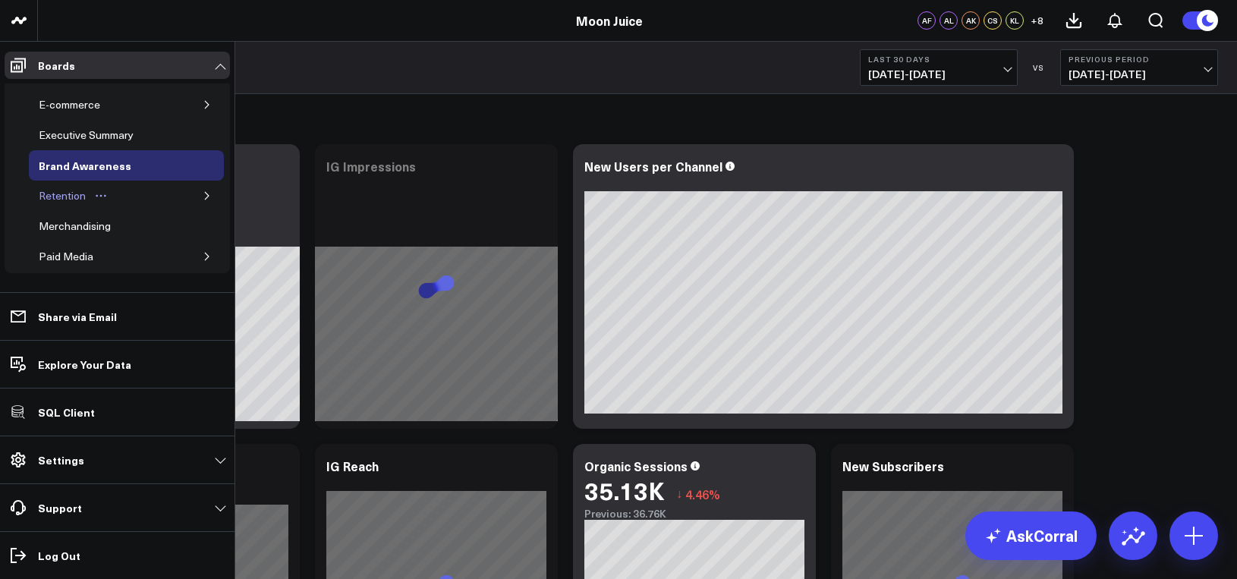
click at [55, 188] on div "Retention" at bounding box center [62, 196] width 55 height 18
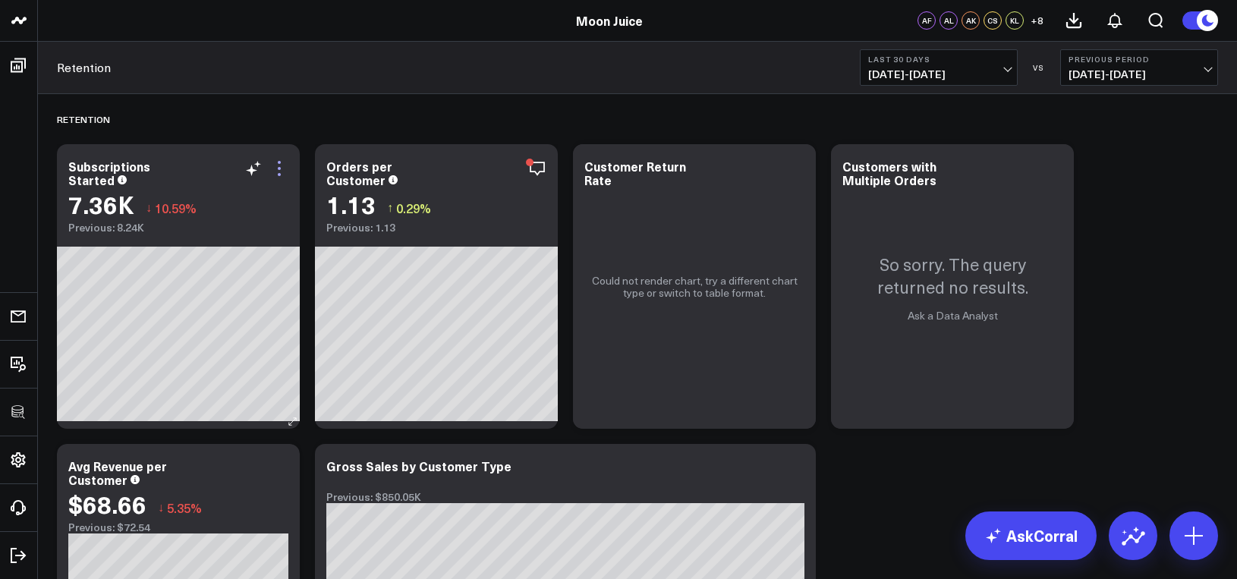
click at [279, 163] on icon at bounding box center [279, 162] width 3 height 3
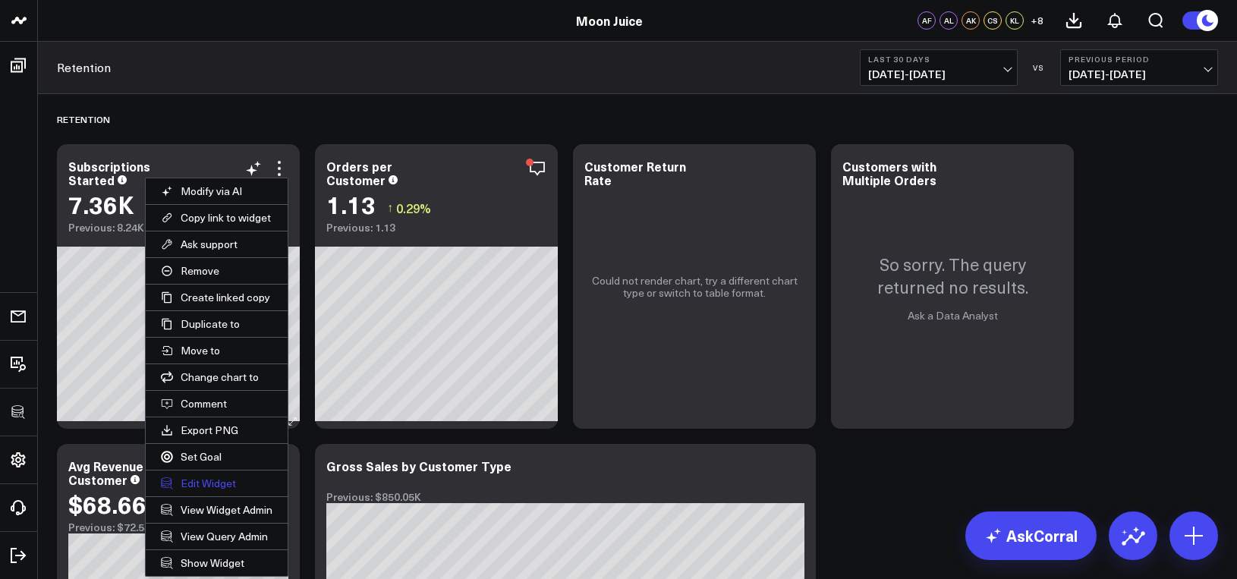
click at [236, 486] on button "Edit Widget" at bounding box center [217, 483] width 142 height 26
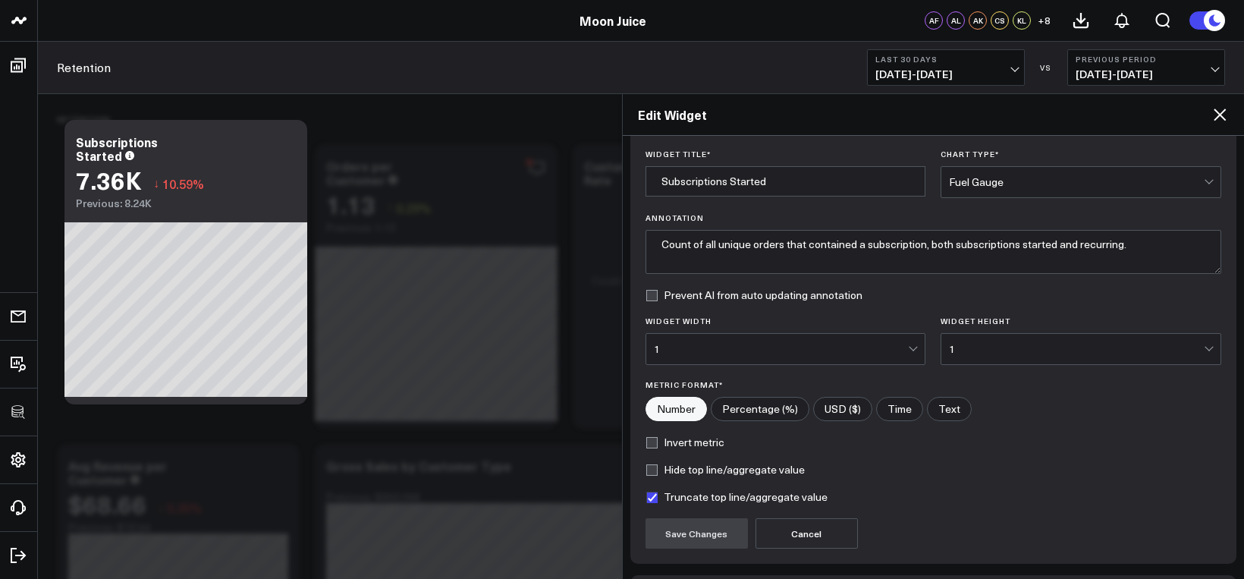
scroll to position [153, 0]
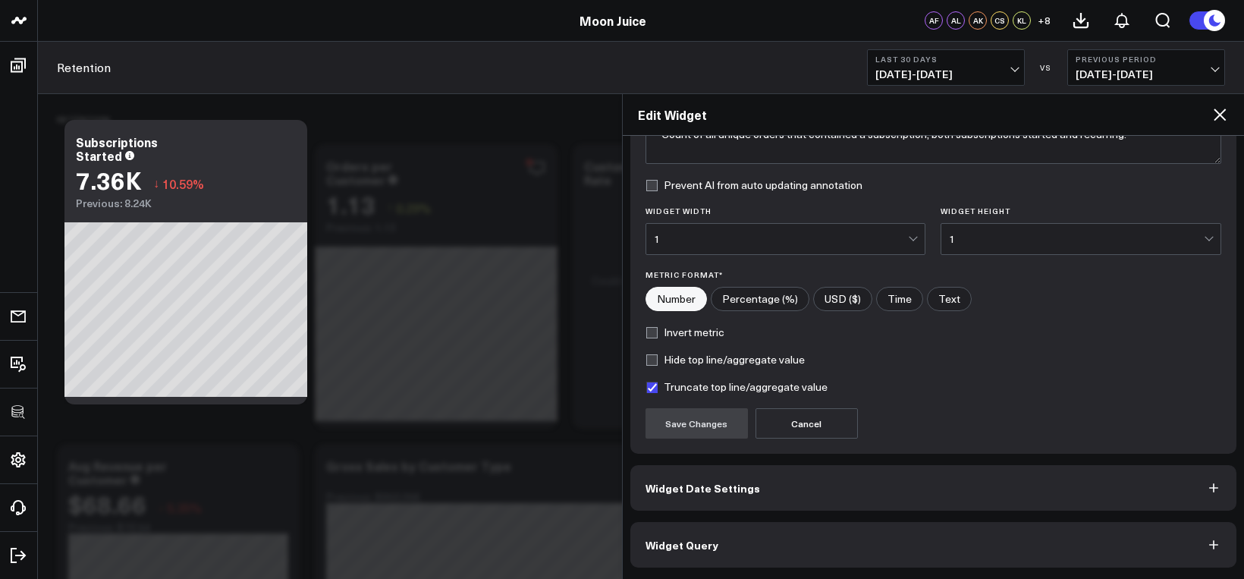
click at [811, 540] on button "Widget Query" at bounding box center [933, 545] width 607 height 46
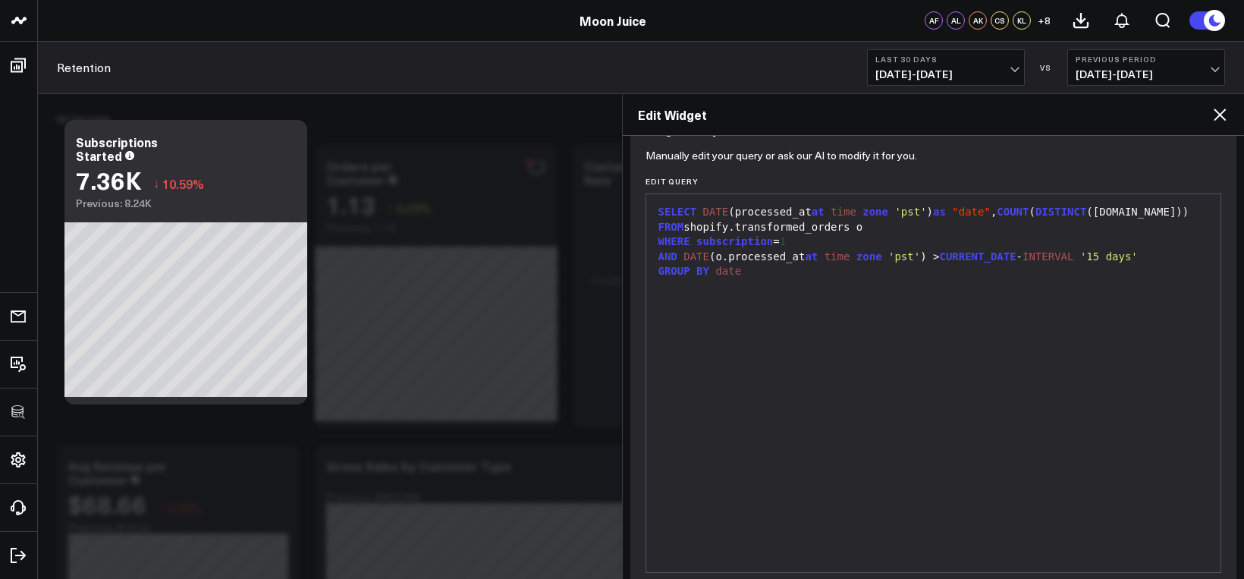
scroll to position [0, 0]
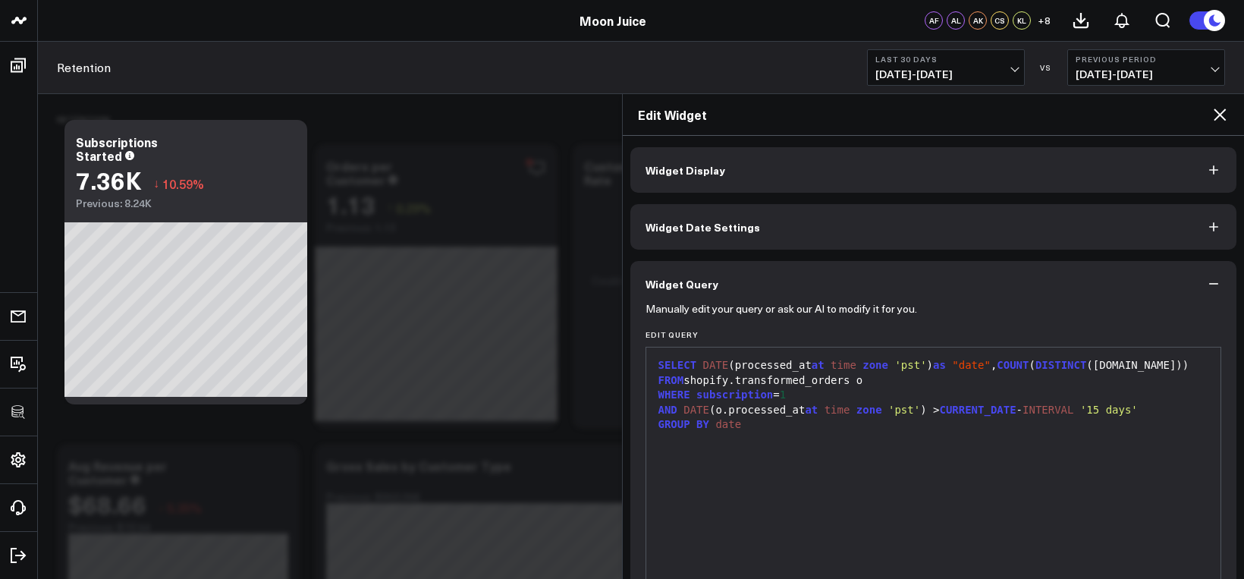
click at [1225, 117] on icon at bounding box center [1220, 114] width 18 height 18
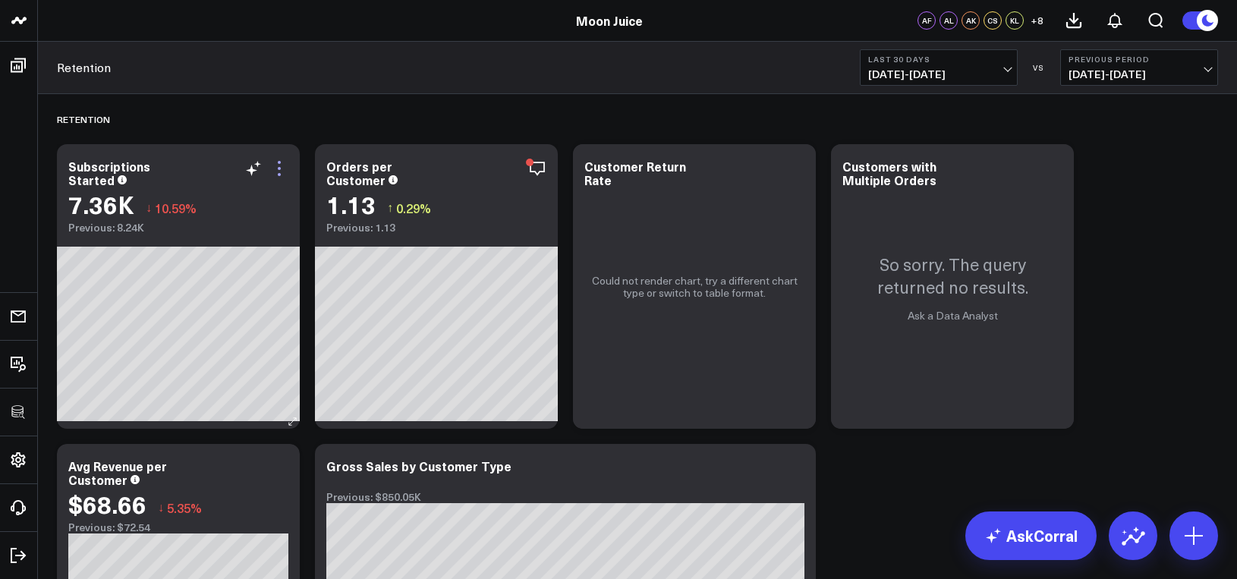
click at [279, 173] on icon at bounding box center [279, 168] width 18 height 18
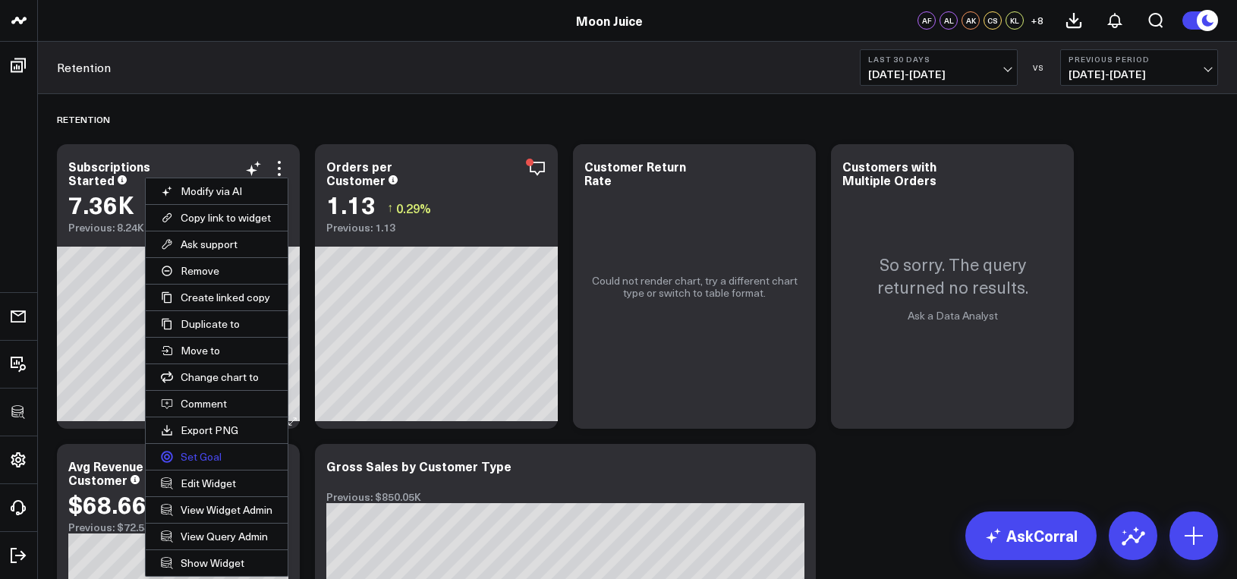
click at [220, 457] on button "Set Goal" at bounding box center [217, 457] width 142 height 26
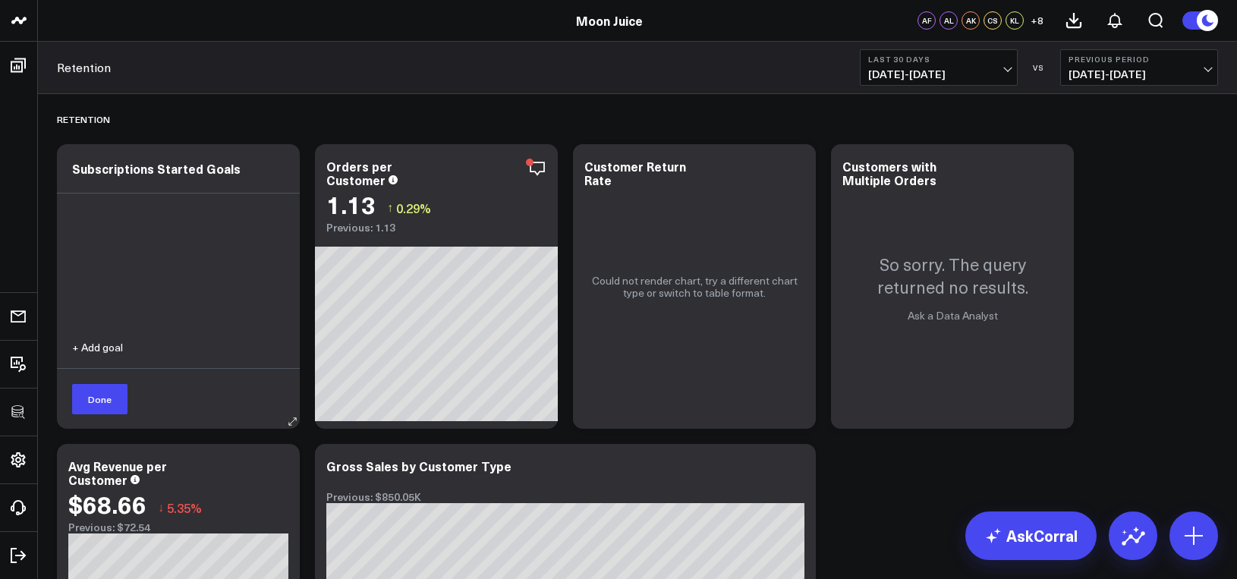
click at [96, 345] on button "+ Add goal" at bounding box center [97, 347] width 51 height 11
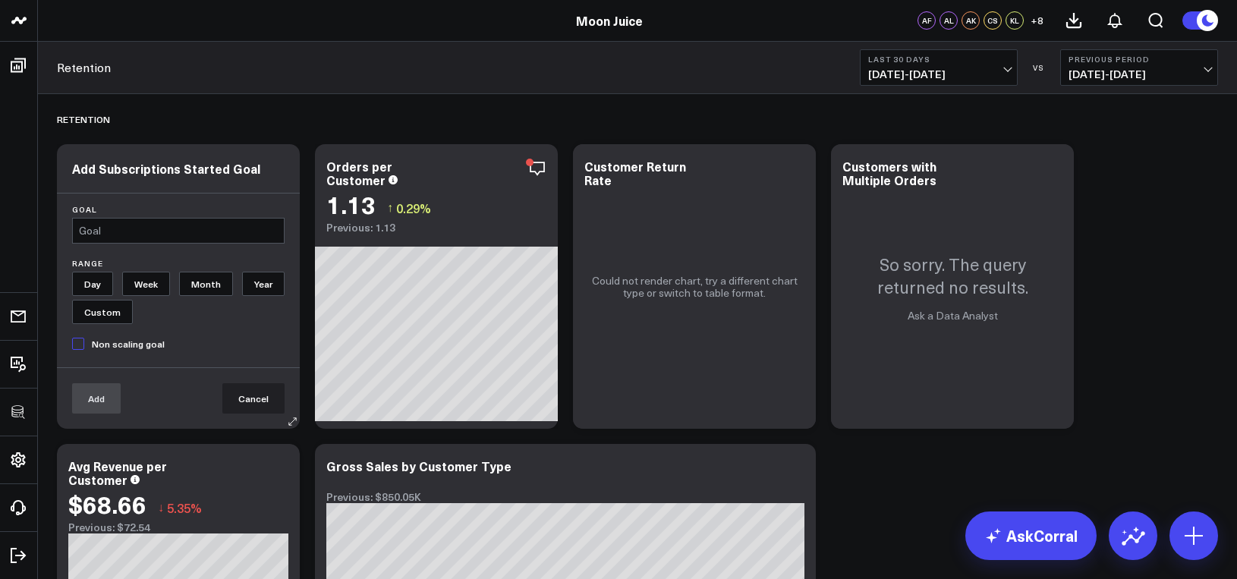
click at [109, 237] on input "text" at bounding box center [178, 231] width 212 height 26
click at [236, 396] on button "Cancel" at bounding box center [253, 398] width 62 height 30
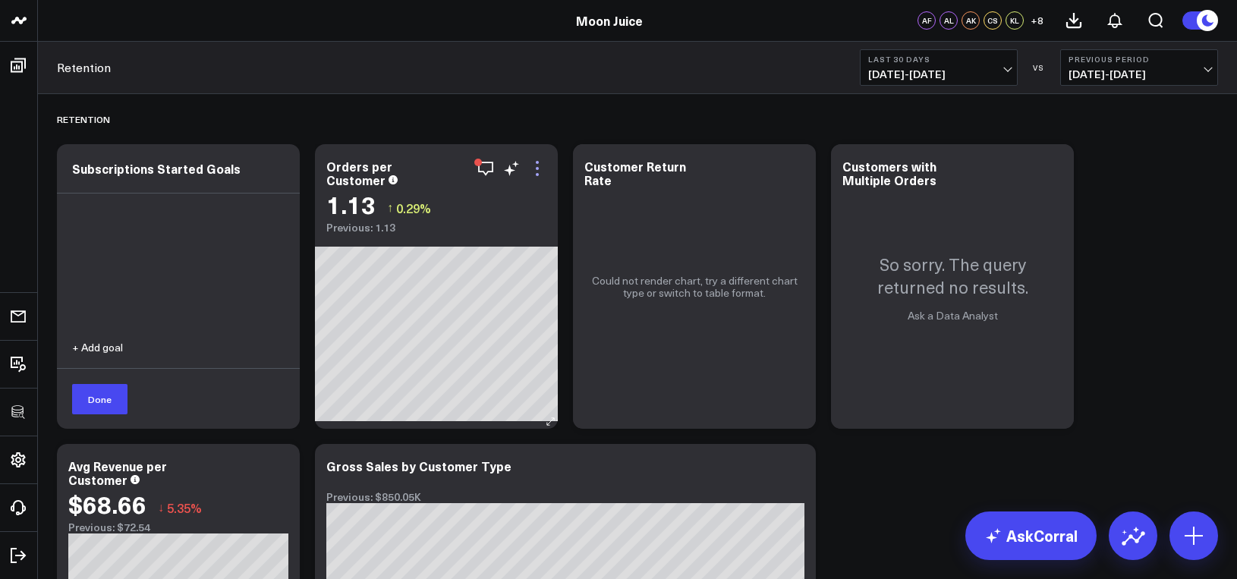
drag, startPoint x: 549, startPoint y: 171, endPoint x: 541, endPoint y: 171, distance: 8.4
click at [544, 171] on div "Orders per Customer 1.13 ↑ 0.29% Previous: 1.13" at bounding box center [436, 189] width 243 height 90
click at [539, 171] on icon at bounding box center [537, 168] width 18 height 18
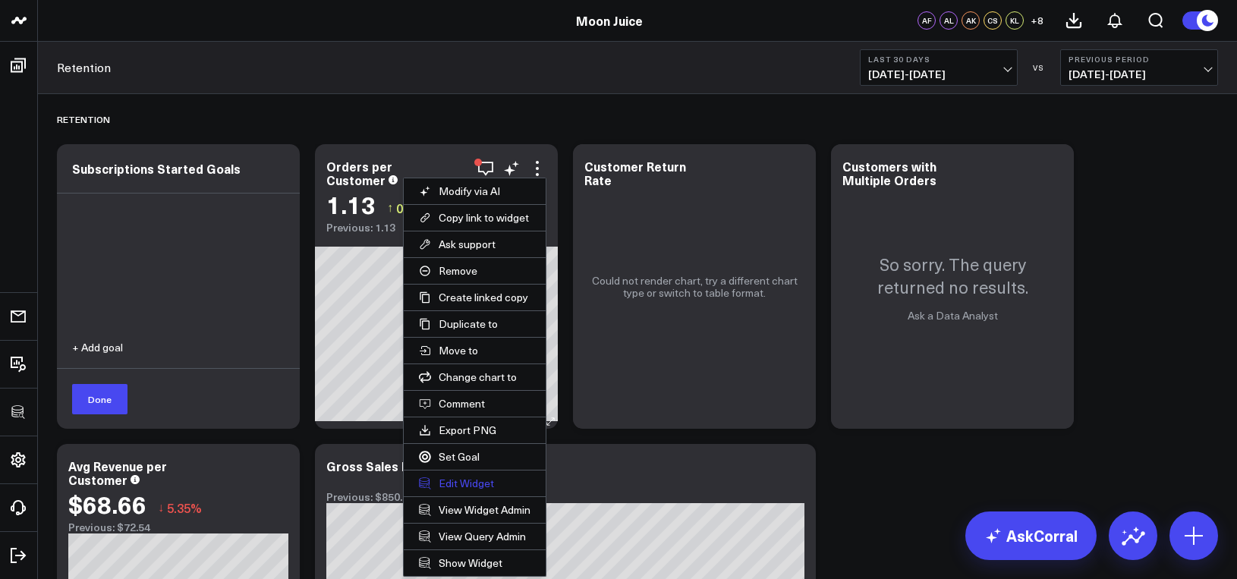
click at [471, 487] on button "Edit Widget" at bounding box center [475, 483] width 142 height 26
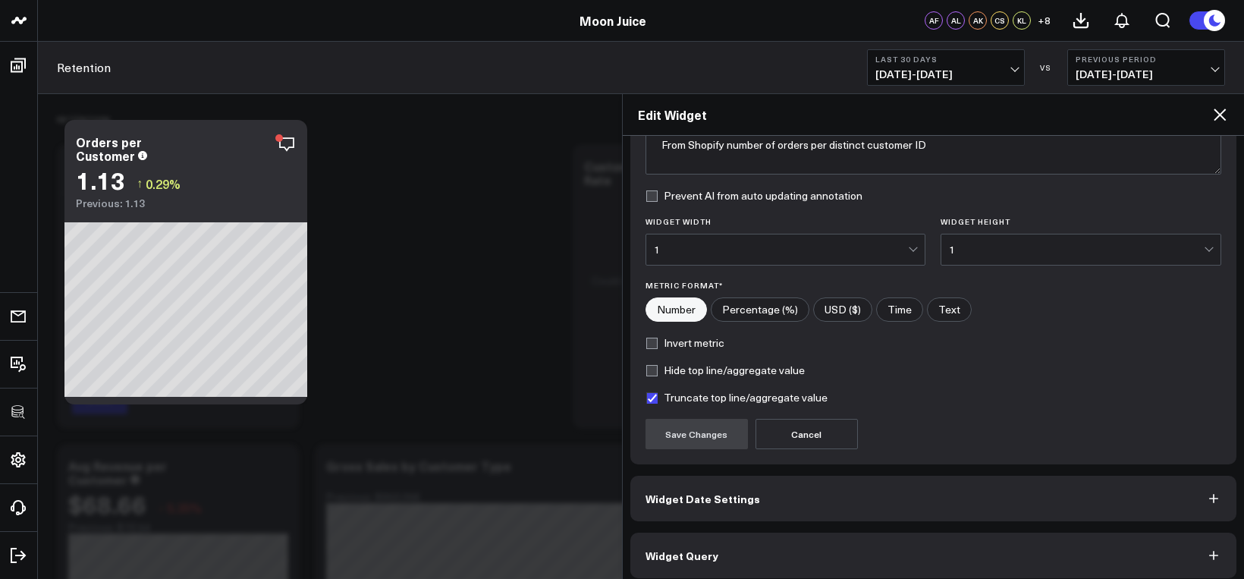
scroll to position [153, 0]
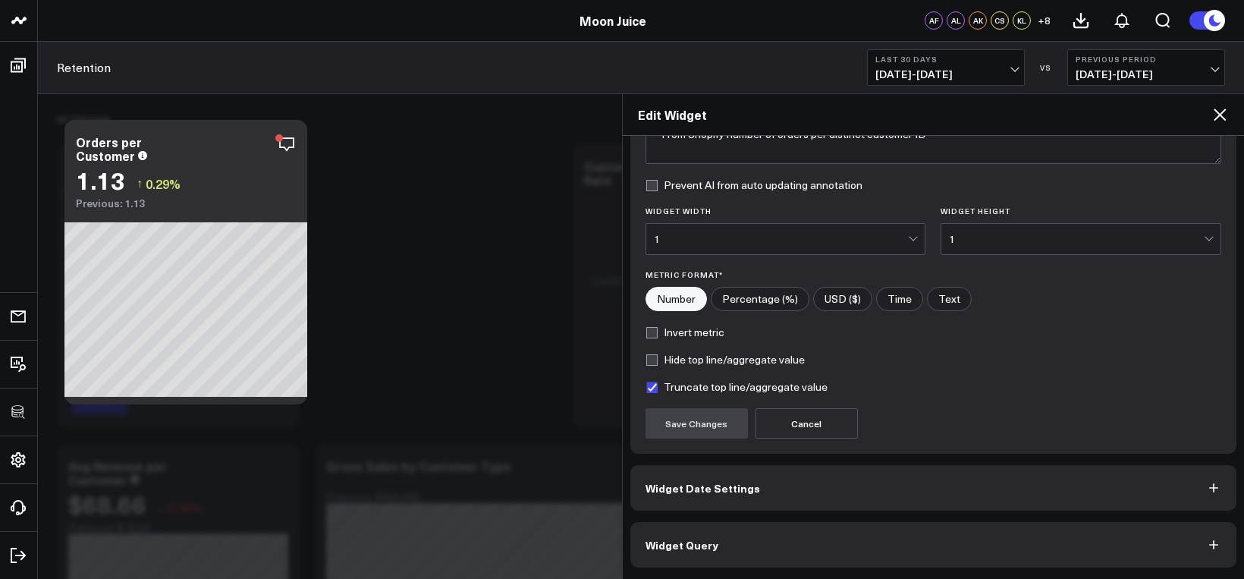
click at [796, 550] on button "Widget Query" at bounding box center [933, 545] width 607 height 46
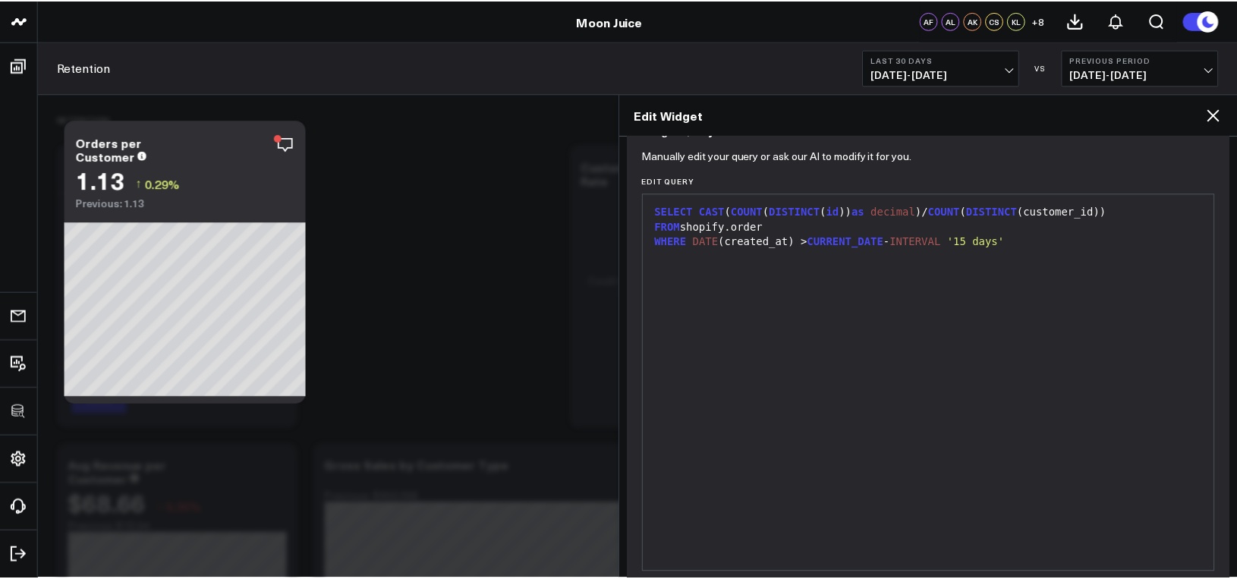
scroll to position [0, 0]
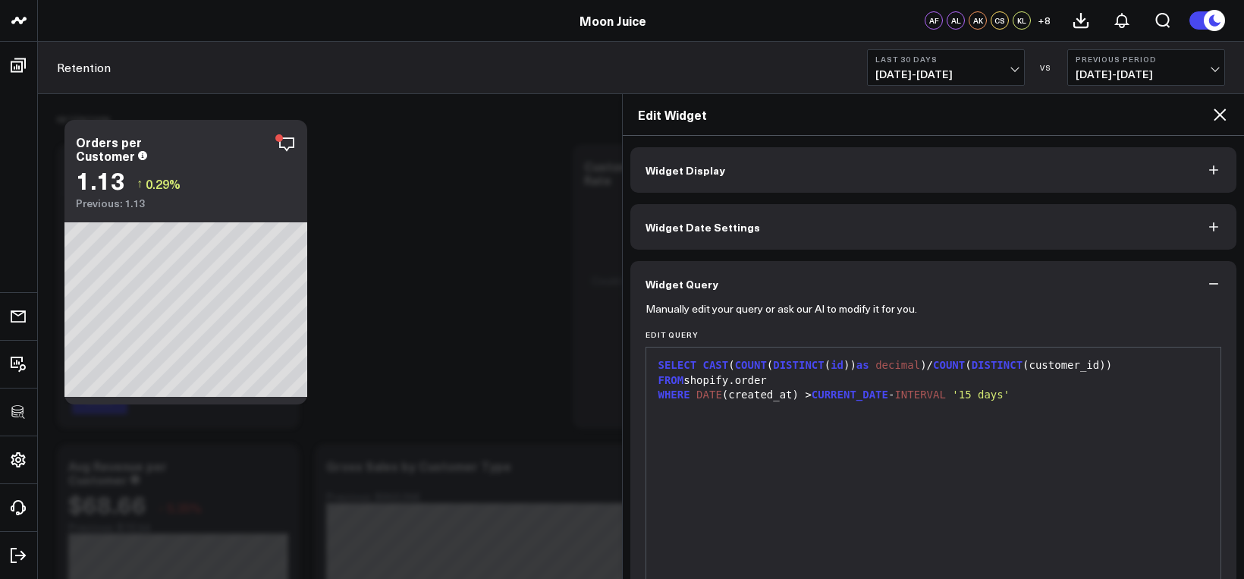
click at [1232, 110] on div "Edit Widget" at bounding box center [934, 115] width 622 height 42
click at [1225, 115] on icon at bounding box center [1220, 114] width 18 height 18
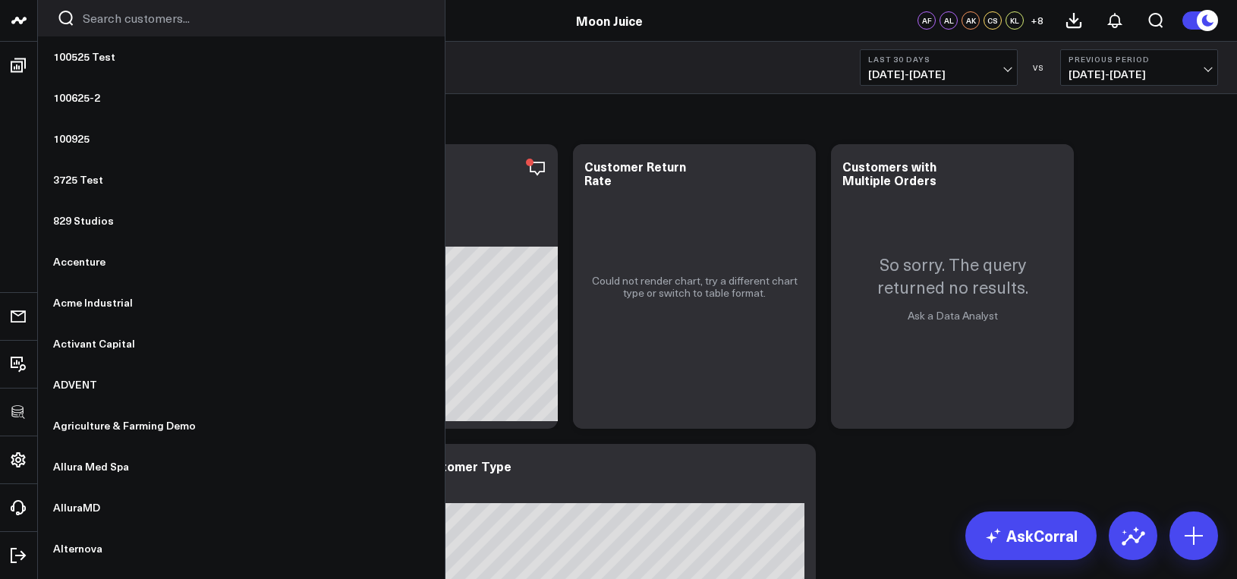
click at [85, 21] on input "Search customers input" at bounding box center [254, 18] width 343 height 17
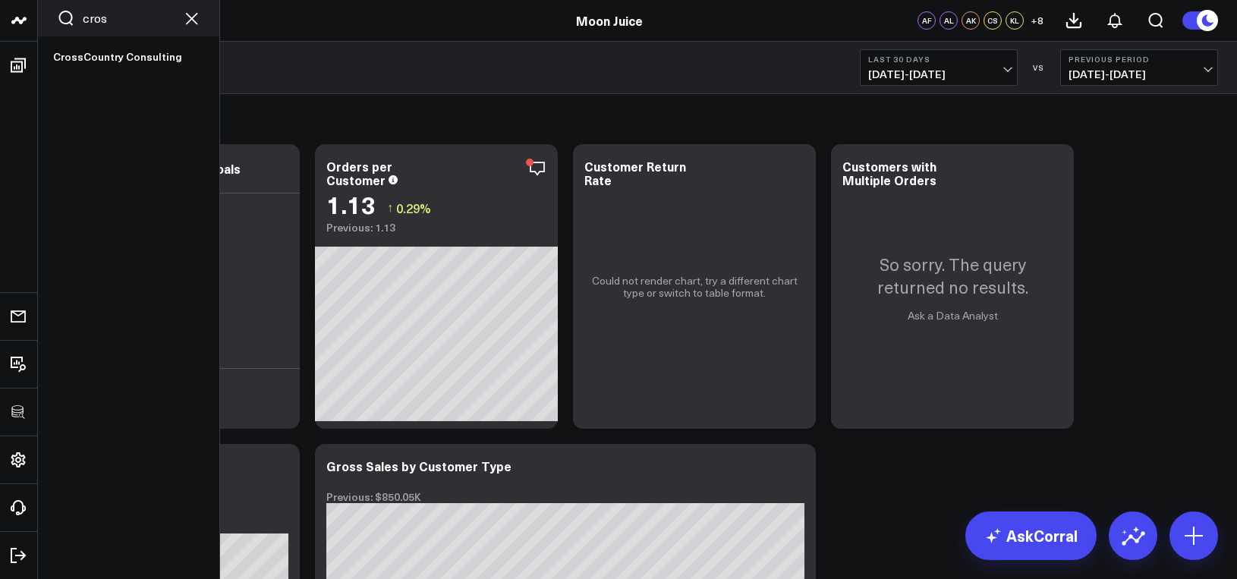
type input "cross"
click at [139, 36] on div "No customers found" at bounding box center [128, 53] width 181 height 35
click at [136, 25] on input "cross" at bounding box center [129, 18] width 92 height 17
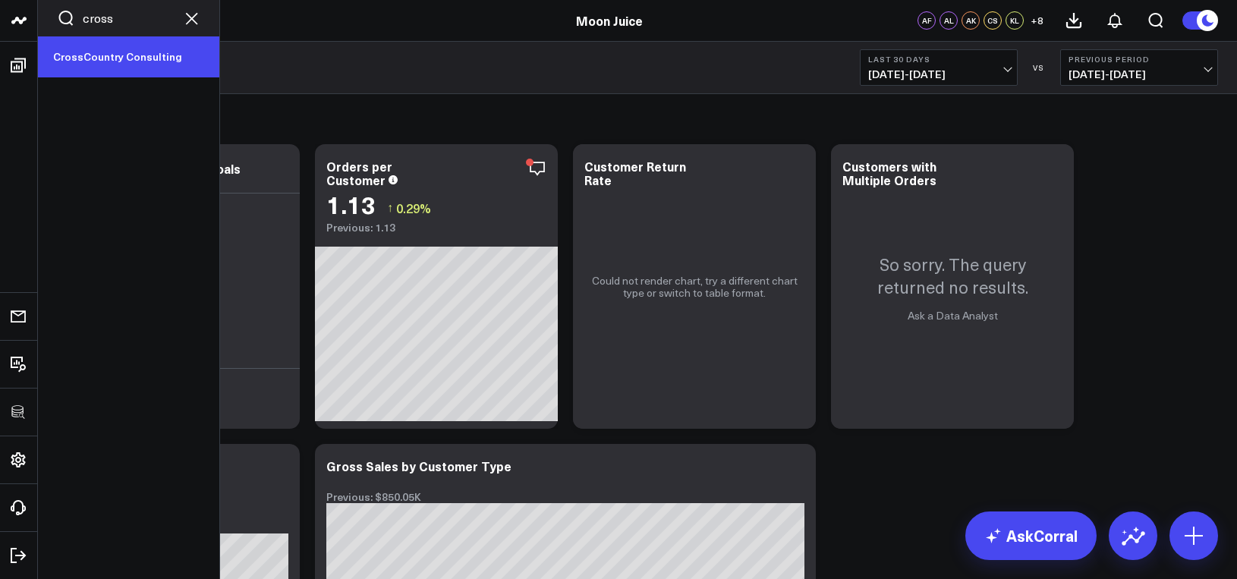
click at [127, 58] on link "CrossCountry Consulting" at bounding box center [128, 56] width 181 height 41
